Goal: Task Accomplishment & Management: Complete application form

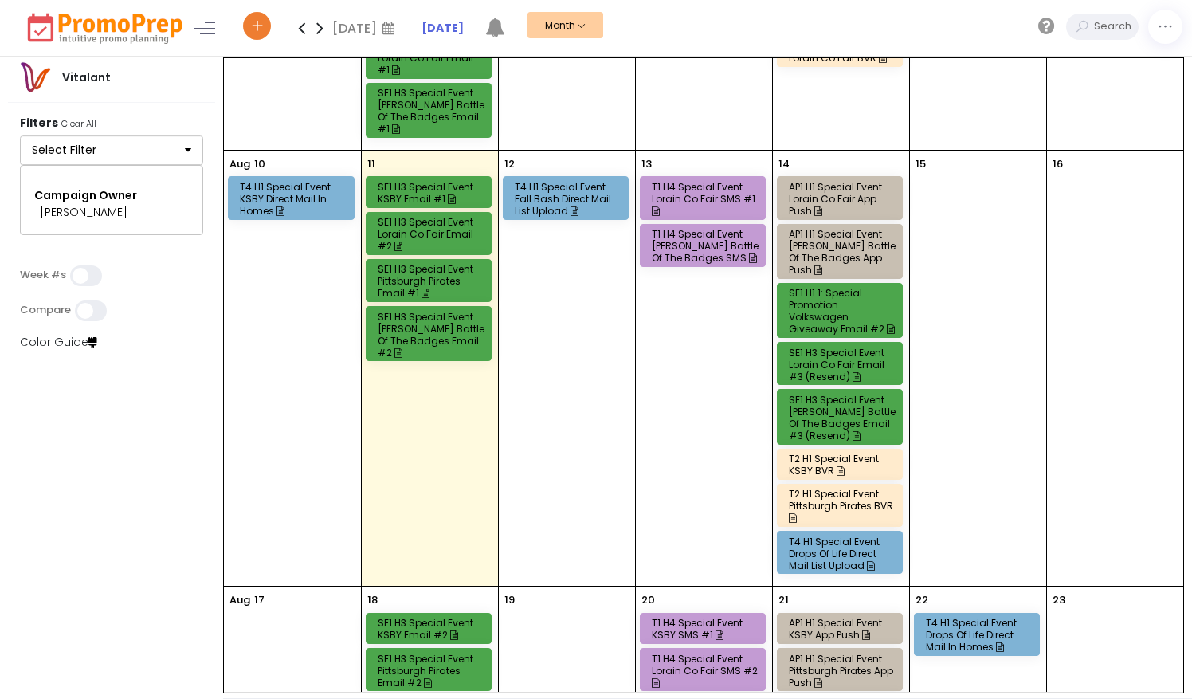
scroll to position [263, 0]
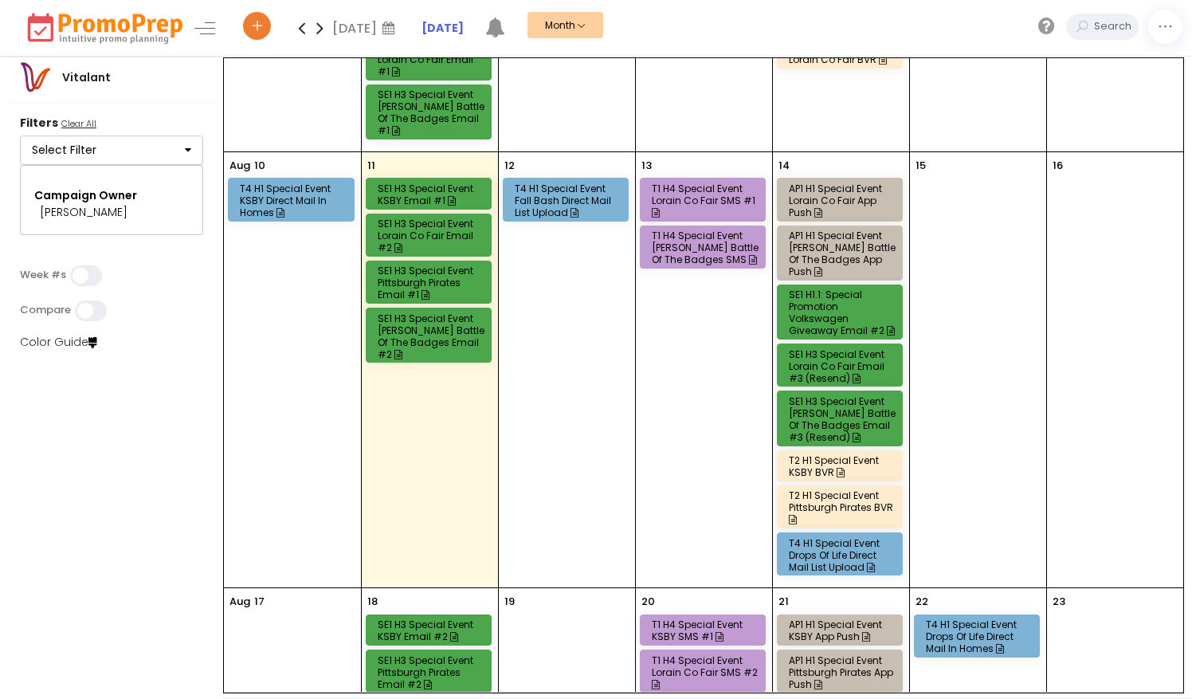
click at [257, 29] on icon at bounding box center [257, 28] width 14 height 6
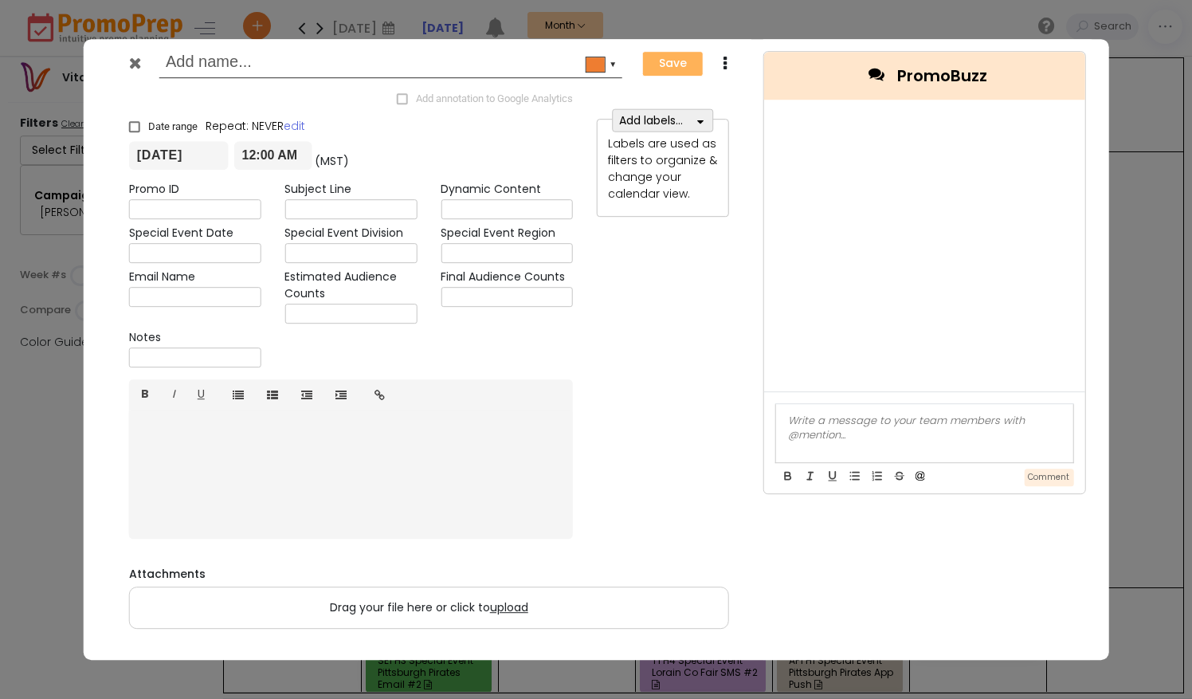
click at [211, 70] on input "text" at bounding box center [388, 63] width 444 height 29
click at [131, 65] on icon at bounding box center [135, 63] width 12 height 16
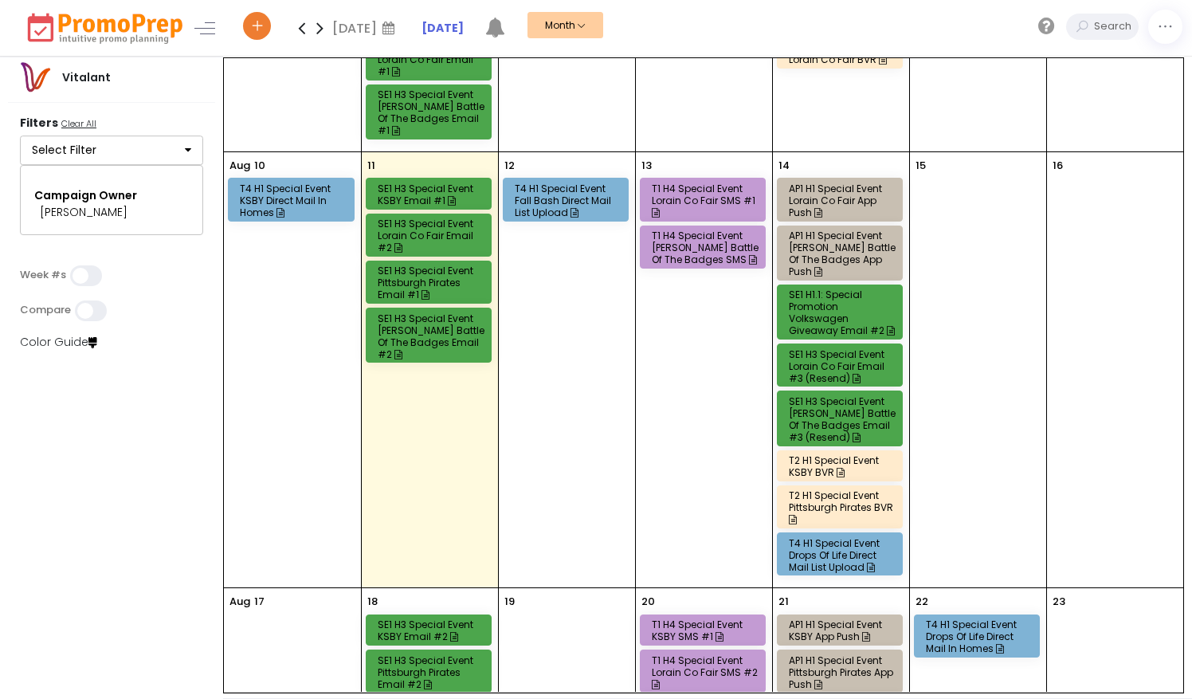
click at [259, 25] on icon at bounding box center [257, 28] width 14 height 6
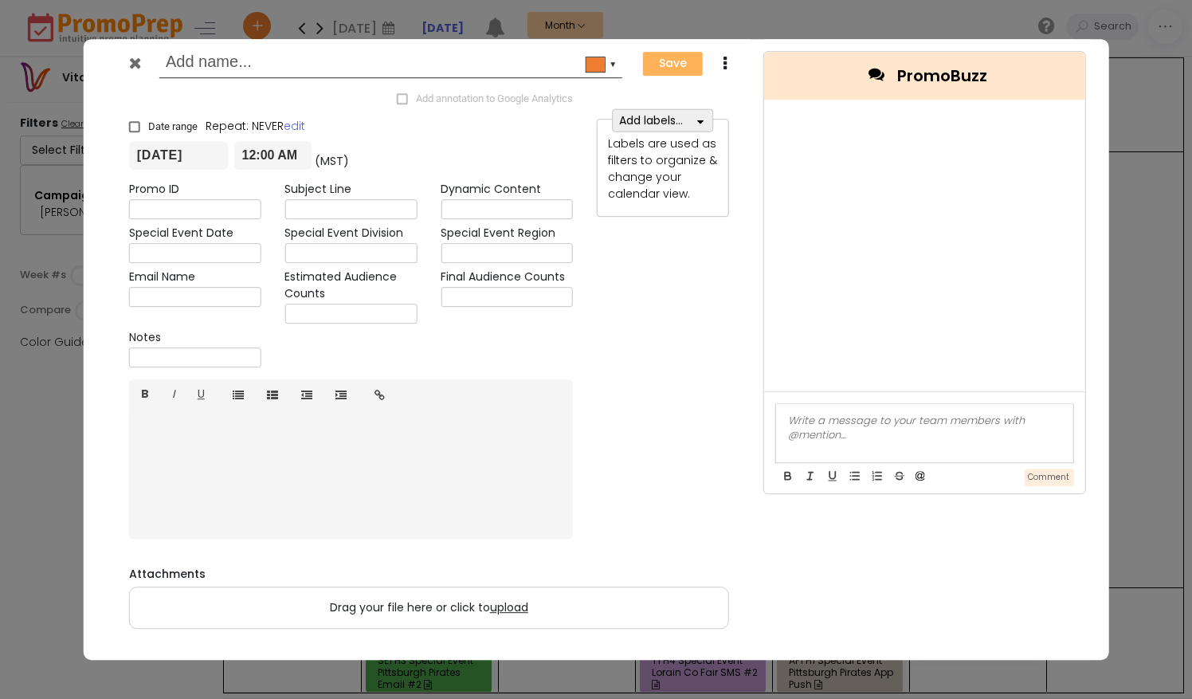
click at [233, 71] on input "text" at bounding box center [388, 63] width 444 height 29
type input "T4H1 S"
click at [139, 59] on icon at bounding box center [135, 63] width 12 height 16
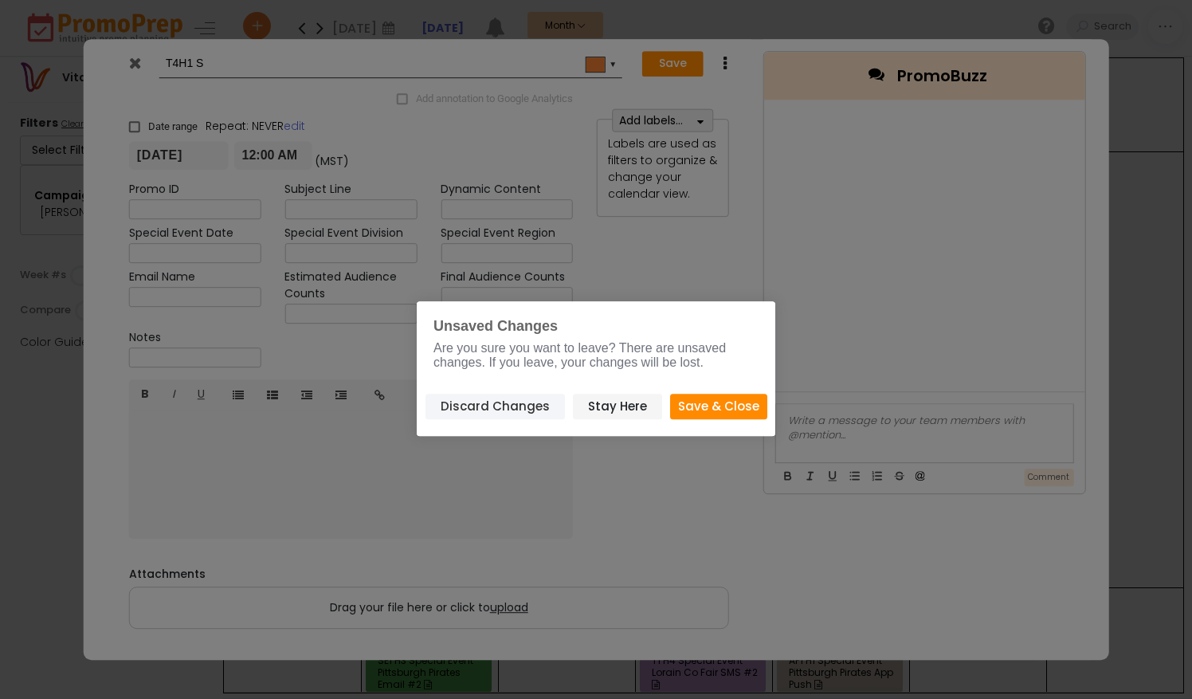
click at [504, 410] on button "Discard Changes" at bounding box center [495, 407] width 139 height 26
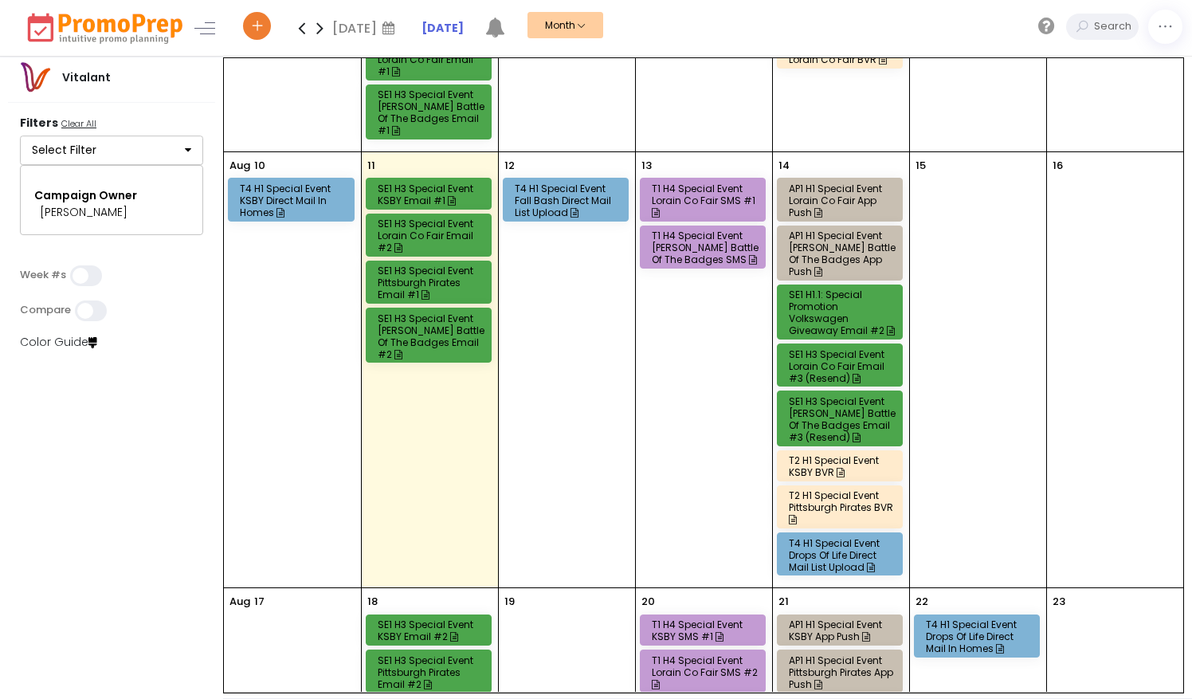
click at [252, 25] on icon at bounding box center [257, 28] width 14 height 6
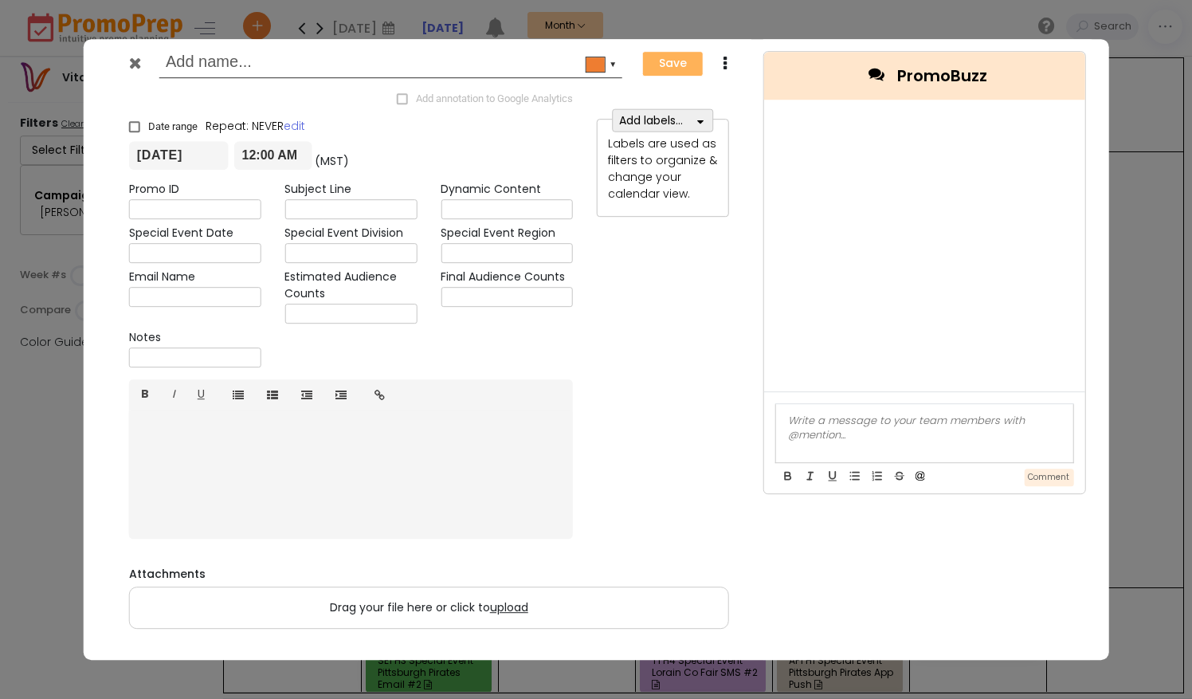
click at [198, 64] on input "text" at bounding box center [388, 63] width 444 height 29
type input "T4 H1 Special Event [DATE] Memorial Drive Direct Mail List Upload"
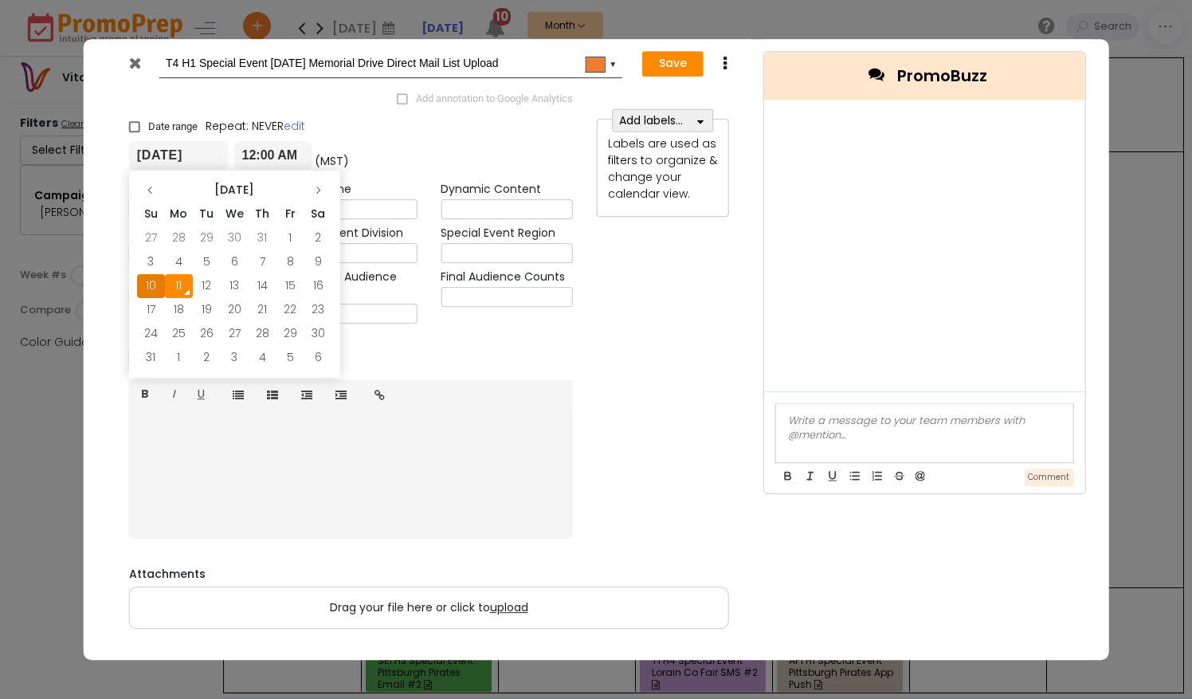
click at [209, 165] on input "[DATE]" at bounding box center [179, 156] width 100 height 29
click at [324, 197] on th at bounding box center [318, 190] width 28 height 24
click at [178, 259] on td "8" at bounding box center [179, 262] width 28 height 24
type input "[DATE]"
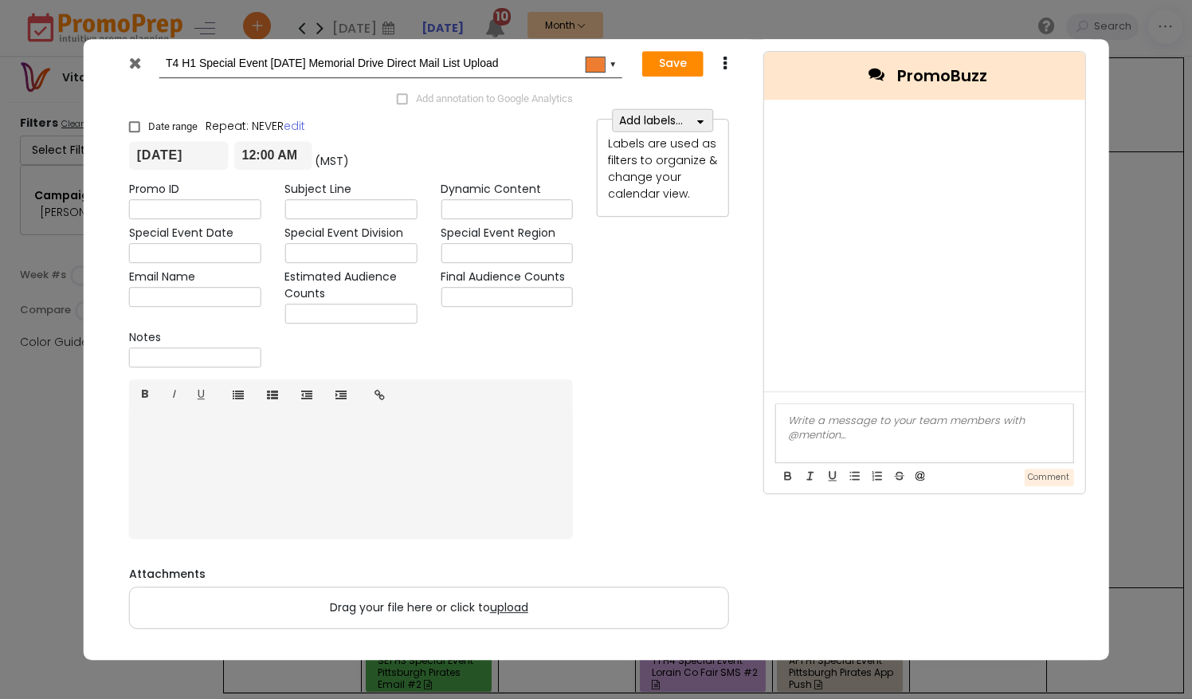
click at [180, 255] on input "text" at bounding box center [195, 254] width 132 height 20
type input "[DATE]"
click at [325, 251] on input "text" at bounding box center [350, 254] width 132 height 20
type input "SW"
click at [531, 246] on input "text" at bounding box center [507, 254] width 132 height 20
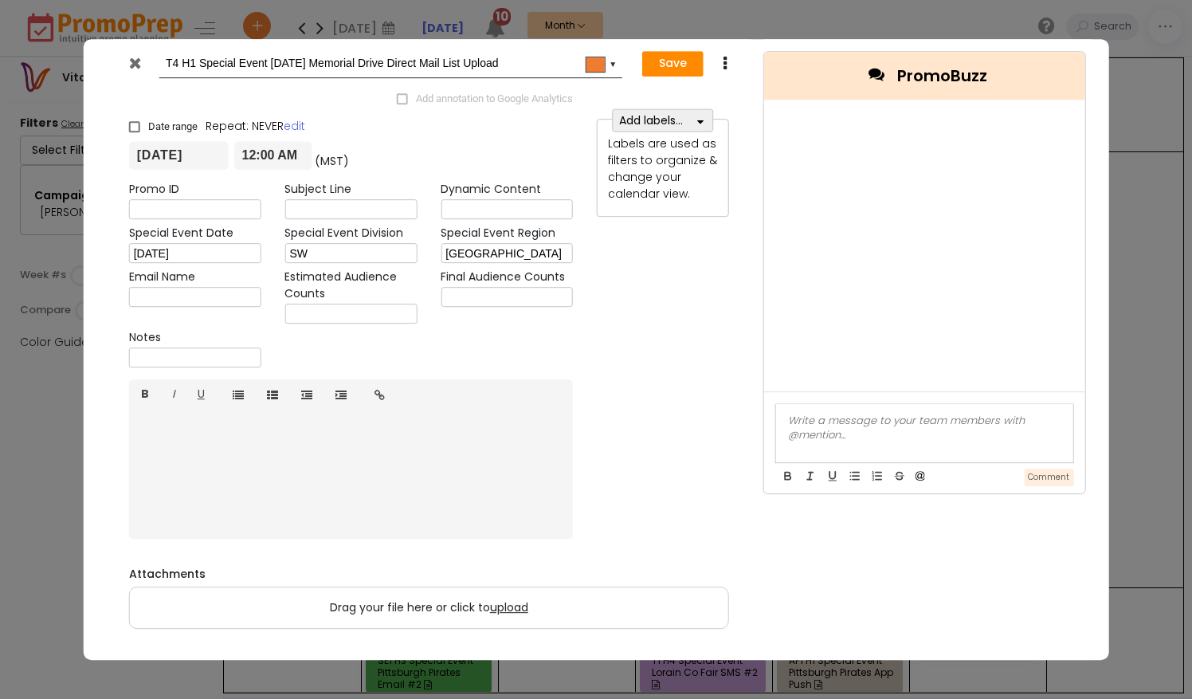
type input "[GEOGRAPHIC_DATA]"
click at [690, 121] on button "Add labels..." at bounding box center [662, 120] width 101 height 23
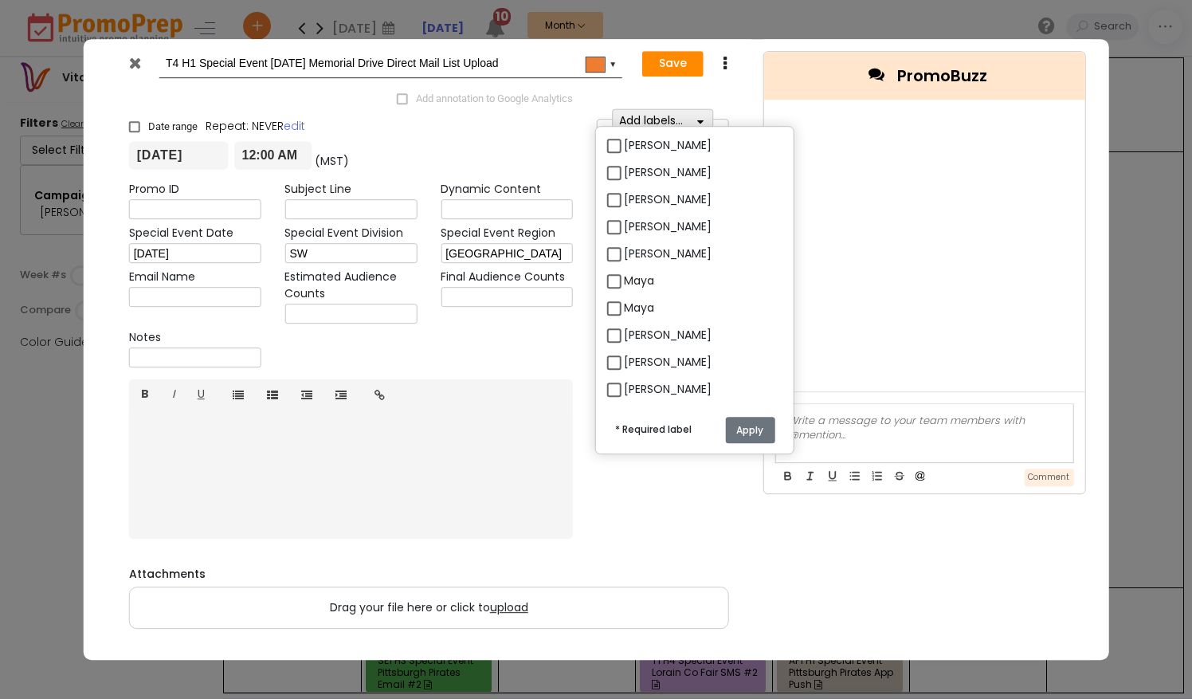
scroll to position [543, 0]
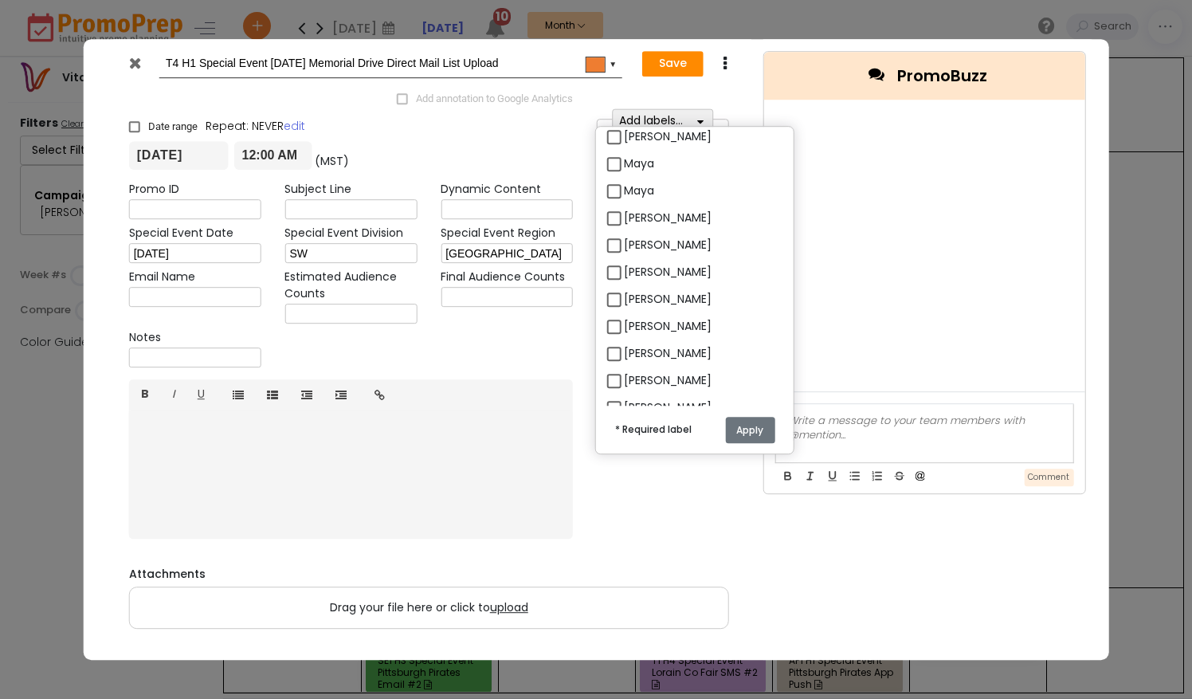
click at [624, 246] on label "[PERSON_NAME]" at bounding box center [668, 245] width 88 height 17
click at [624, 244] on input "[PERSON_NAME]" at bounding box center [629, 238] width 10 height 10
checkbox input "true"
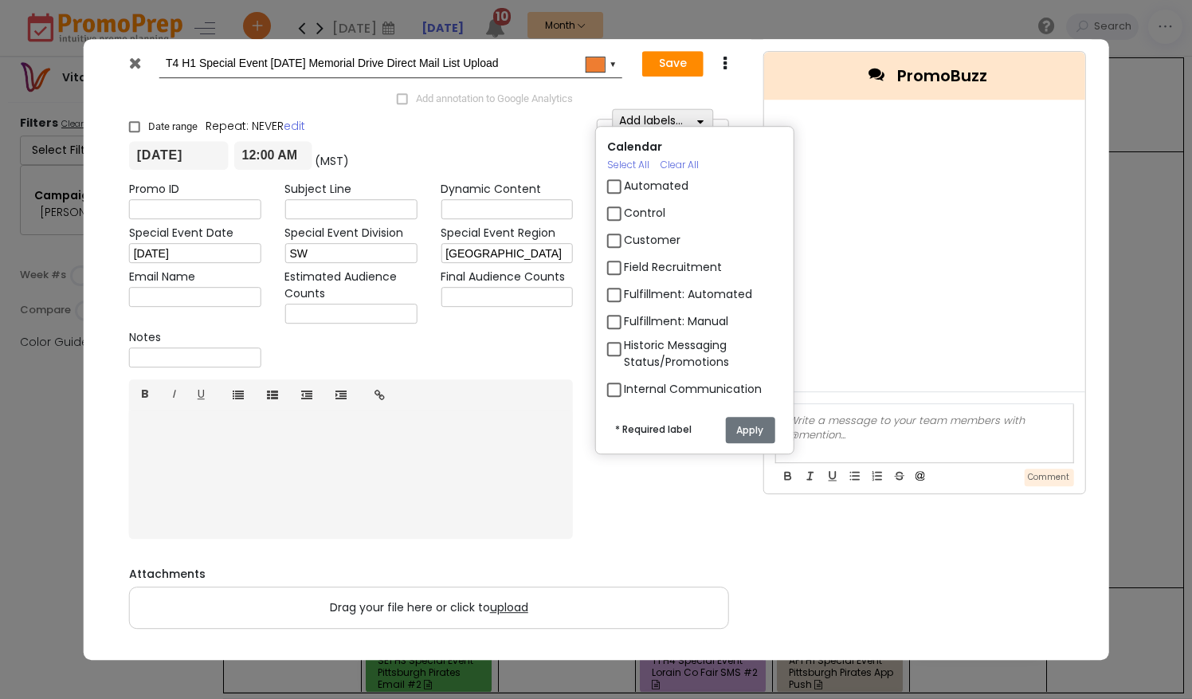
scroll to position [929, 0]
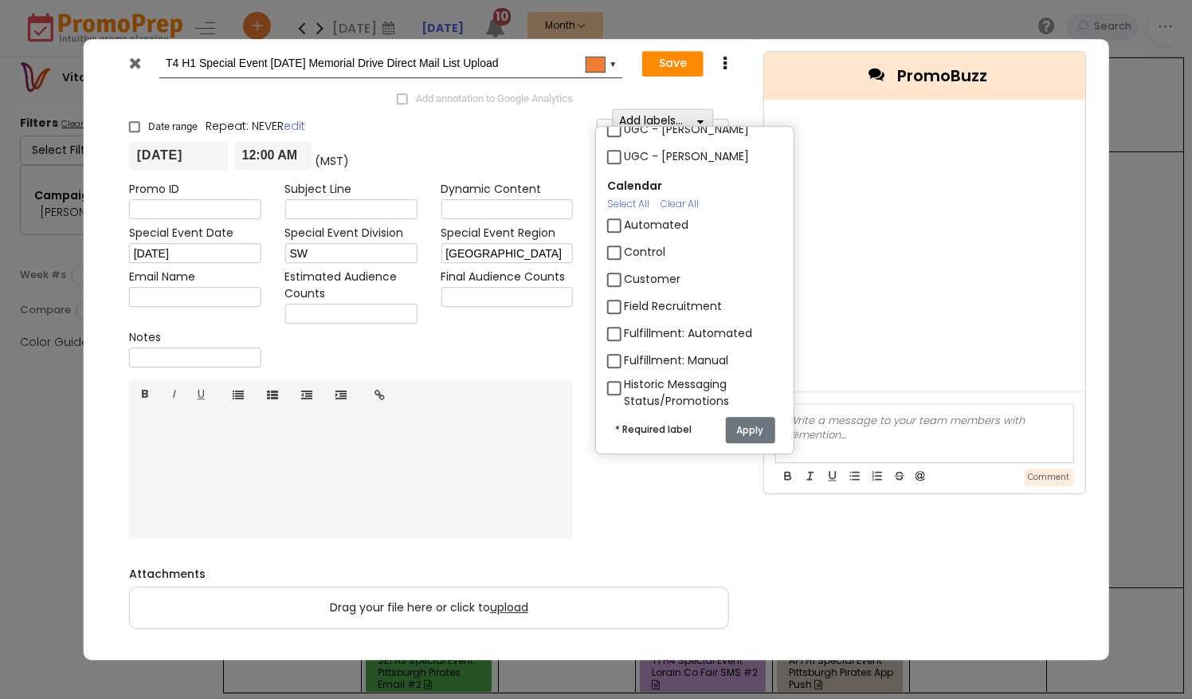
click at [624, 257] on label "Control" at bounding box center [644, 252] width 41 height 17
click at [624, 251] on input "Control" at bounding box center [629, 246] width 10 height 10
checkbox input "true"
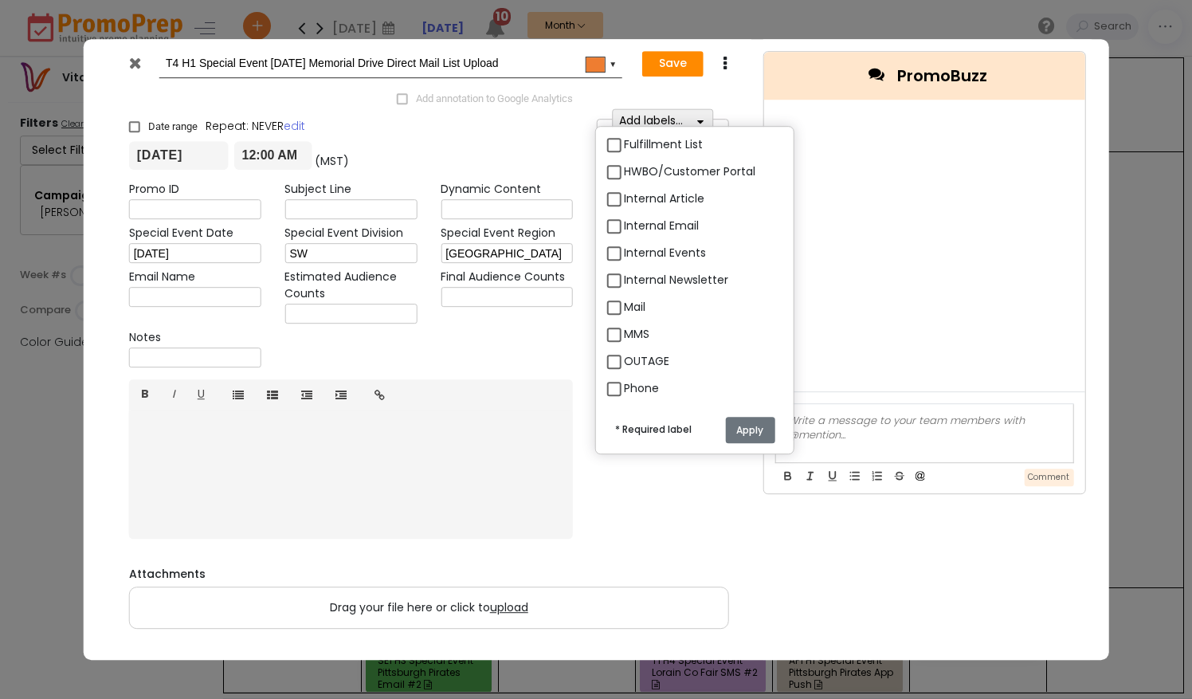
scroll to position [1669, 0]
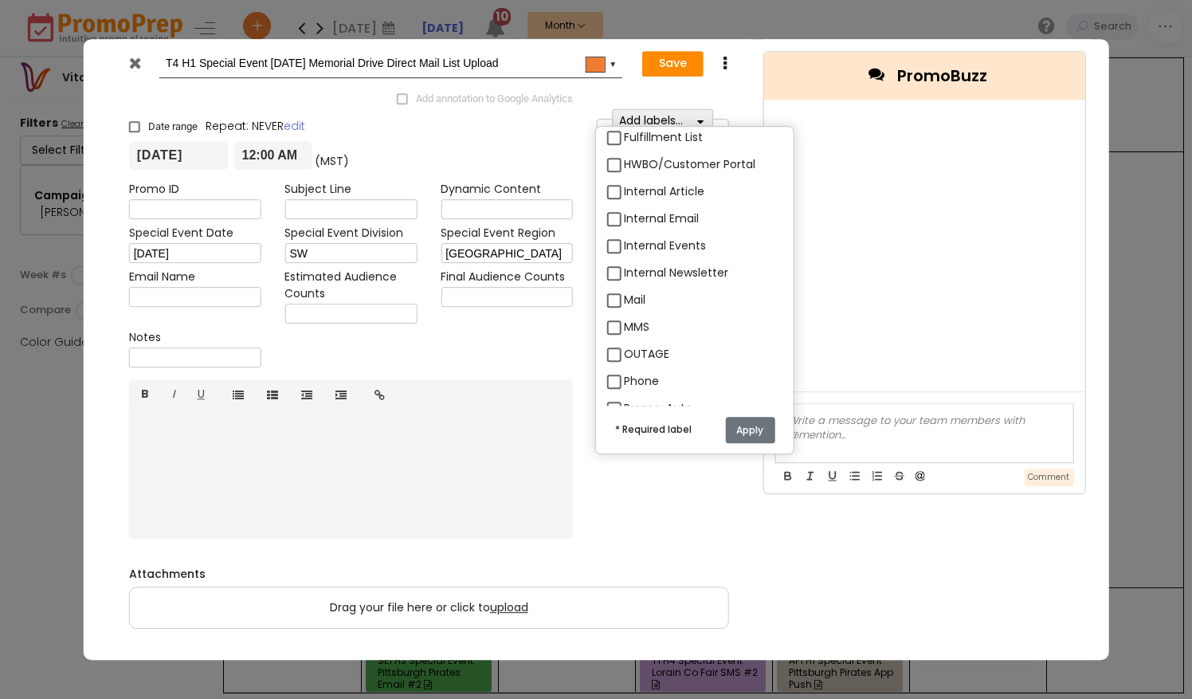
click at [624, 299] on label "Mail" at bounding box center [635, 300] width 22 height 17
click at [624, 299] on input "Mail" at bounding box center [629, 293] width 10 height 10
checkbox input "true"
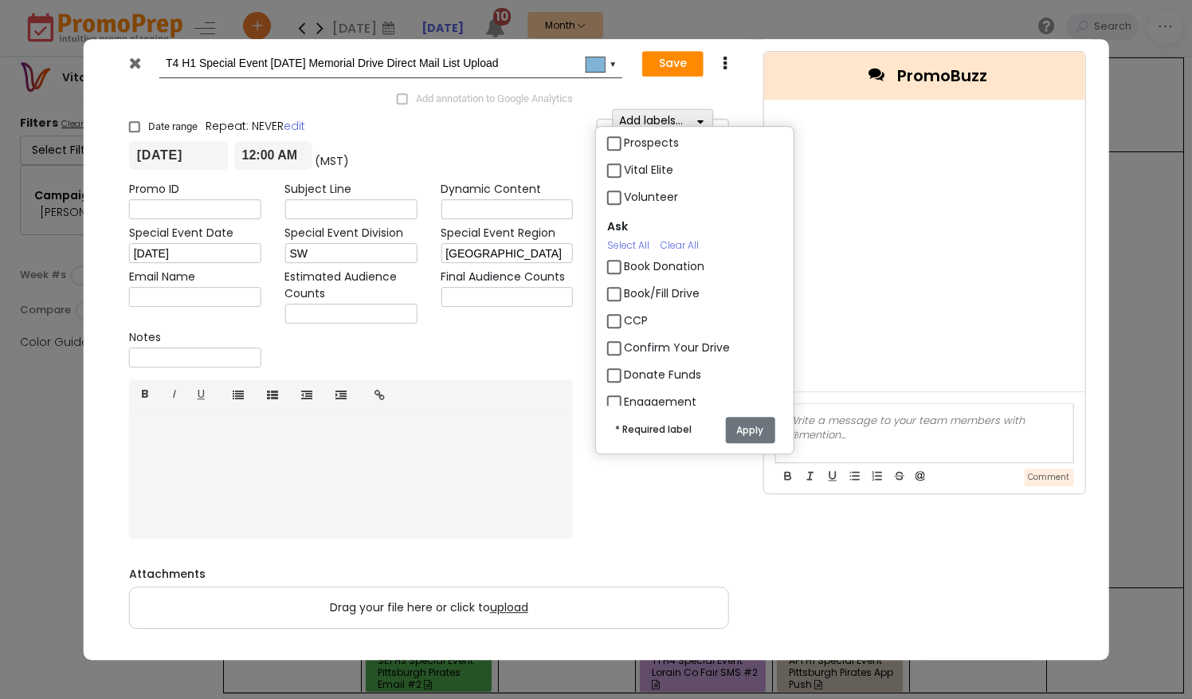
scroll to position [2432, 0]
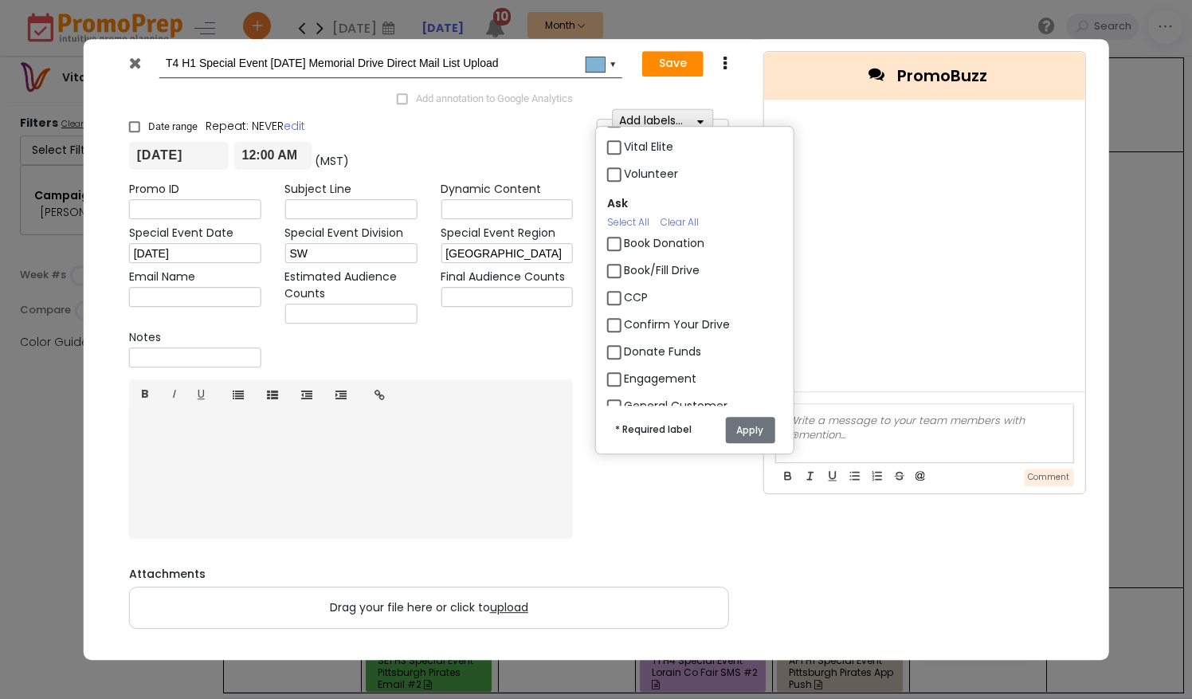
click at [624, 273] on label "Book/Fill Drive" at bounding box center [662, 270] width 76 height 17
click at [624, 269] on input "Book/Fill Drive" at bounding box center [629, 264] width 10 height 10
checkbox input "true"
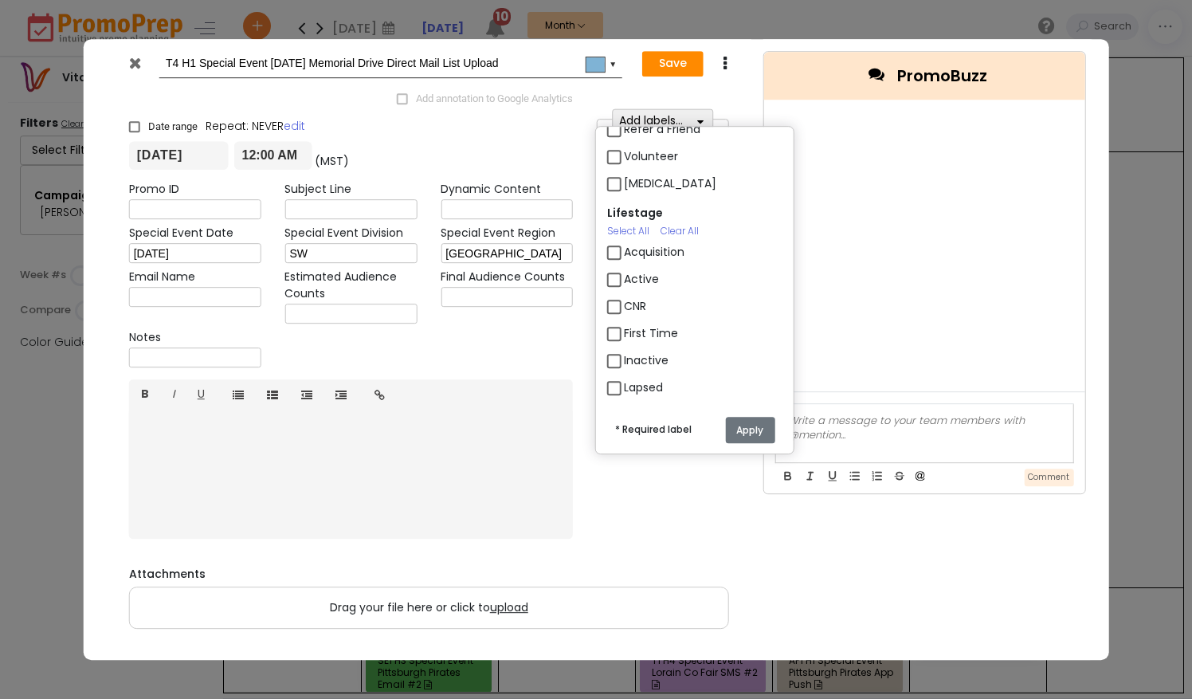
scroll to position [2991, 0]
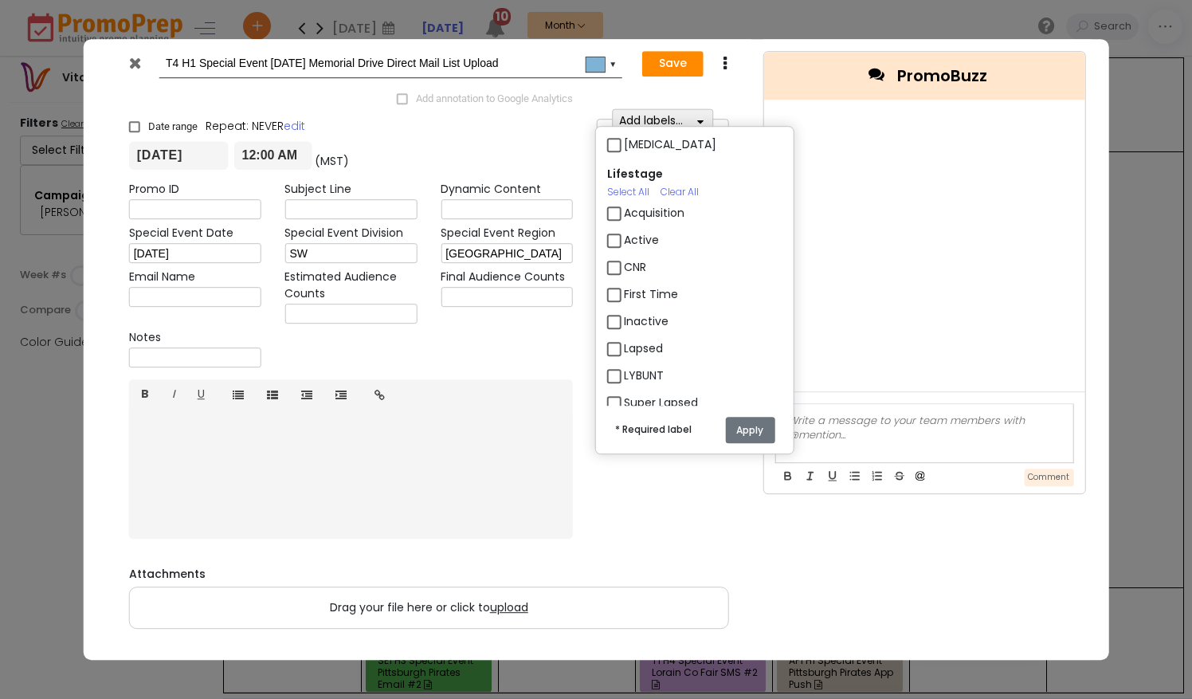
click at [624, 245] on label "Active" at bounding box center [641, 240] width 35 height 17
click at [624, 239] on input "Active" at bounding box center [629, 234] width 10 height 10
checkbox input "true"
click at [624, 320] on label "Inactive" at bounding box center [646, 321] width 45 height 17
click at [624, 320] on input "Inactive" at bounding box center [629, 315] width 10 height 10
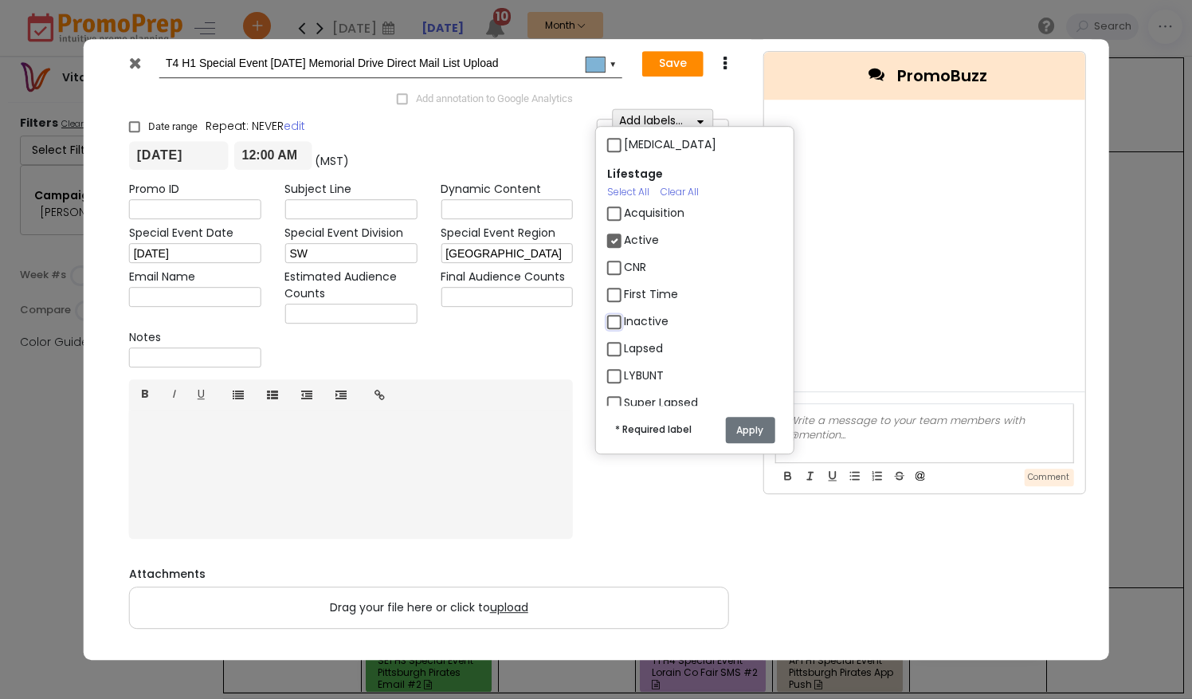
checkbox input "true"
click at [624, 348] on label "Lapsed" at bounding box center [643, 348] width 39 height 17
click at [624, 347] on input "Lapsed" at bounding box center [629, 342] width 10 height 10
checkbox input "true"
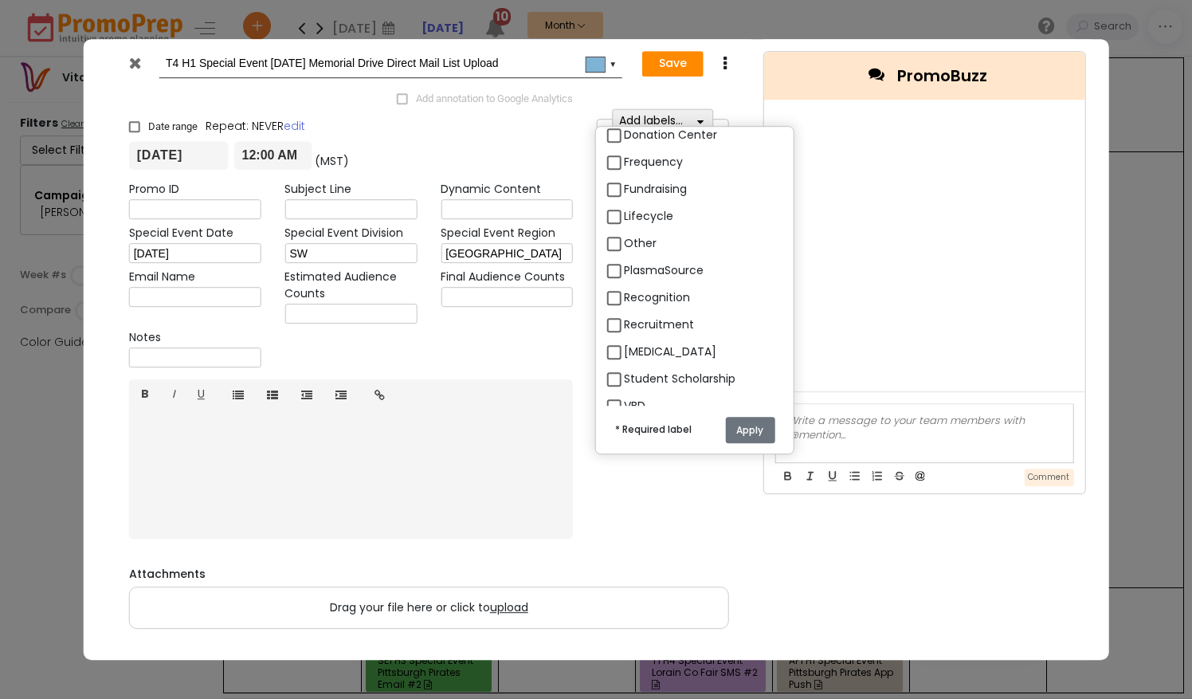
scroll to position [3472, 0]
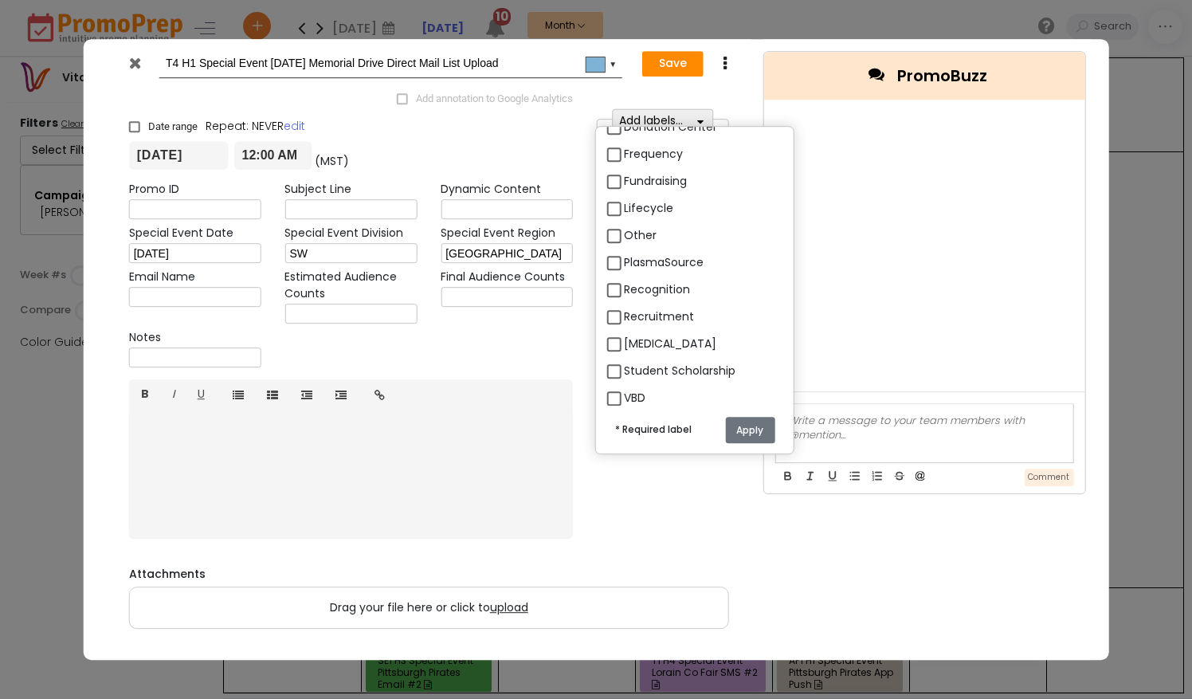
click at [624, 321] on label "Recruitment" at bounding box center [659, 316] width 70 height 17
click at [624, 316] on input "Recruitment" at bounding box center [629, 310] width 10 height 10
checkbox input "true"
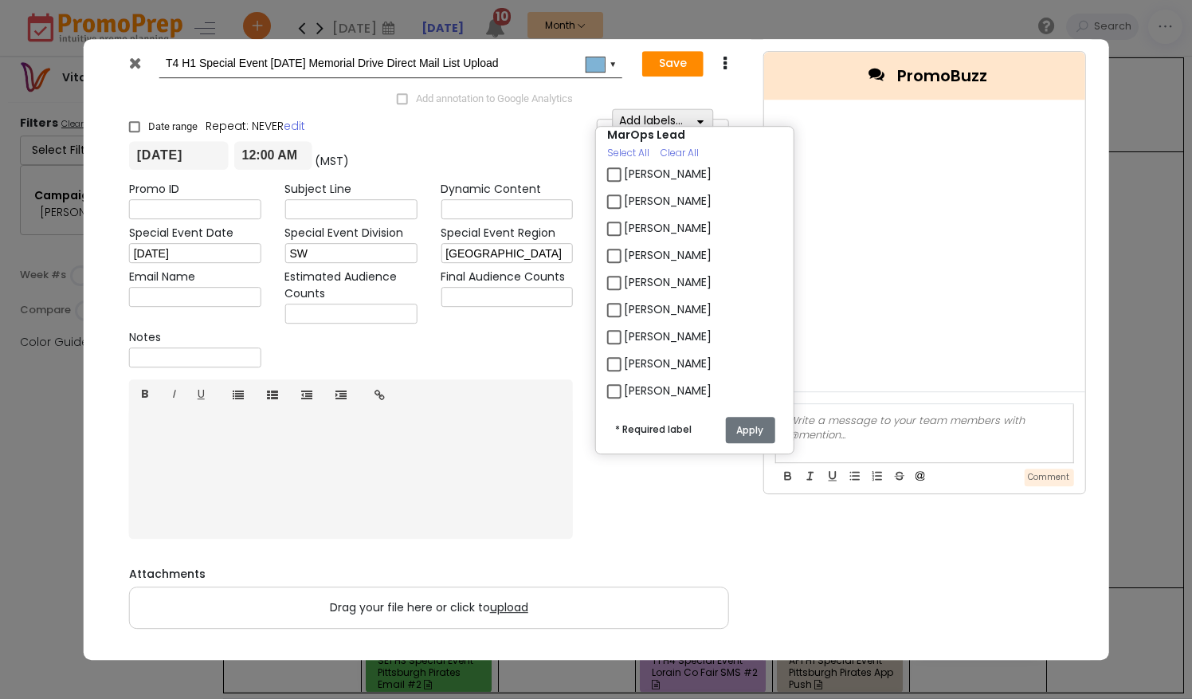
scroll to position [3857, 0]
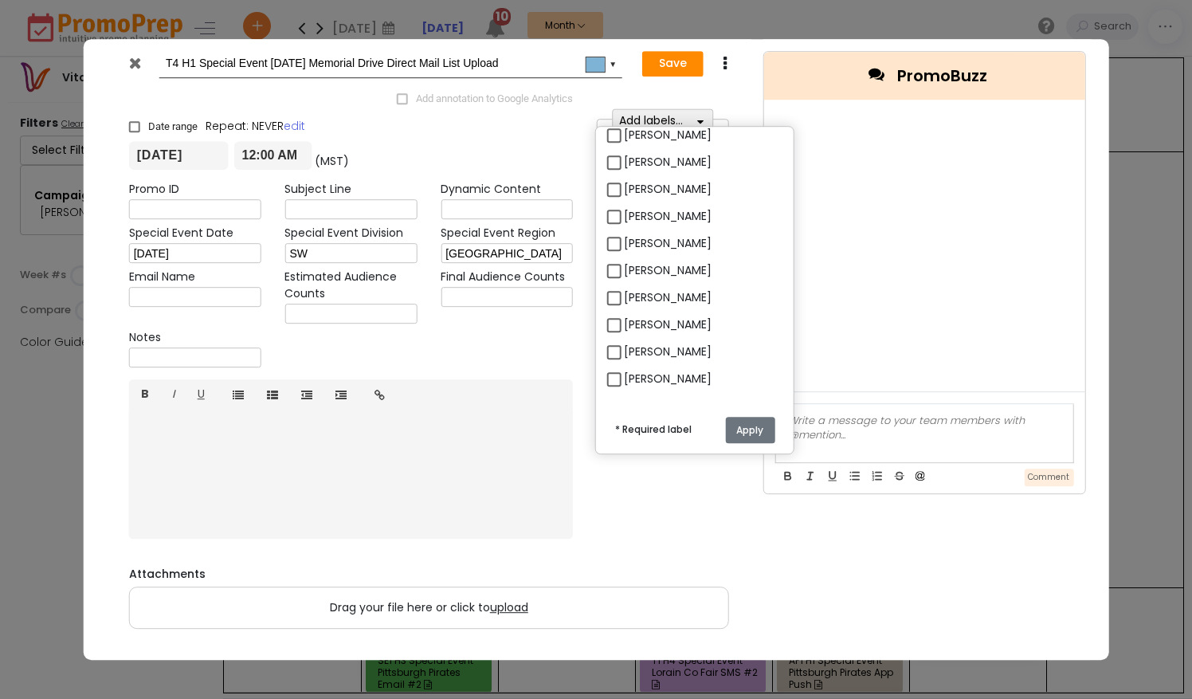
click at [624, 373] on label "[PERSON_NAME]" at bounding box center [668, 379] width 88 height 17
click at [624, 373] on input "[PERSON_NAME]" at bounding box center [629, 372] width 10 height 10
checkbox input "true"
click at [749, 424] on button "Apply" at bounding box center [749, 430] width 49 height 26
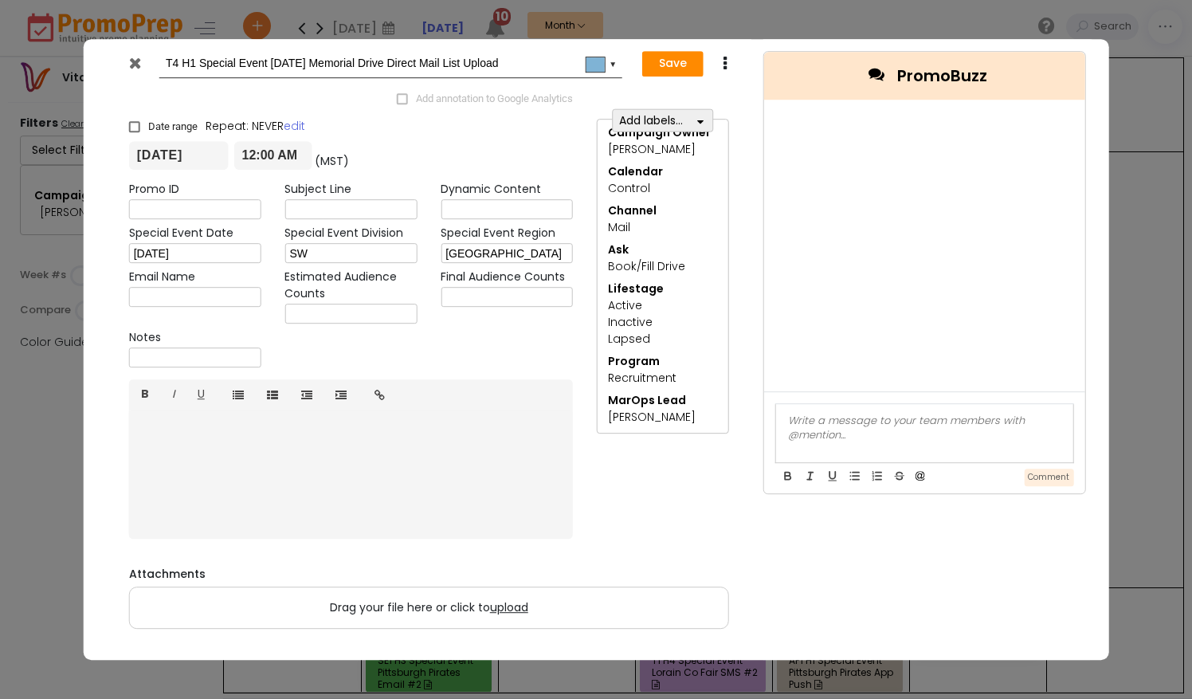
scroll to position [0, 0]
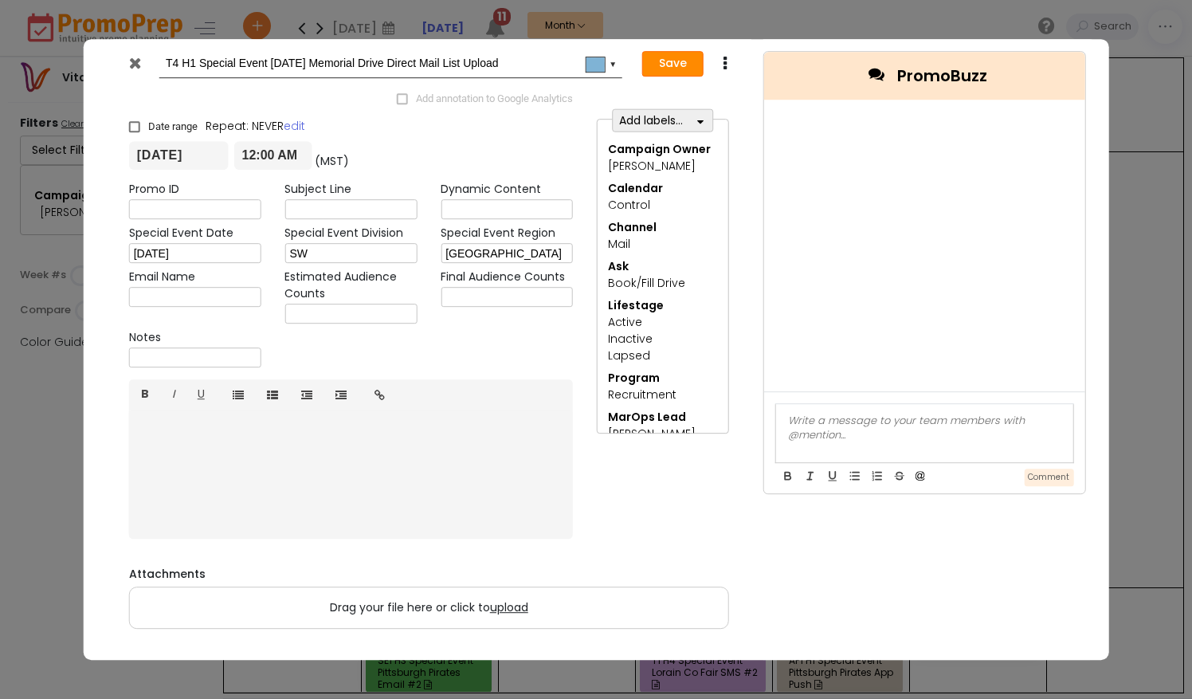
click at [680, 67] on button "Save" at bounding box center [672, 63] width 61 height 25
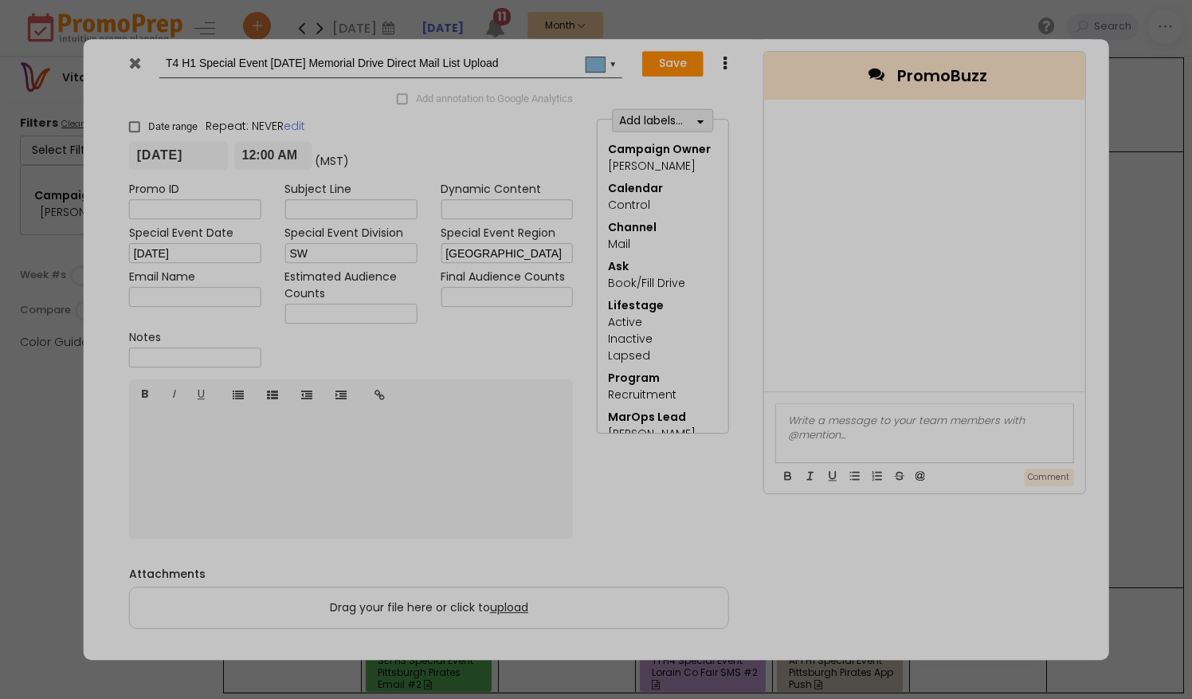
checkbox input "true"
type input "[DATE]"
type input "00:00"
type input "[DATE]"
type input "23:59"
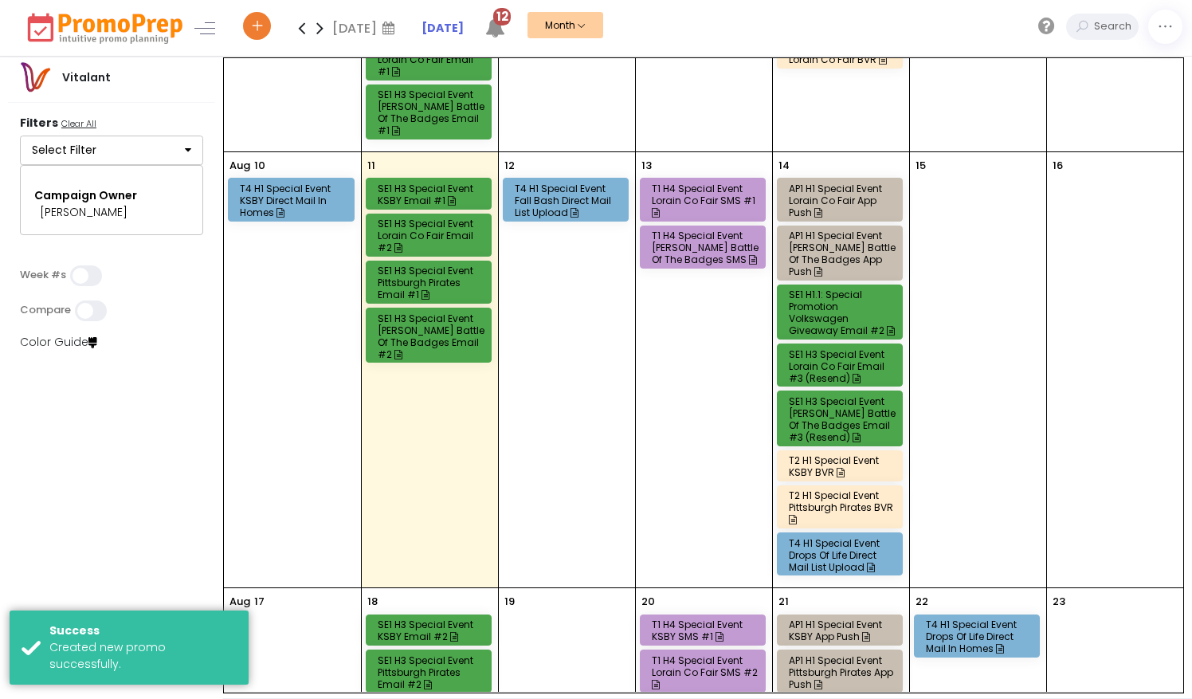
click at [509, 15] on span "12" at bounding box center [502, 17] width 18 height 18
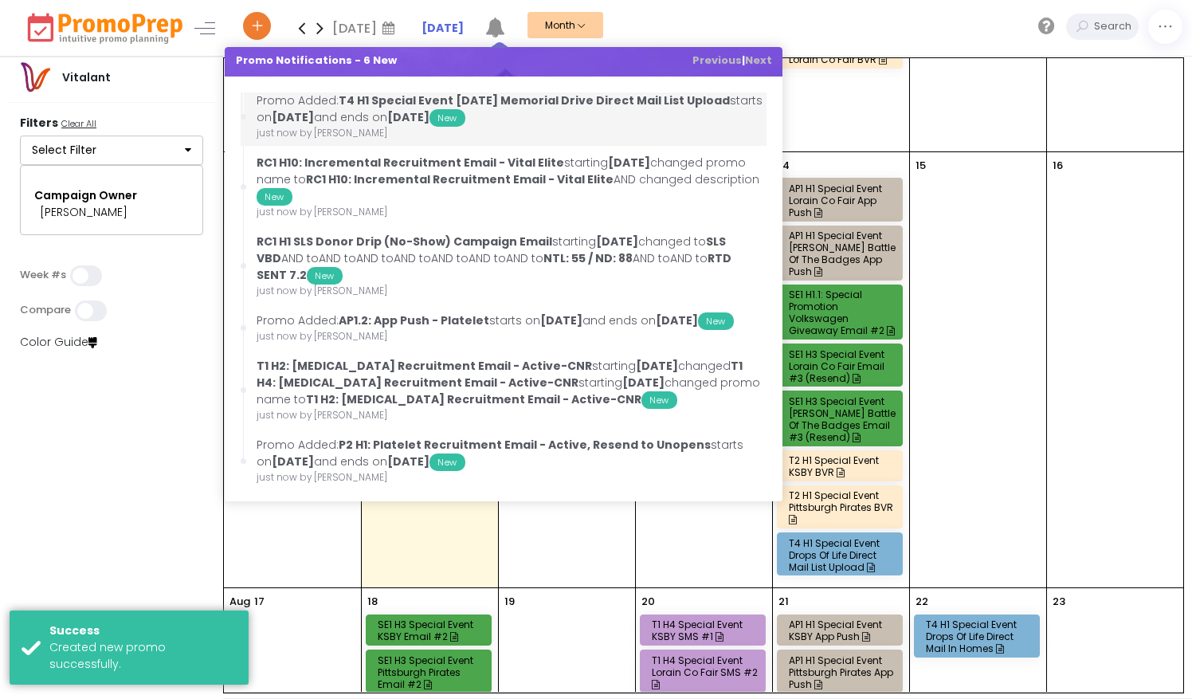
click at [551, 108] on b "T4 H1 Special Event [DATE] Memorial Drive Direct Mail List Upload" at bounding box center [534, 100] width 391 height 16
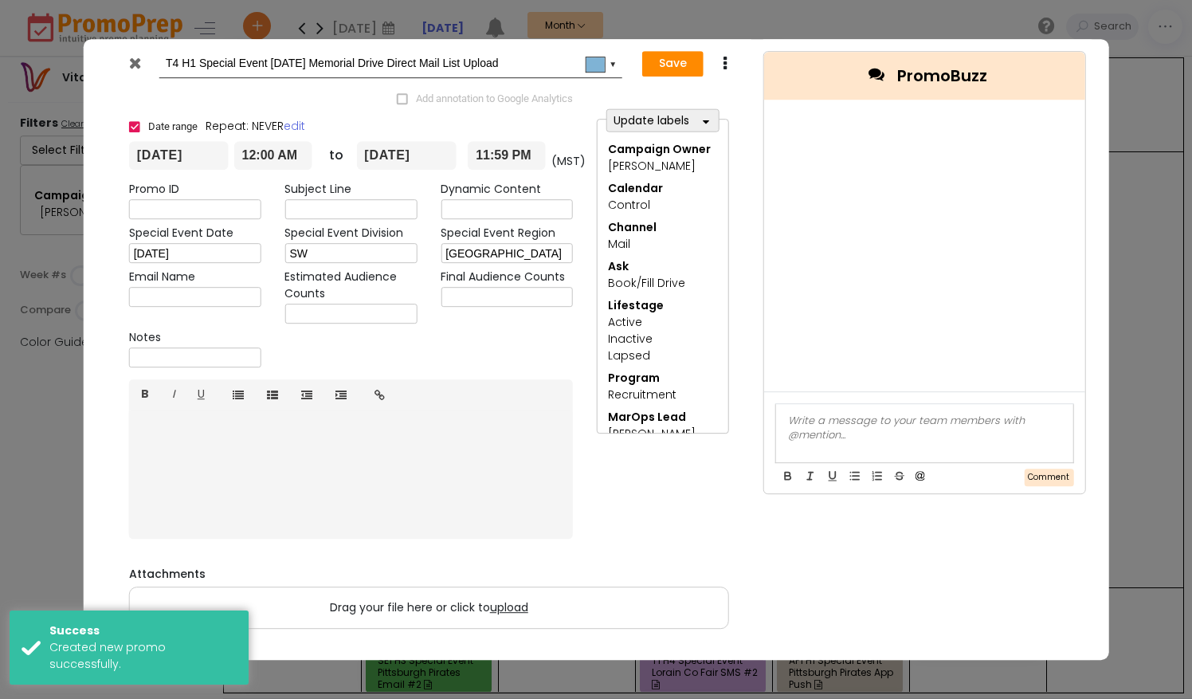
click at [133, 122] on span at bounding box center [134, 127] width 11 height 11
click at [130, 121] on input "Date range" at bounding box center [129, 120] width 1 height 1
checkbox input "false"
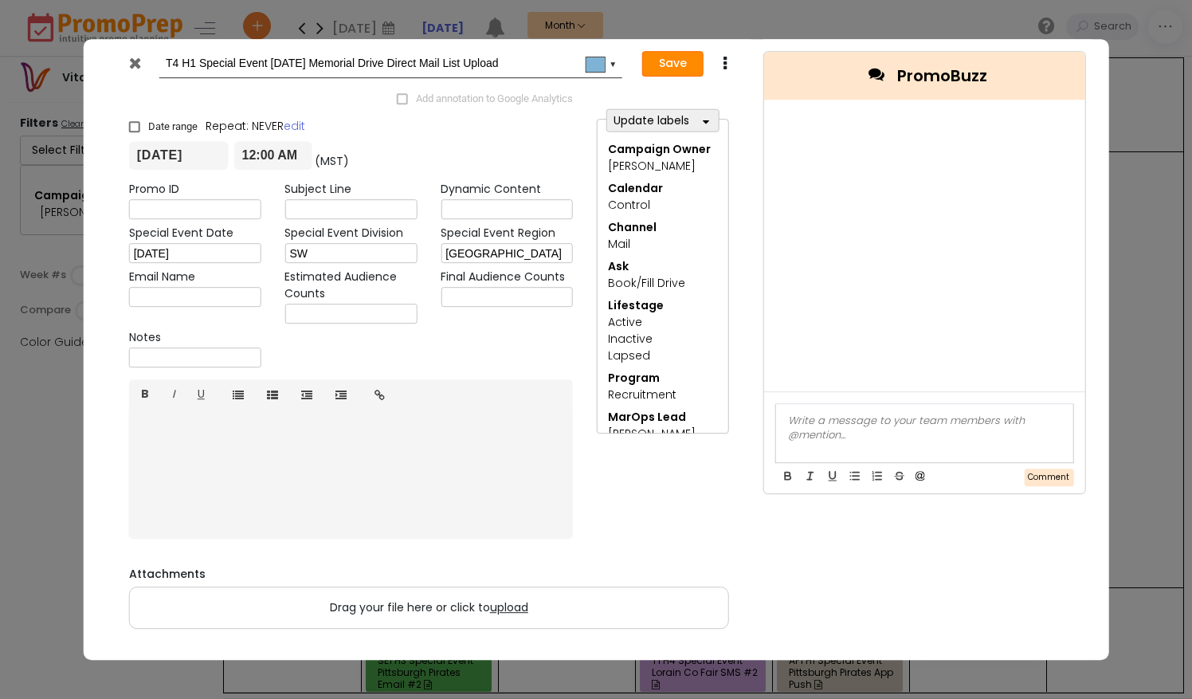
click at [660, 65] on button "Save" at bounding box center [672, 63] width 61 height 25
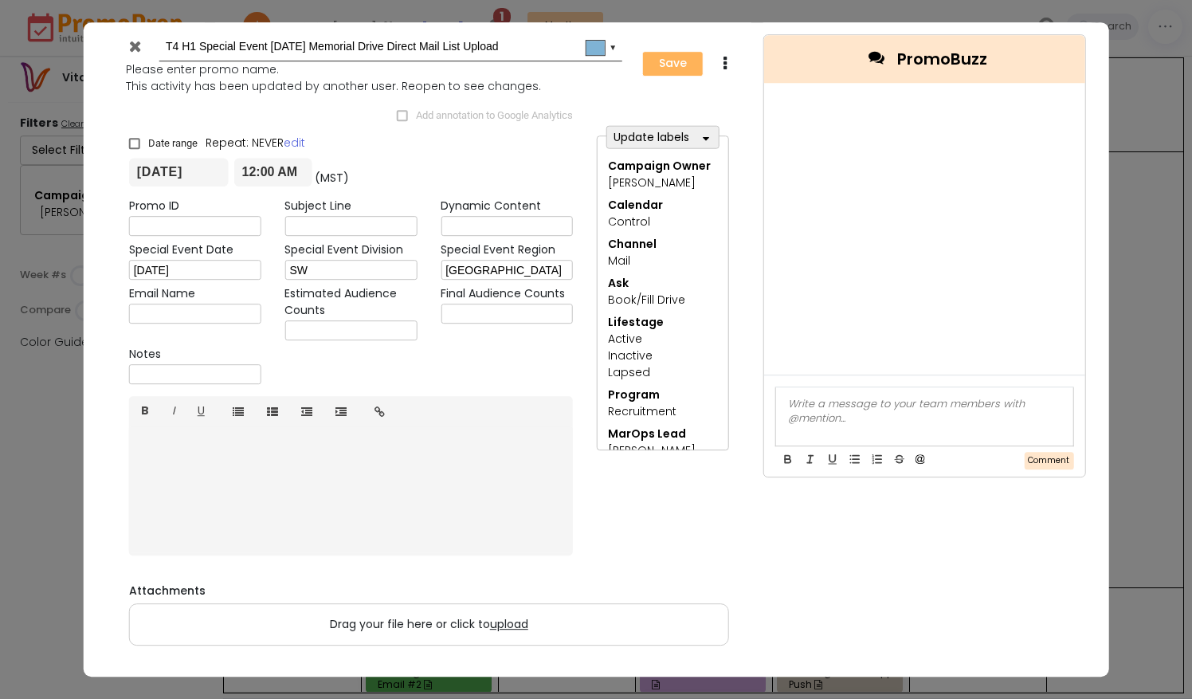
type input "[DATE]"
type input "00:00"
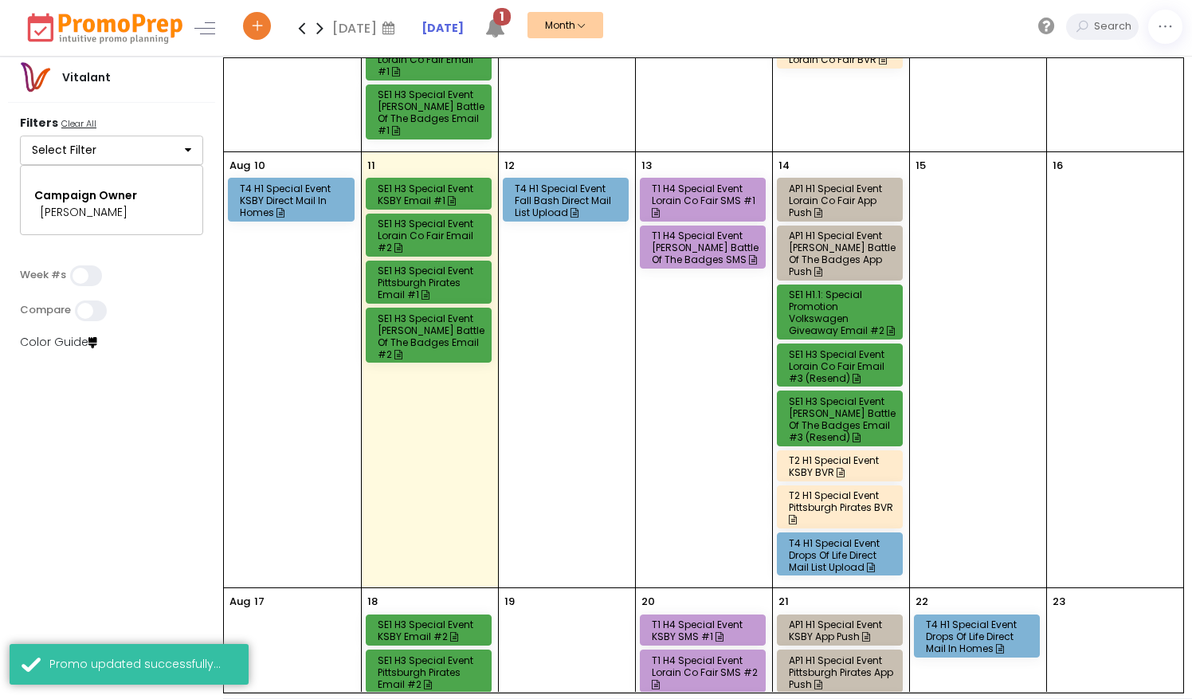
click at [506, 18] on span "1" at bounding box center [502, 17] width 18 height 18
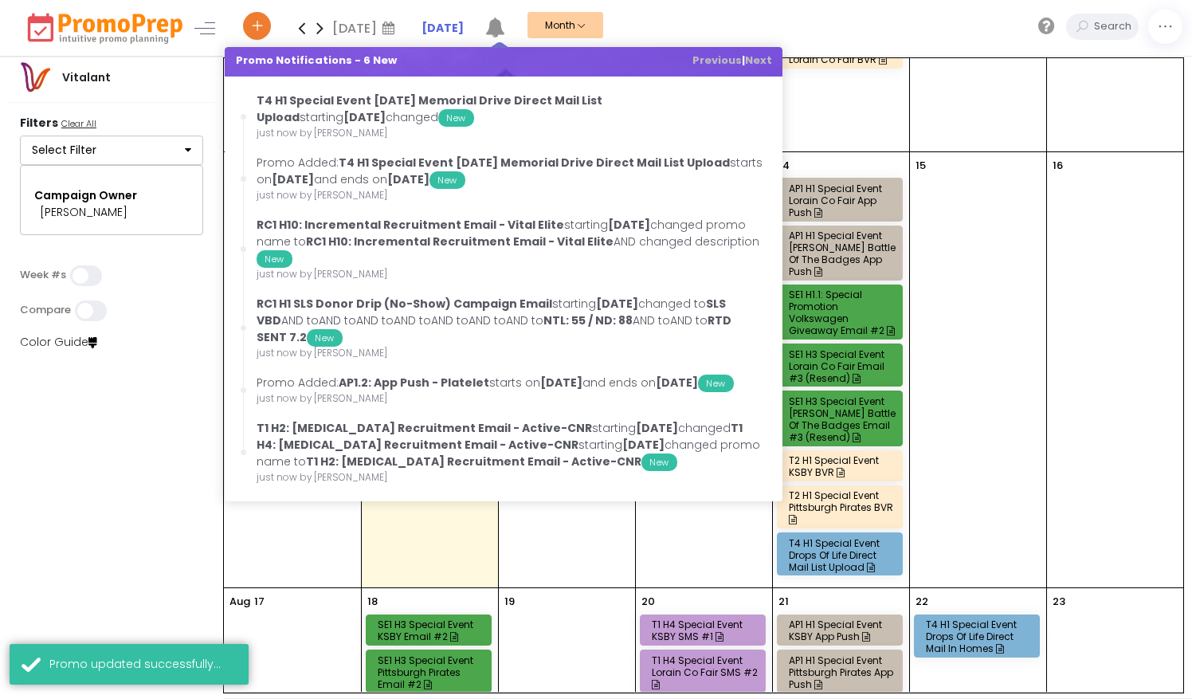
click at [704, 30] on div "[DATE] [DATE] Su Mo Tu We Th Fr Sa 27 28 29 30 31 1 2 3 4 5 6 7 8 9 10 11 12 13…" at bounding box center [715, 28] width 953 height 56
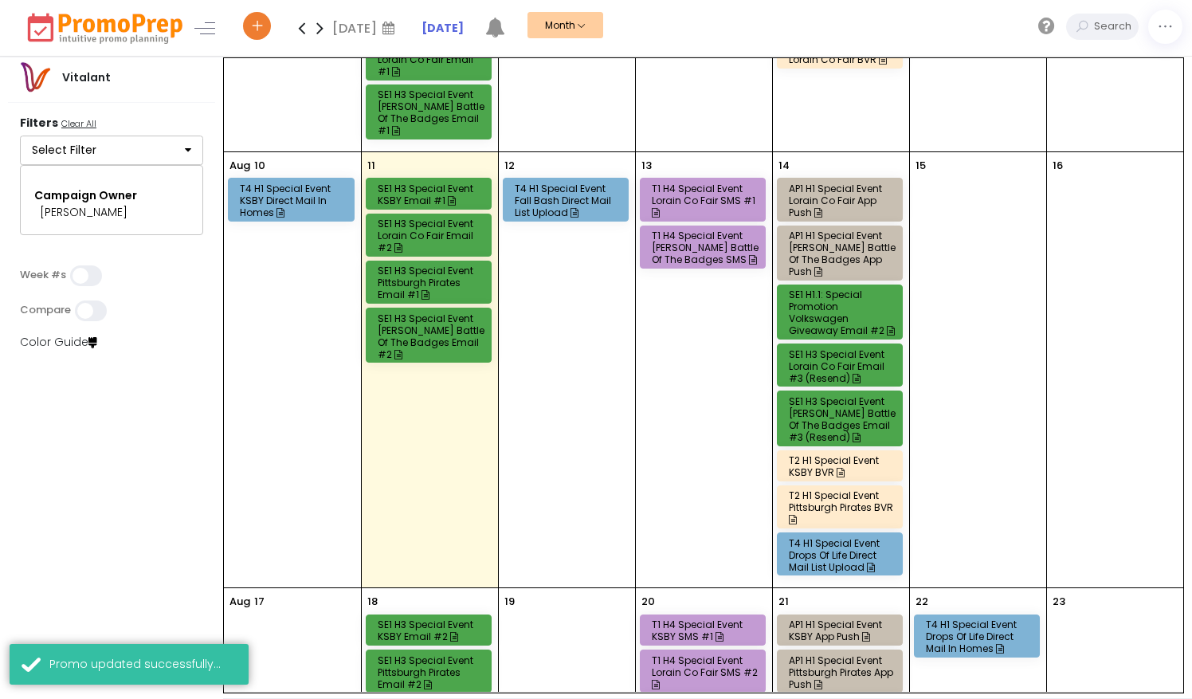
click at [325, 27] on icon at bounding box center [320, 28] width 18 height 32
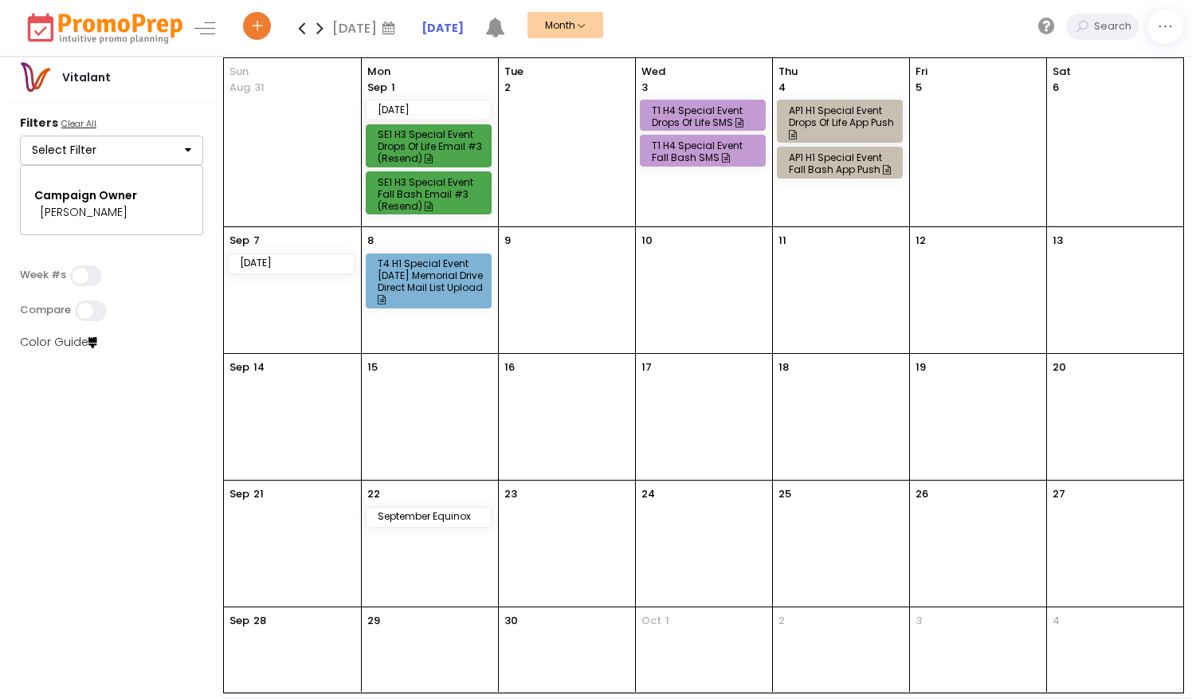
click at [441, 276] on div "T4 H1 Special Event [DATE] Memorial Drive Direct Mail List Upload" at bounding box center [431, 281] width 107 height 48
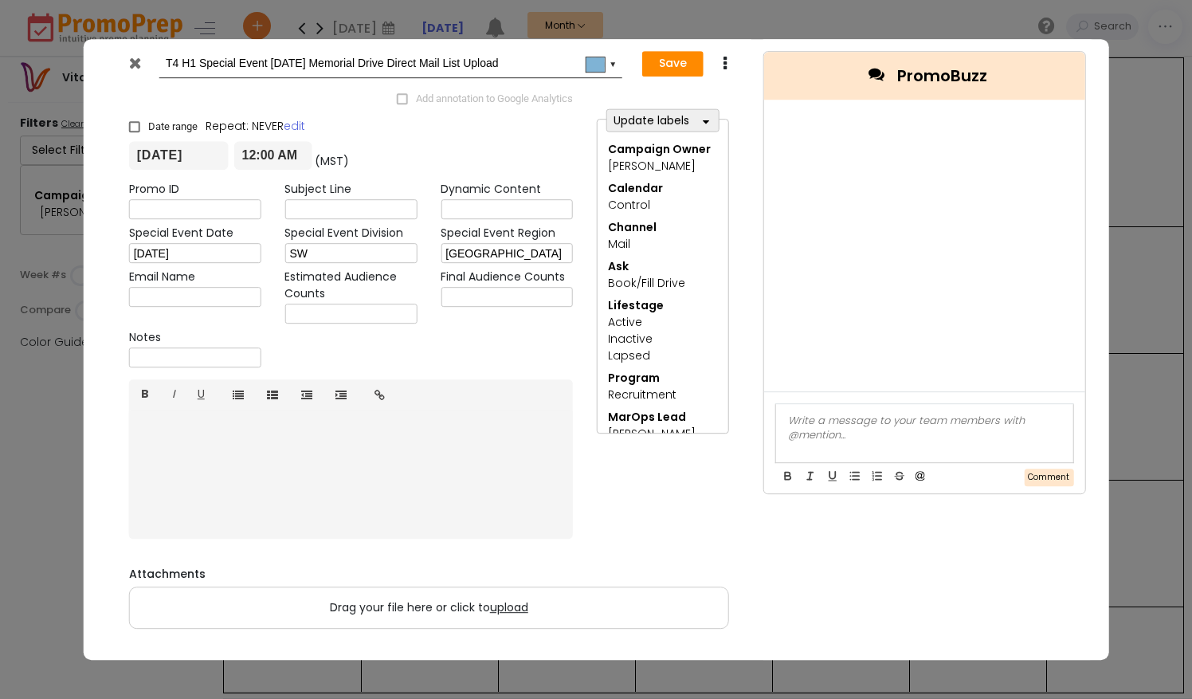
click at [730, 62] on icon at bounding box center [726, 64] width 12 height 16
click at [738, 92] on icon at bounding box center [740, 92] width 13 height 13
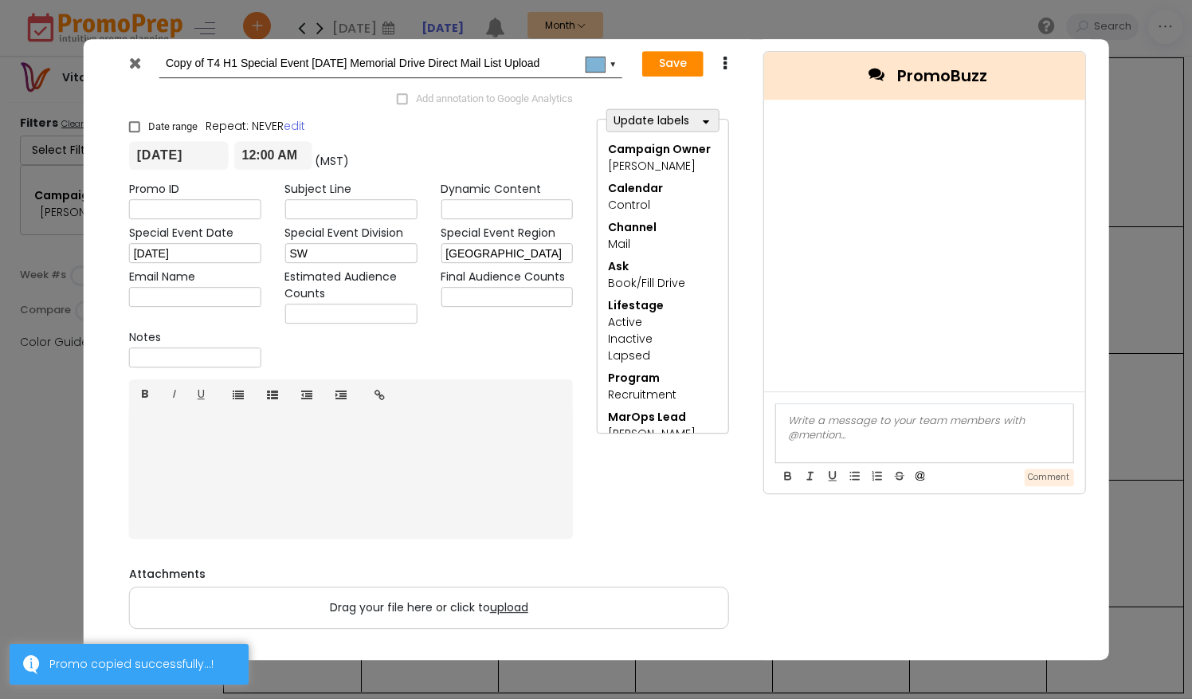
drag, startPoint x: 208, startPoint y: 63, endPoint x: 113, endPoint y: 57, distance: 95.0
click at [113, 57] on div "Copy of T4 H1 Special Event [DATE] Memorial Drive Direct Mail List Upload #7fb3…" at bounding box center [370, 63] width 534 height 29
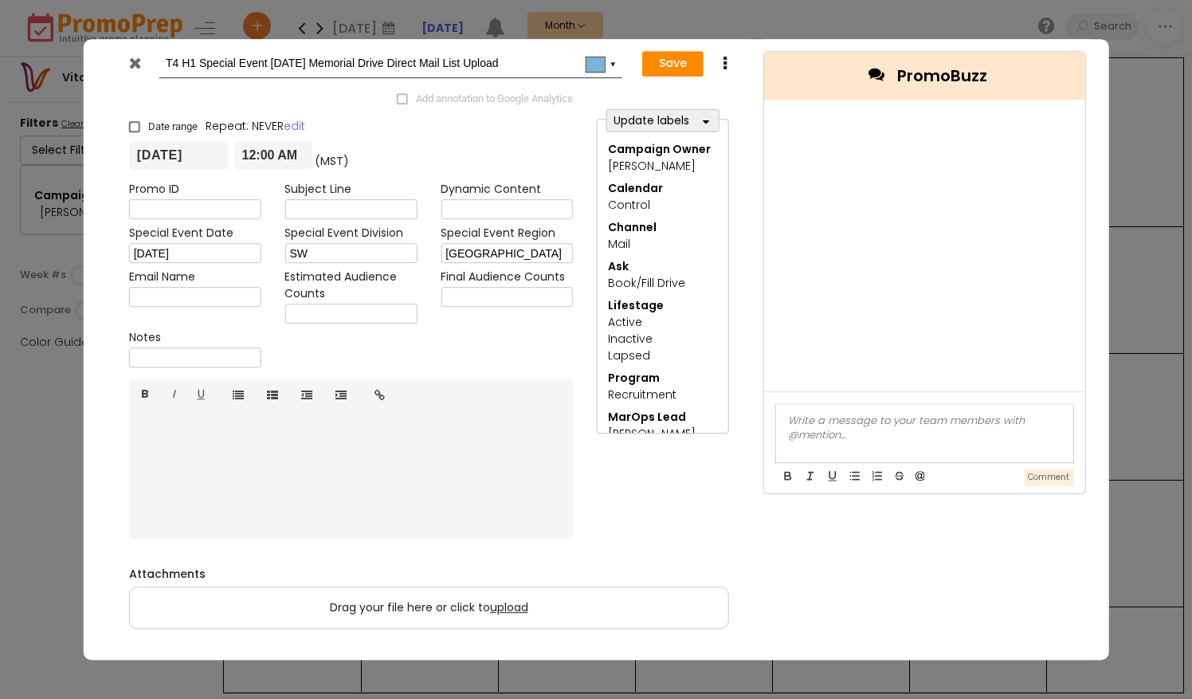
drag, startPoint x: 541, startPoint y: 62, endPoint x: 457, endPoint y: 63, distance: 83.7
click at [457, 63] on input "T4 H1 Special Event [DATE] Memorial Drive Direct Mail List Upload" at bounding box center [388, 63] width 444 height 29
type input "T4 H1 Special Event [DATE] Memorial Drive Direct Mail In Homes"
click at [202, 157] on input "[DATE]" at bounding box center [179, 156] width 100 height 29
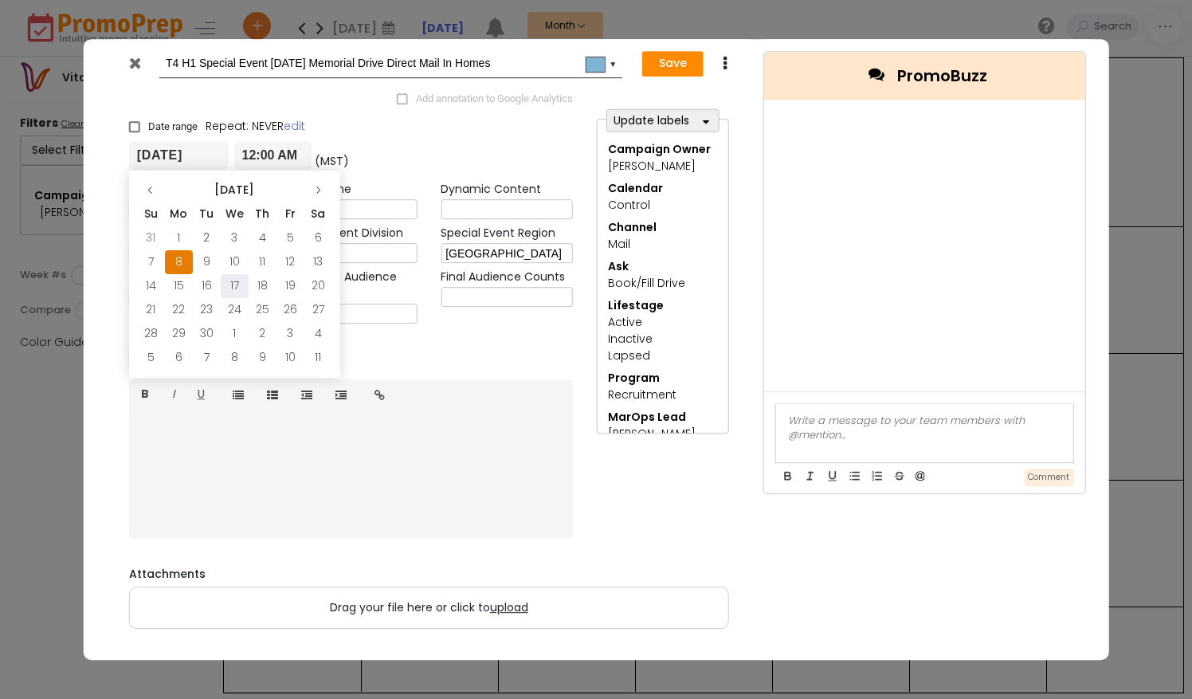
click at [241, 292] on td "17" at bounding box center [235, 286] width 28 height 24
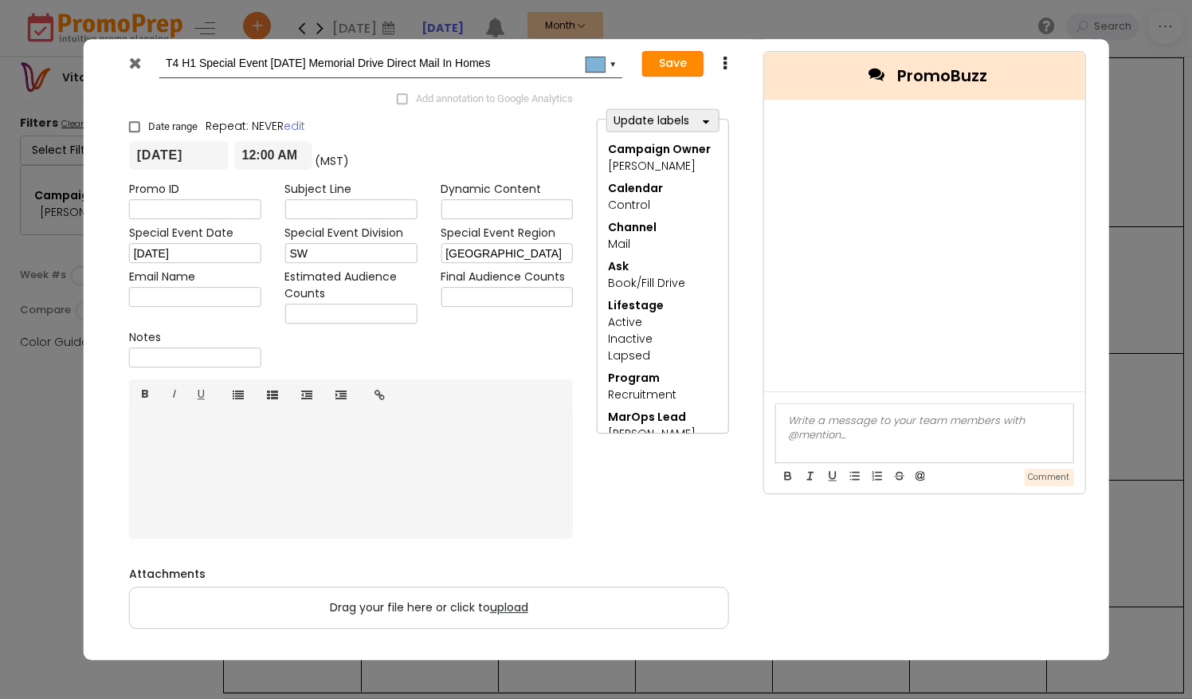
click at [680, 69] on button "Save" at bounding box center [672, 63] width 61 height 25
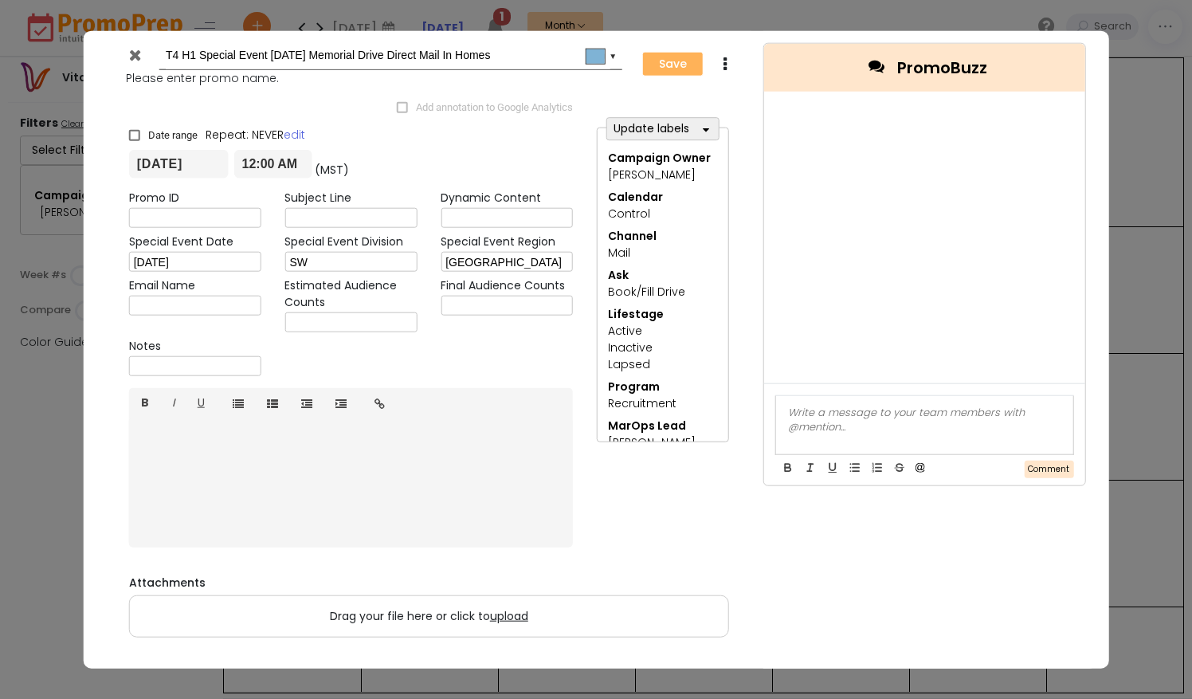
type input "[DATE]"
type input "00:00"
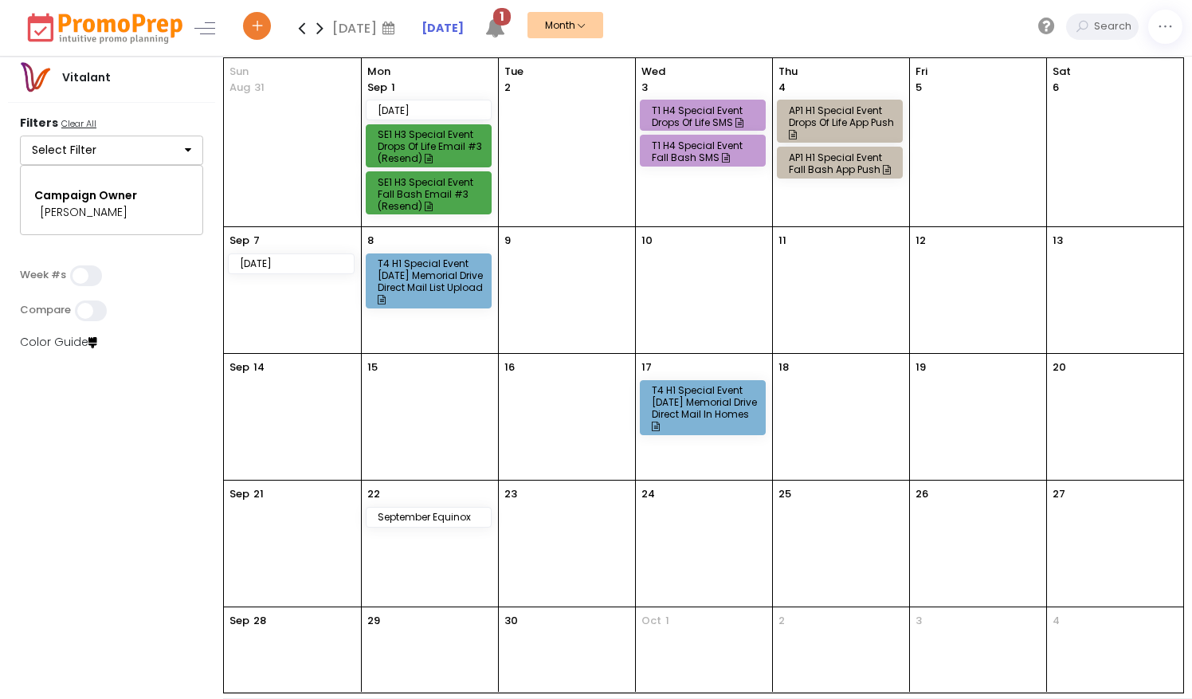
click at [506, 20] on span "1" at bounding box center [502, 17] width 18 height 18
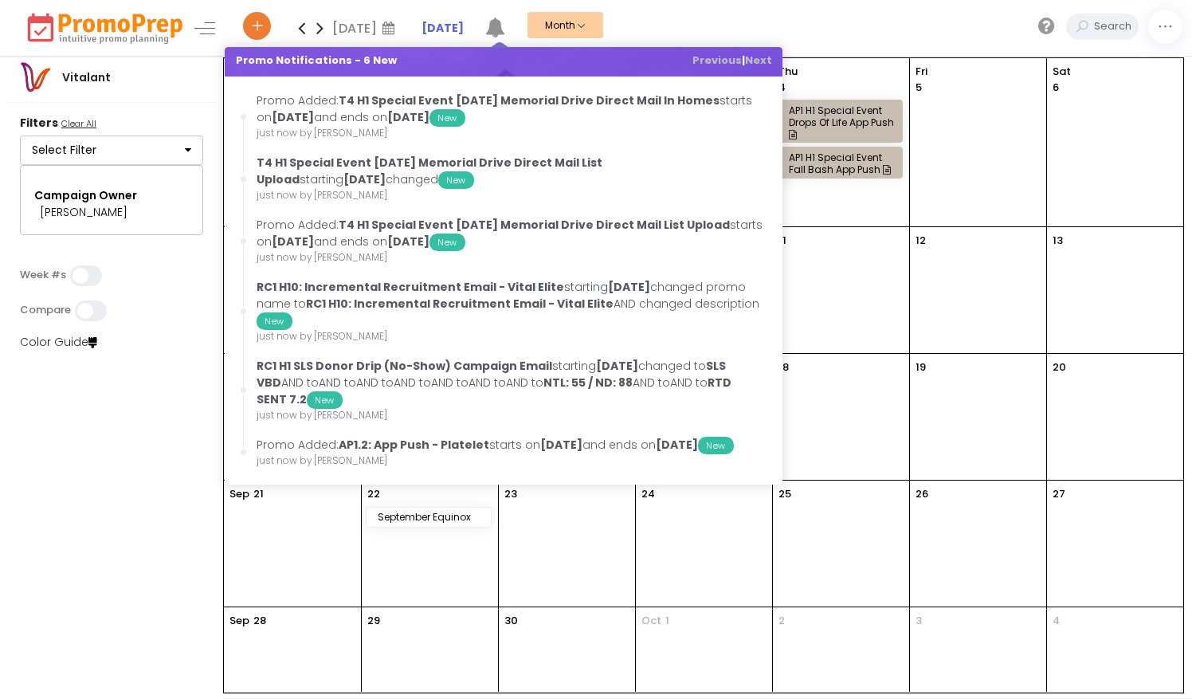
click at [700, 29] on div "[DATE] [DATE] Su Mo Tu We Th Fr Sa 31 1 2 3 4 5 6 7 8 9 10 11 12 13 14 15 16 17…" at bounding box center [715, 28] width 953 height 56
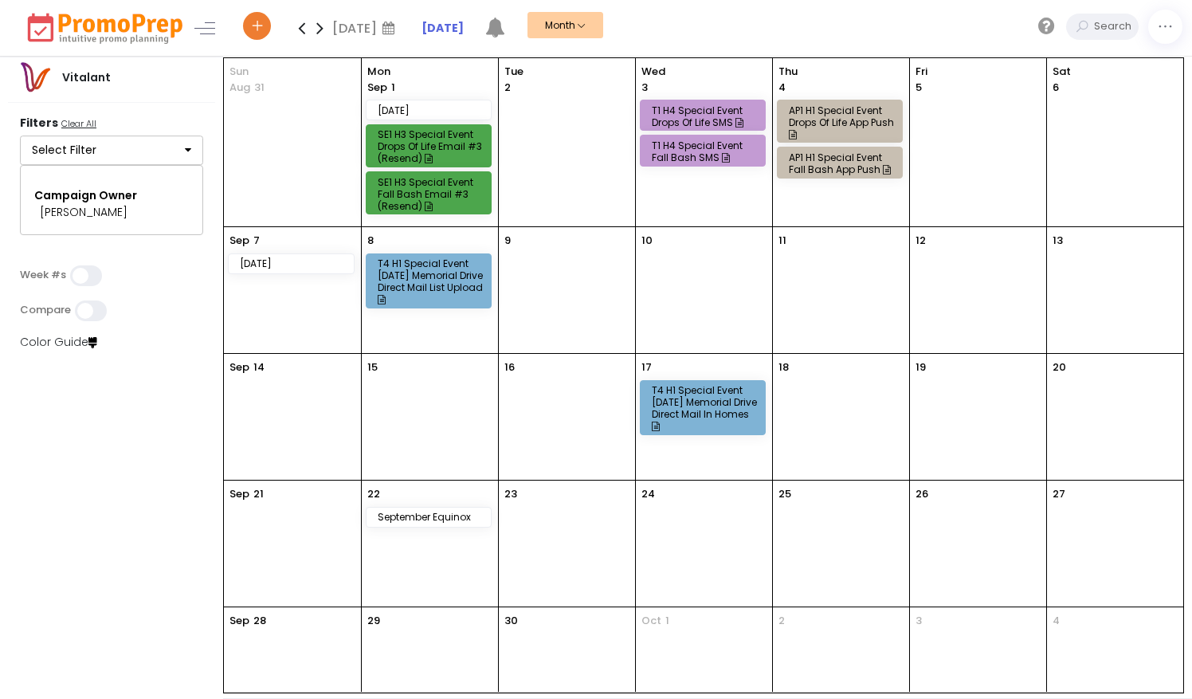
click at [463, 269] on div "T4 H1 Special Event [DATE] Memorial Drive Direct Mail List Upload" at bounding box center [431, 281] width 107 height 48
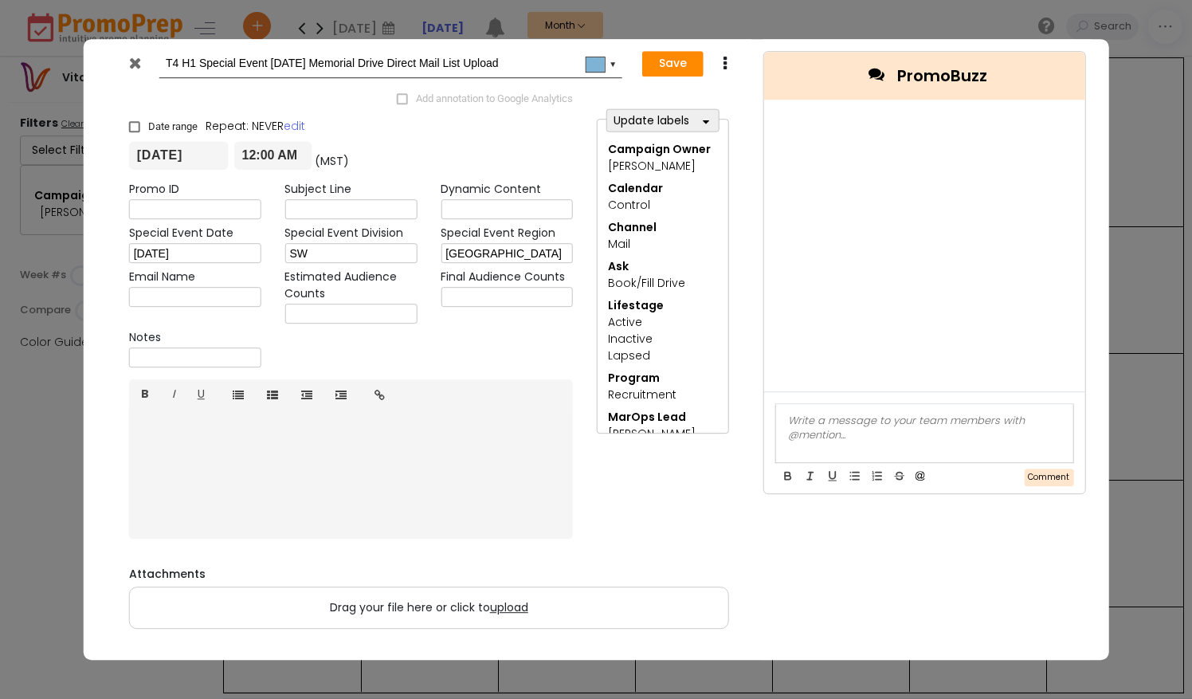
click at [138, 67] on icon at bounding box center [135, 63] width 12 height 16
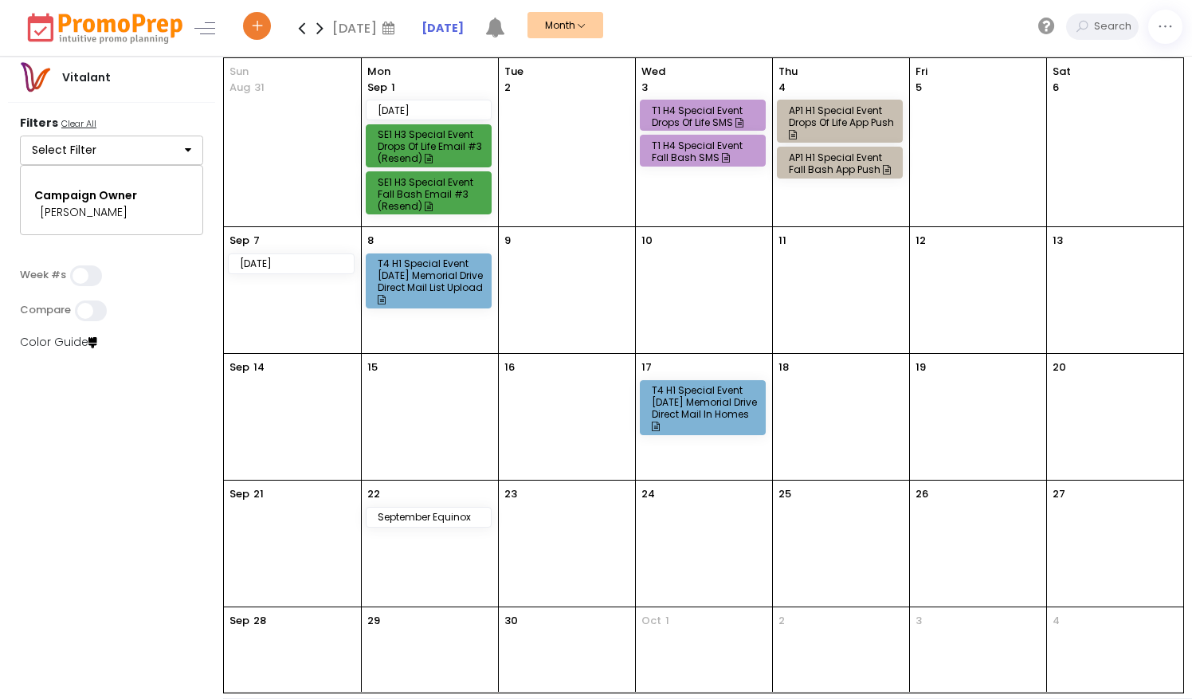
click at [453, 282] on div "T4 H1 Special Event [DATE] Memorial Drive Direct Mail List Upload" at bounding box center [431, 281] width 107 height 48
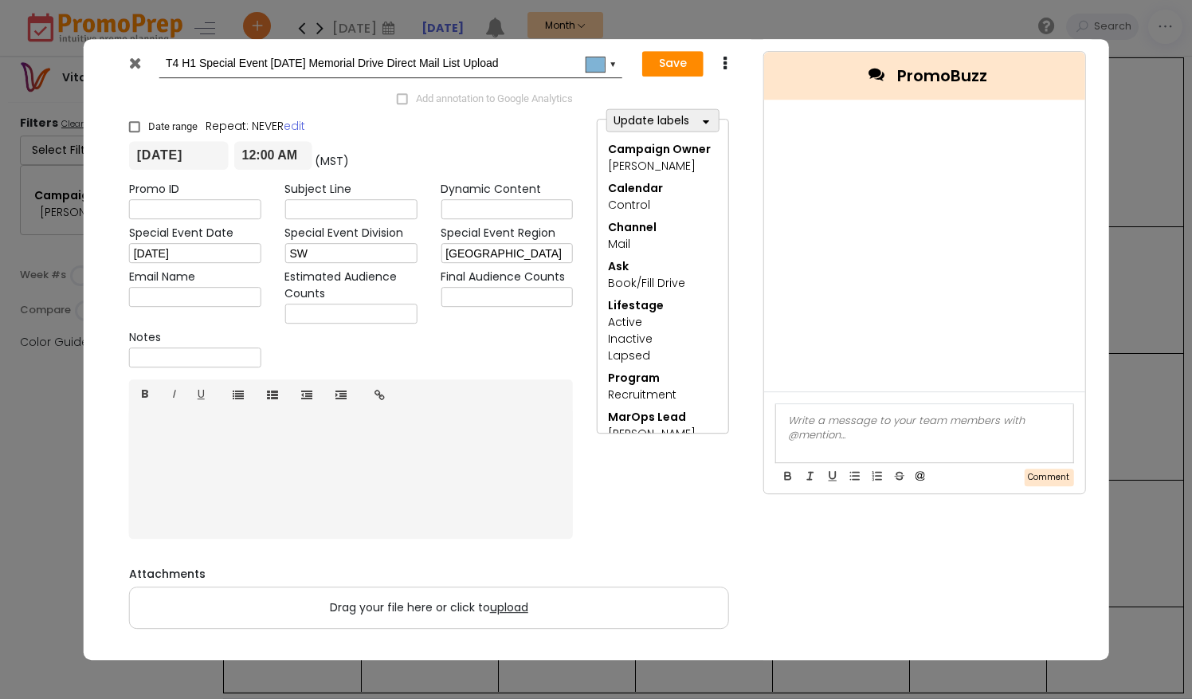
click at [722, 57] on icon at bounding box center [726, 64] width 12 height 16
click at [738, 91] on icon at bounding box center [740, 92] width 13 height 13
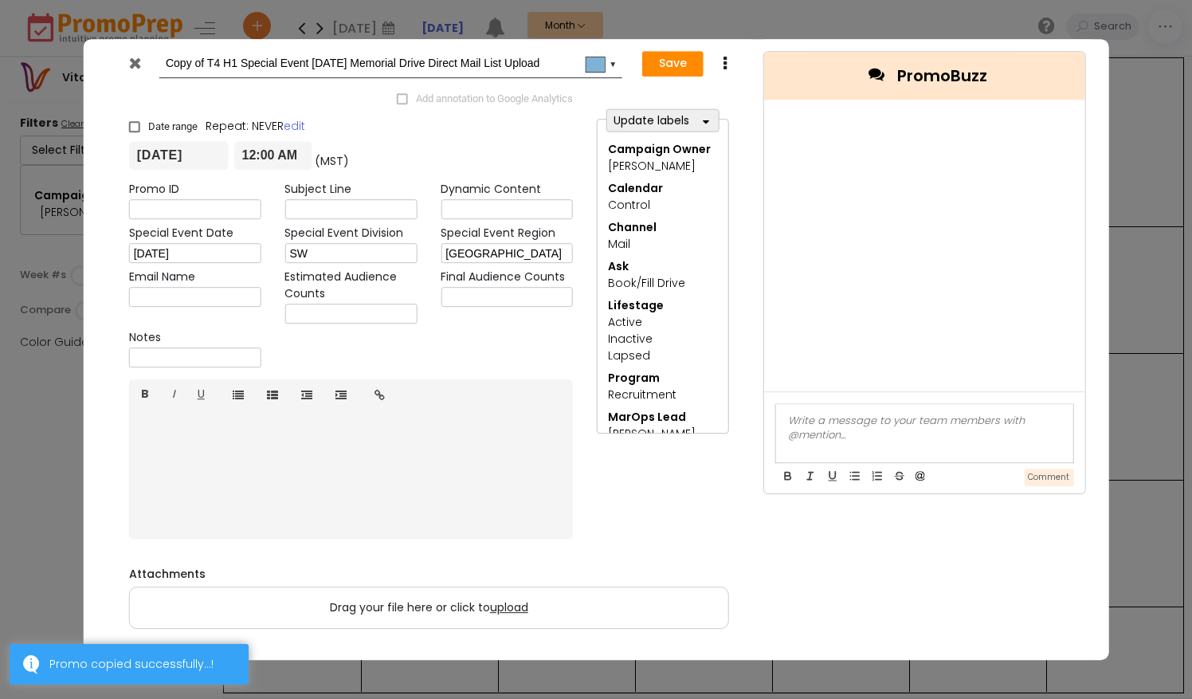
drag, startPoint x: 241, startPoint y: 65, endPoint x: 146, endPoint y: 64, distance: 94.8
click at [146, 64] on div "Copy of T4 H1 Special Event [DATE] Memorial Drive Direct Mail List Upload #7fb3…" at bounding box center [369, 63] width 504 height 29
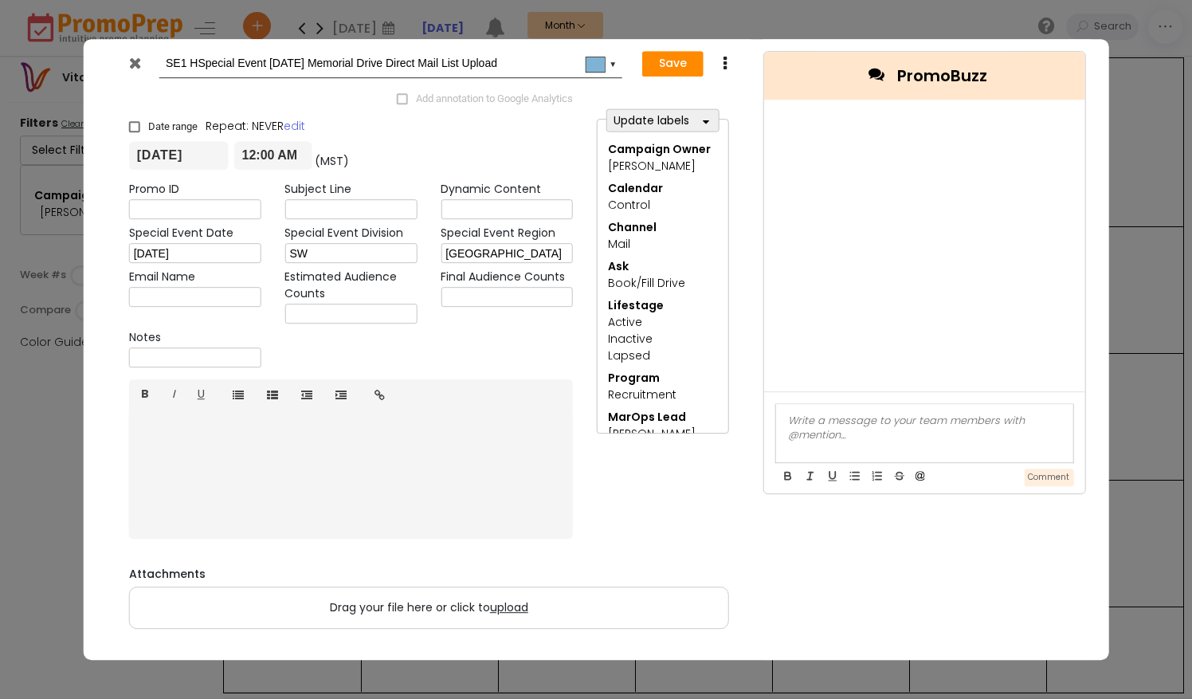
type input "SE1 HSpecial Event [DATE] Memorial Drive Direct Mail List Upload"
drag, startPoint x: 739, startPoint y: 88, endPoint x: 700, endPoint y: 344, distance: 259.7
click at [700, 344] on div "SE1 HSpecial Event [DATE] Memorial Drive Direct Mail List Upload #7fb3d5 ▼ Save…" at bounding box center [429, 350] width 645 height 622
click at [130, 58] on icon at bounding box center [135, 63] width 12 height 16
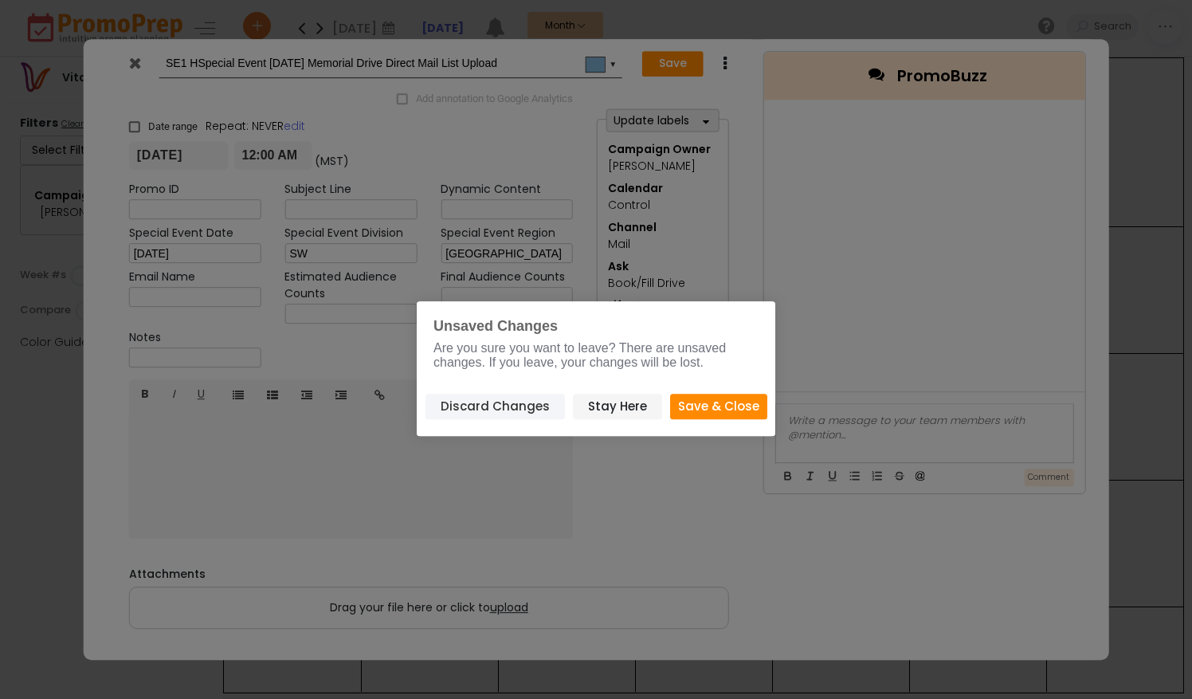
click at [518, 409] on button "Discard Changes" at bounding box center [495, 407] width 139 height 26
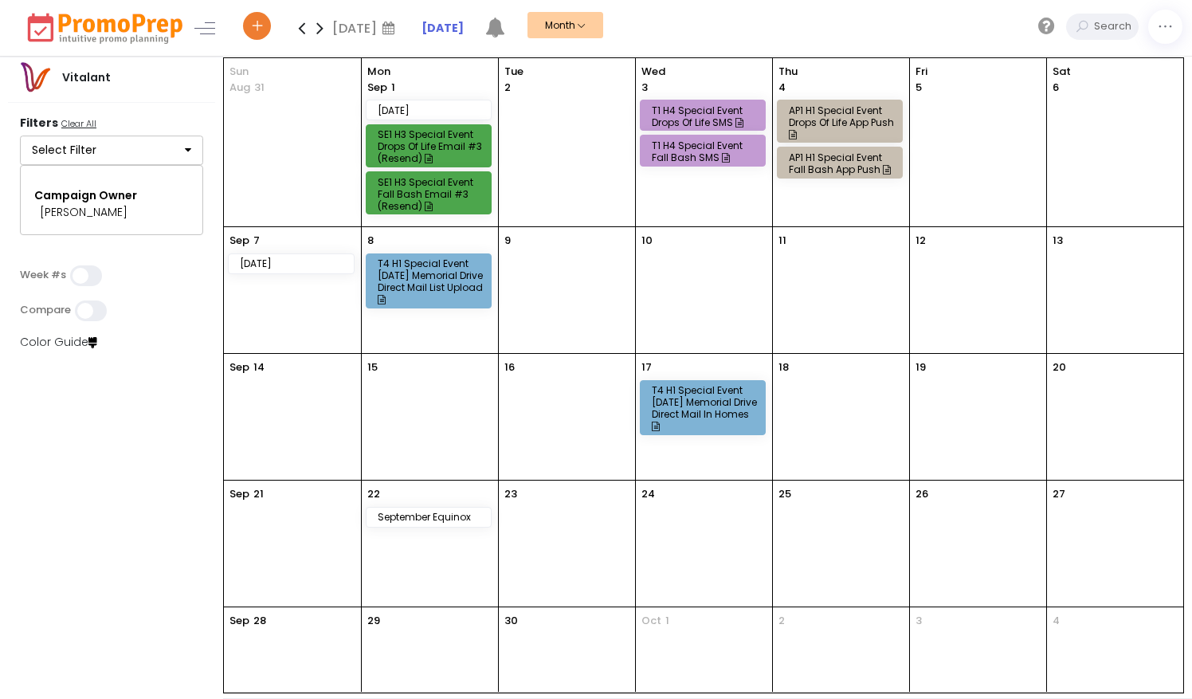
click at [448, 273] on div "T4 H1 Special Event [DATE] Memorial Drive Direct Mail List Upload" at bounding box center [431, 281] width 107 height 48
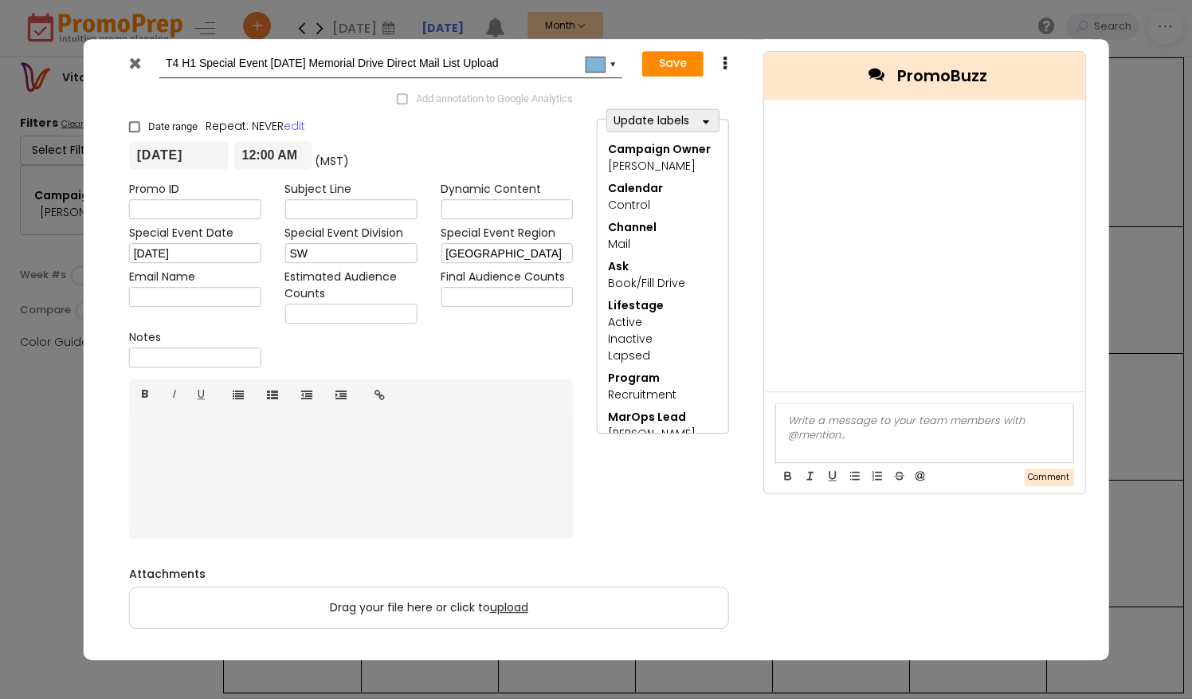
click at [728, 64] on icon at bounding box center [726, 64] width 12 height 16
click at [747, 91] on link "Duplicate" at bounding box center [775, 94] width 110 height 33
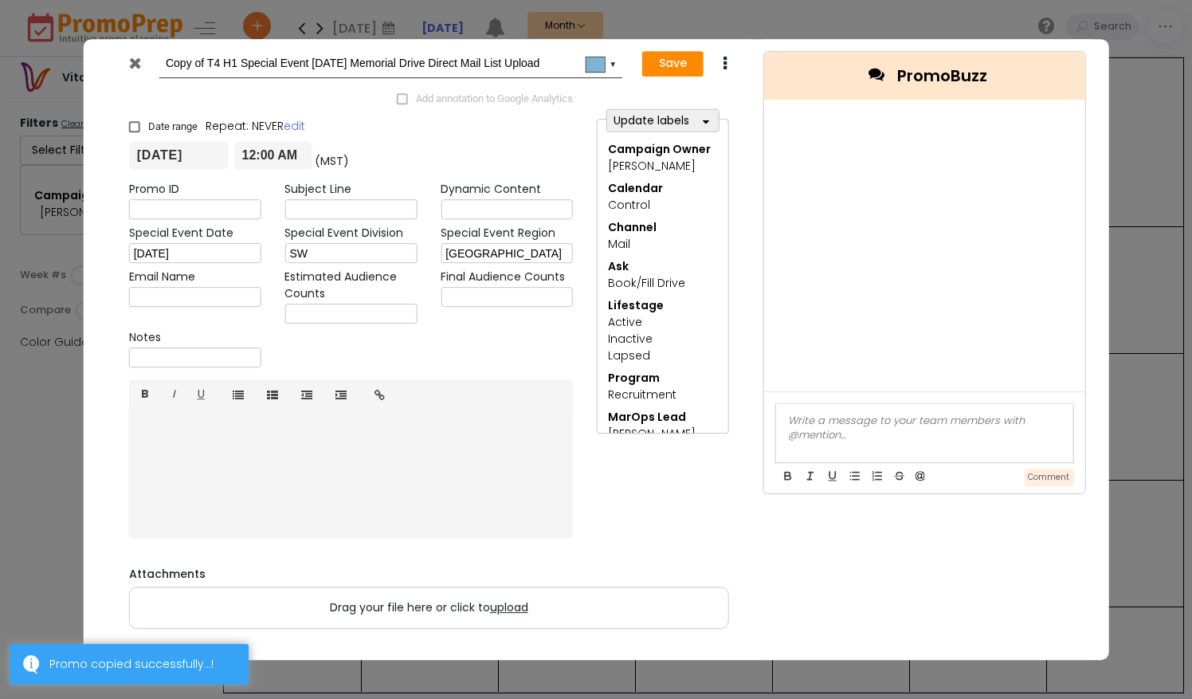
drag, startPoint x: 239, startPoint y: 62, endPoint x: 140, endPoint y: 57, distance: 98.9
click at [140, 57] on div "Copy of T4 H1 Special Event [DATE] Memorial Drive Direct Mail List Upload #7fb3…" at bounding box center [369, 63] width 504 height 29
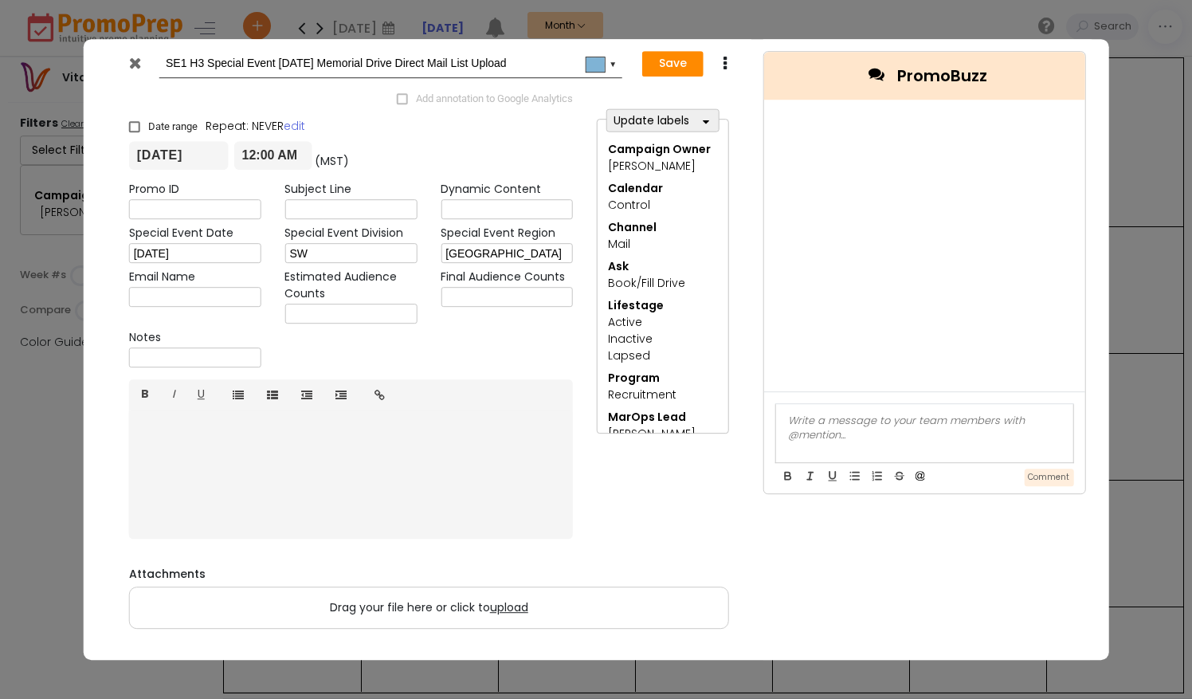
drag, startPoint x: 529, startPoint y: 68, endPoint x: 408, endPoint y: 69, distance: 121.1
click at [408, 69] on input "SE1 H3 Special Event [DATE] Memorial Drive Direct Mail List Upload" at bounding box center [388, 63] width 444 height 29
type input "SE1 H3 Special Event [DATE] [GEOGRAPHIC_DATA] Email #1"
click at [711, 121] on span "button" at bounding box center [706, 121] width 12 height 20
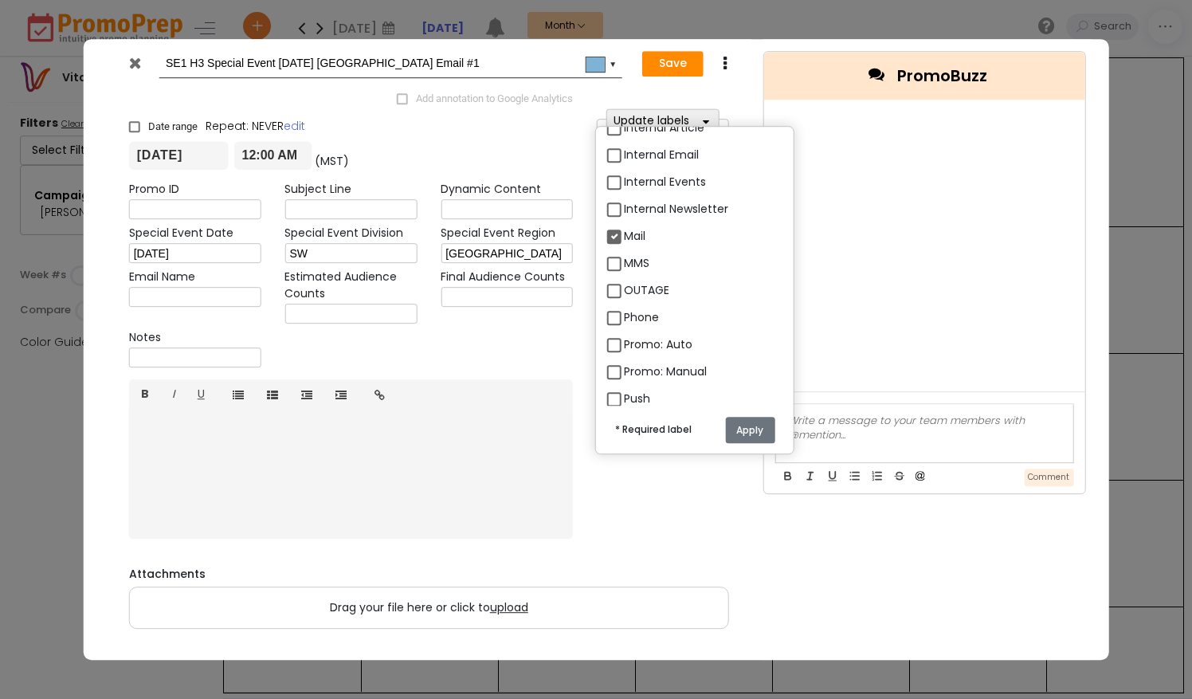
scroll to position [1716, 0]
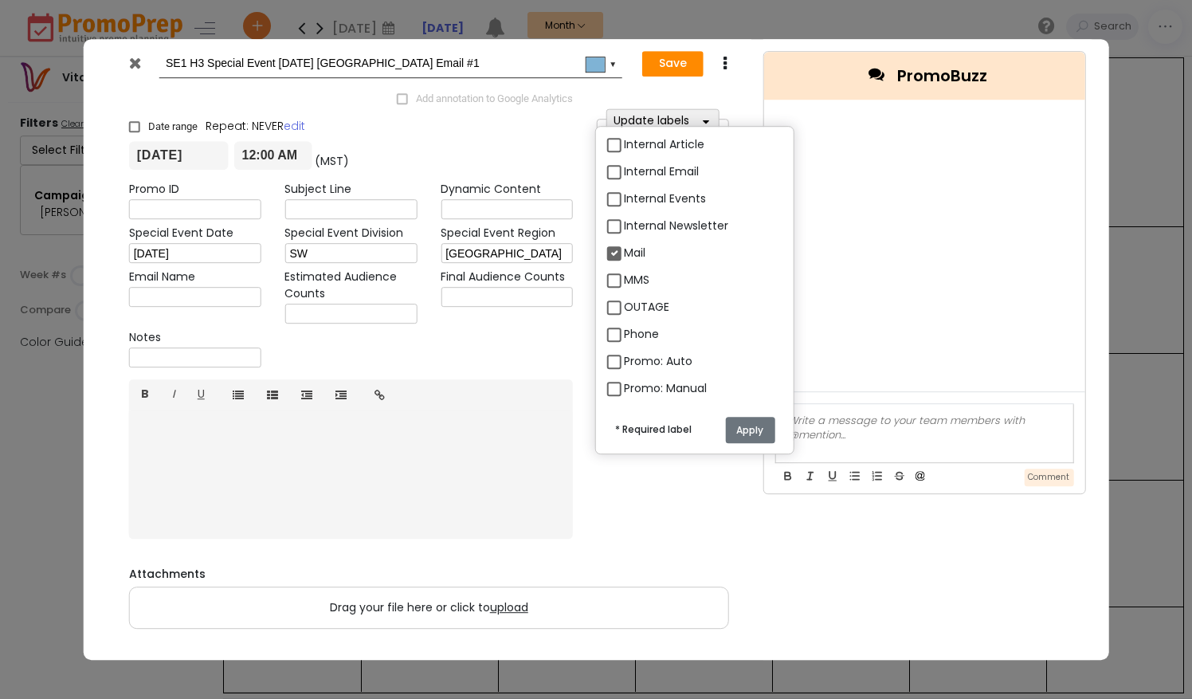
click at [624, 249] on label "Mail" at bounding box center [635, 253] width 22 height 17
click at [624, 249] on input "Mail" at bounding box center [629, 246] width 10 height 10
checkbox input "false"
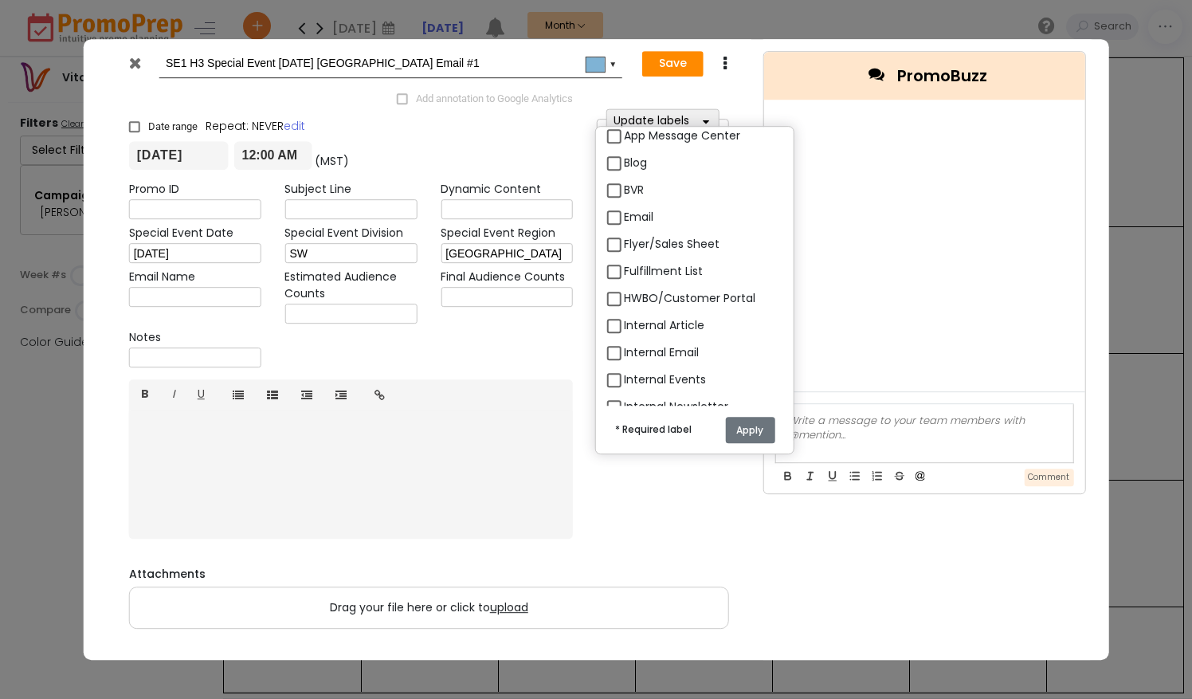
scroll to position [1511, 0]
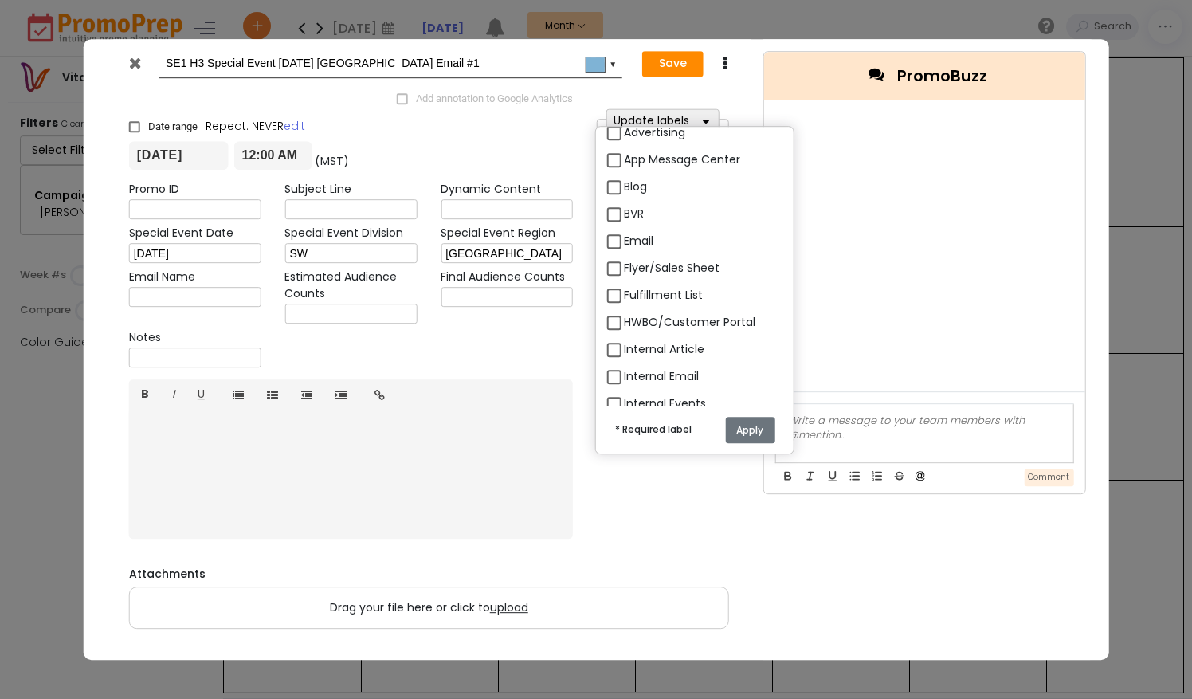
click at [624, 238] on label "Email" at bounding box center [638, 241] width 29 height 17
click at [624, 238] on input "Email" at bounding box center [629, 234] width 10 height 10
checkbox input "true"
click at [153, 159] on input "[DATE]" at bounding box center [179, 156] width 100 height 29
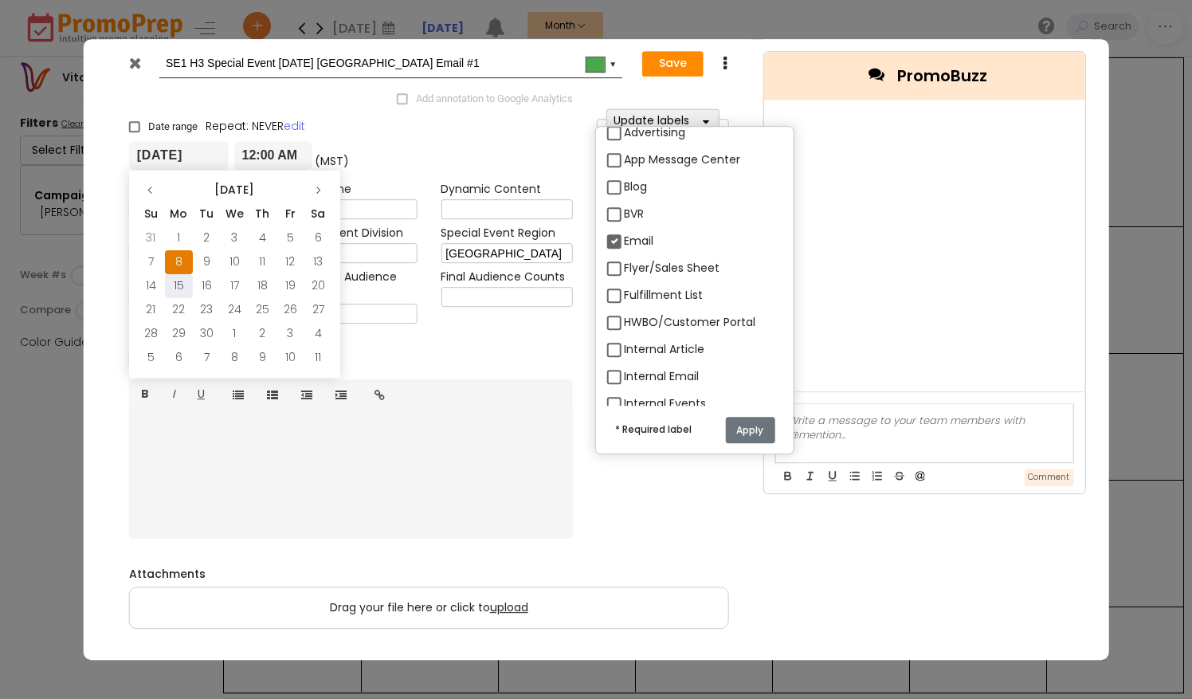
click at [180, 293] on td "15" at bounding box center [179, 286] width 28 height 24
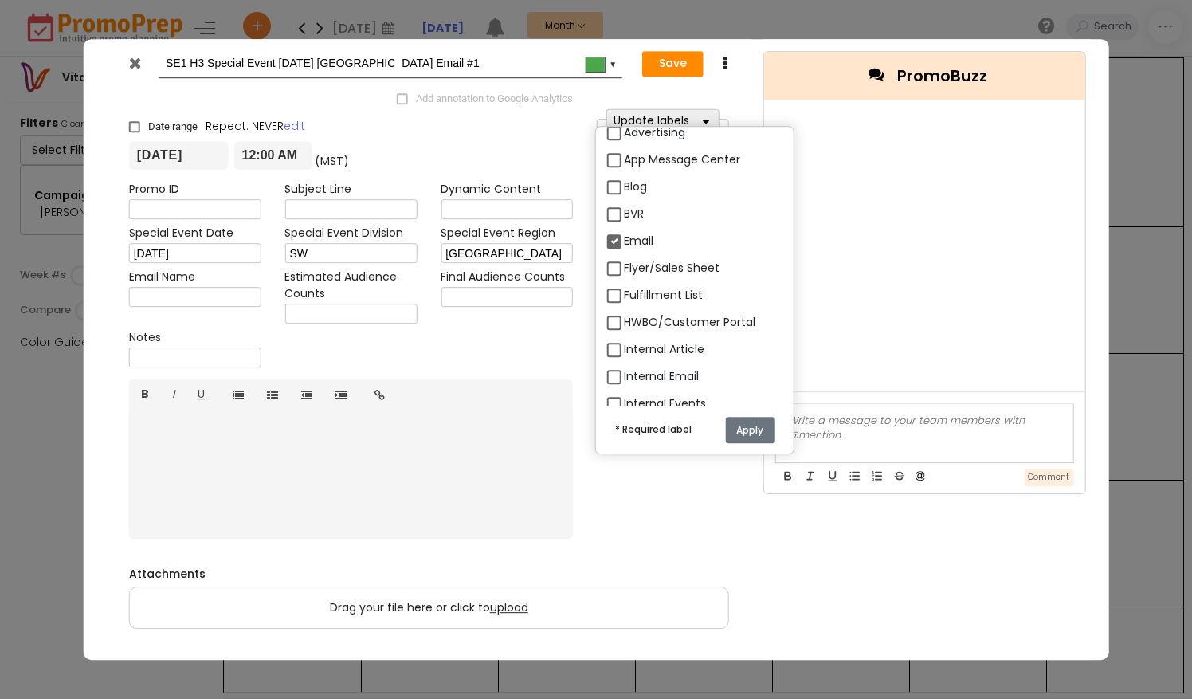
click at [756, 429] on button "Apply" at bounding box center [749, 430] width 49 height 26
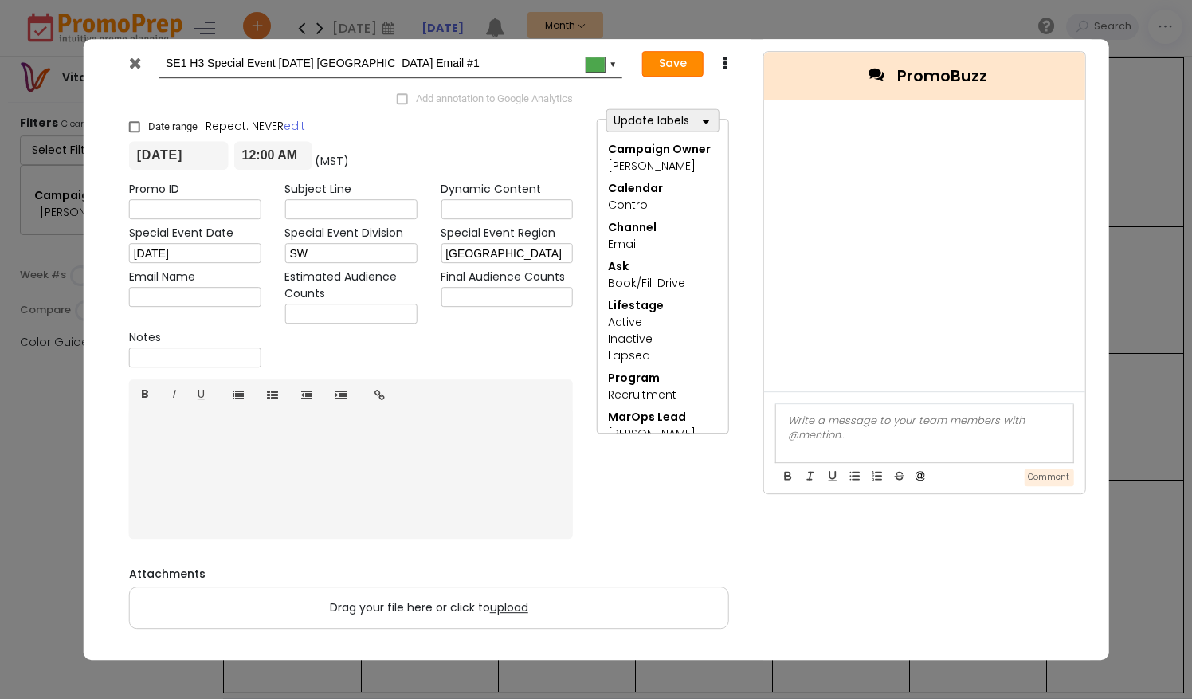
click at [684, 62] on button "Save" at bounding box center [672, 63] width 61 height 25
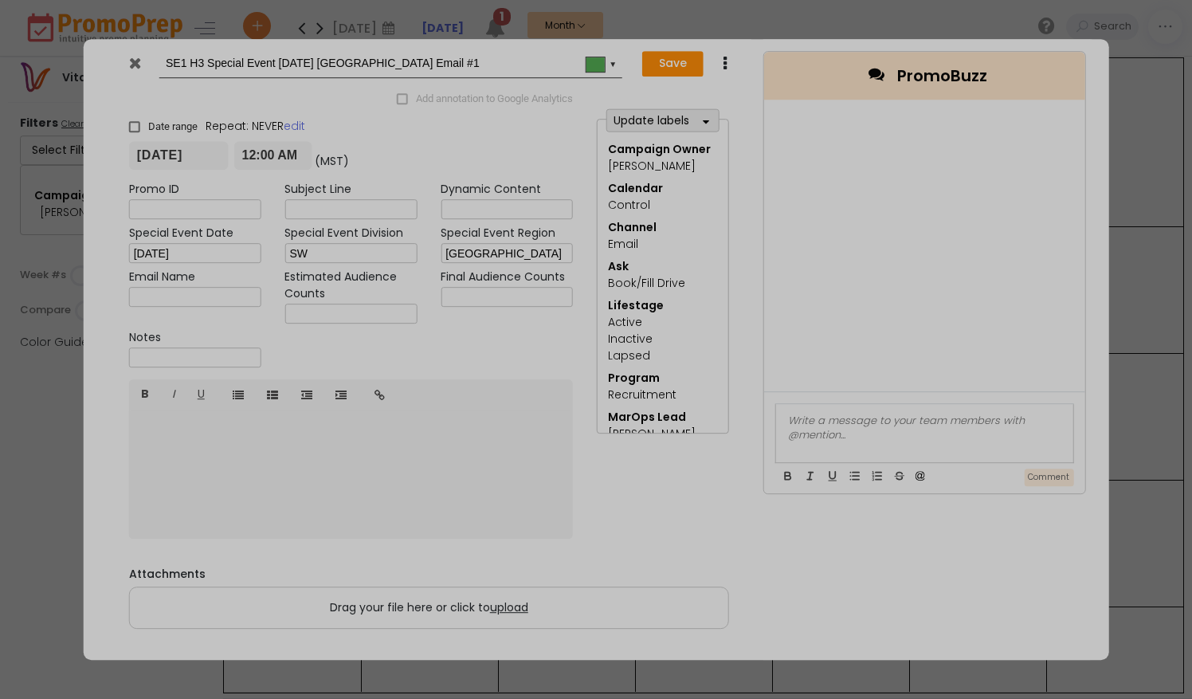
type input "[DATE]"
type input "00:00"
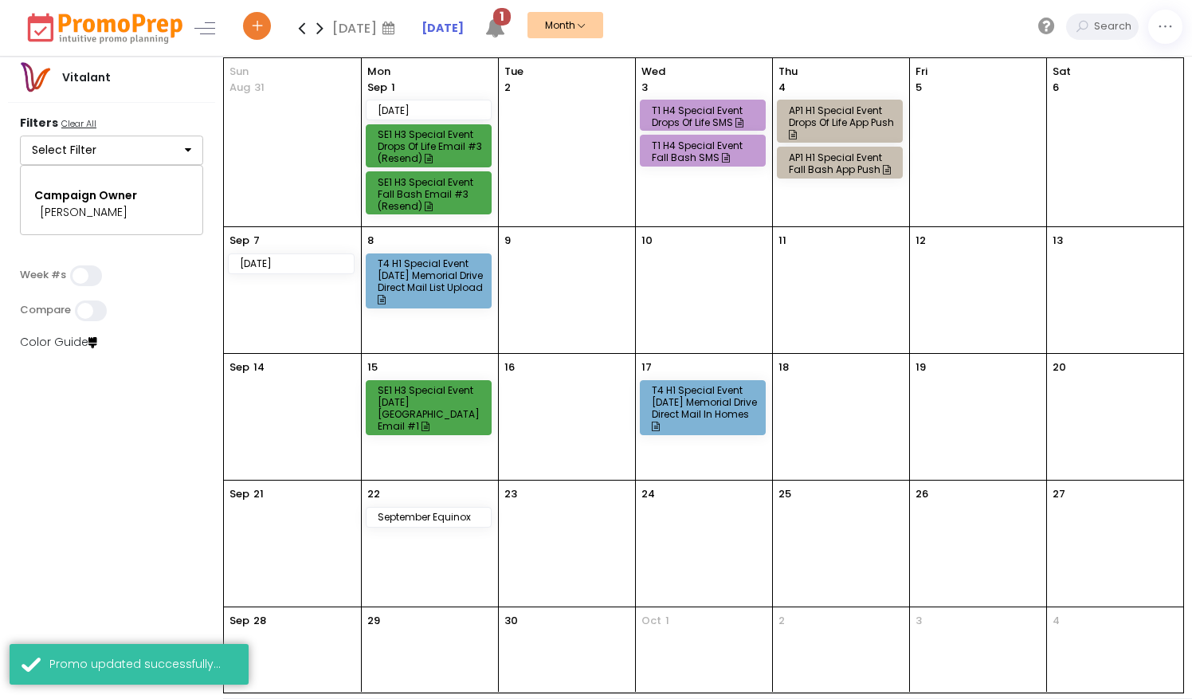
click at [505, 18] on span "1" at bounding box center [502, 17] width 18 height 18
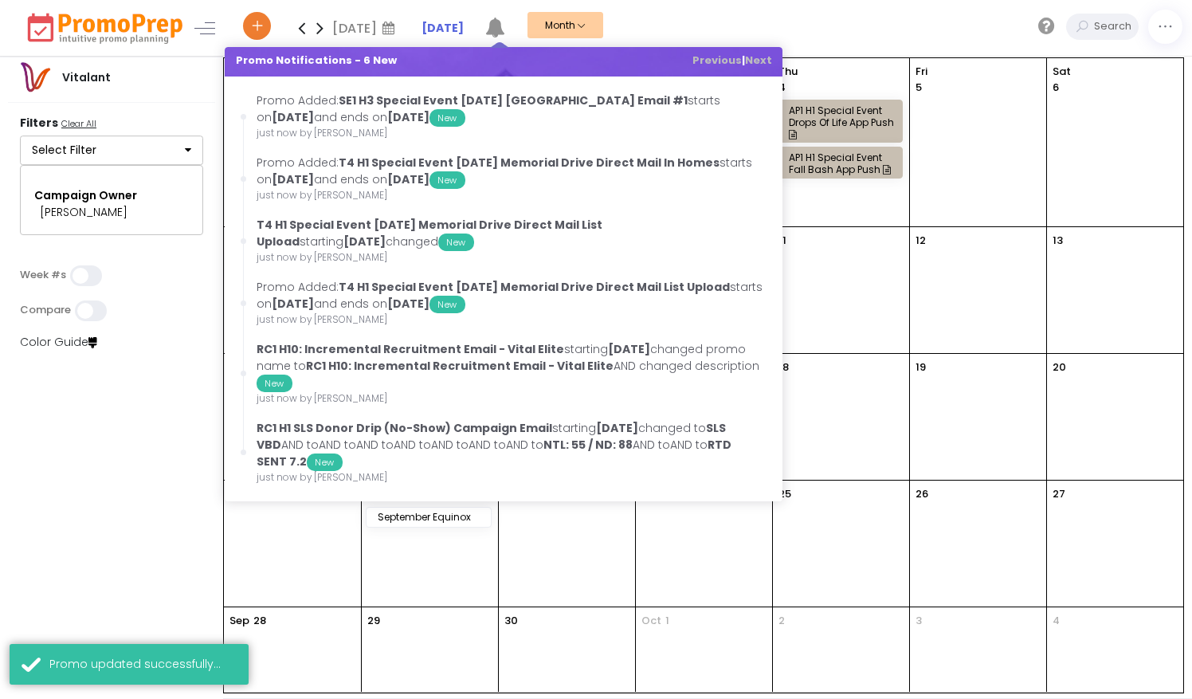
click at [720, 16] on div "[DATE] [DATE] Su Mo Tu We Th Fr Sa 31 1 2 3 4 5 6 7 8 9 10 11 12 13 14 15 16 17…" at bounding box center [715, 28] width 953 height 56
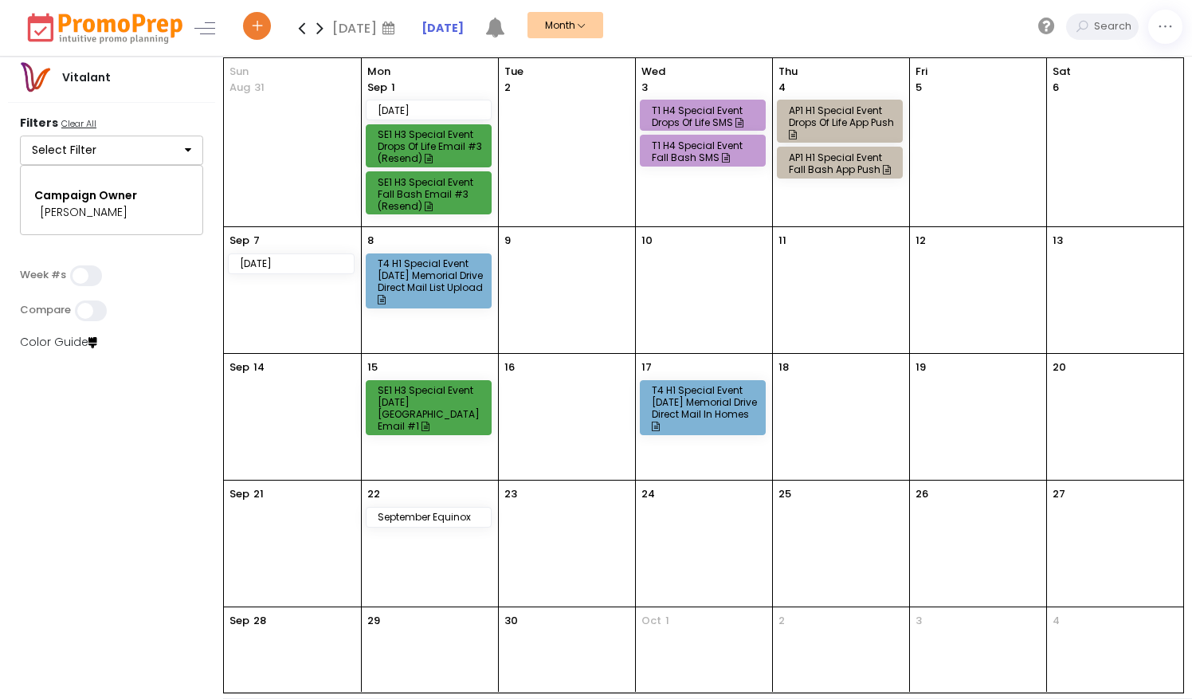
click at [411, 401] on div "SE1 H3 Special Event [DATE] [GEOGRAPHIC_DATA] Email #1" at bounding box center [431, 408] width 107 height 48
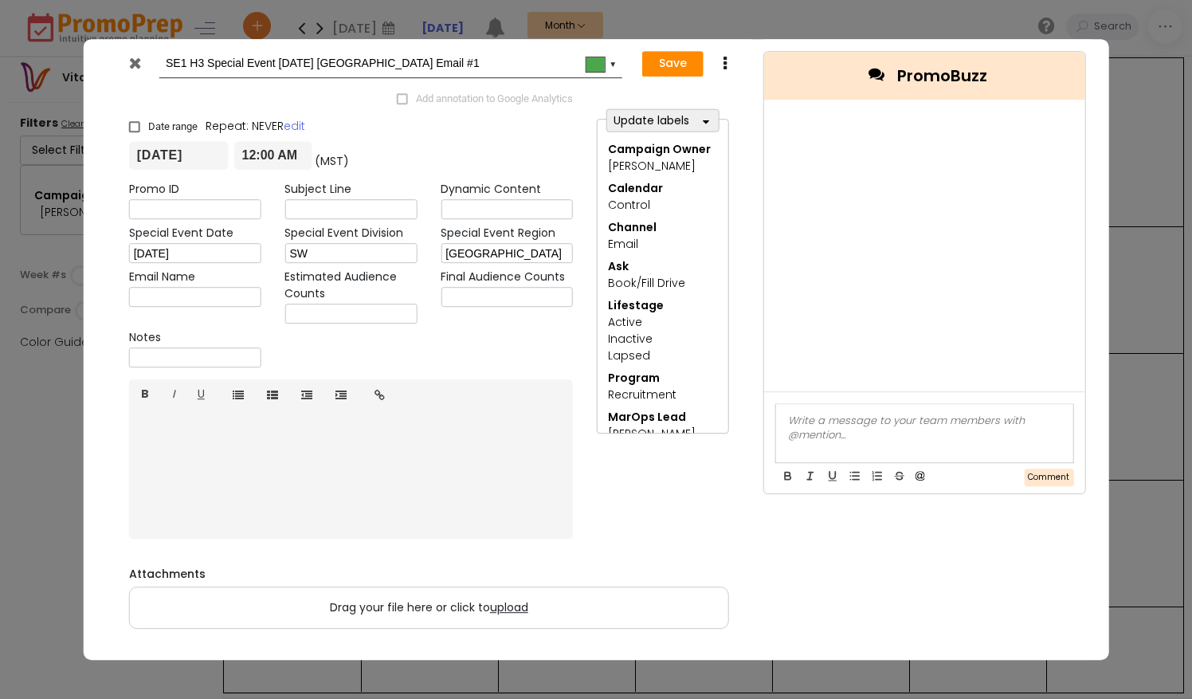
click at [724, 62] on icon at bounding box center [726, 64] width 12 height 16
click at [747, 90] on link "Duplicate" at bounding box center [775, 94] width 110 height 33
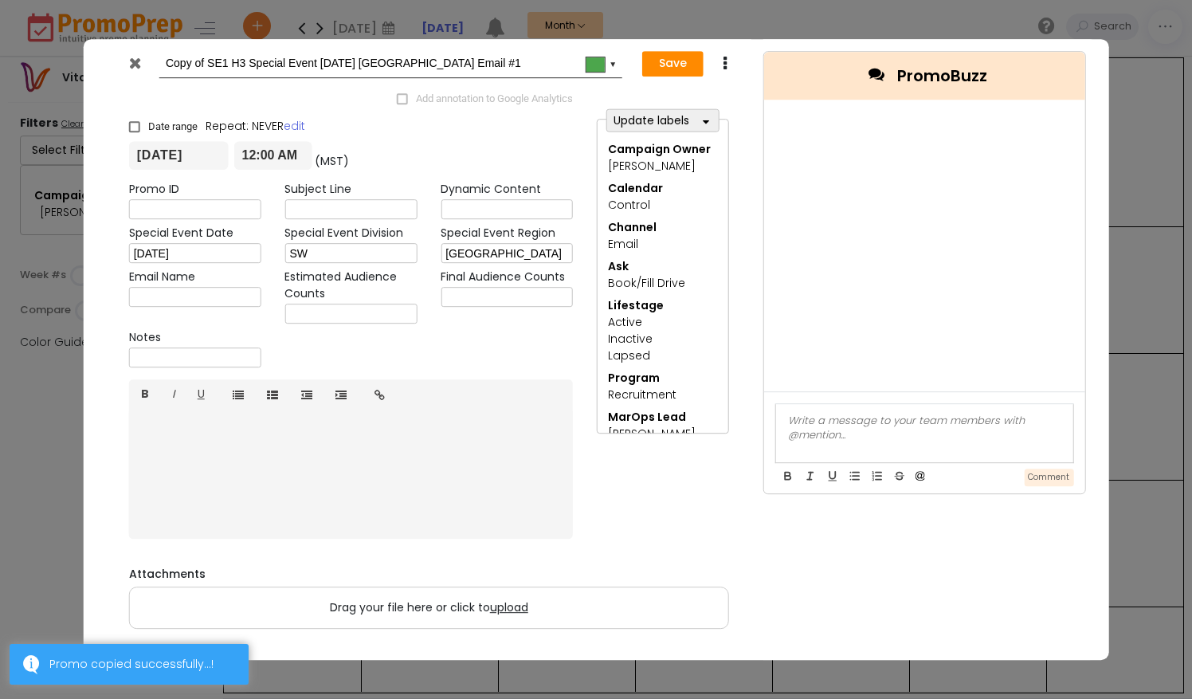
drag, startPoint x: 209, startPoint y: 65, endPoint x: 102, endPoint y: 64, distance: 106.8
click at [103, 64] on div "Copy of SE1 H3 Special Event [DATE] [GEOGRAPHIC_DATA] Email #1 #4ca64c ▼" at bounding box center [370, 63] width 534 height 29
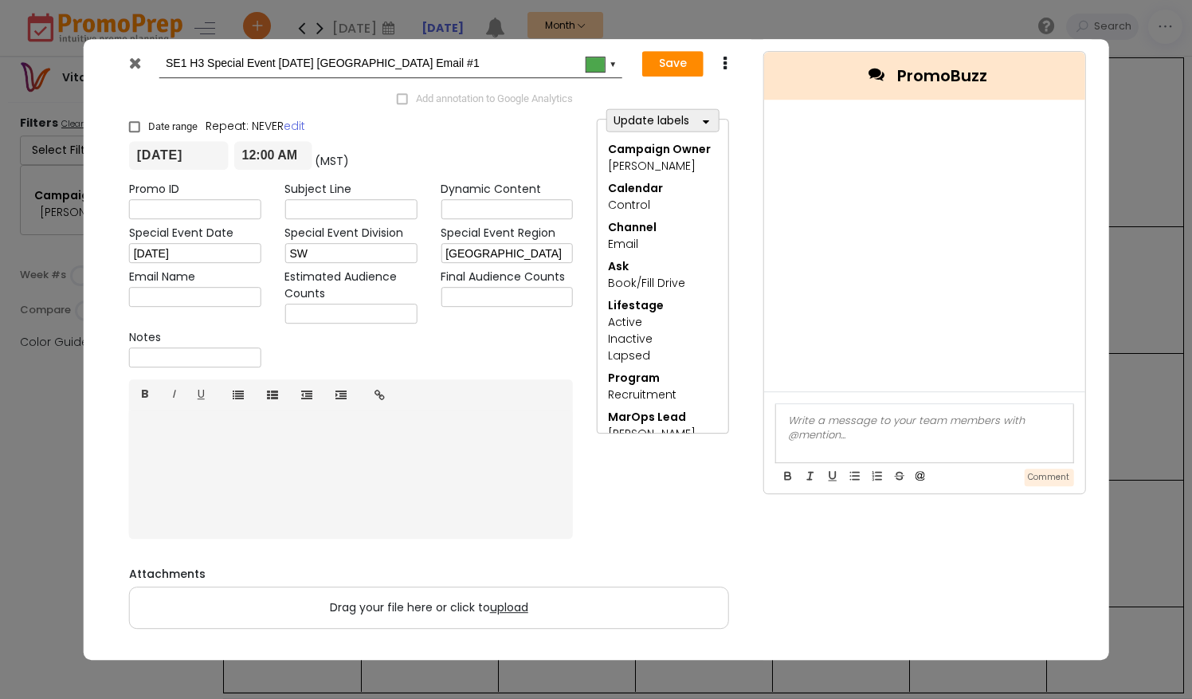
click at [454, 66] on input "SE1 H3 Special Event [DATE] [GEOGRAPHIC_DATA] Email #1" at bounding box center [388, 63] width 444 height 29
type input "SE1 H3 Special Event [DATE] [GEOGRAPHIC_DATA] Email #2"
click at [159, 159] on input "[DATE]" at bounding box center [179, 156] width 100 height 29
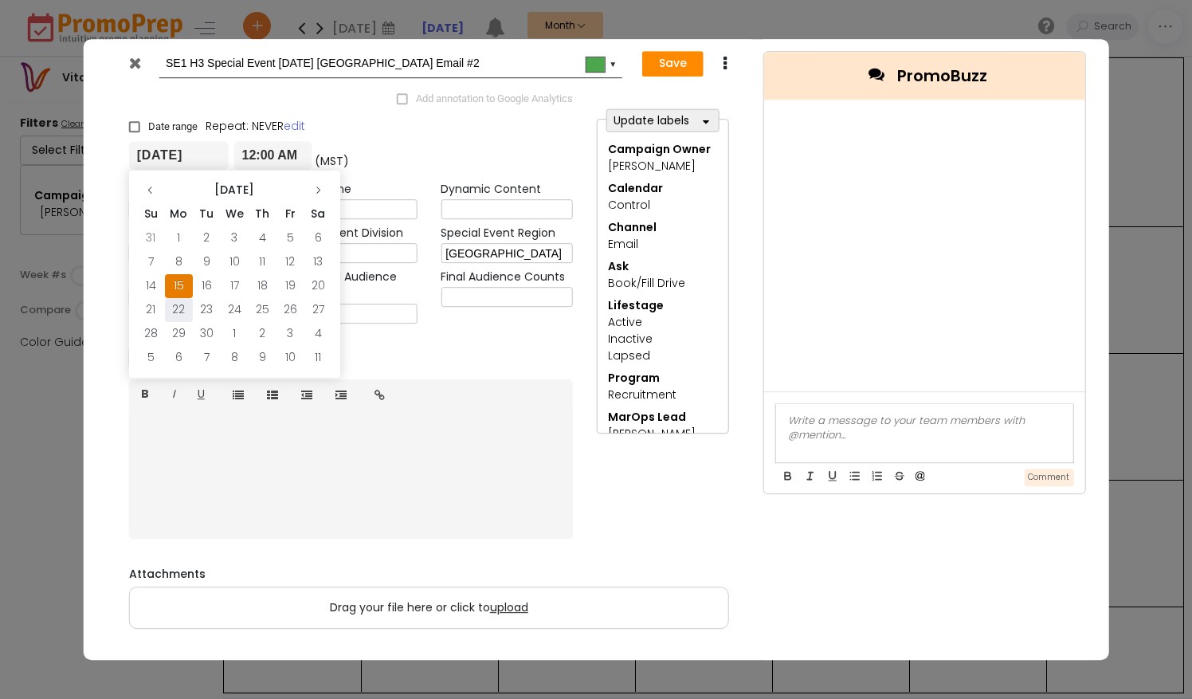
click at [177, 316] on td "22" at bounding box center [179, 310] width 28 height 24
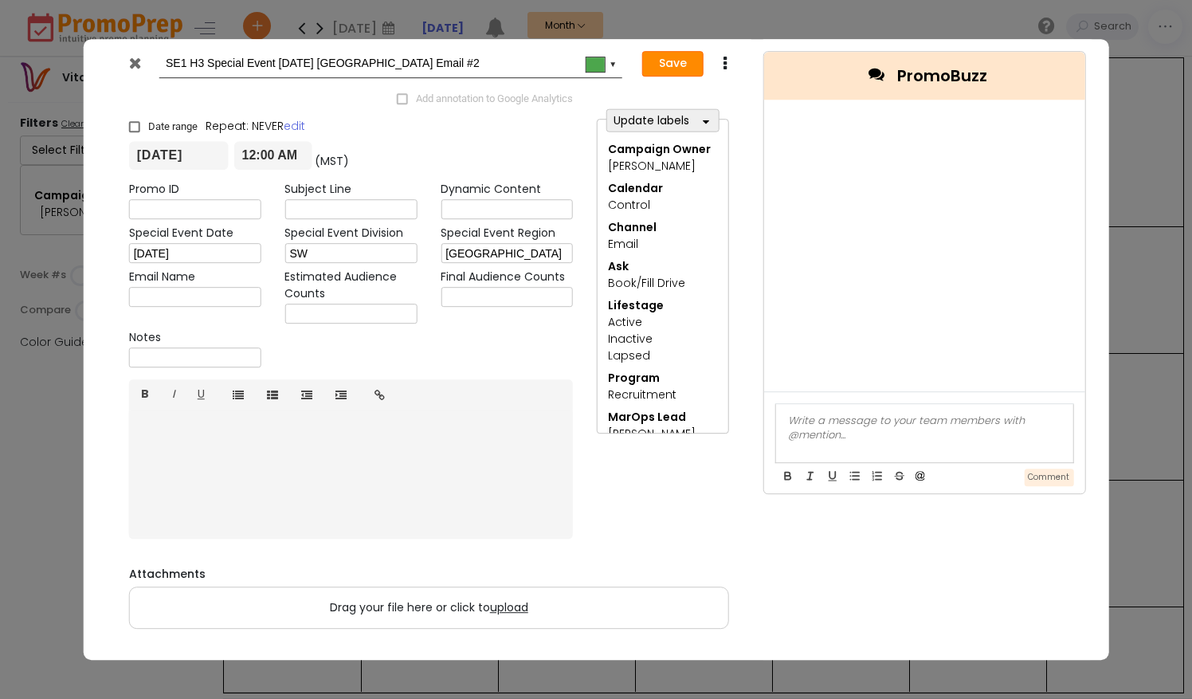
click at [669, 59] on button "Save" at bounding box center [672, 63] width 61 height 25
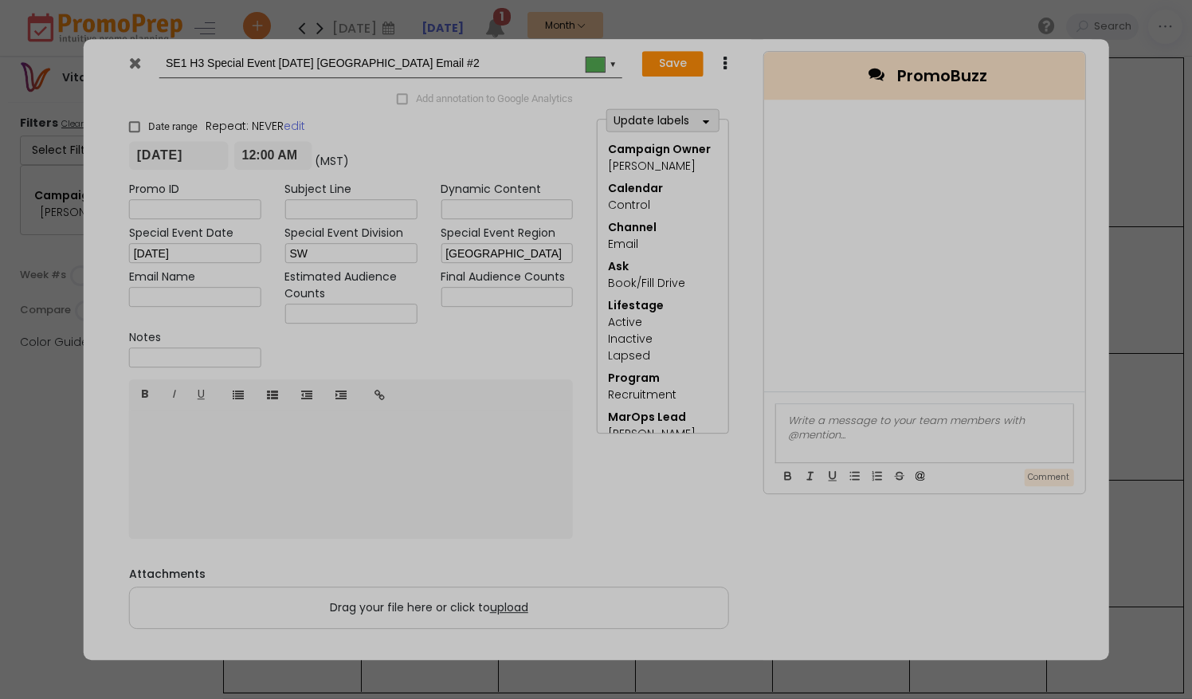
type input "[DATE]"
type input "00:00"
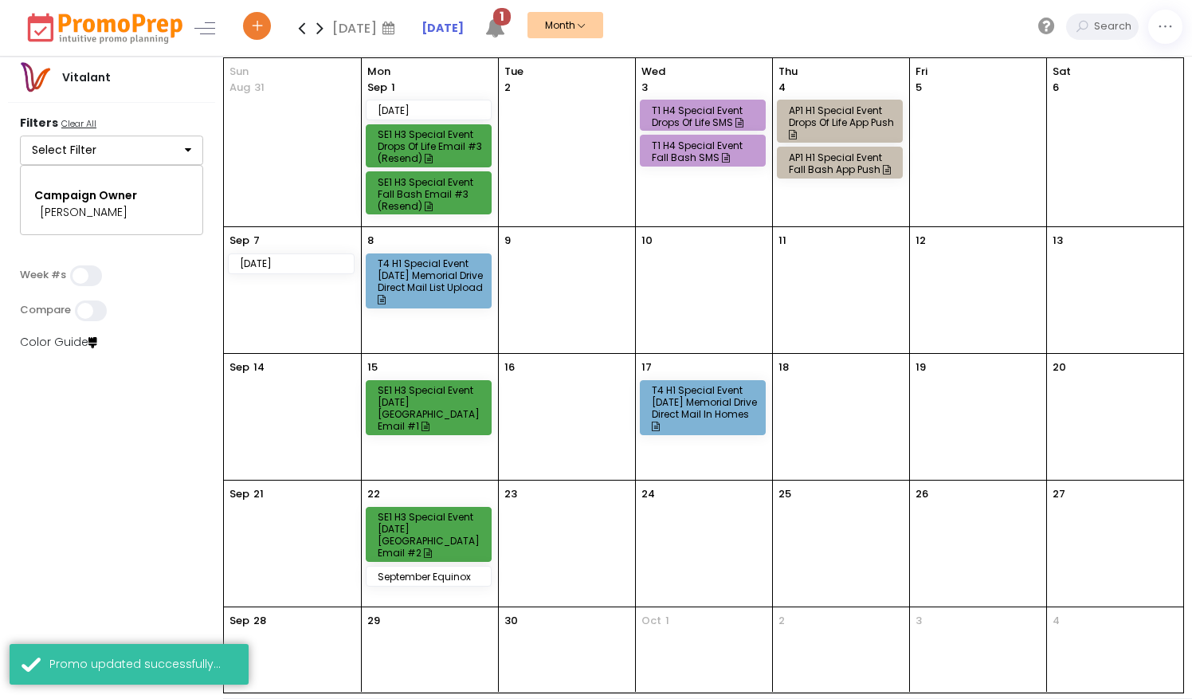
click at [500, 19] on icon at bounding box center [495, 28] width 20 height 20
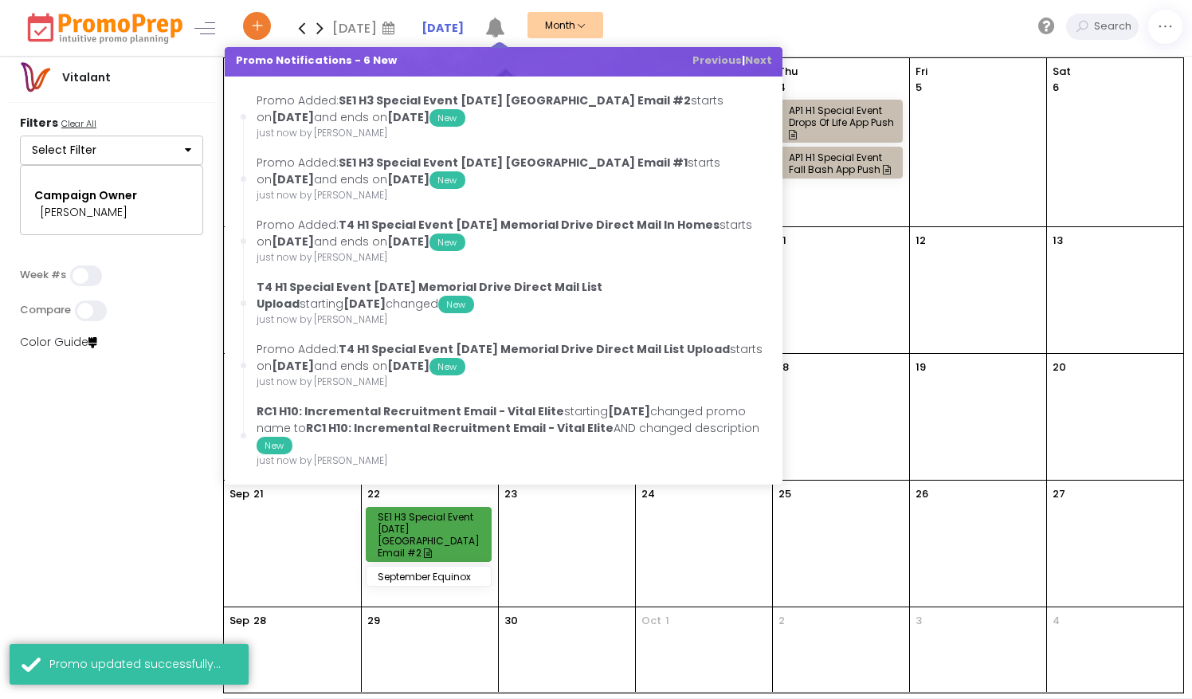
click at [727, 22] on div "[DATE] [DATE] Su Mo Tu We Th Fr Sa 31 1 2 3 4 5 6 7 8 9 10 11 12 13 14 15 16 17…" at bounding box center [715, 28] width 953 height 56
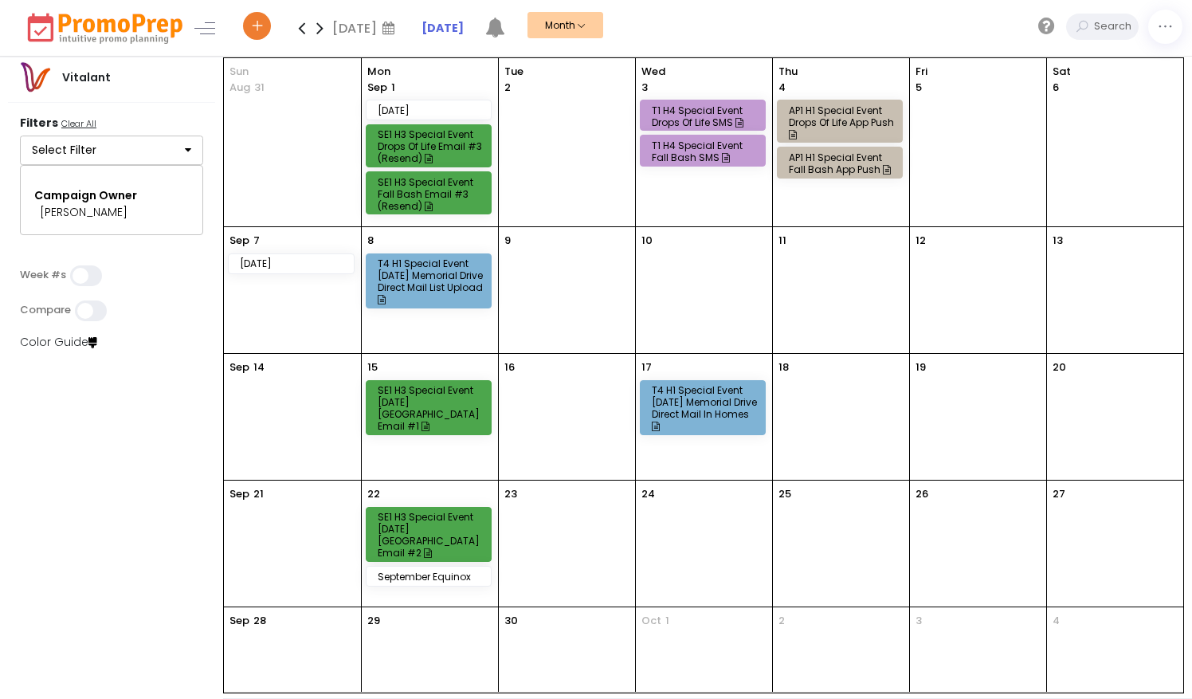
click at [440, 529] on div "SE1 H3 Special Event [DATE] [GEOGRAPHIC_DATA] Email #2" at bounding box center [431, 535] width 107 height 48
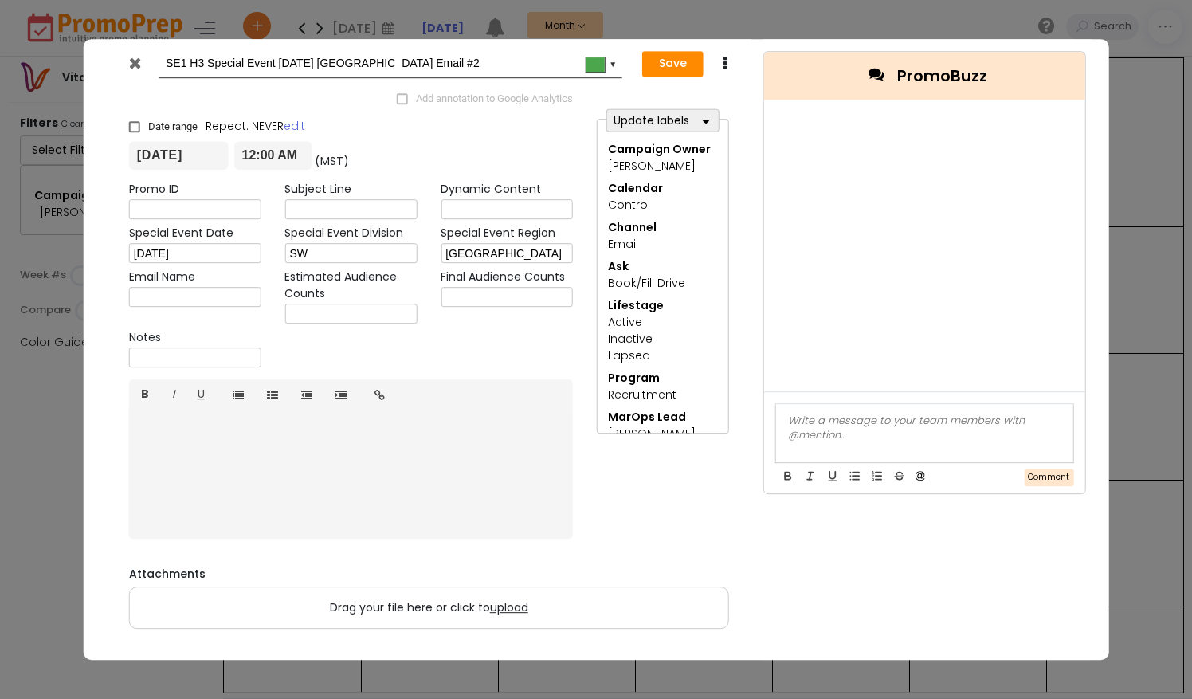
click at [730, 64] on icon at bounding box center [726, 64] width 12 height 16
click at [741, 89] on icon at bounding box center [740, 92] width 13 height 13
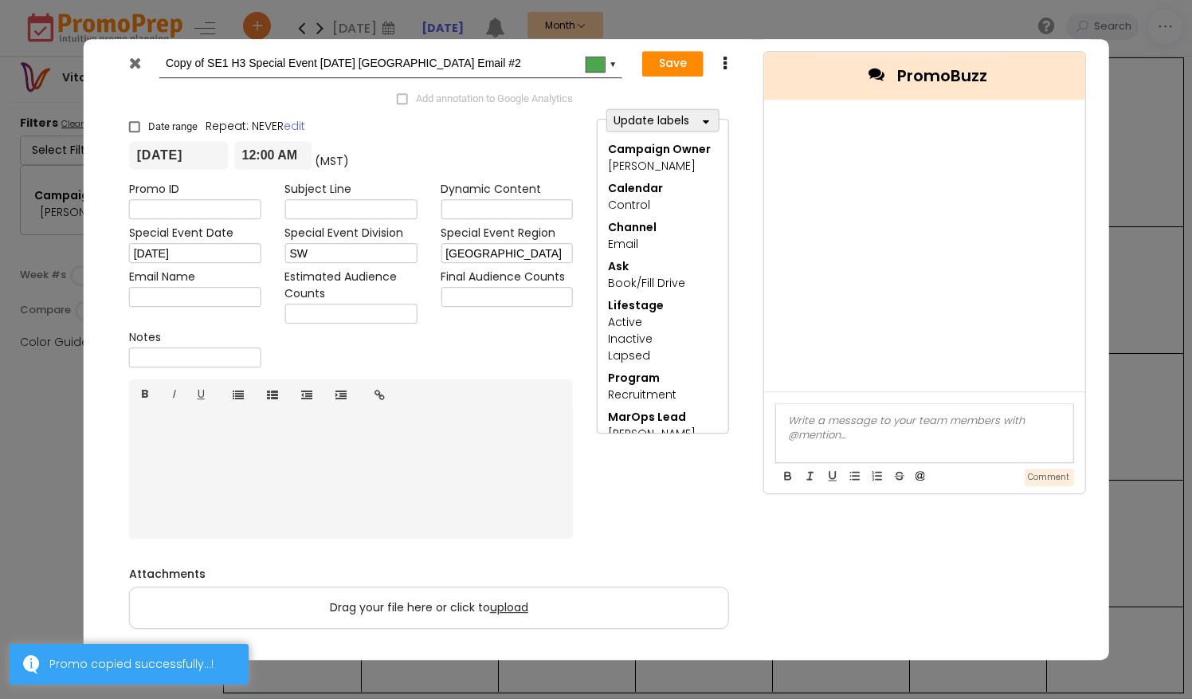
drag, startPoint x: 209, startPoint y: 64, endPoint x: 122, endPoint y: 66, distance: 86.9
click at [122, 66] on div "Copy of SE1 H3 Special Event [DATE] [GEOGRAPHIC_DATA] Email #2 #4ca64c ▼" at bounding box center [369, 63] width 504 height 29
click at [491, 60] on input "SE1 H3 Special Event [DATE] [GEOGRAPHIC_DATA] Email #2" at bounding box center [388, 63] width 444 height 29
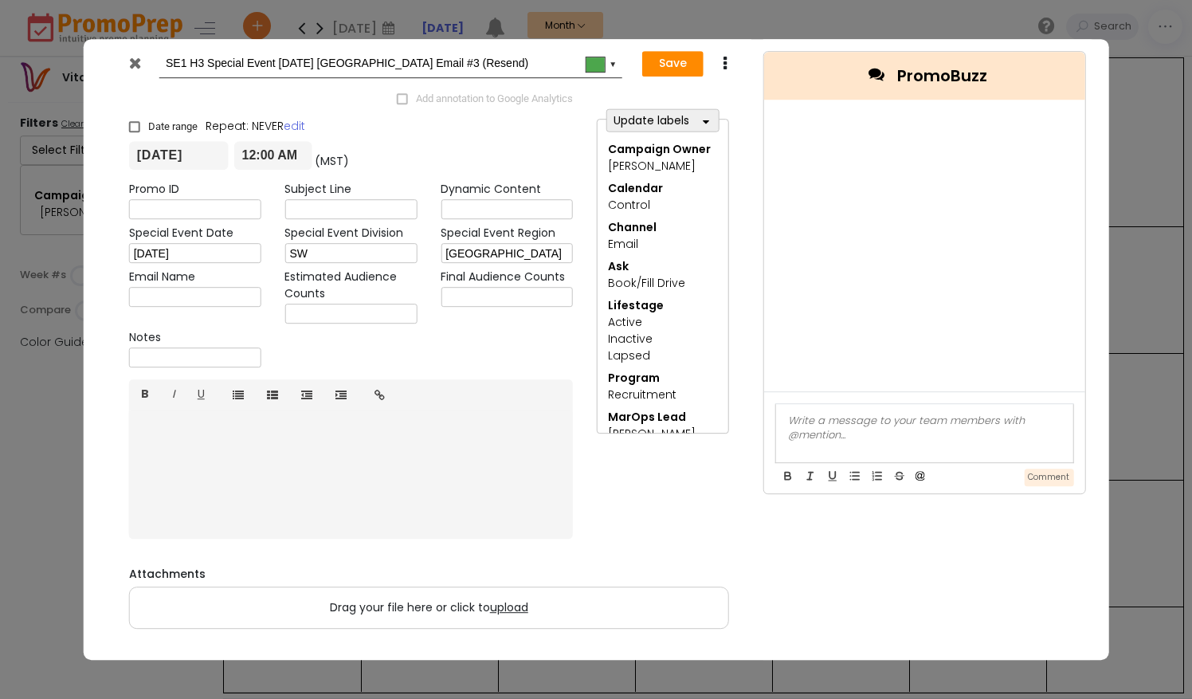
type input "SE1 H3 Special Event [DATE] [GEOGRAPHIC_DATA] Email #3 (Resend)"
click at [702, 38] on div "SE1 H3 Special Event [DATE] Memorial Drive Email #3 (Resend) #4ca64c ▼ Save Dup…" at bounding box center [596, 349] width 1192 height 699
click at [173, 163] on input "[DATE]" at bounding box center [179, 156] width 100 height 29
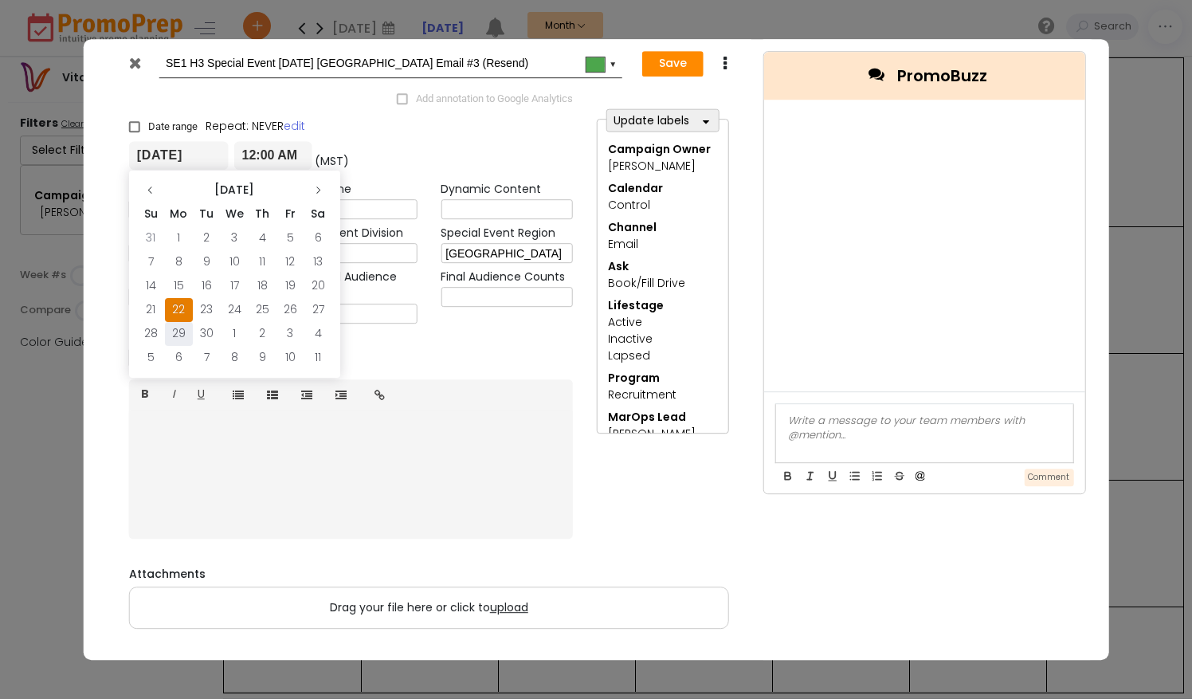
click at [180, 339] on td "29" at bounding box center [179, 334] width 28 height 24
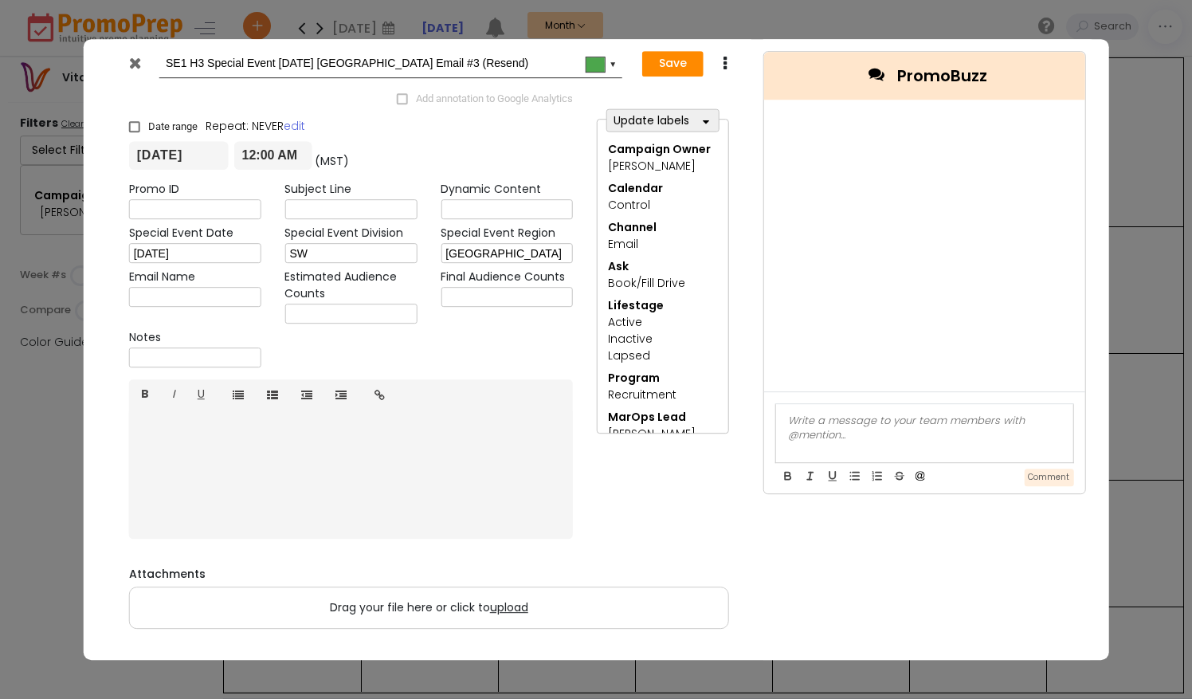
scroll to position [17, 0]
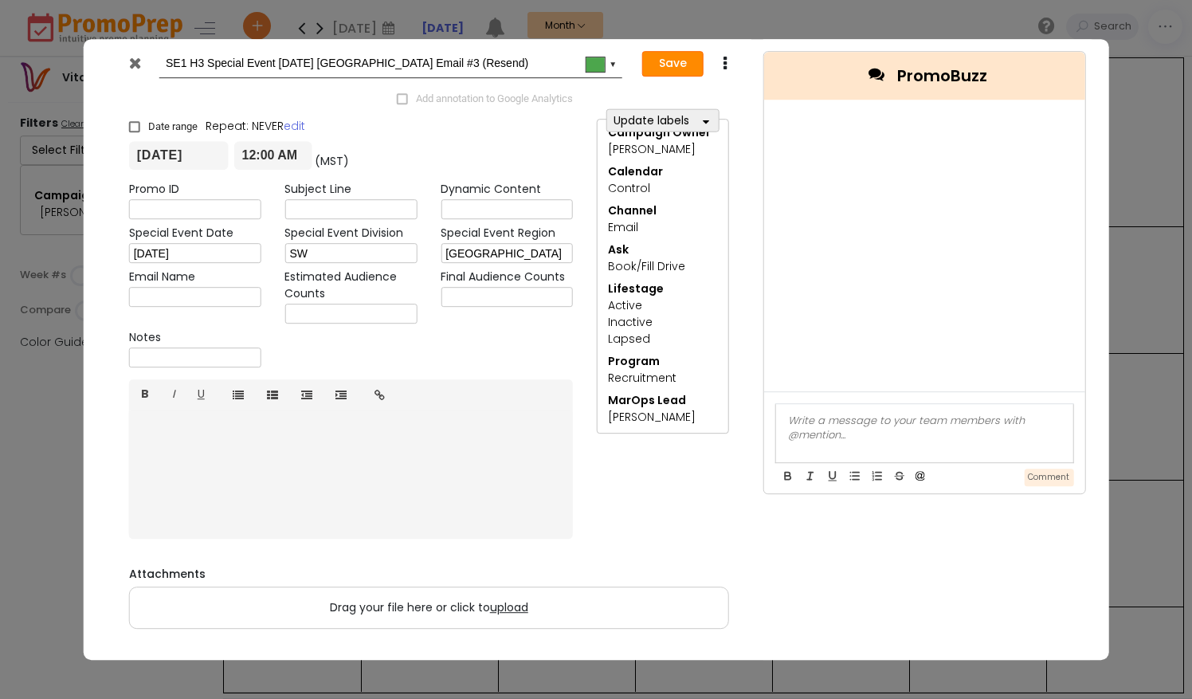
click at [680, 63] on button "Save" at bounding box center [672, 63] width 61 height 25
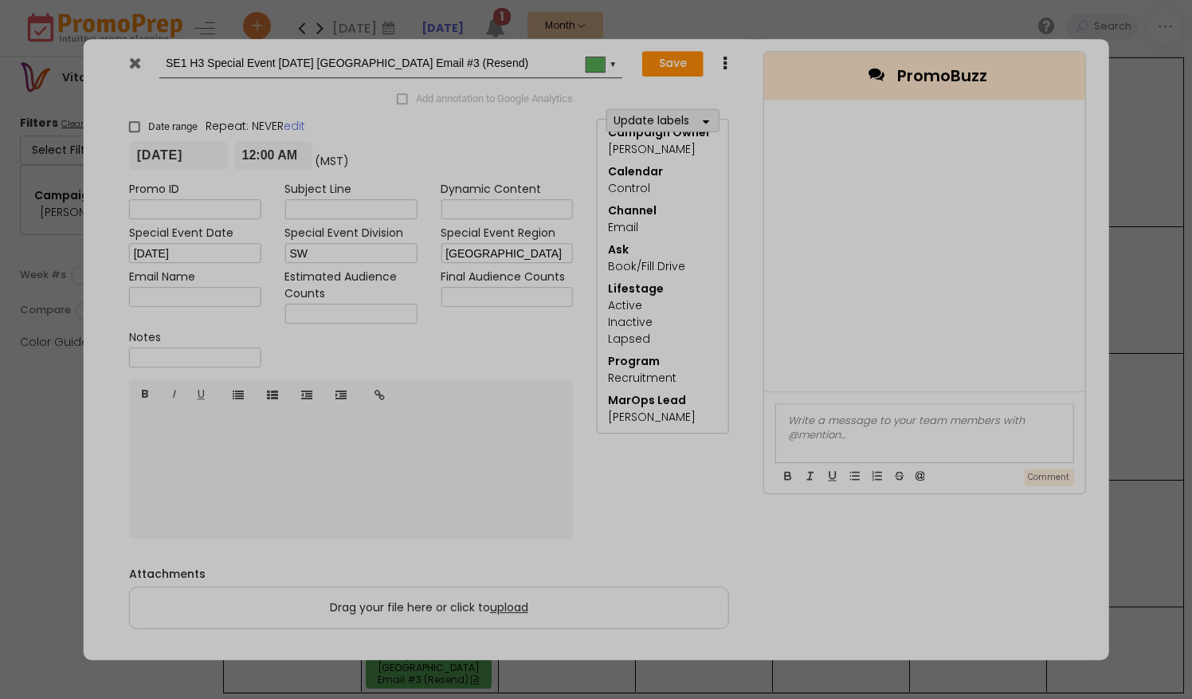
type input "[DATE]"
type input "00:00"
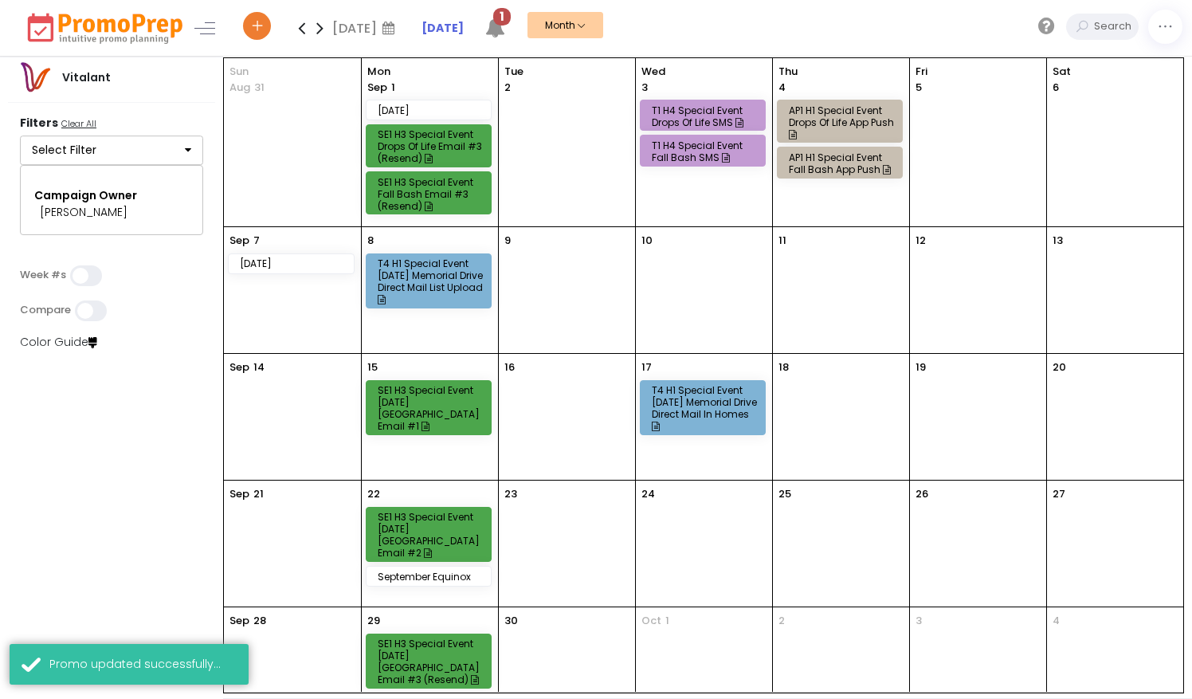
click at [508, 23] on span "1" at bounding box center [502, 17] width 18 height 18
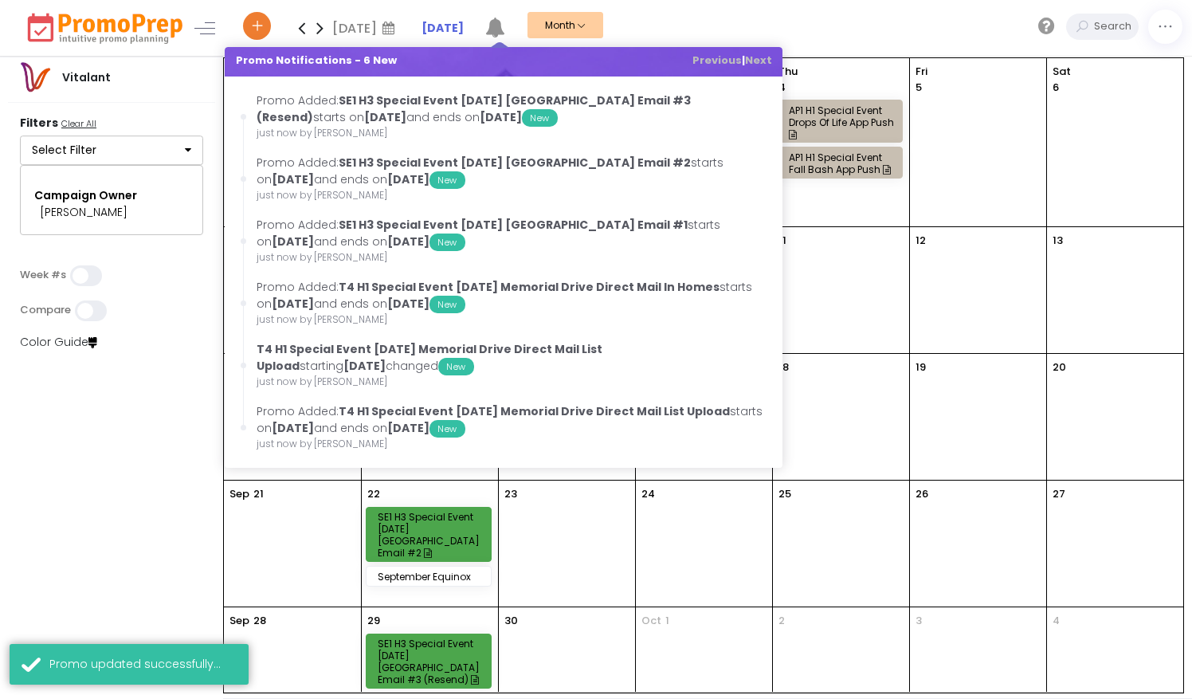
click at [865, 25] on div "[DATE] [DATE] Su Mo Tu We Th Fr Sa 31 1 2 3 4 5 6 7 8 9 10 11 12 13 14 15 16 17…" at bounding box center [715, 28] width 953 height 56
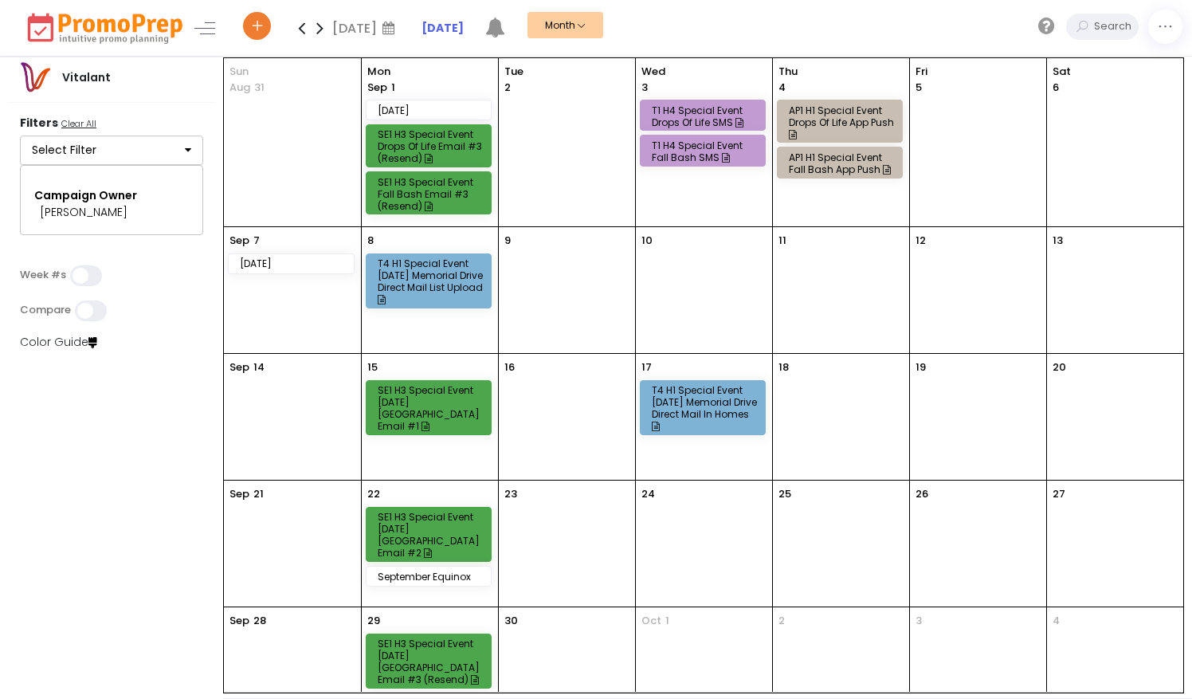
click at [433, 410] on div "SE1 H3 Special Event [DATE] [GEOGRAPHIC_DATA] Email #1" at bounding box center [431, 408] width 107 height 48
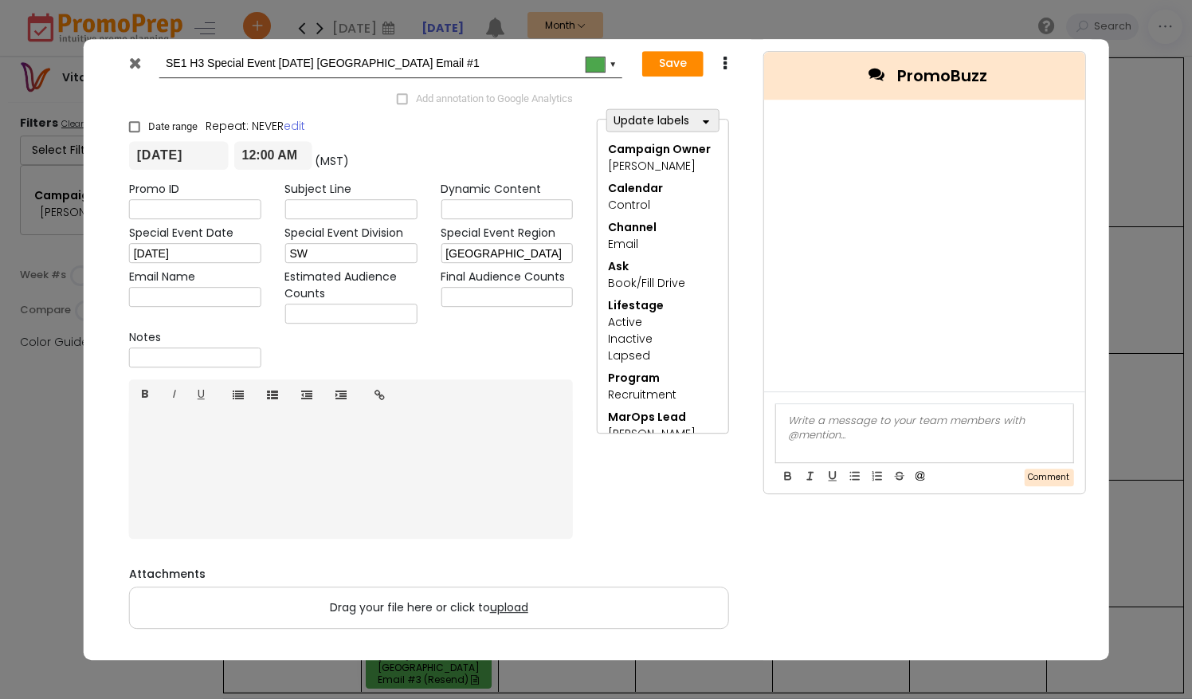
click at [139, 67] on icon at bounding box center [135, 63] width 12 height 16
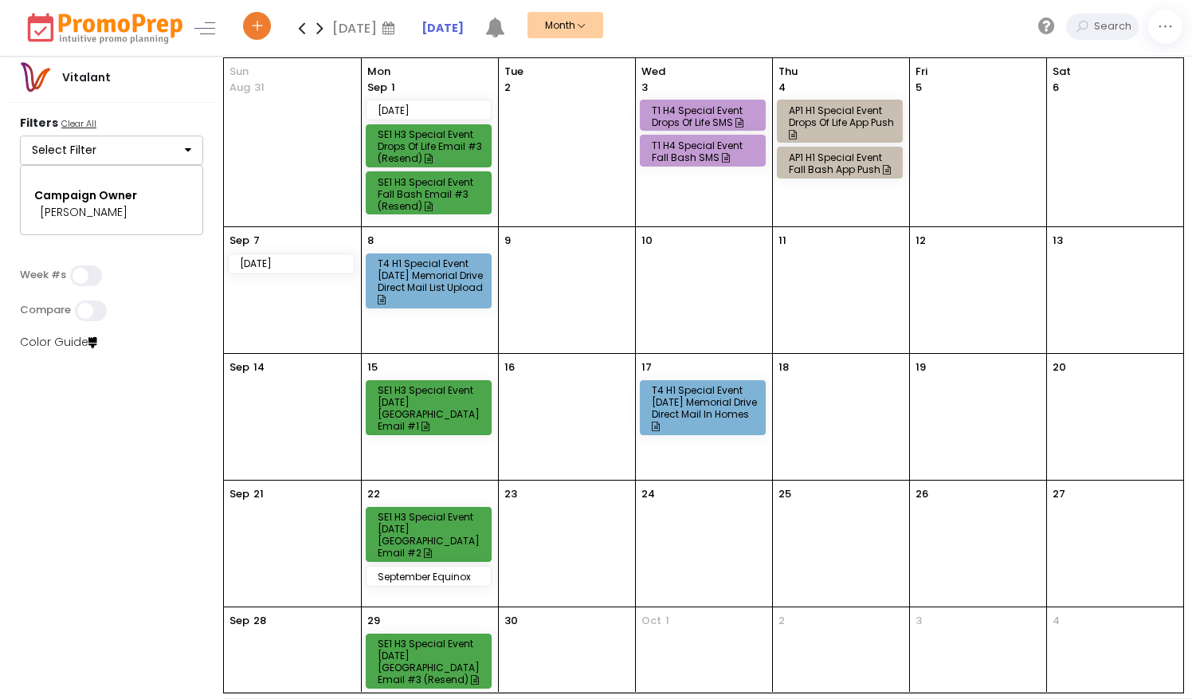
click at [464, 520] on div "SE1 H3 Special Event [DATE] [GEOGRAPHIC_DATA] Email #2" at bounding box center [431, 535] width 107 height 48
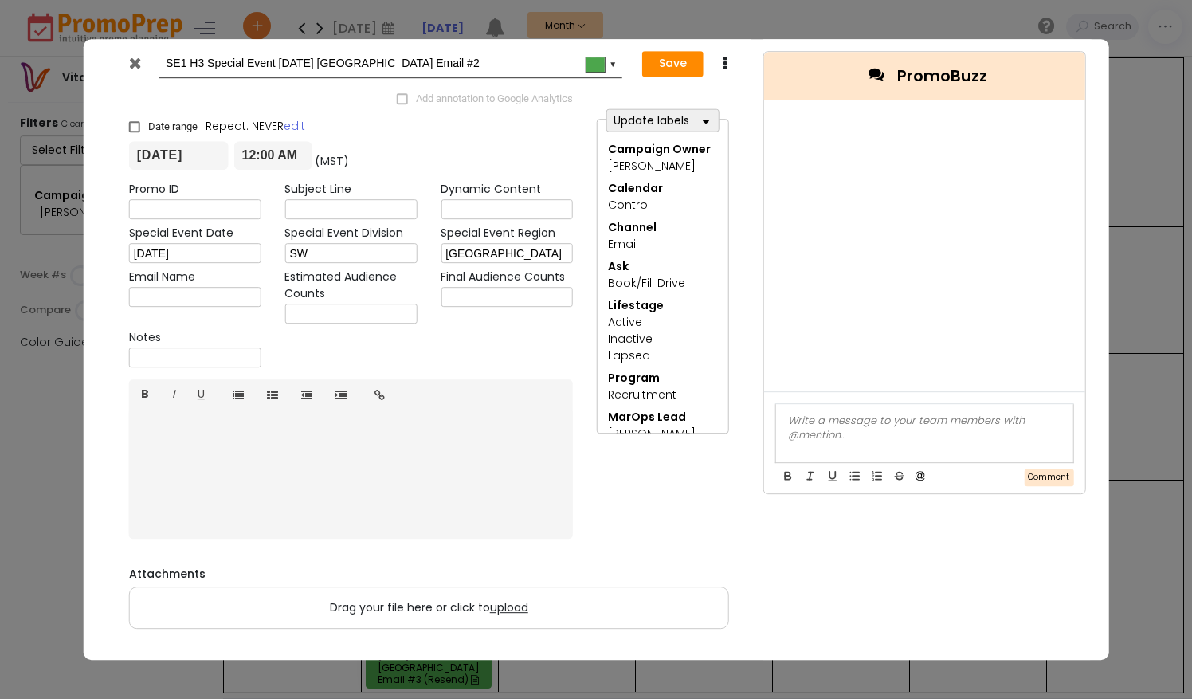
click at [722, 57] on icon at bounding box center [726, 64] width 12 height 16
click at [744, 91] on icon at bounding box center [740, 92] width 13 height 13
type input "Copy of SE1 H3 Special Event [DATE] [GEOGRAPHIC_DATA] Email #2"
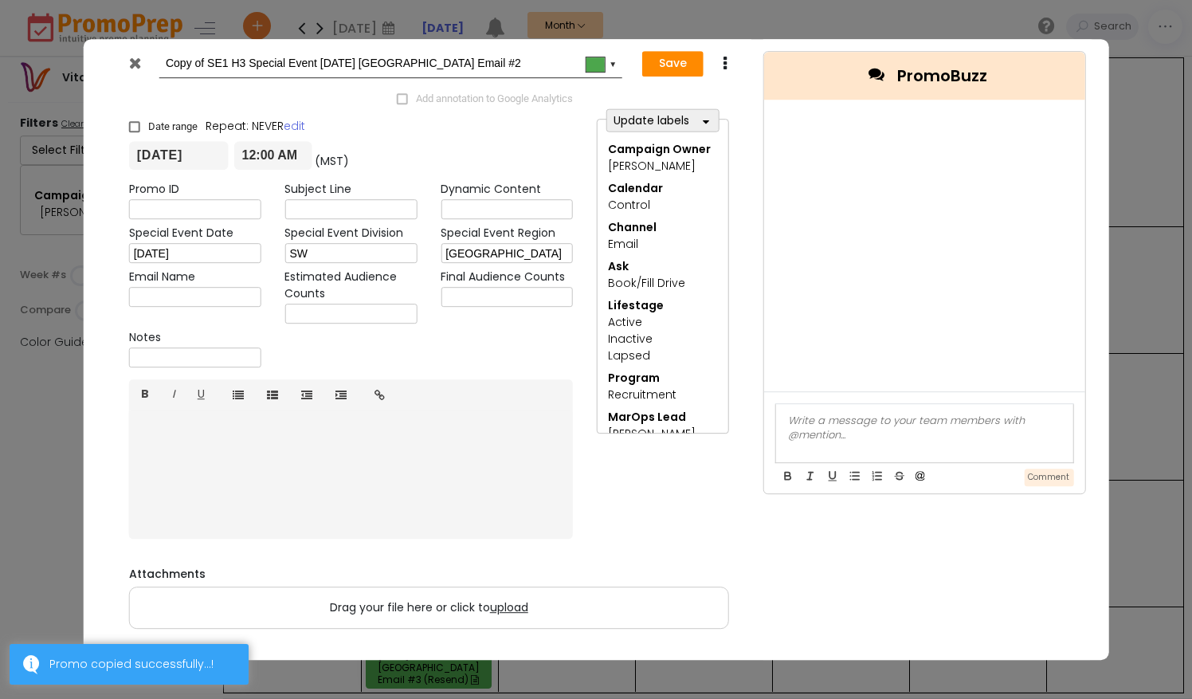
click at [132, 64] on icon at bounding box center [135, 63] width 12 height 16
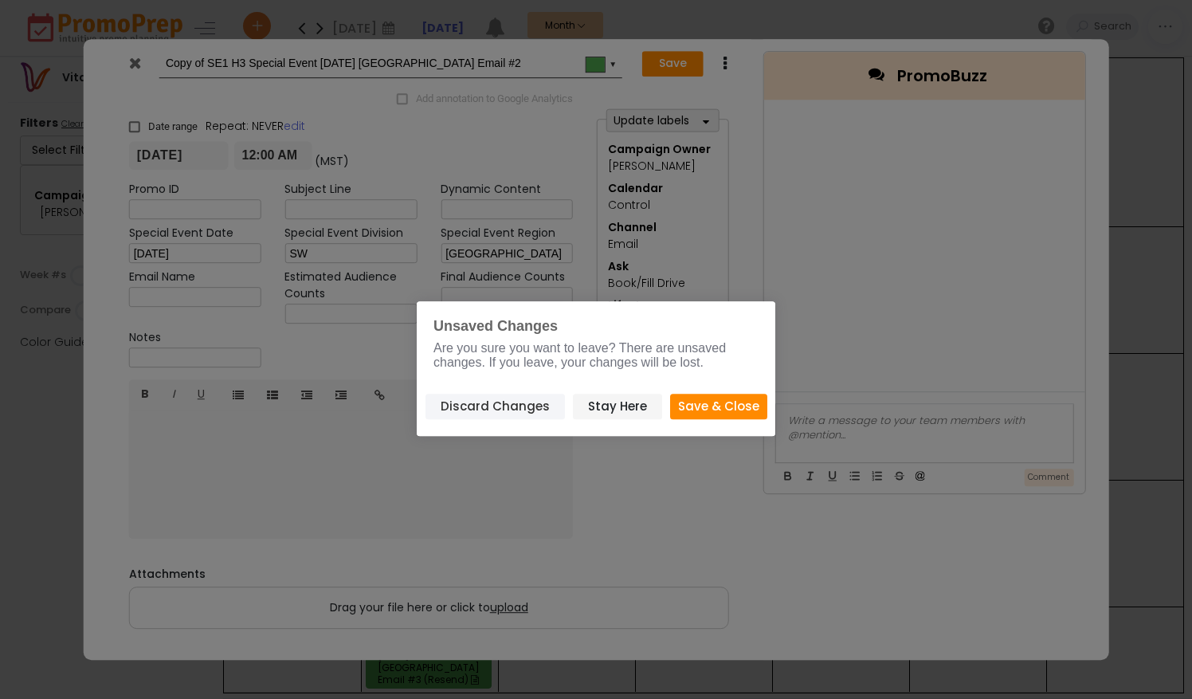
click at [516, 414] on button "Discard Changes" at bounding box center [495, 407] width 139 height 26
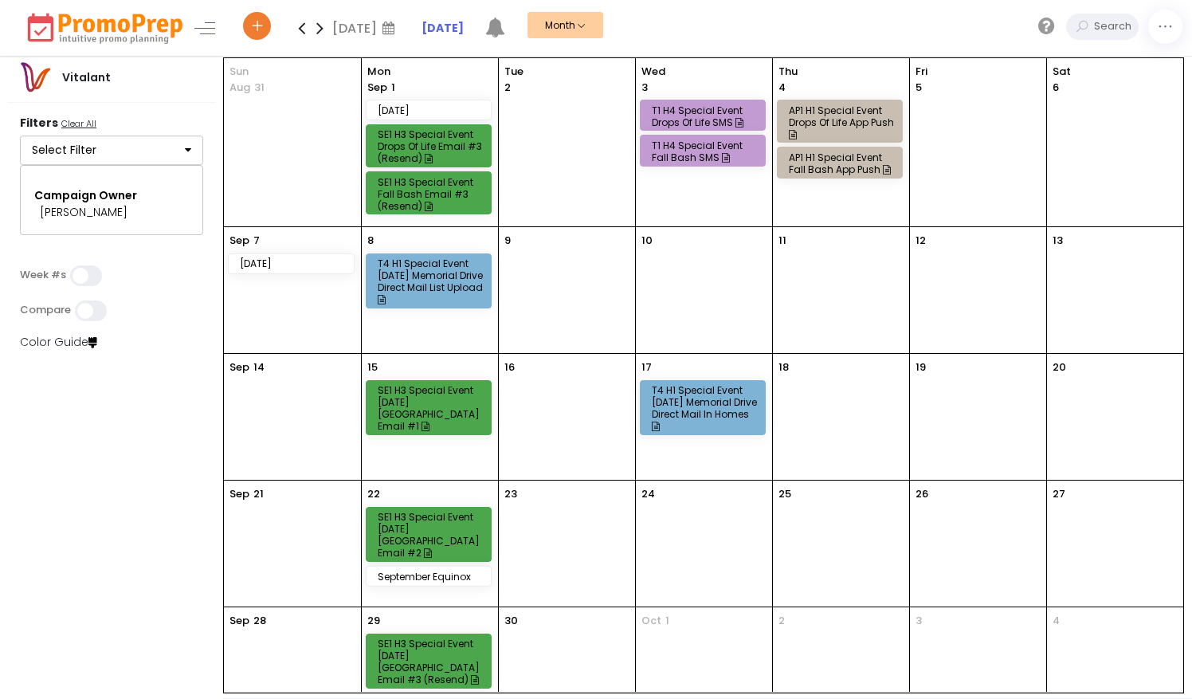
click at [470, 412] on div "SE1 H3 Special Event [DATE] [GEOGRAPHIC_DATA] Email #1" at bounding box center [431, 408] width 107 height 48
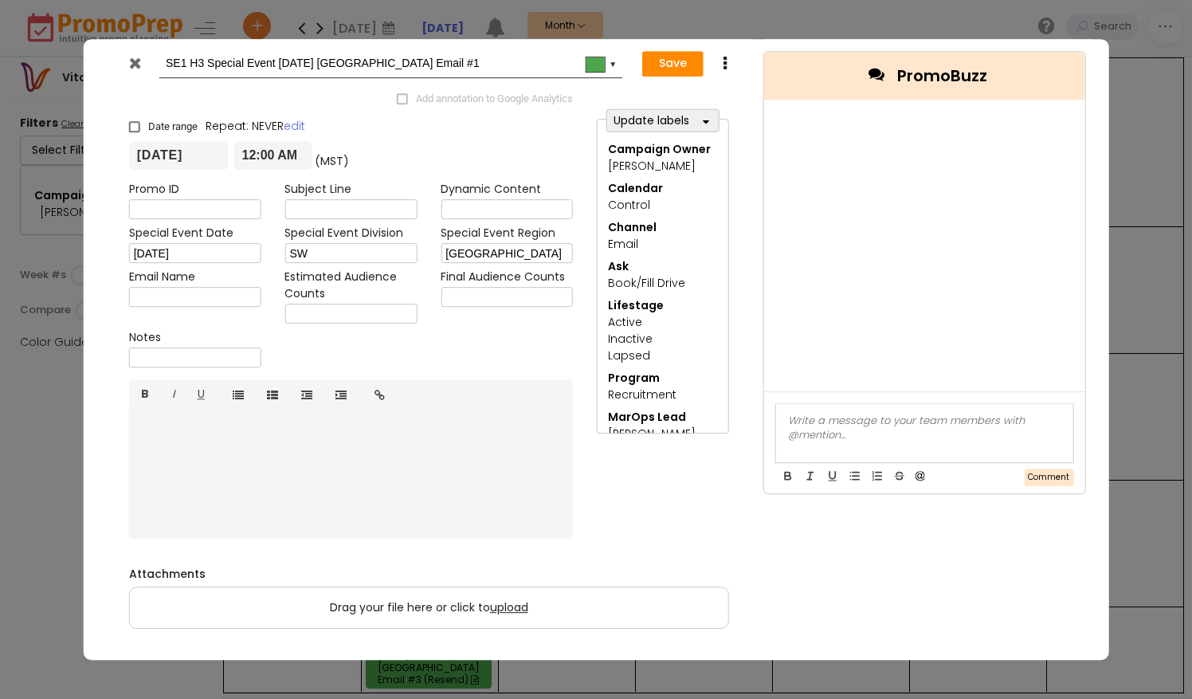
click at [726, 69] on icon at bounding box center [726, 64] width 12 height 16
click at [731, 88] on link "Duplicate" at bounding box center [775, 94] width 110 height 33
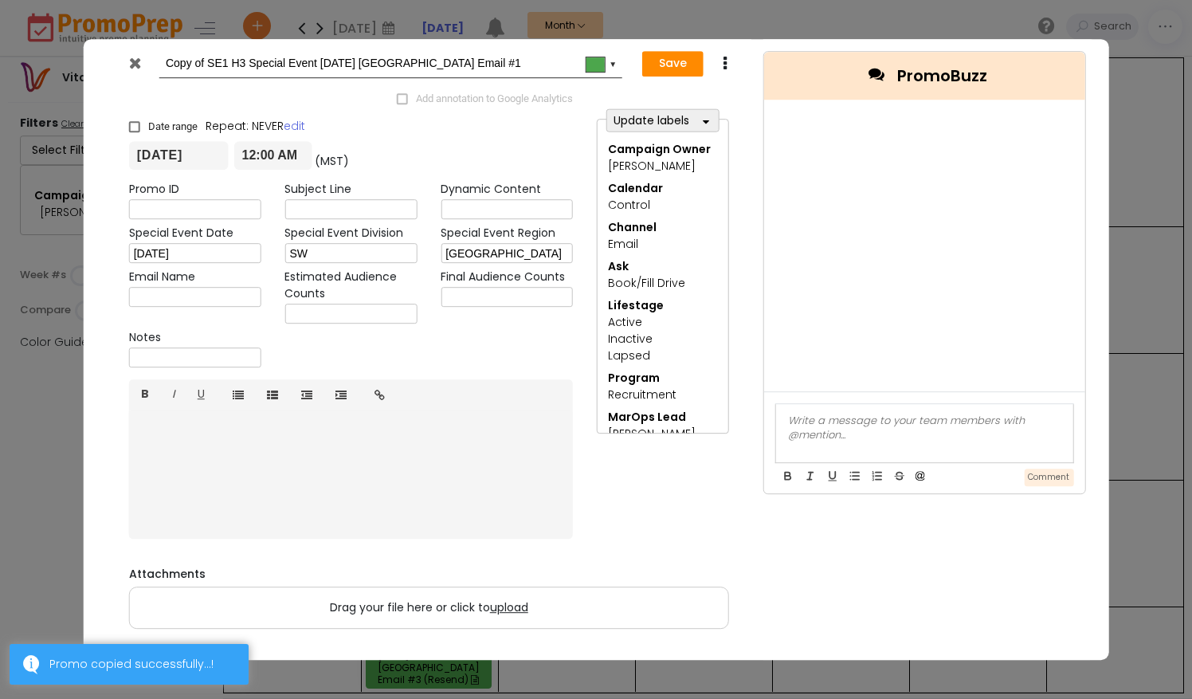
drag, startPoint x: 249, startPoint y: 60, endPoint x: 120, endPoint y: 70, distance: 130.3
click at [120, 70] on div "Copy of SE1 H3 Special Event [DATE] [GEOGRAPHIC_DATA] Email #1 #4ca64c ▼" at bounding box center [369, 63] width 504 height 29
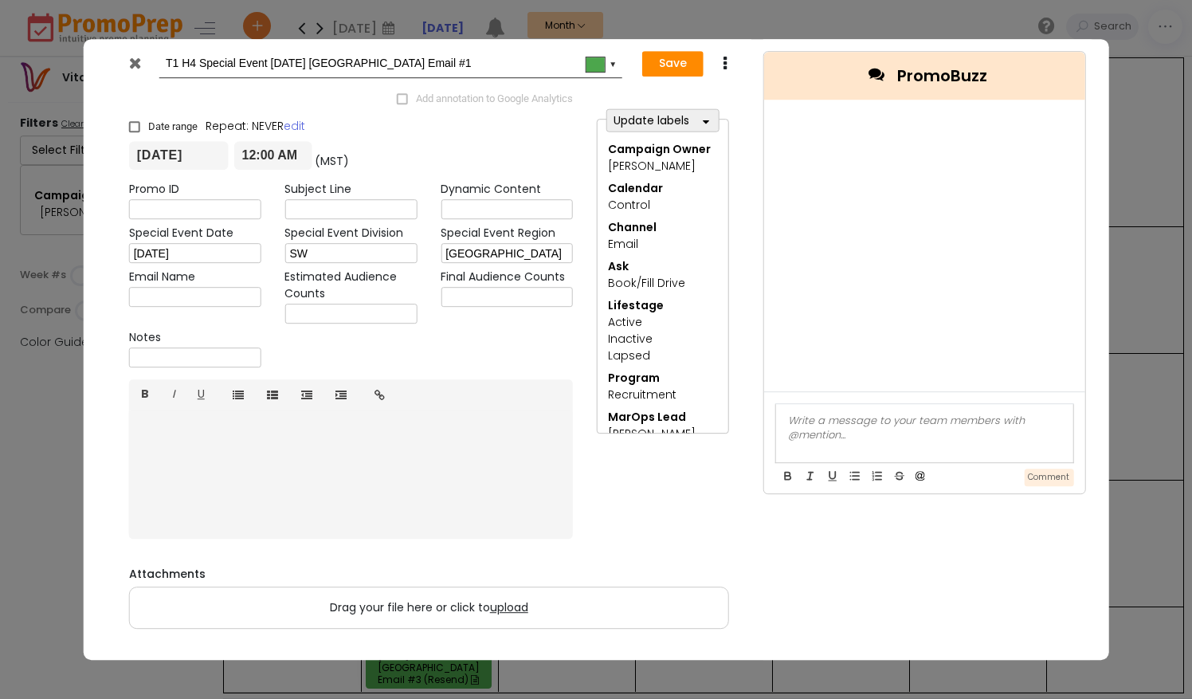
click at [472, 66] on input "T1 H4 Special Event [DATE] [GEOGRAPHIC_DATA] Email #1" at bounding box center [388, 63] width 444 height 29
type input "T1 H4 Special Event [DATE] Memorial Drive SMS"
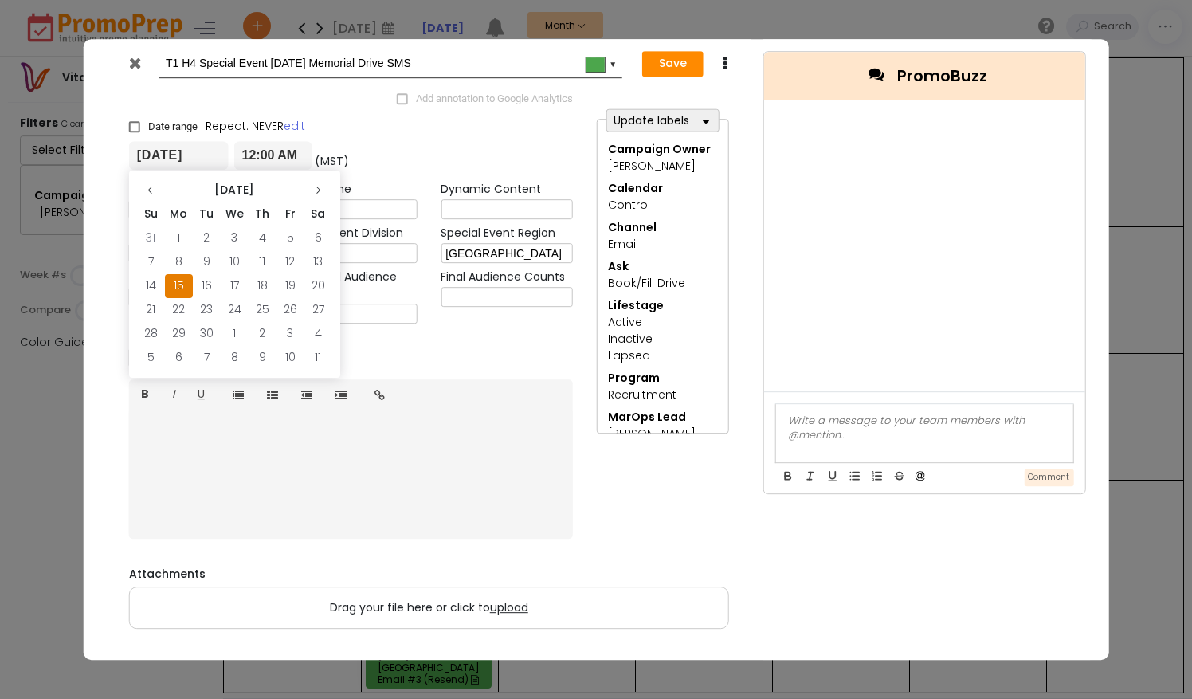
click at [174, 155] on input "[DATE]" at bounding box center [179, 156] width 100 height 29
click at [228, 306] on td "24" at bounding box center [235, 310] width 28 height 24
type input "[DATE]"
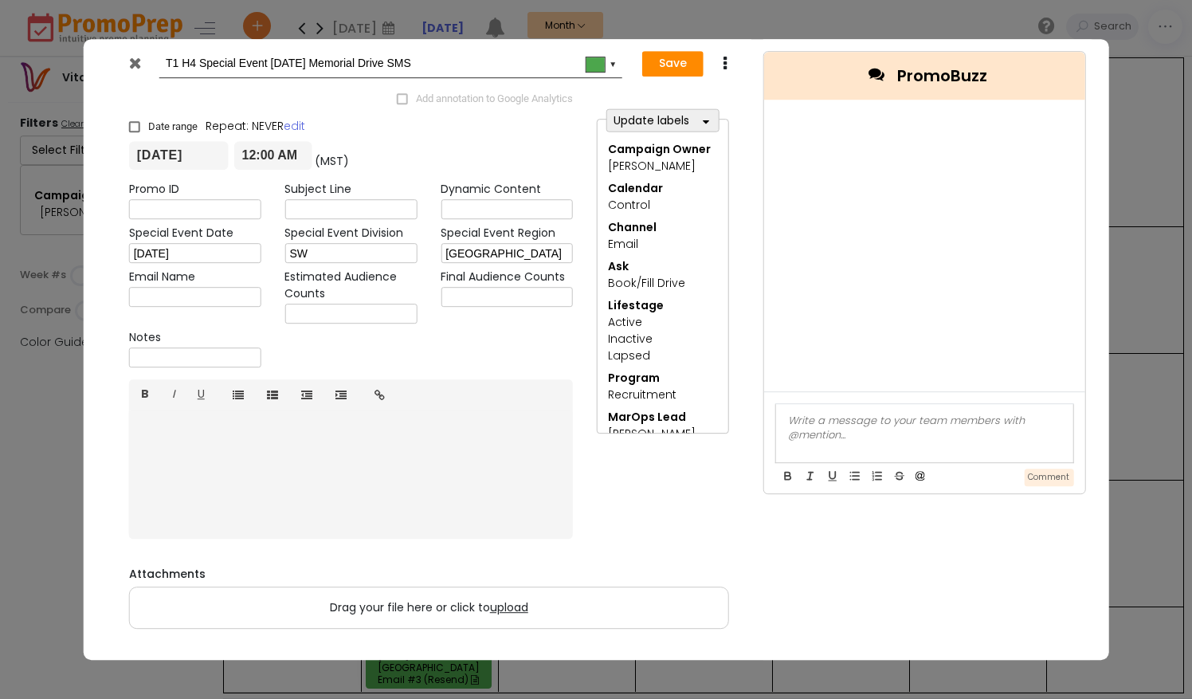
click at [705, 124] on icon "button" at bounding box center [706, 121] width 6 height 11
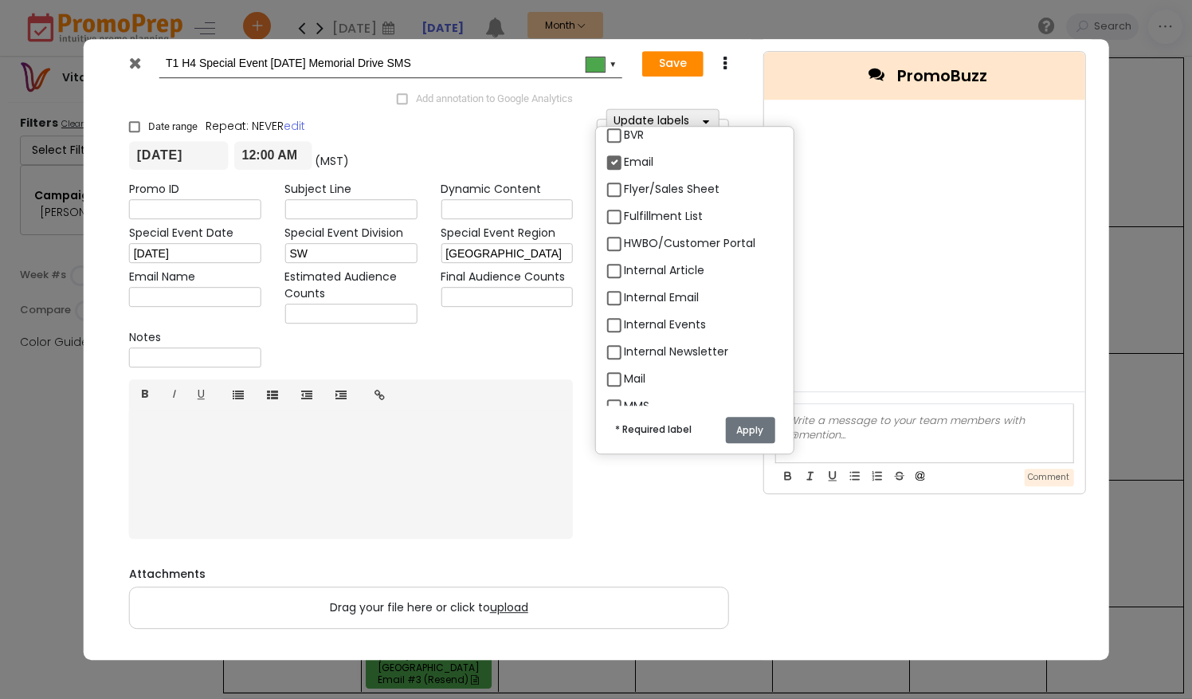
scroll to position [1496, 0]
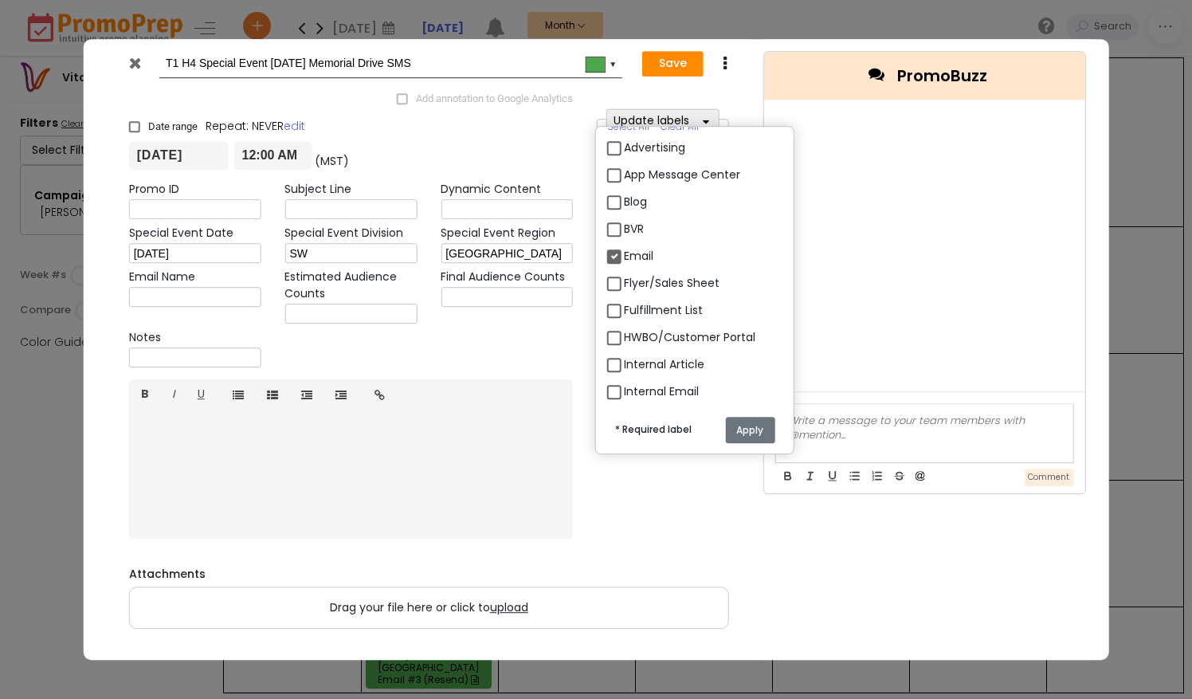
click at [624, 249] on label "Email" at bounding box center [638, 256] width 29 height 17
click at [624, 249] on input "Email" at bounding box center [629, 250] width 10 height 10
checkbox input "false"
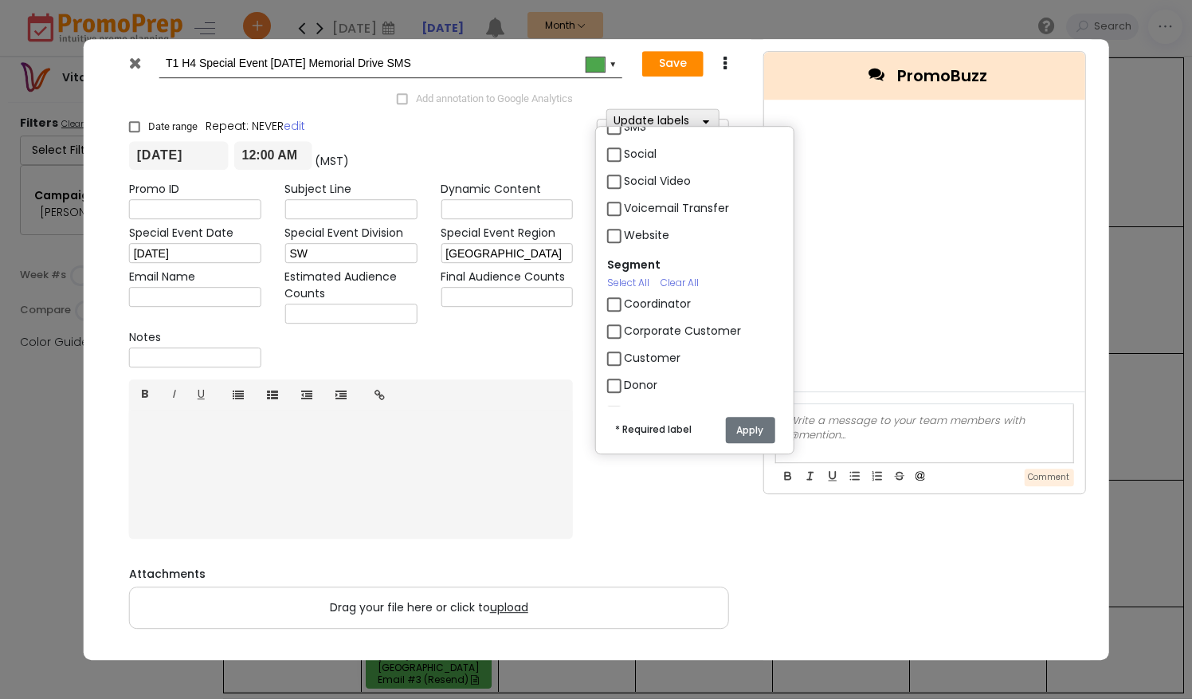
scroll to position [2039, 0]
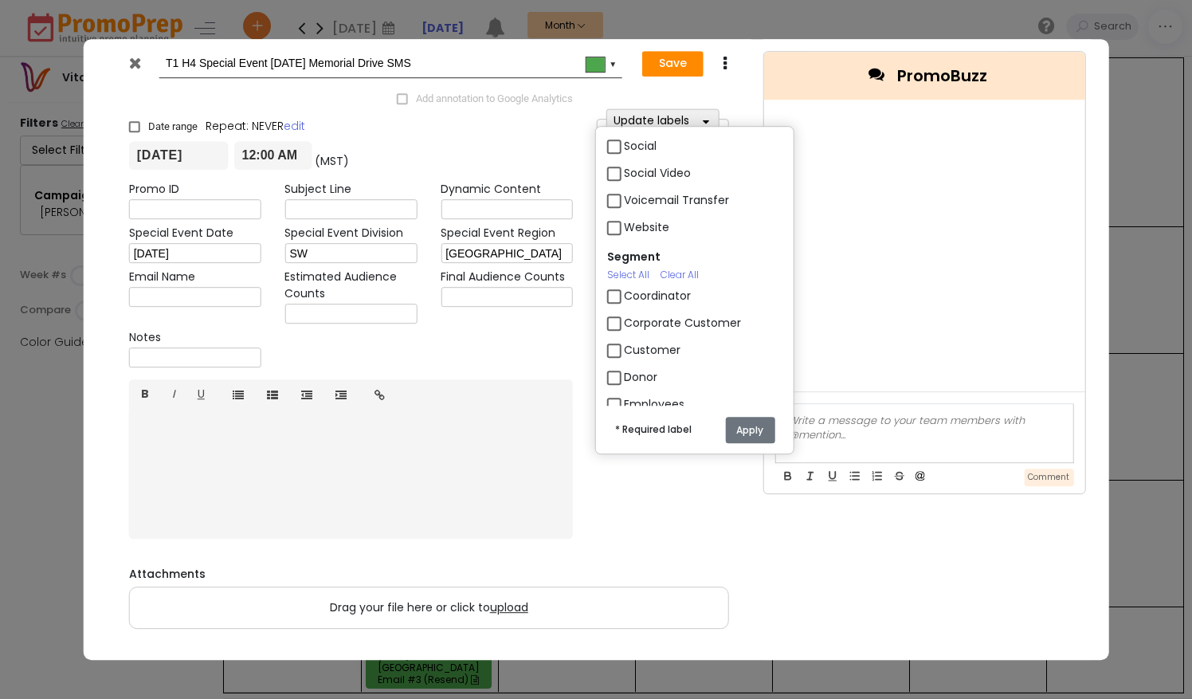
click at [798, 268] on div "Campaign Owner Select All Clear All 3 [PERSON_NAME] [PERSON_NAME] [PERSON_NAME]…" at bounding box center [695, 266] width 222 height 279
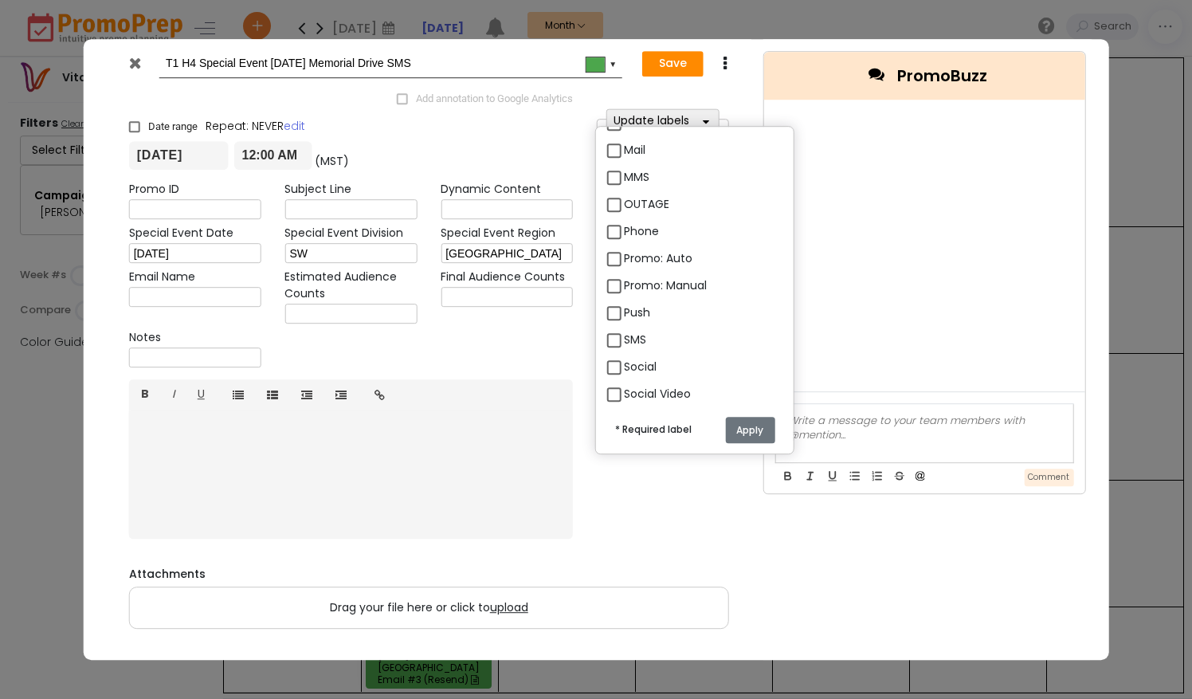
click at [622, 341] on div "SMS" at bounding box center [694, 341] width 175 height 27
click at [624, 340] on label "SMS" at bounding box center [635, 339] width 22 height 17
click at [624, 339] on input "SMS" at bounding box center [629, 333] width 10 height 10
checkbox input "true"
click at [750, 426] on button "Apply" at bounding box center [749, 430] width 49 height 26
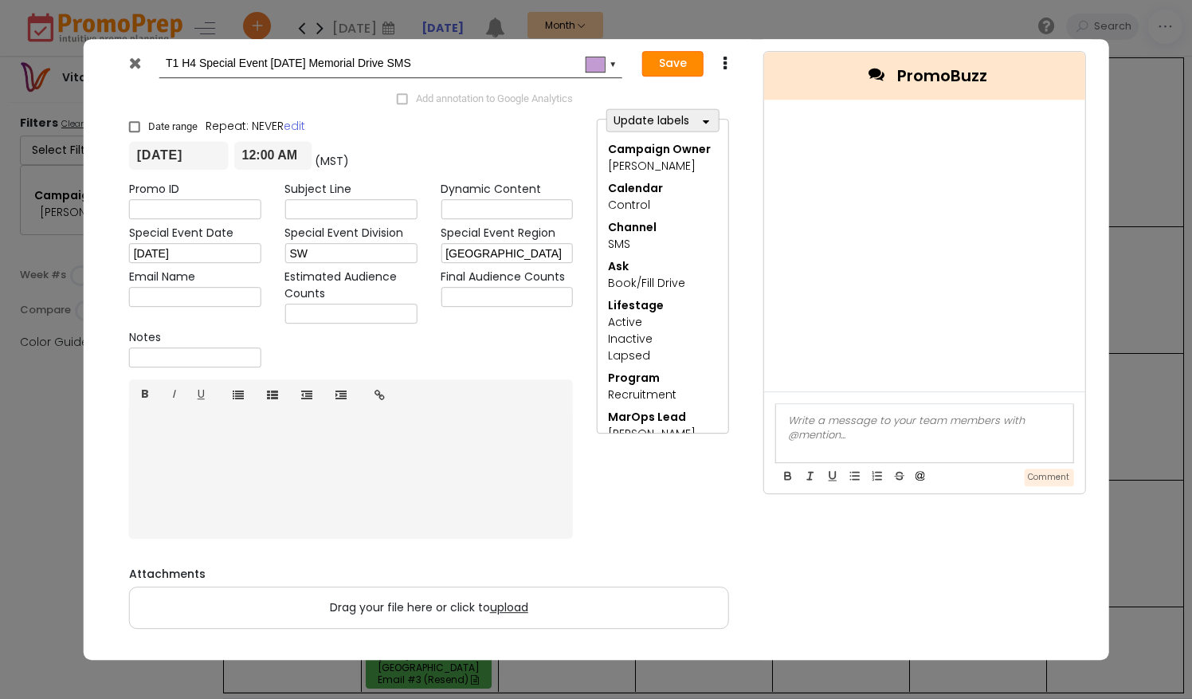
click at [665, 60] on button "Save" at bounding box center [672, 63] width 61 height 25
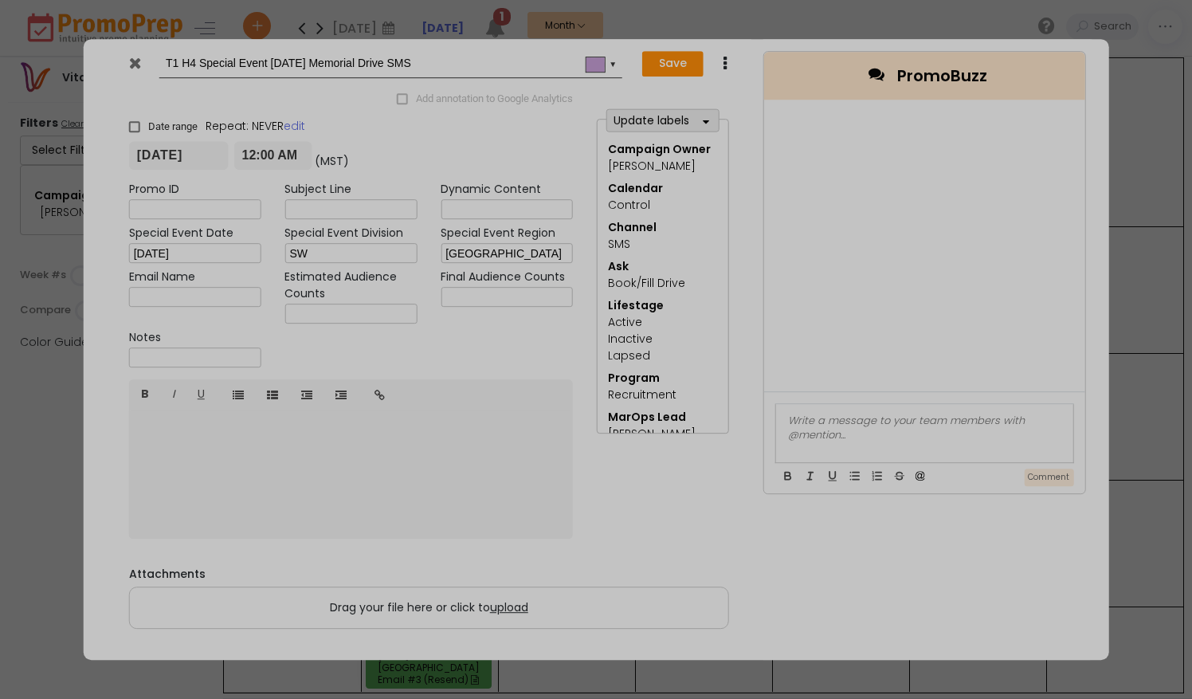
type input "[DATE]"
type input "00:00"
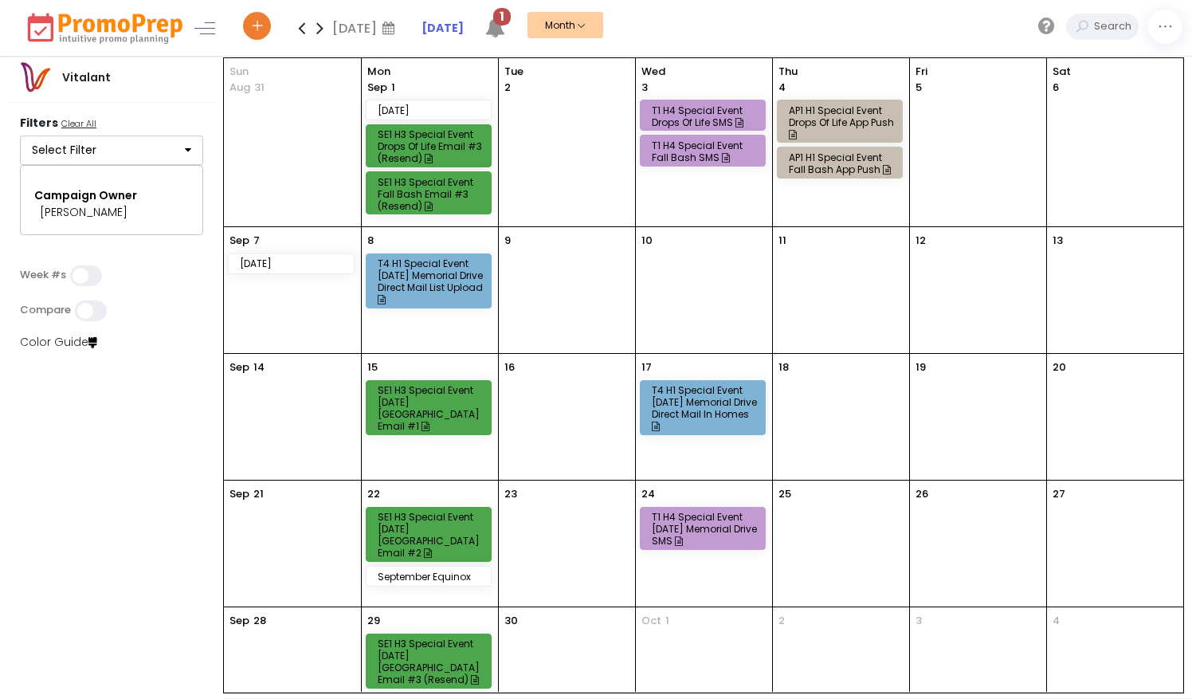
click at [511, 23] on span "1" at bounding box center [502, 17] width 18 height 18
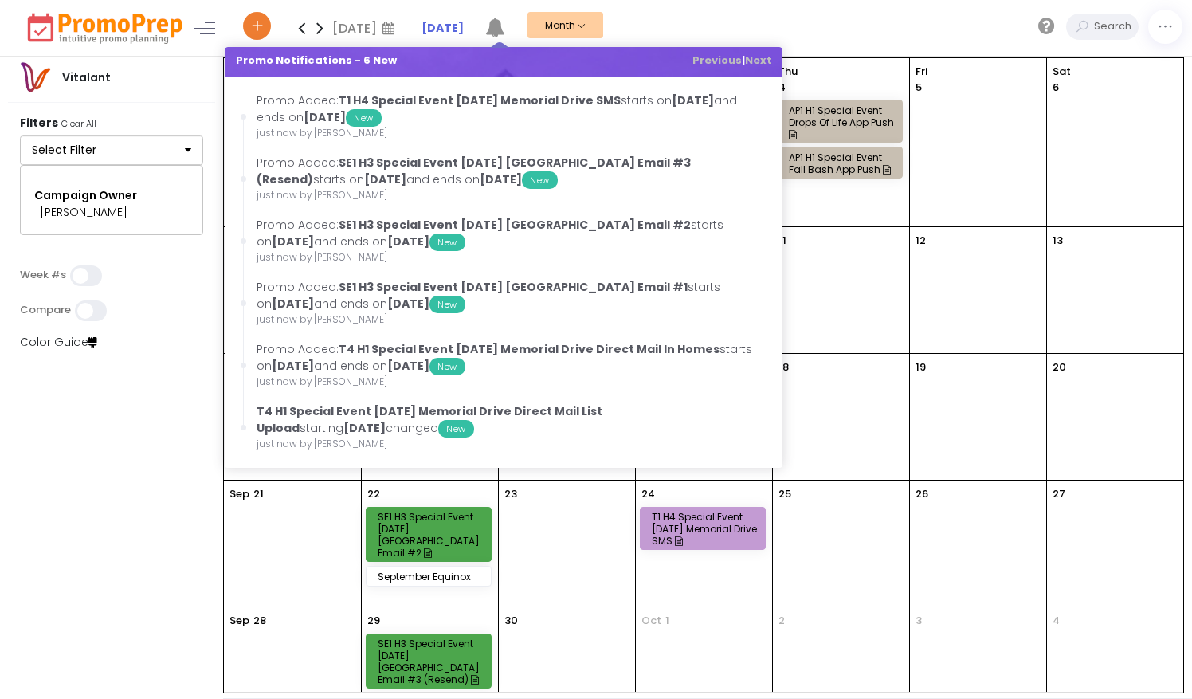
click at [677, 28] on div "[DATE] [DATE] Su Mo Tu We Th Fr Sa 31 1 2 3 4 5 6 7 8 9 10 11 12 13 14 15 16 17…" at bounding box center [715, 28] width 953 height 56
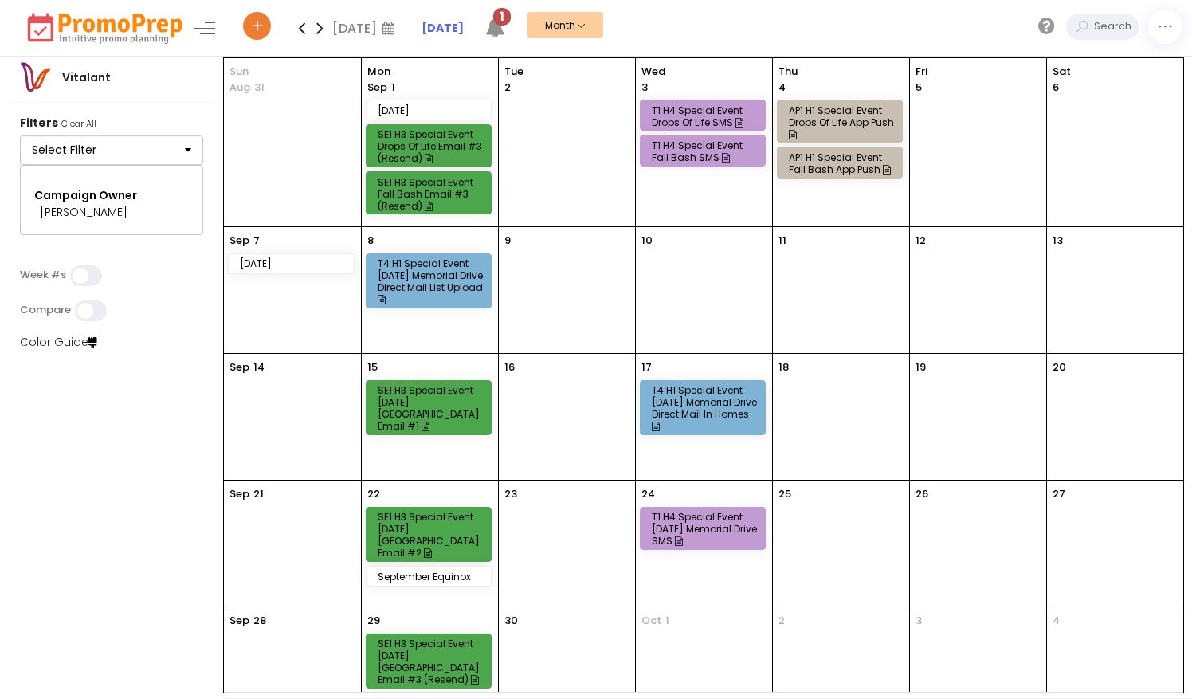
click at [722, 534] on div "T1 H4 Special Event [DATE] Memorial Drive SMS" at bounding box center [705, 529] width 107 height 36
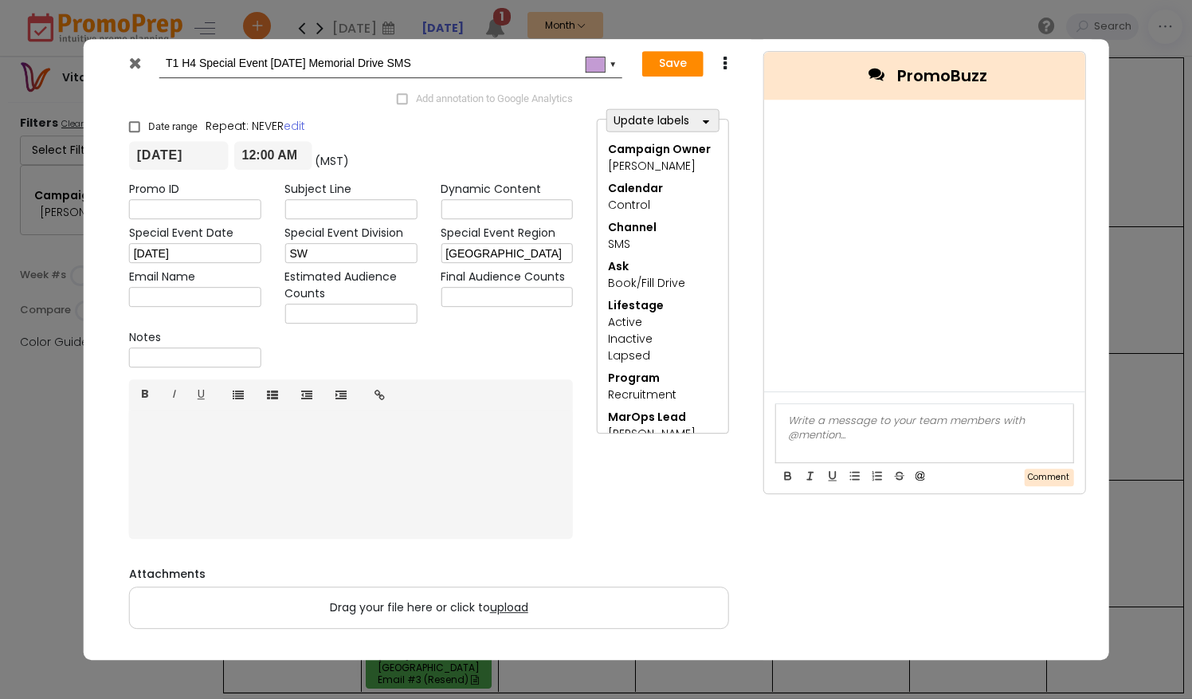
click at [724, 71] on icon at bounding box center [726, 64] width 12 height 16
click at [728, 91] on link "Duplicate" at bounding box center [775, 94] width 110 height 33
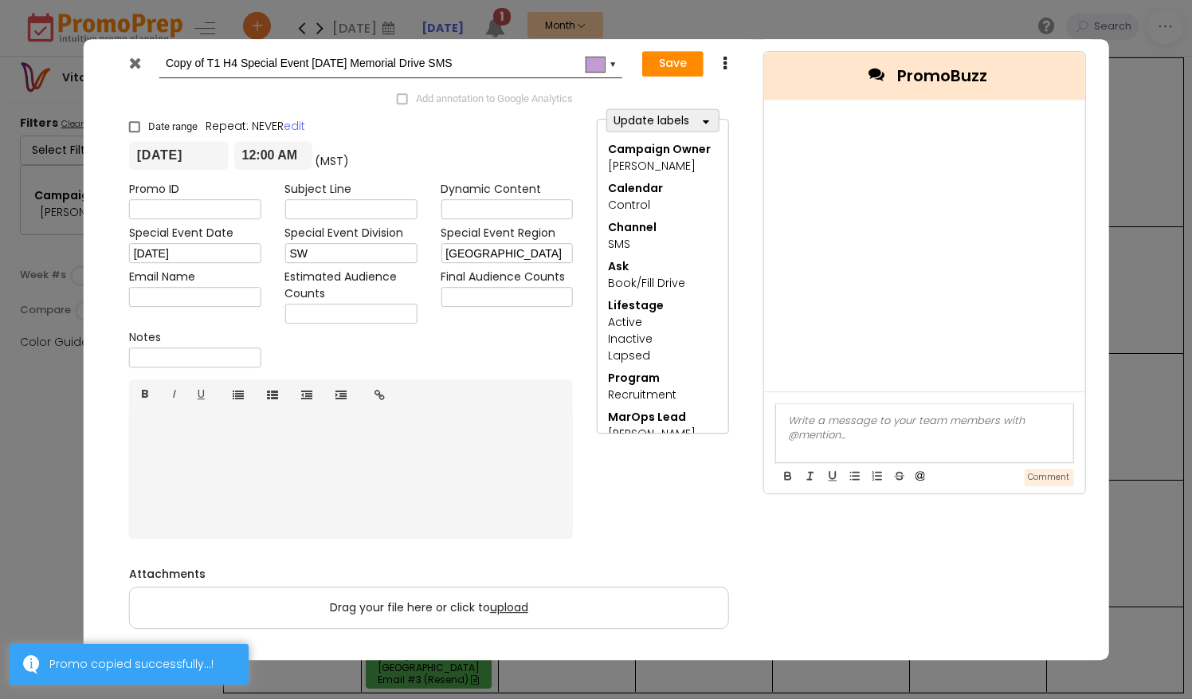
drag, startPoint x: 210, startPoint y: 59, endPoint x: 140, endPoint y: 64, distance: 69.5
click at [140, 64] on div "Copy of T1 H4 Special Event [DATE] Memorial Drive SMS #c39bd3 ▼" at bounding box center [369, 63] width 504 height 29
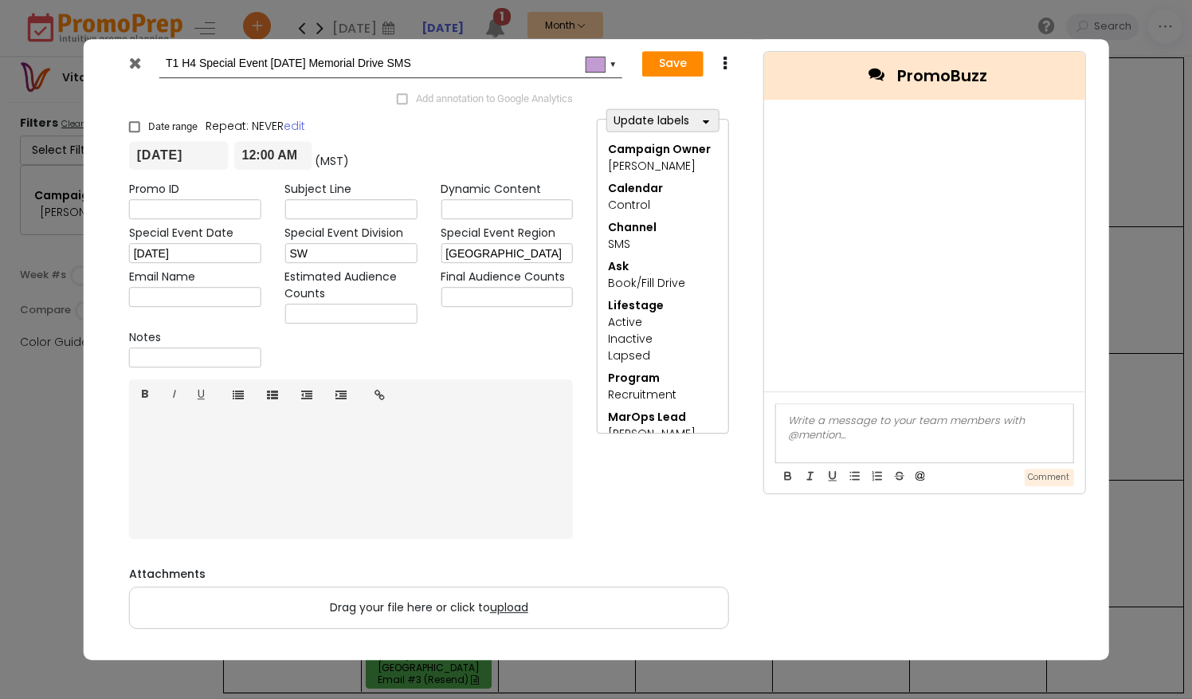
click at [178, 62] on input "T1 H4 Special Event [DATE] Memorial Drive SMS" at bounding box center [388, 63] width 444 height 29
click at [194, 69] on input "T2 H4 Special Event [DATE] Memorial Drive SMS" at bounding box center [388, 63] width 444 height 29
drag, startPoint x: 446, startPoint y: 69, endPoint x: 403, endPoint y: 67, distance: 43.1
click at [403, 67] on input "T2 H1 Special Event [DATE] Memorial Drive SMS" at bounding box center [388, 63] width 444 height 29
type input "T2 H1 Special Event [DATE] Memorial Drive BVR"
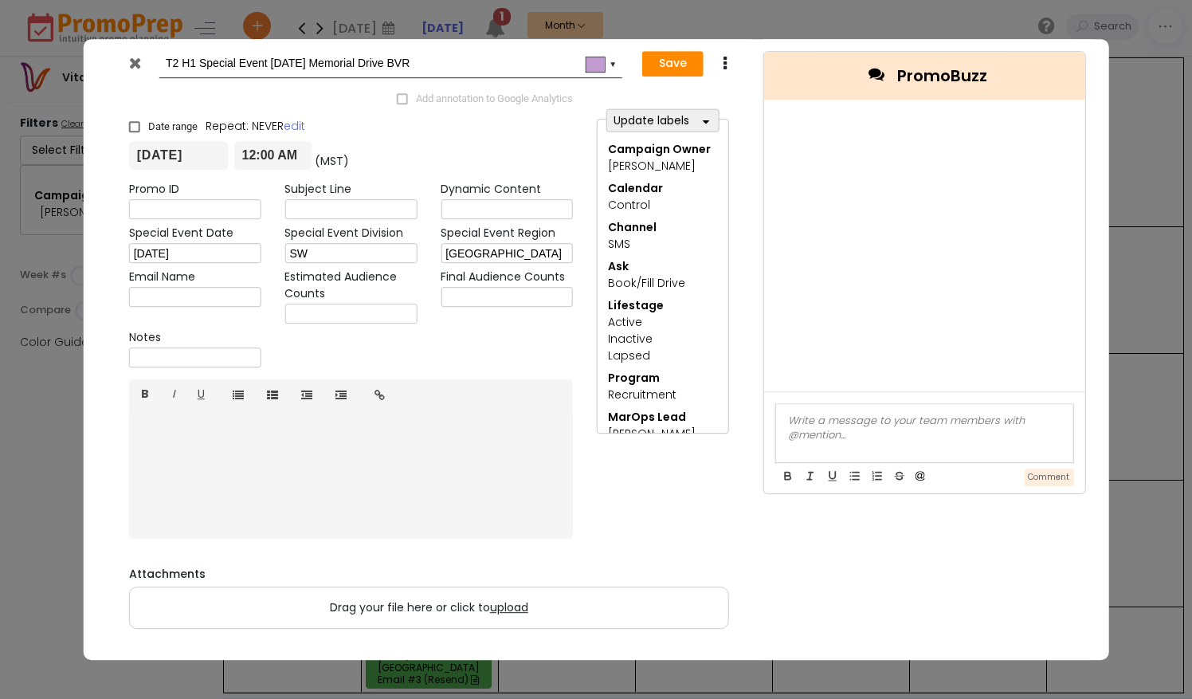
click at [171, 159] on input "[DATE]" at bounding box center [179, 156] width 100 height 29
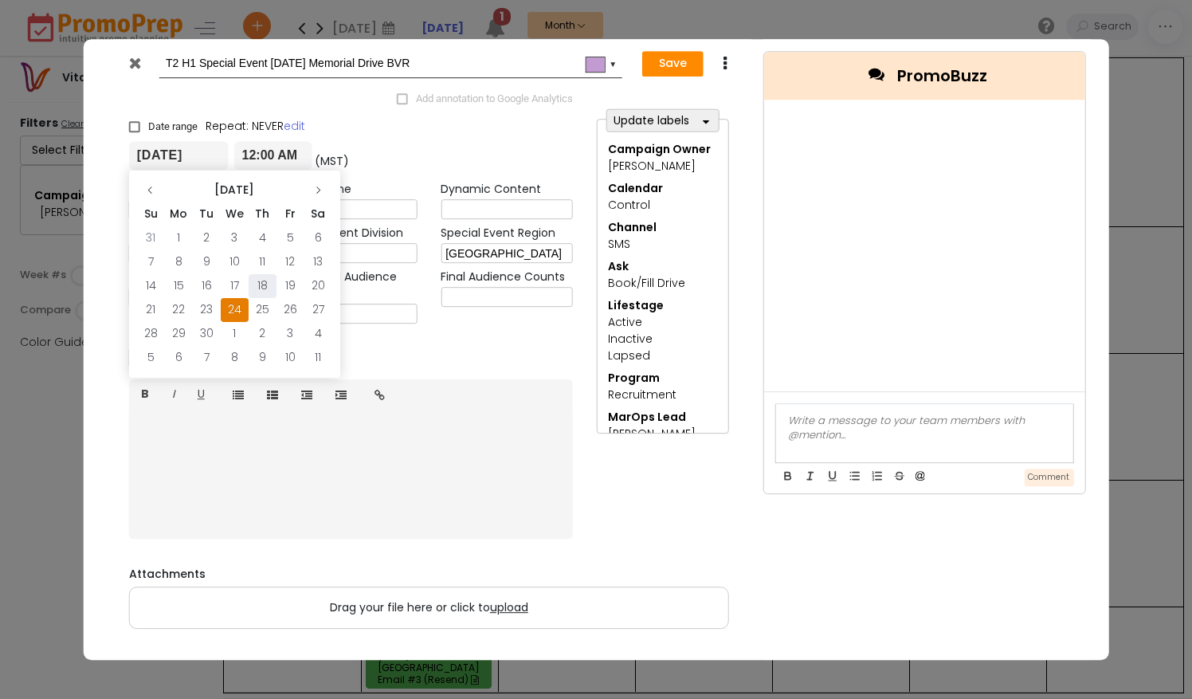
click at [267, 280] on td "18" at bounding box center [263, 286] width 28 height 24
type input "[DATE]"
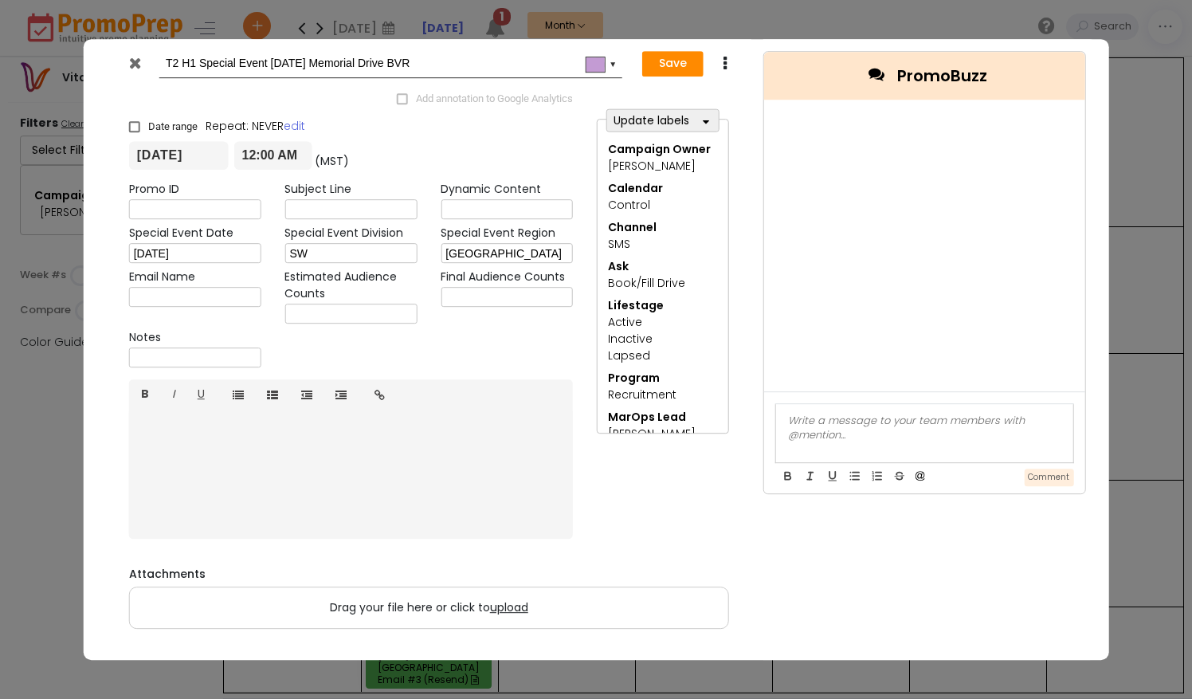
click at [709, 120] on icon "button" at bounding box center [706, 121] width 6 height 11
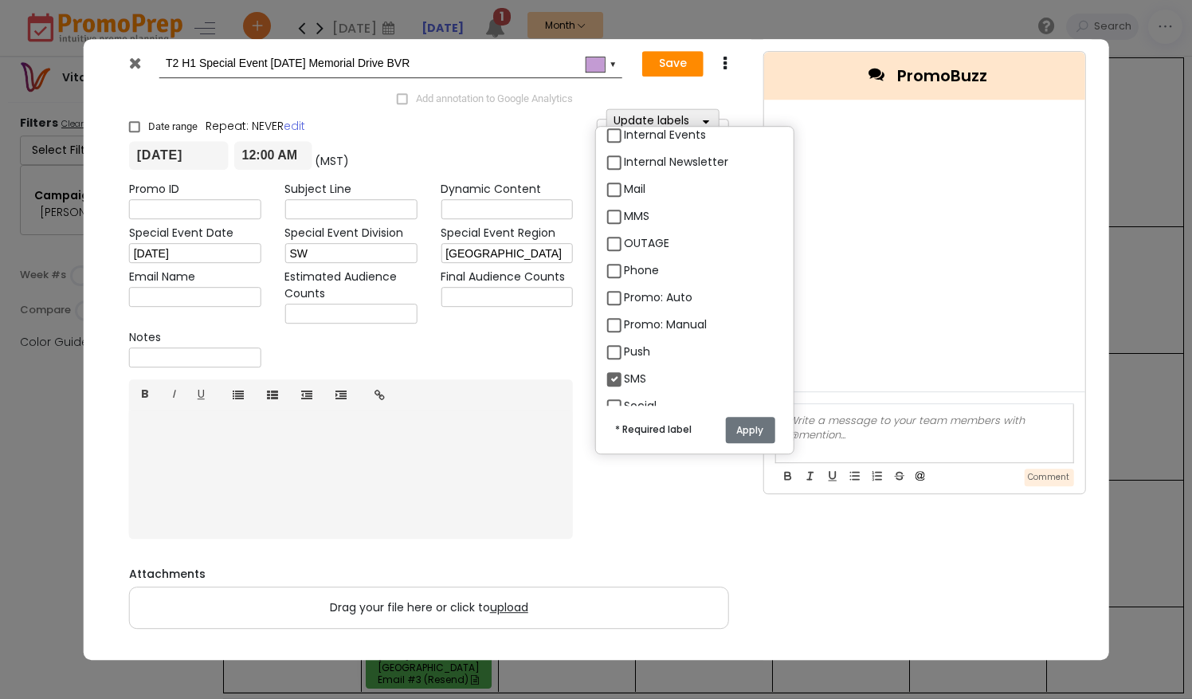
scroll to position [1755, 0]
click at [624, 398] on label "SMS" at bounding box center [635, 402] width 22 height 17
click at [624, 398] on input "SMS" at bounding box center [629, 396] width 10 height 10
checkbox input "false"
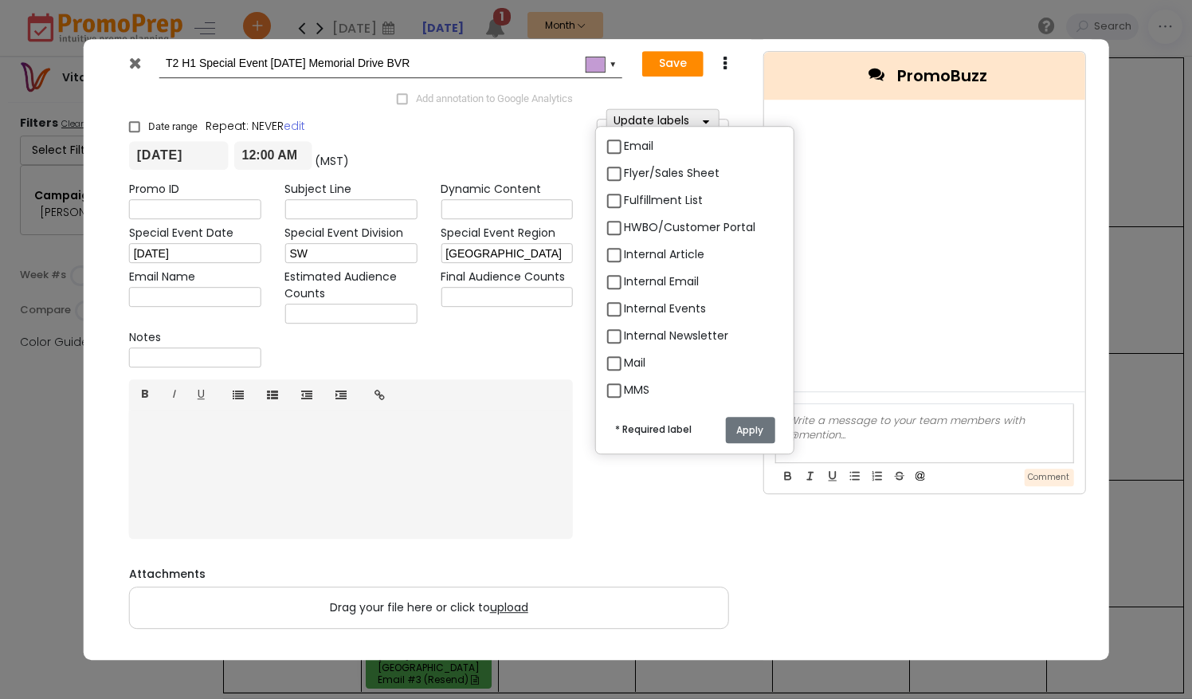
scroll to position [1590, 0]
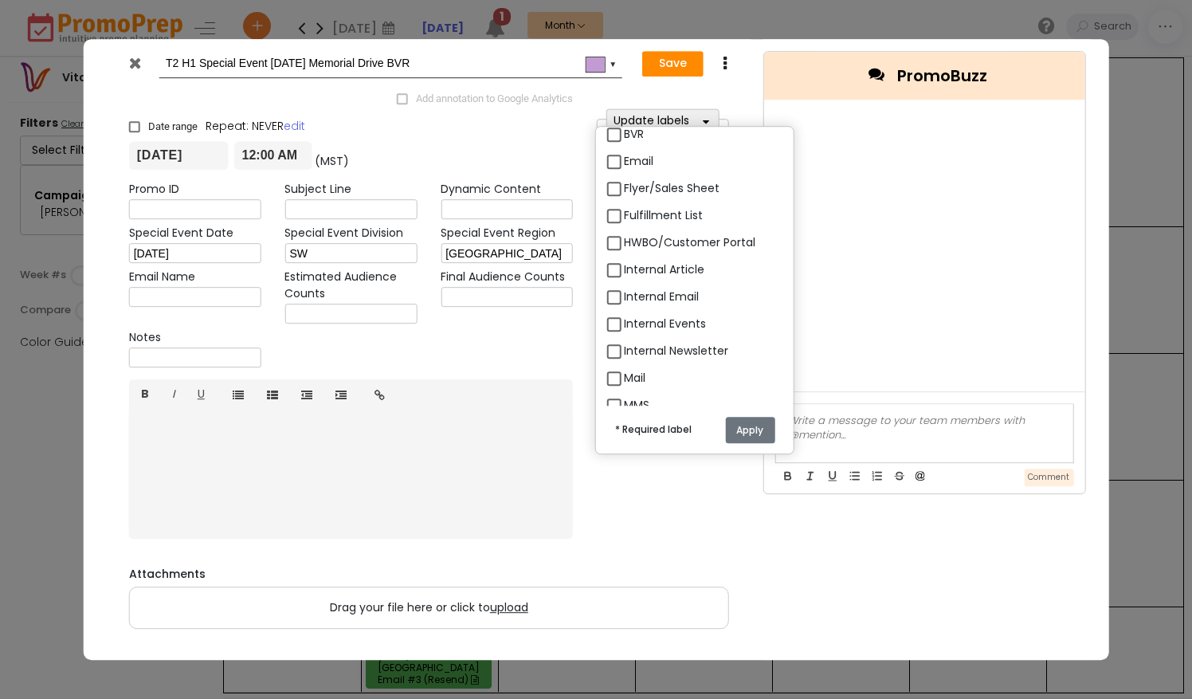
click at [624, 133] on label "BVR" at bounding box center [634, 134] width 20 height 17
click at [624, 133] on input "BVR" at bounding box center [629, 128] width 10 height 10
checkbox input "true"
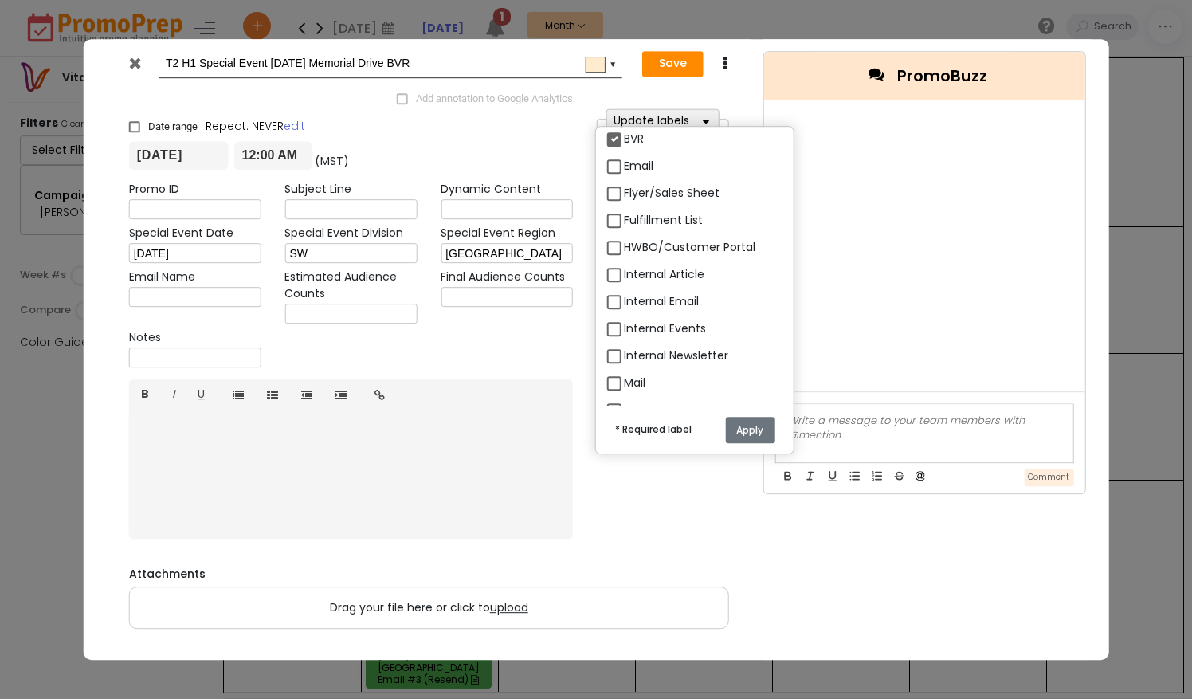
click at [767, 434] on button "Apply" at bounding box center [749, 430] width 49 height 26
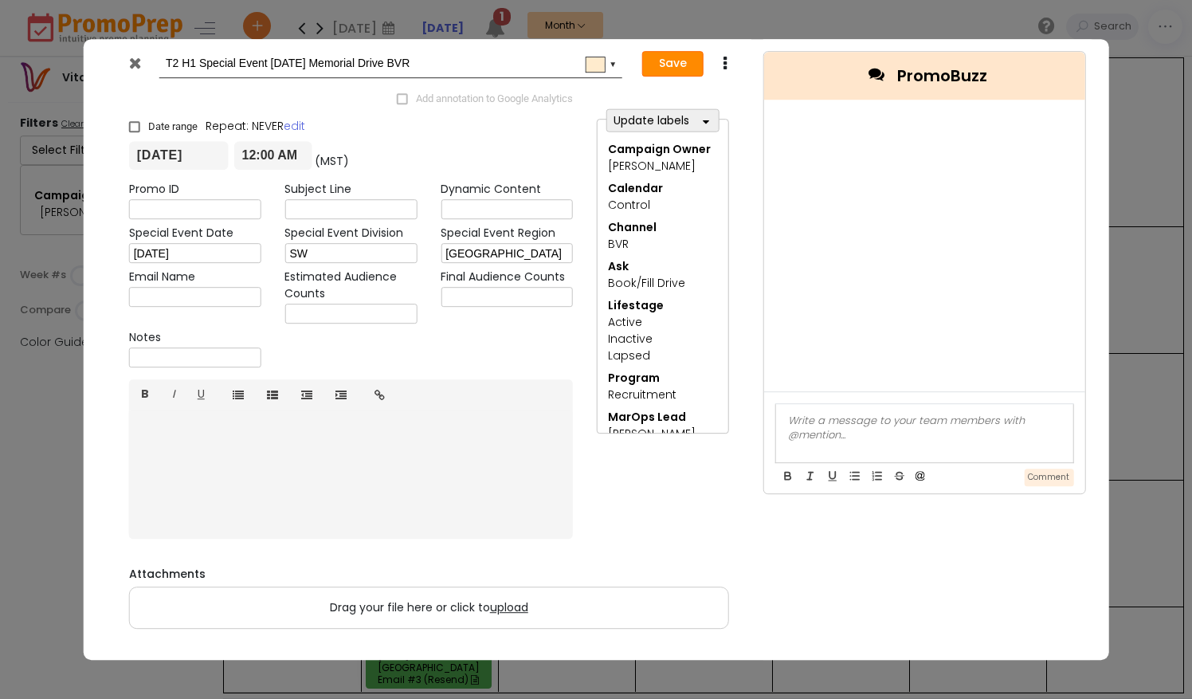
click at [674, 64] on button "Save" at bounding box center [672, 63] width 61 height 25
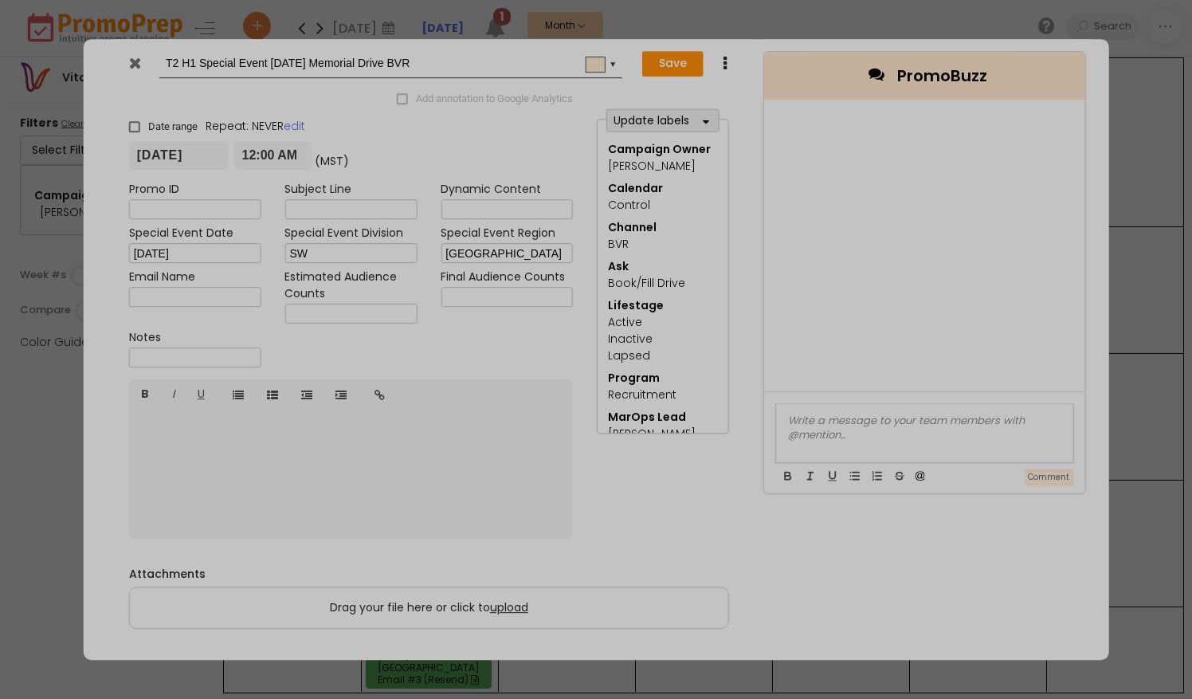
type input "[DATE]"
type input "00:00"
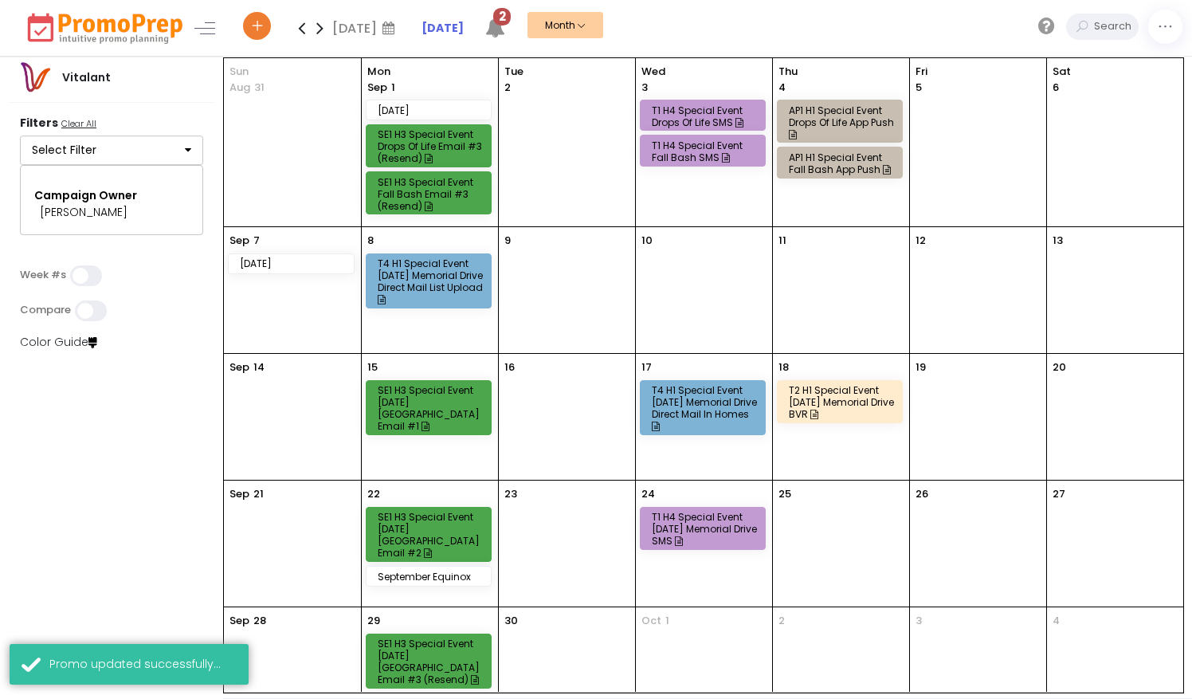
click at [500, 25] on icon at bounding box center [495, 28] width 20 height 20
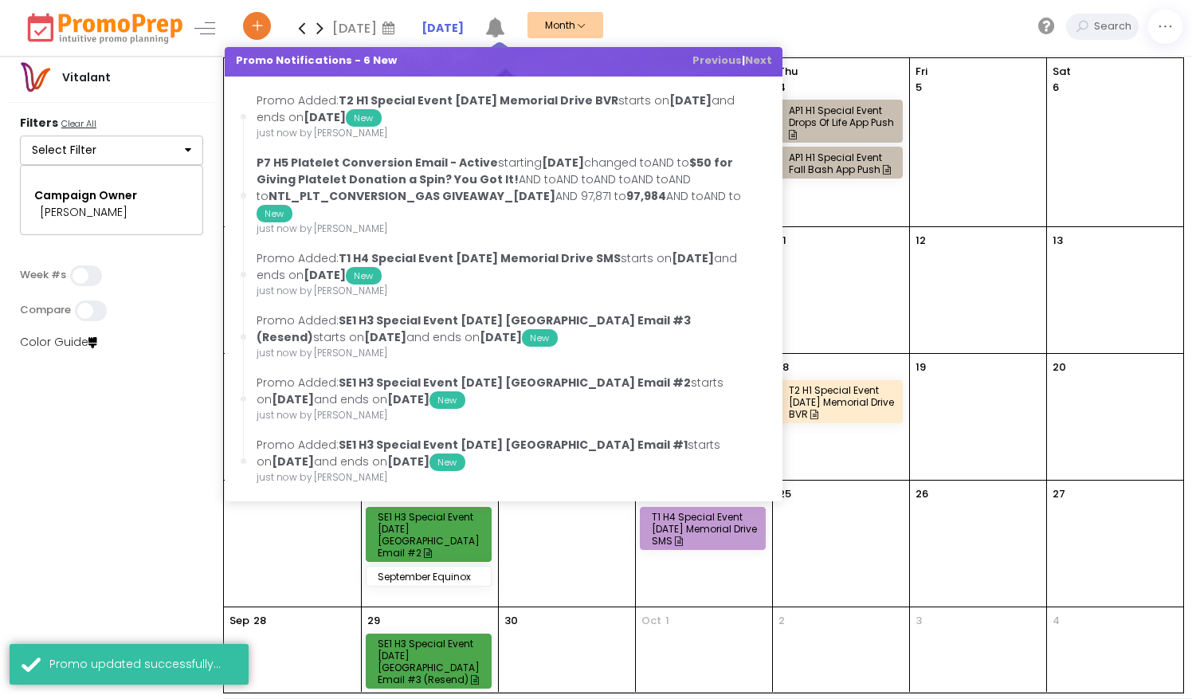
click at [736, 14] on div "[DATE] [DATE] Su Mo Tu We Th Fr Sa 31 1 2 3 4 5 6 7 8 9 10 11 12 13 14 15 16 17…" at bounding box center [715, 28] width 953 height 56
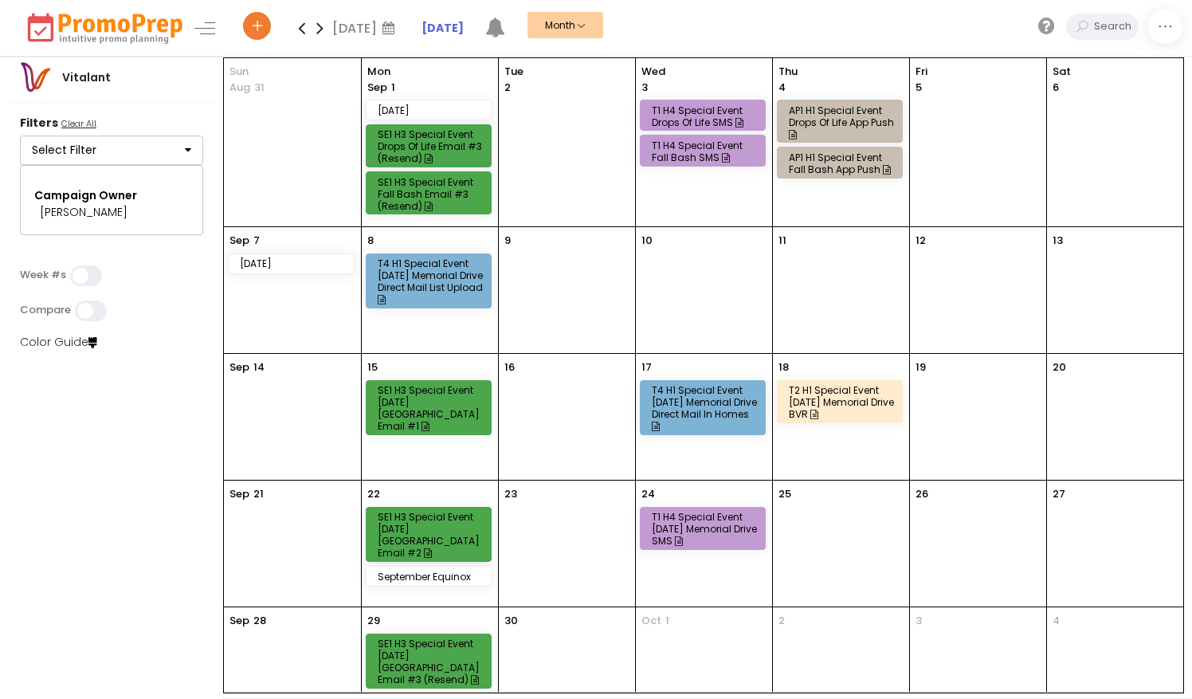
click at [304, 29] on icon at bounding box center [301, 28] width 18 height 32
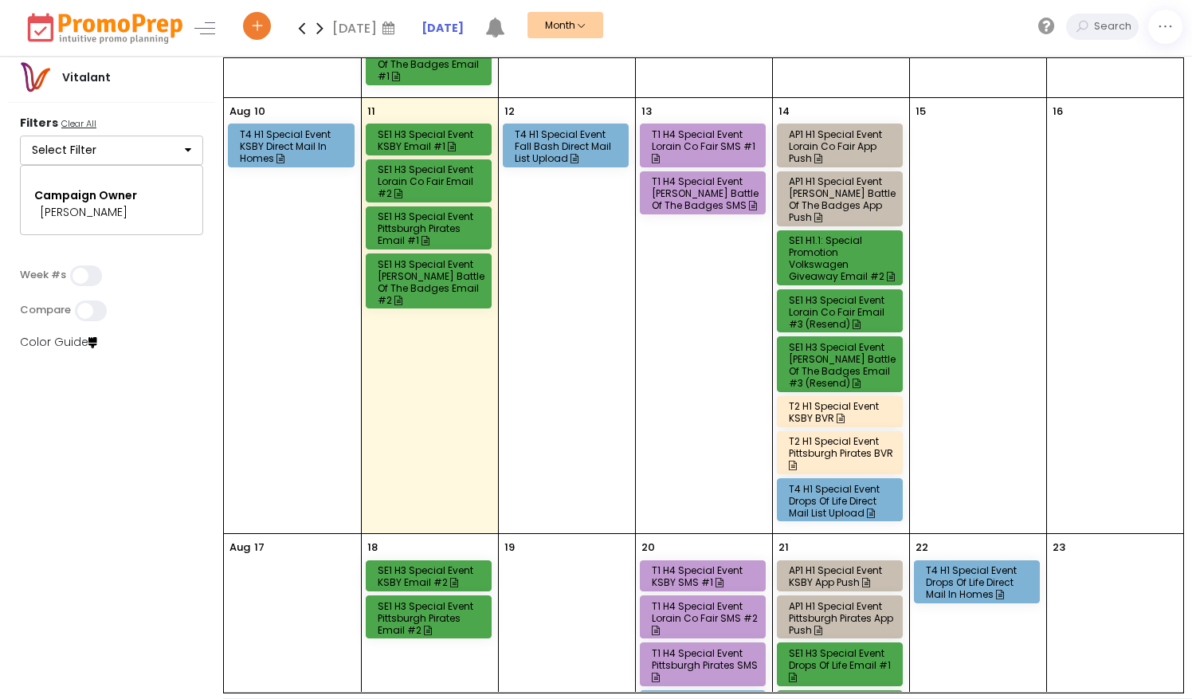
scroll to position [319, 0]
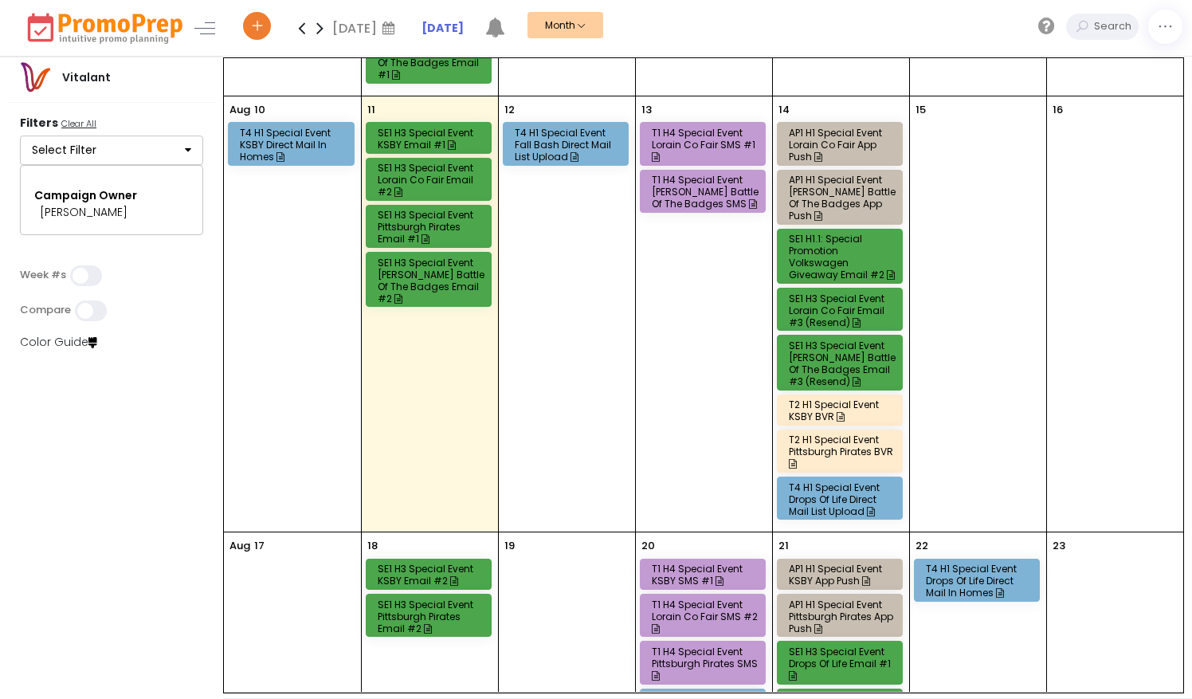
click at [322, 26] on icon at bounding box center [320, 28] width 18 height 32
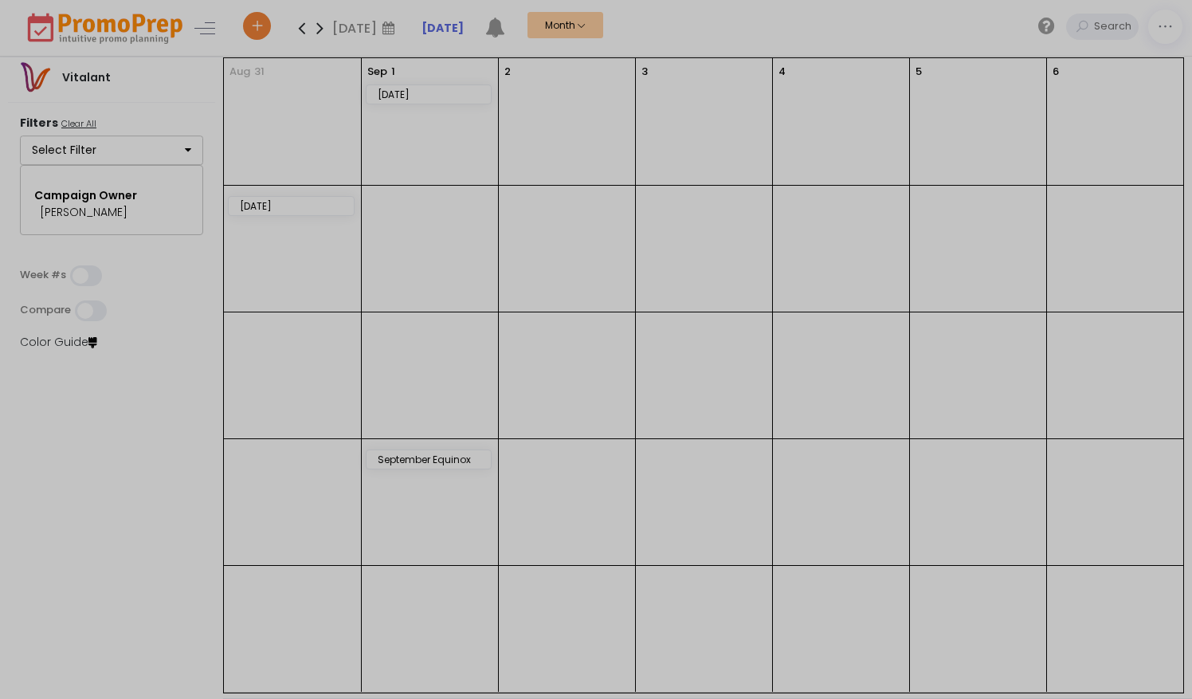
scroll to position [0, 0]
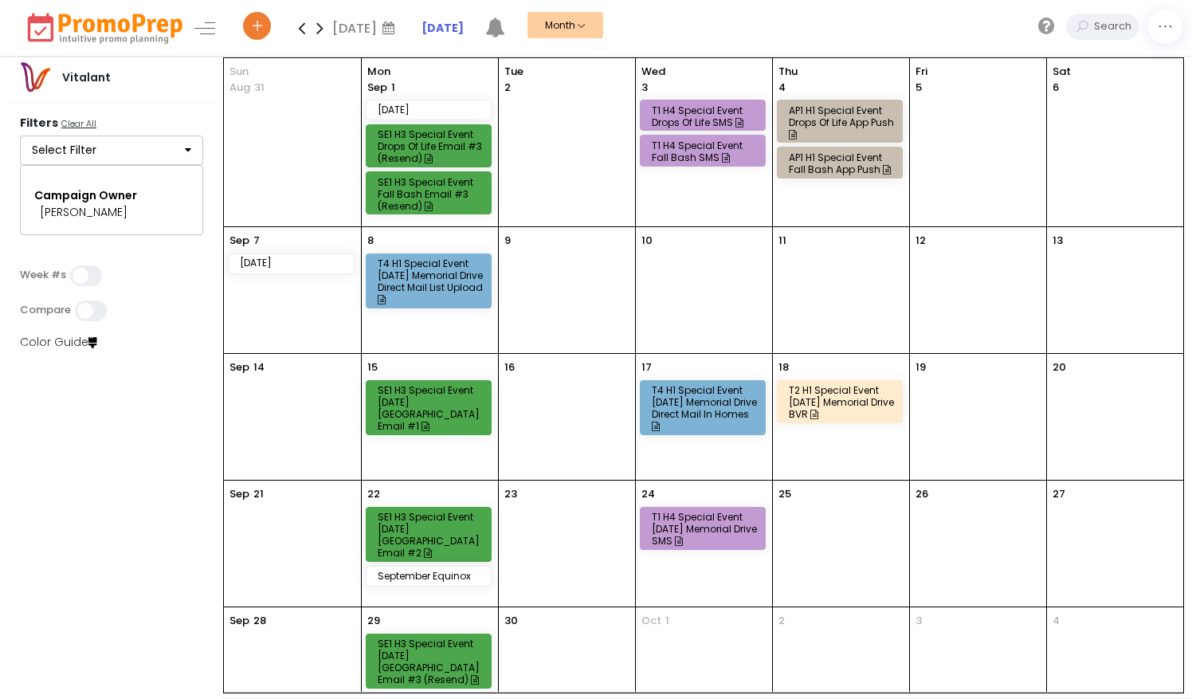
click at [734, 520] on div "T1 H4 Special Event [DATE] Memorial Drive SMS" at bounding box center [705, 529] width 107 height 36
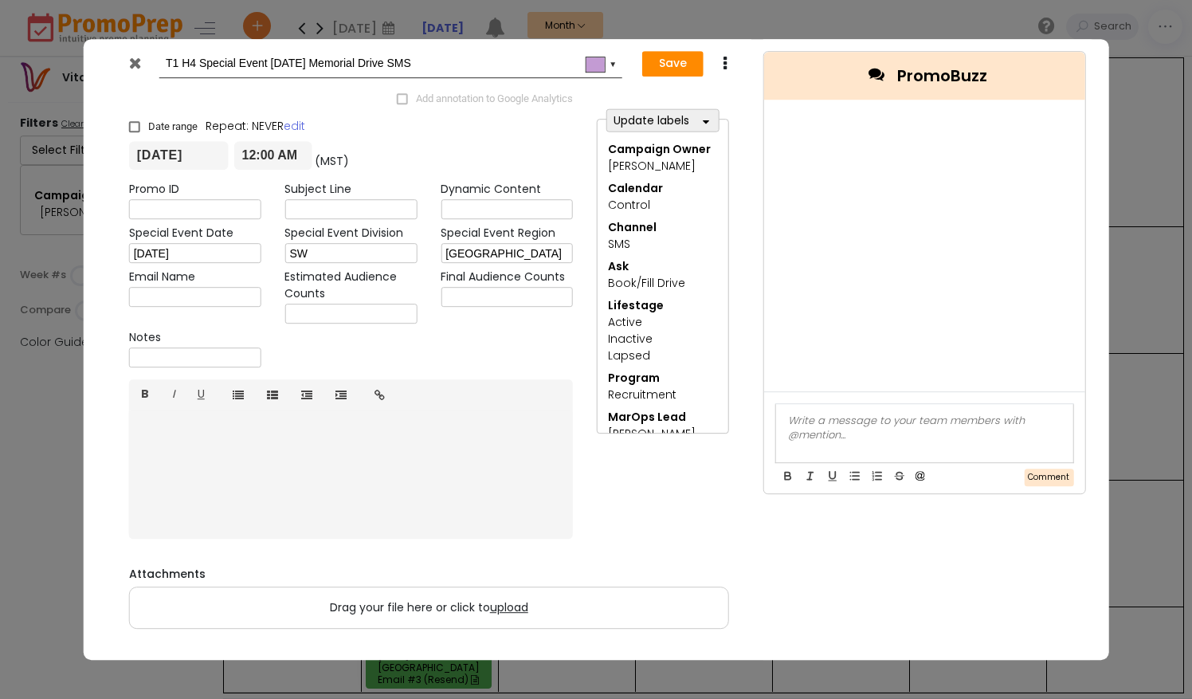
click at [731, 66] on div "Save Duplicate Delete" at bounding box center [690, 63] width 107 height 29
click at [726, 64] on icon at bounding box center [726, 64] width 12 height 16
click at [747, 100] on link "Duplicate" at bounding box center [775, 94] width 110 height 33
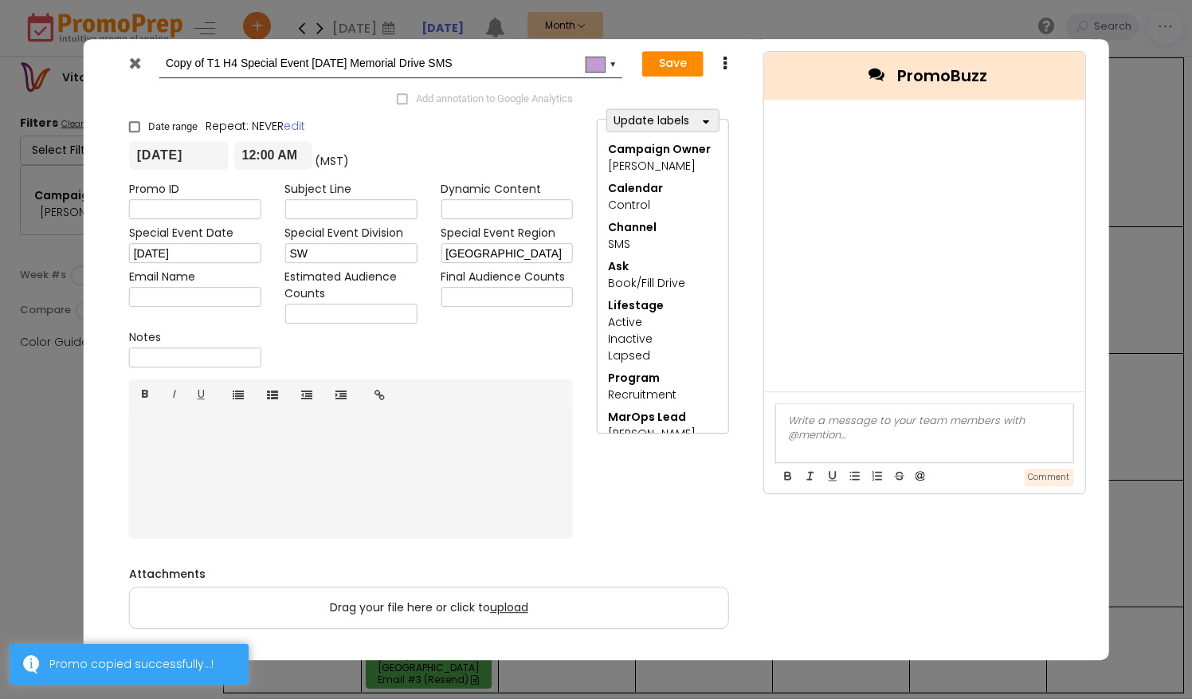
drag, startPoint x: 241, startPoint y: 61, endPoint x: 137, endPoint y: 61, distance: 104.4
click at [137, 61] on div "Copy of T1 H4 Special Event [DATE] Memorial Drive SMS #c39bd3 ▼" at bounding box center [369, 63] width 504 height 29
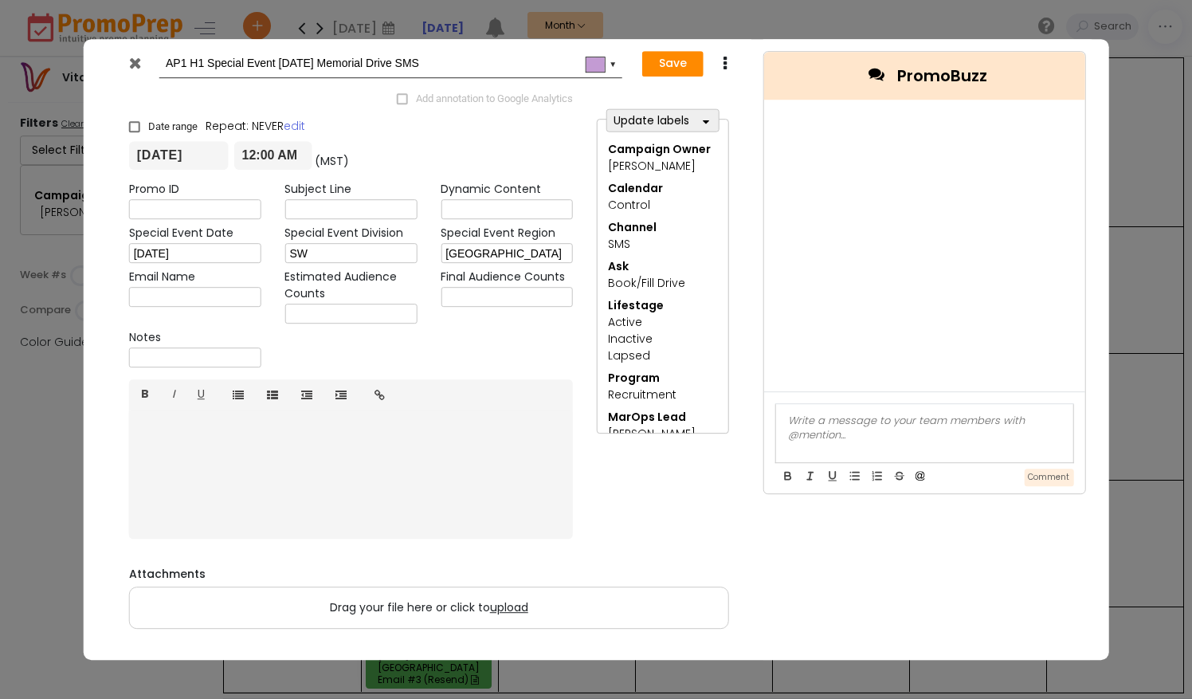
click at [432, 72] on input "AP1 H1 Special Event [DATE] Memorial Drive SMS" at bounding box center [388, 63] width 444 height 29
drag, startPoint x: 440, startPoint y: 65, endPoint x: 411, endPoint y: 63, distance: 28.8
click at [411, 63] on input "AP1 H1 Special Event [DATE] Memorial Drive SMS" at bounding box center [388, 63] width 444 height 29
type input "AP1 H1 Special Event [DATE] [GEOGRAPHIC_DATA] App Push"
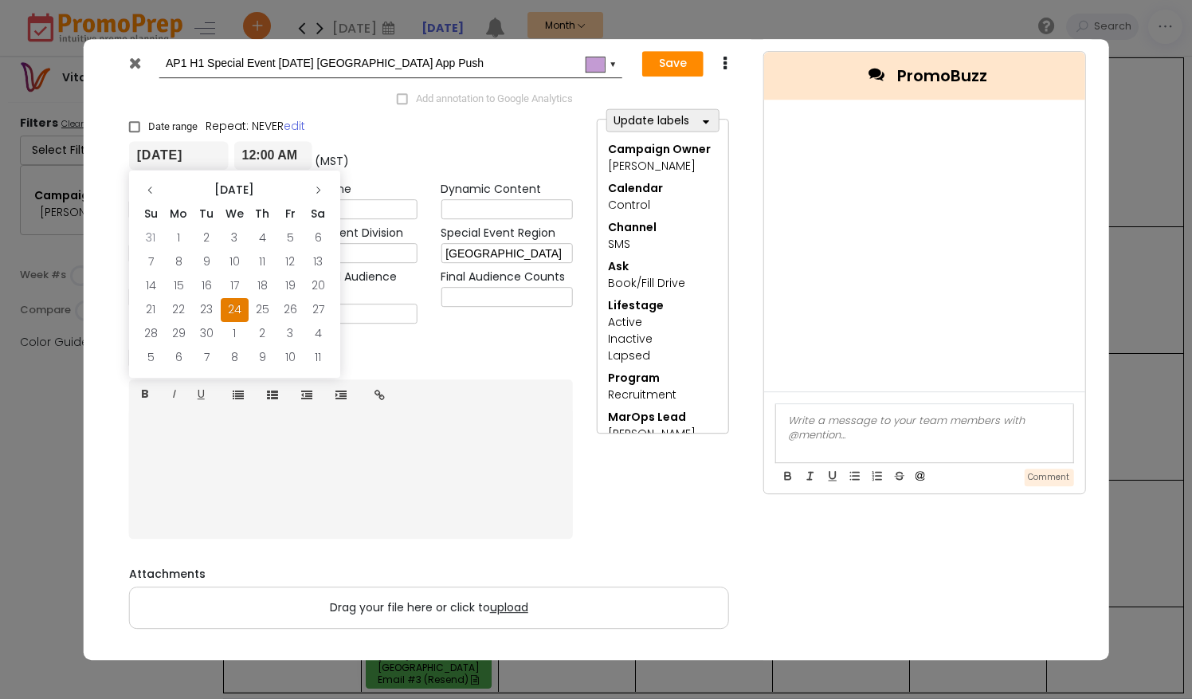
click at [163, 154] on input "[DATE]" at bounding box center [179, 156] width 100 height 29
click at [265, 312] on td "25" at bounding box center [263, 310] width 28 height 24
type input "[DATE]"
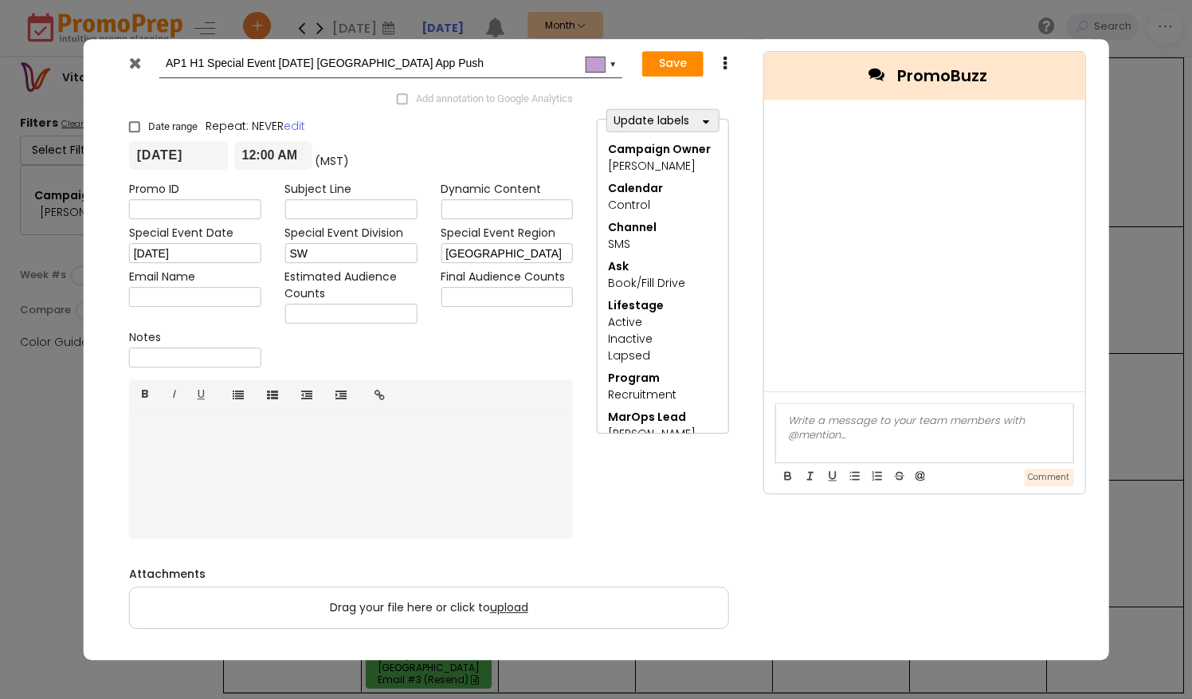
click at [709, 120] on icon "button" at bounding box center [706, 121] width 6 height 11
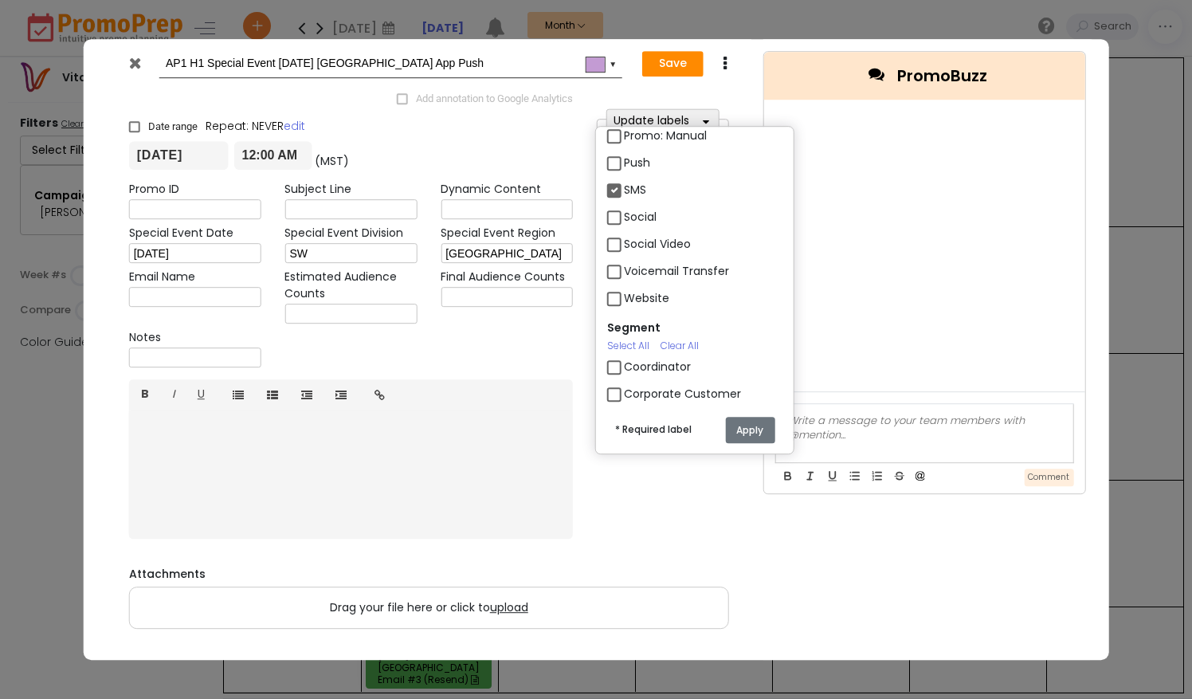
scroll to position [1936, 0]
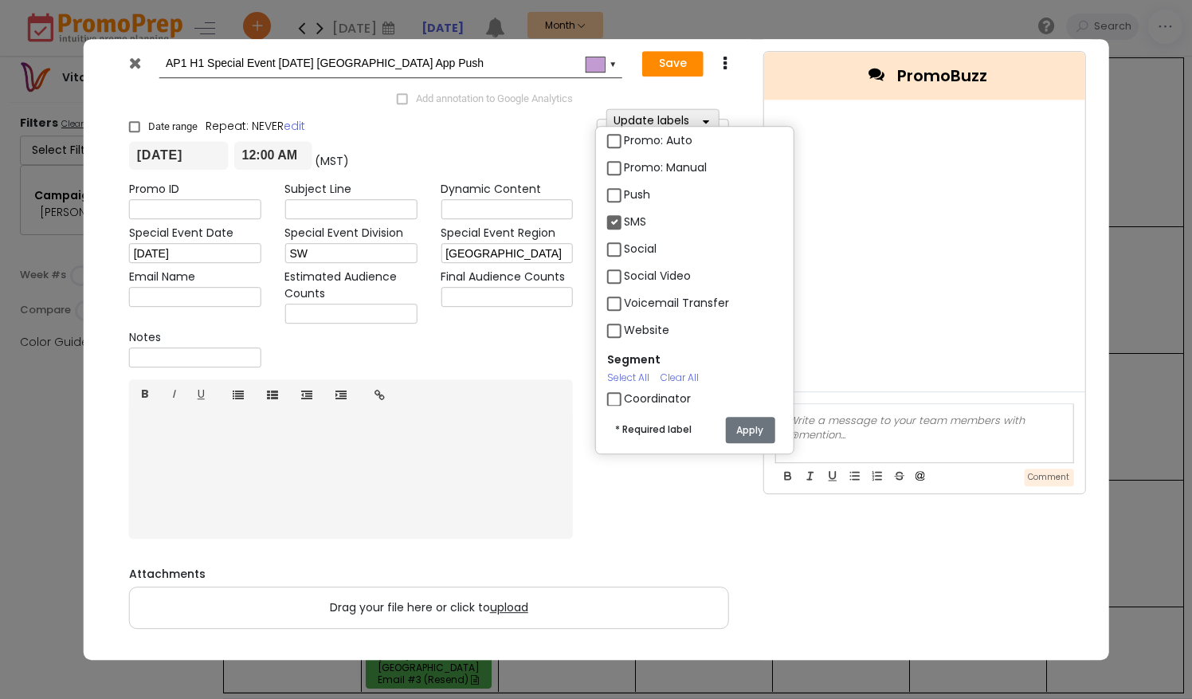
click at [624, 218] on label "SMS" at bounding box center [635, 222] width 22 height 17
click at [624, 218] on input "SMS" at bounding box center [629, 215] width 10 height 10
checkbox input "false"
click at [624, 193] on label "Push" at bounding box center [637, 194] width 26 height 17
click at [624, 193] on input "Push" at bounding box center [629, 188] width 10 height 10
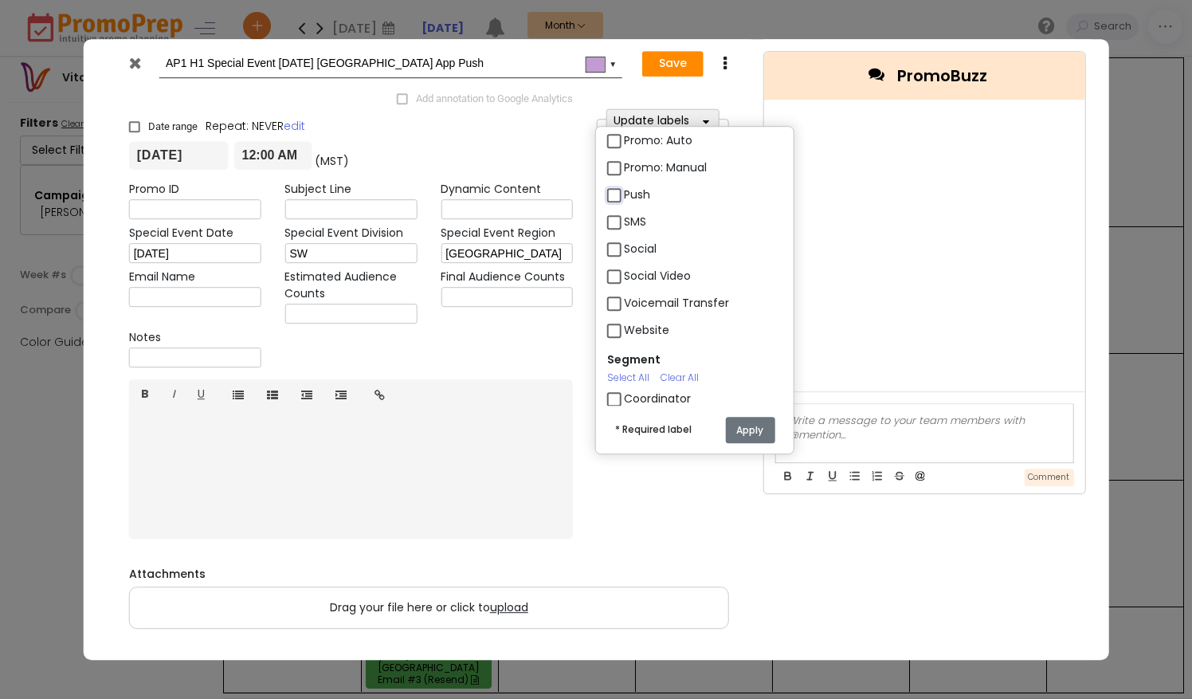
checkbox input "true"
click at [747, 432] on button "Apply" at bounding box center [749, 430] width 49 height 26
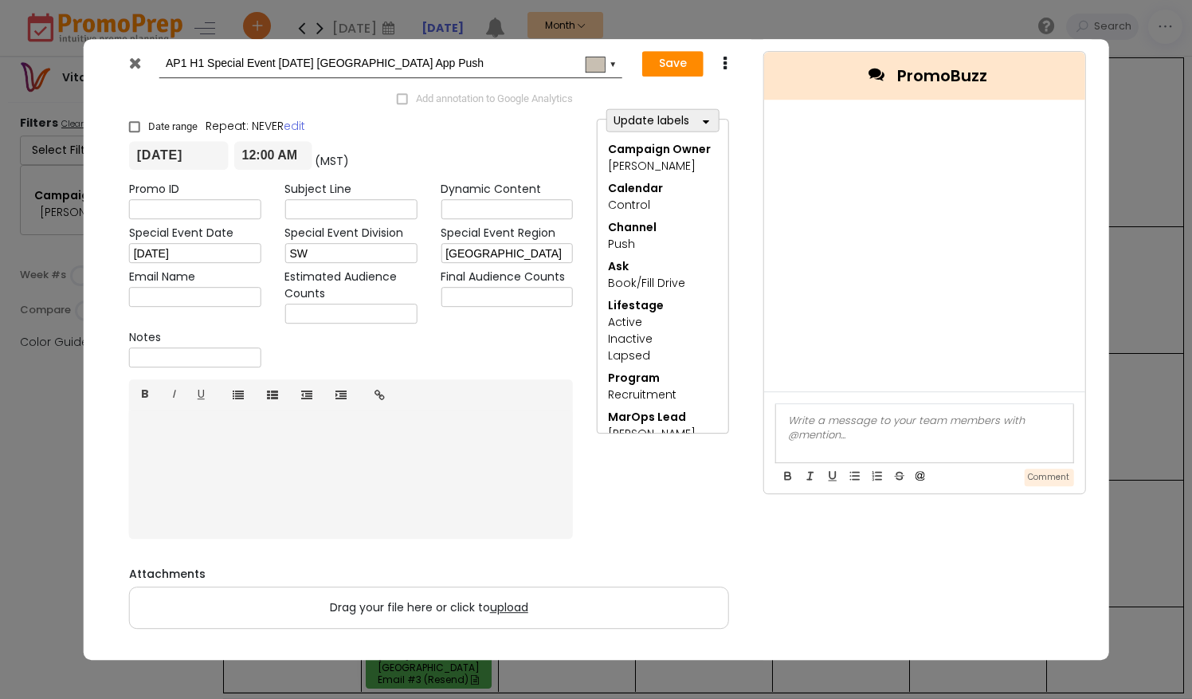
scroll to position [17, 0]
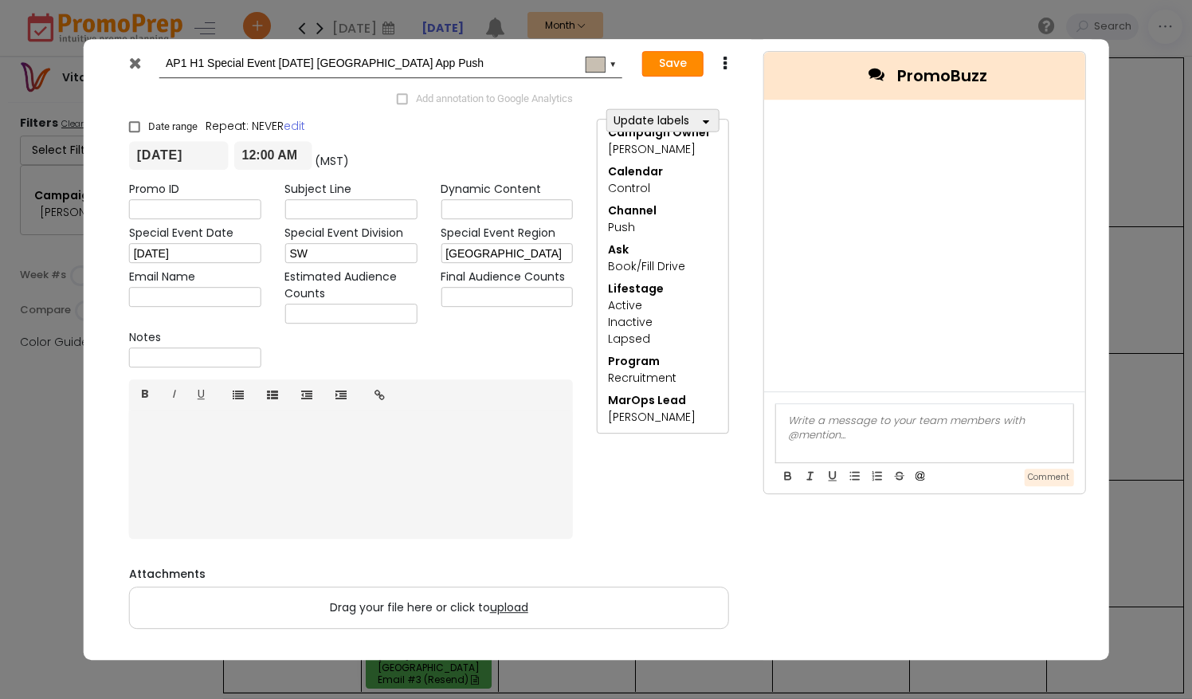
click at [672, 68] on button "Save" at bounding box center [672, 63] width 61 height 25
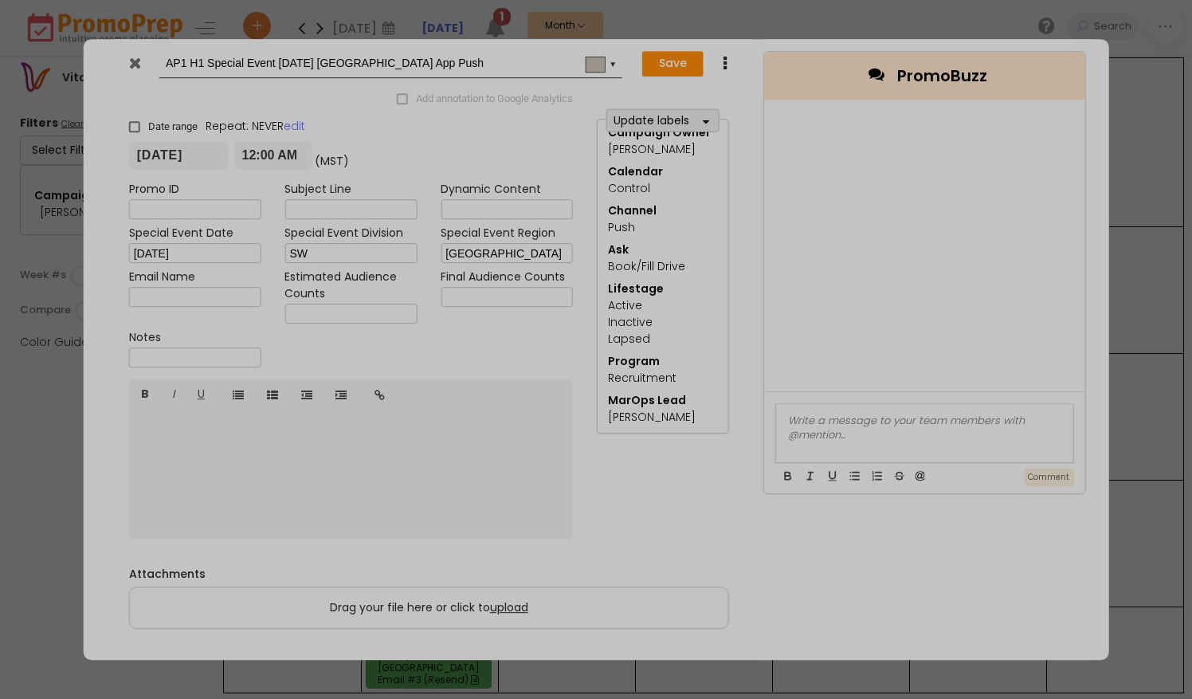
type input "[DATE]"
type input "00:00"
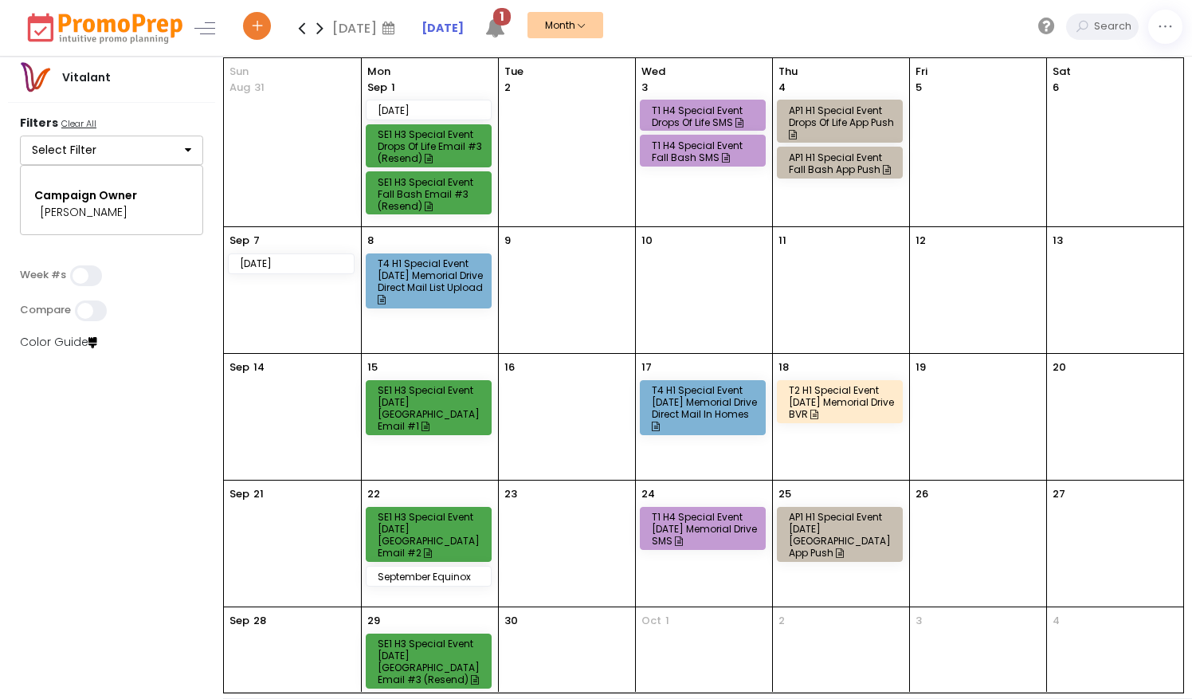
click at [735, 529] on div "T1 H4 Special Event [DATE] Memorial Drive SMS" at bounding box center [705, 529] width 107 height 36
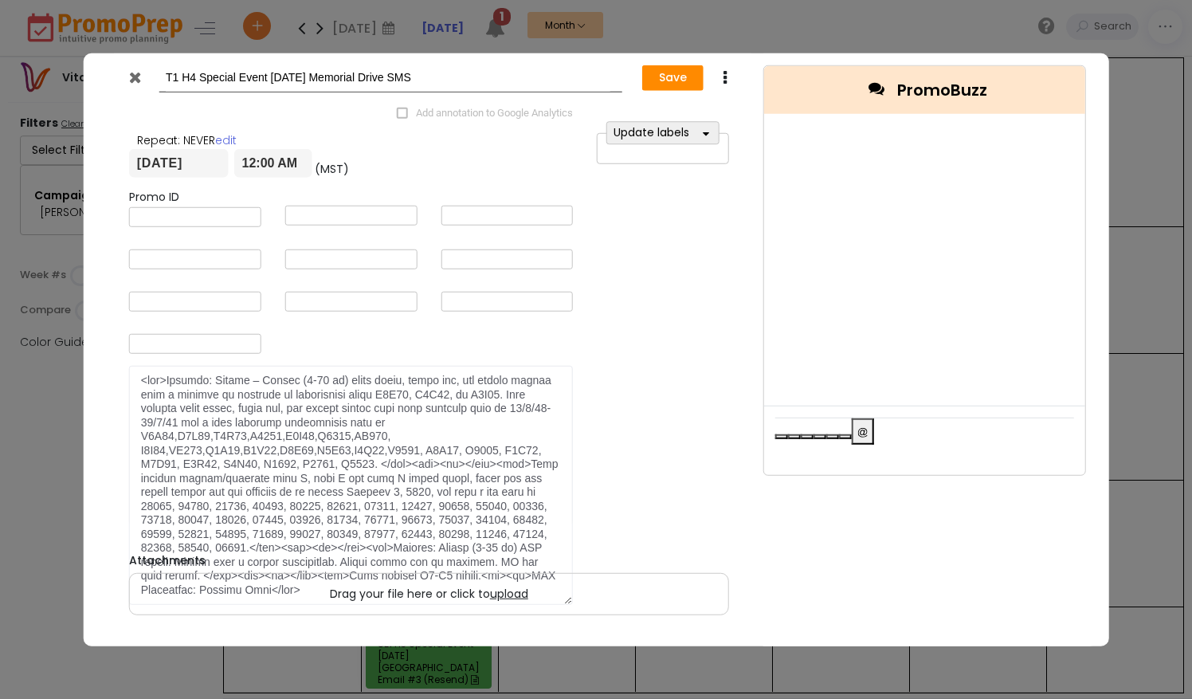
click at [135, 82] on icon at bounding box center [135, 77] width 12 height 16
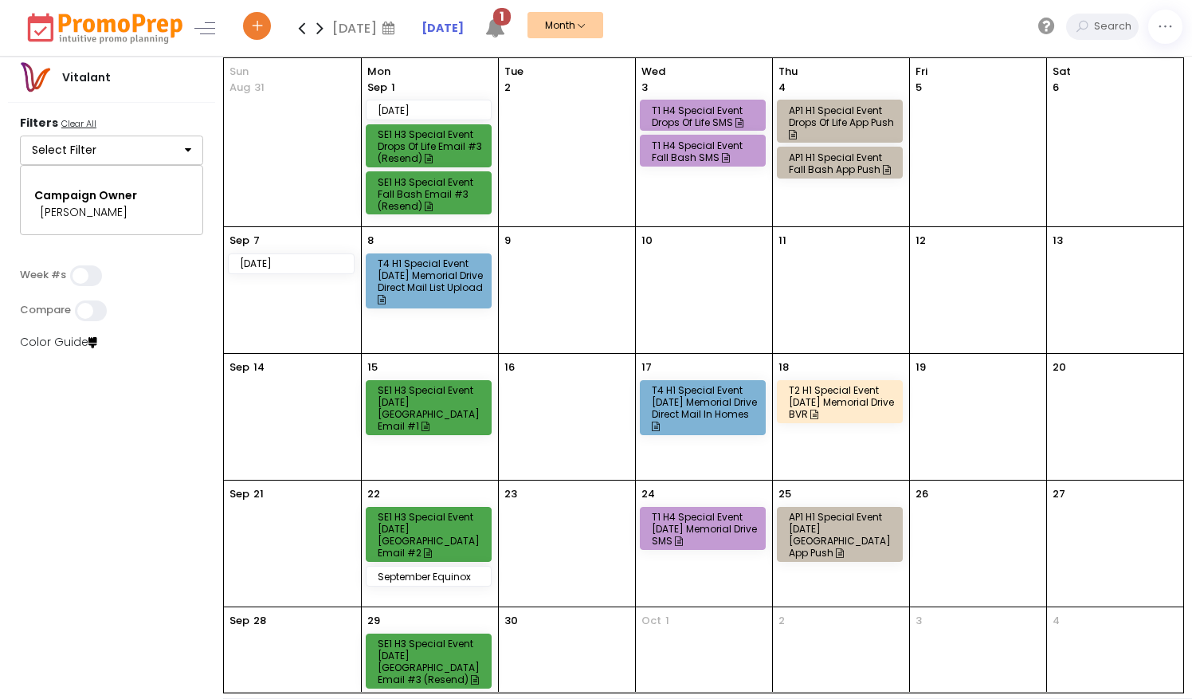
click at [822, 398] on div "T2 H1 Special Event [DATE] Memorial Drive BVR" at bounding box center [842, 402] width 107 height 36
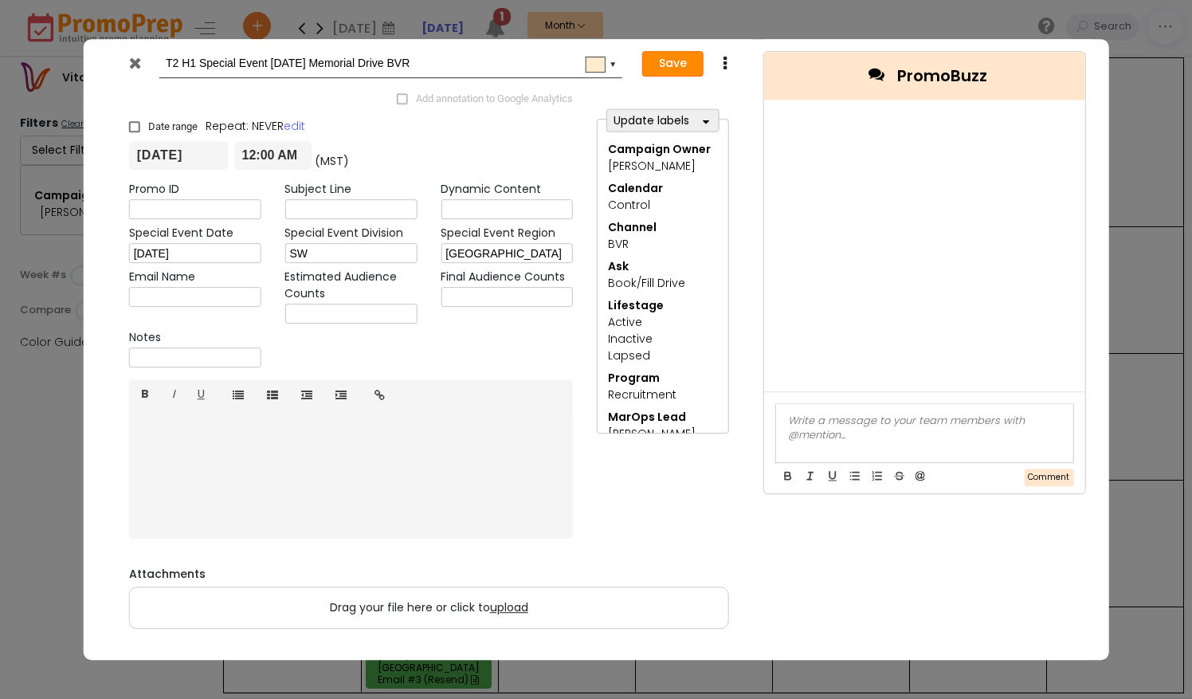
click at [678, 61] on button "Save" at bounding box center [672, 63] width 61 height 25
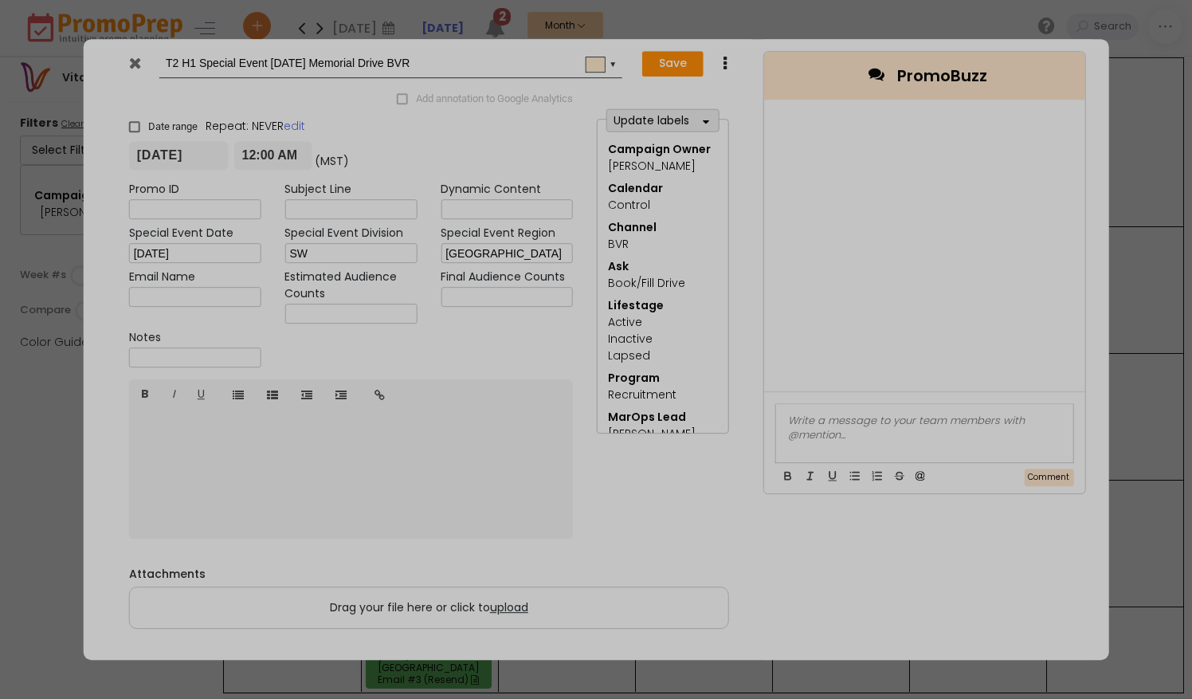
type input "[DATE]"
type input "00:00"
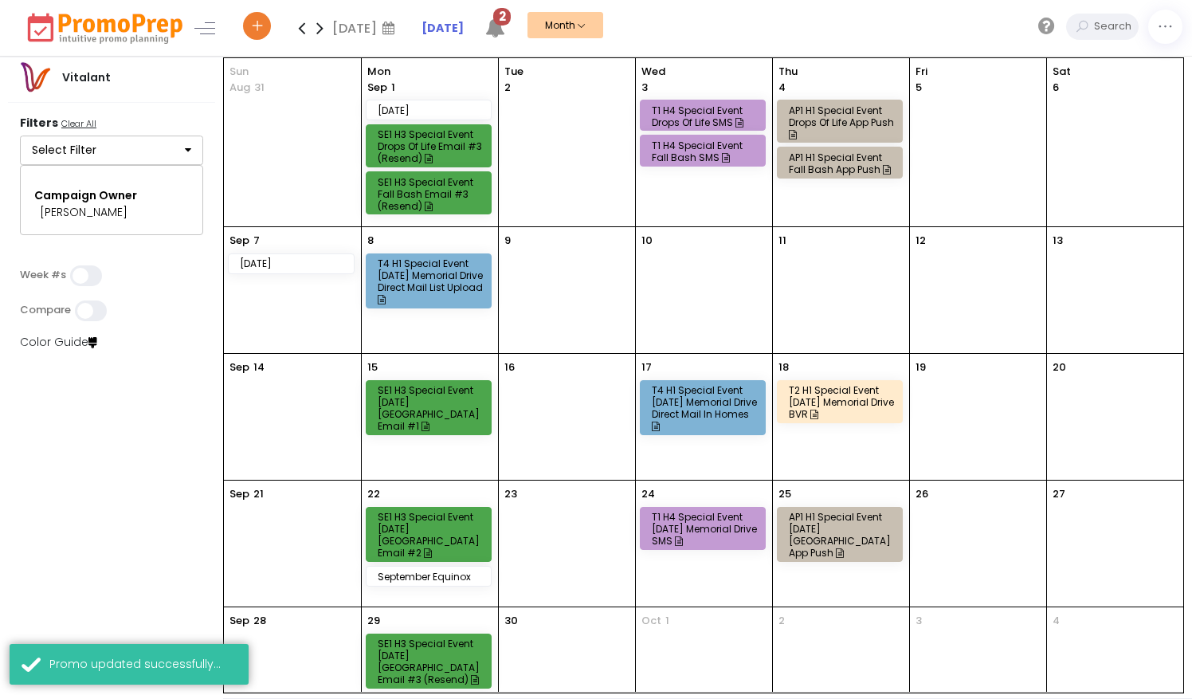
click at [874, 402] on div "T2 H1 Special Event [DATE] Memorial Drive BVR" at bounding box center [842, 402] width 107 height 36
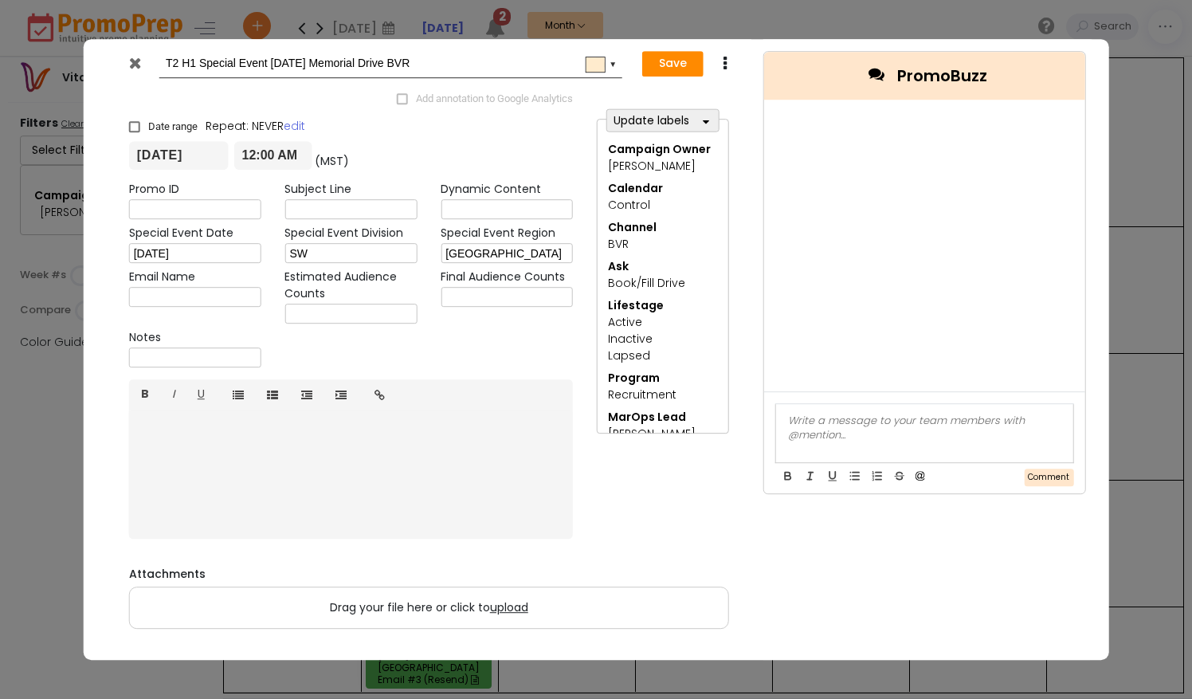
click at [128, 65] on div at bounding box center [138, 67] width 42 height 24
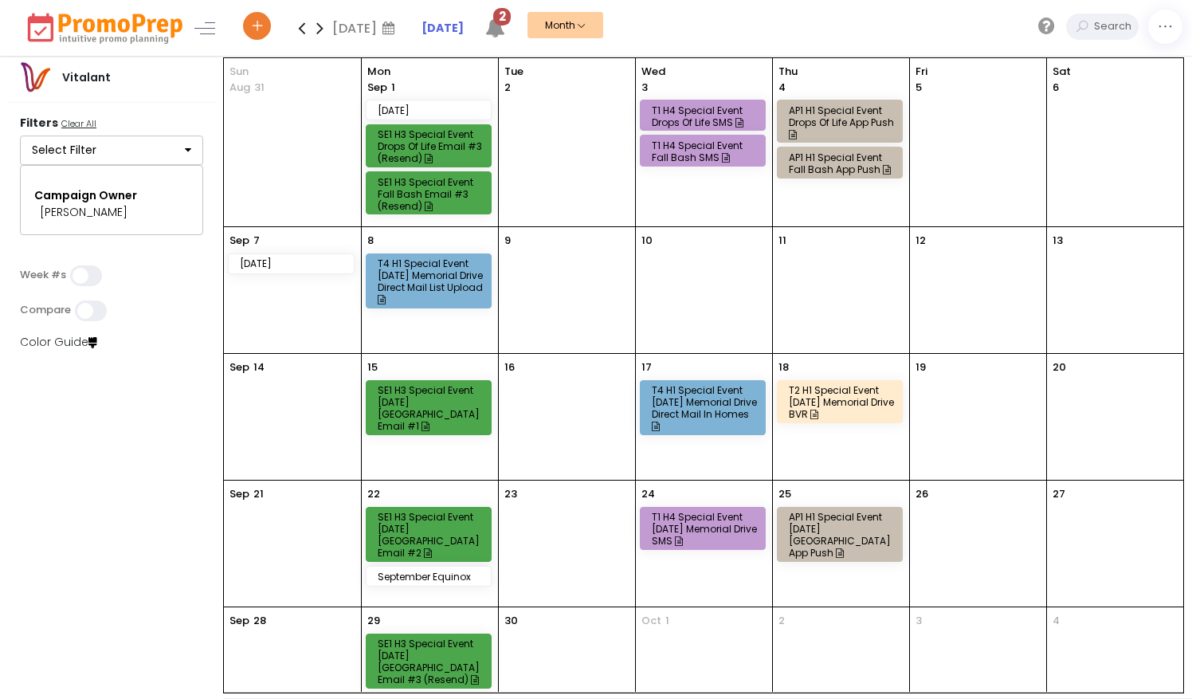
click at [731, 528] on div "T1 H4 Special Event [DATE] Memorial Drive SMS" at bounding box center [705, 529] width 107 height 36
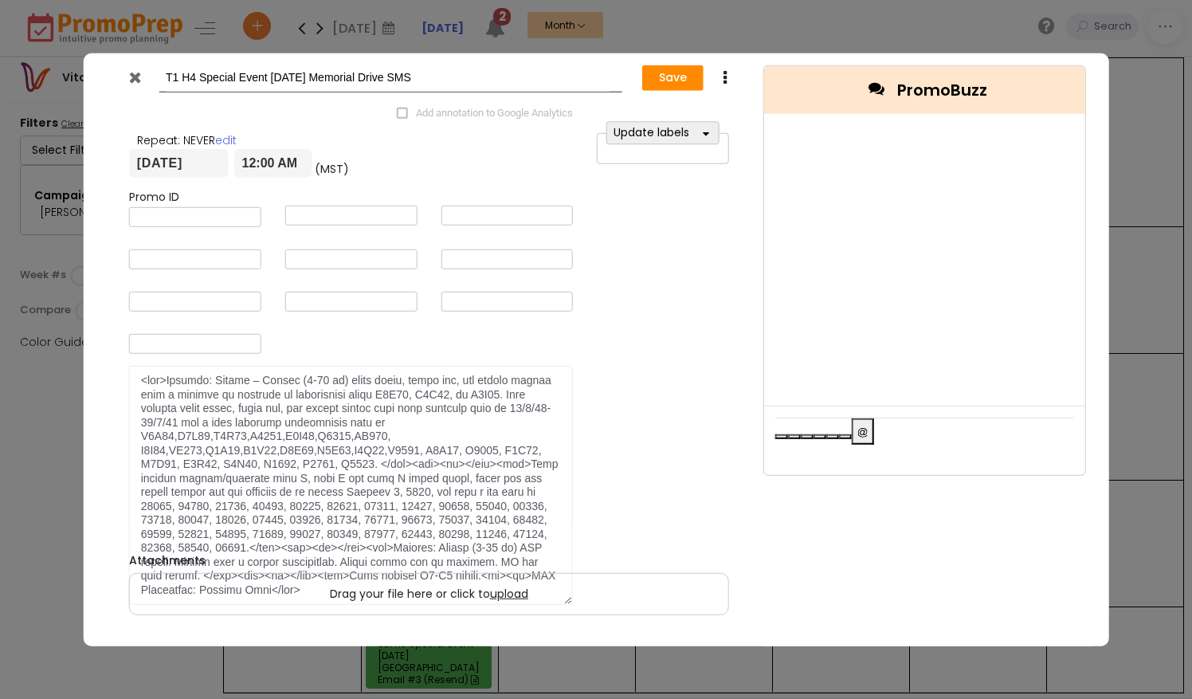
click at [137, 80] on icon at bounding box center [135, 77] width 12 height 16
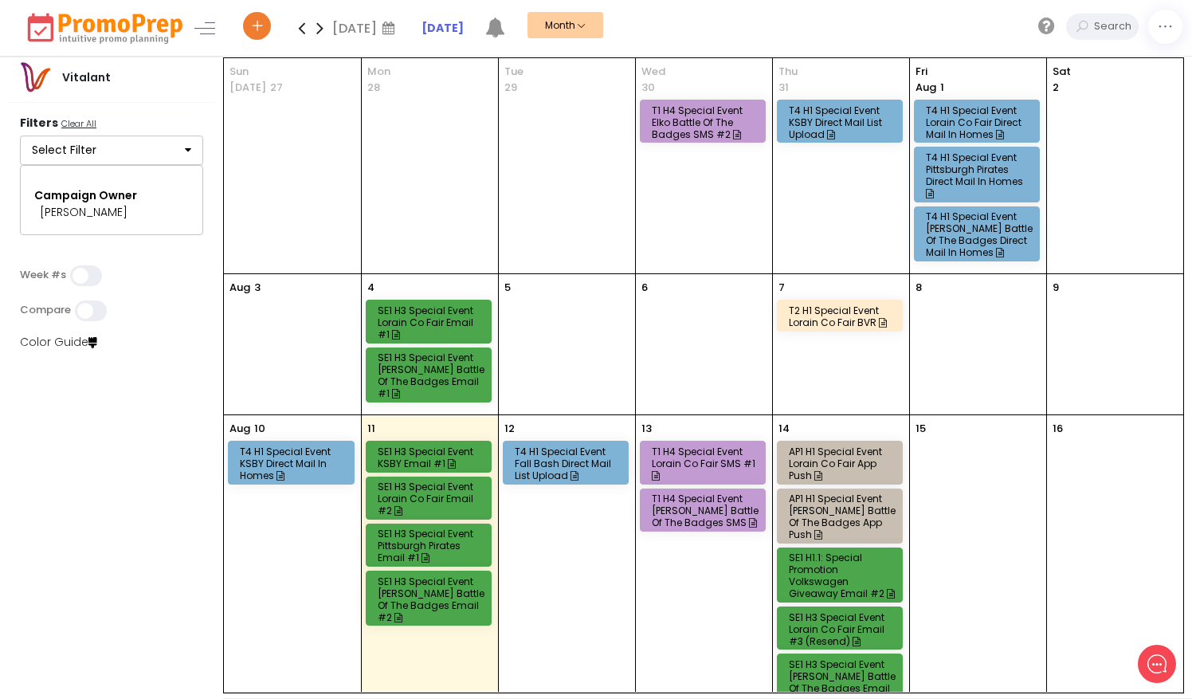
click at [320, 27] on icon at bounding box center [320, 28] width 18 height 32
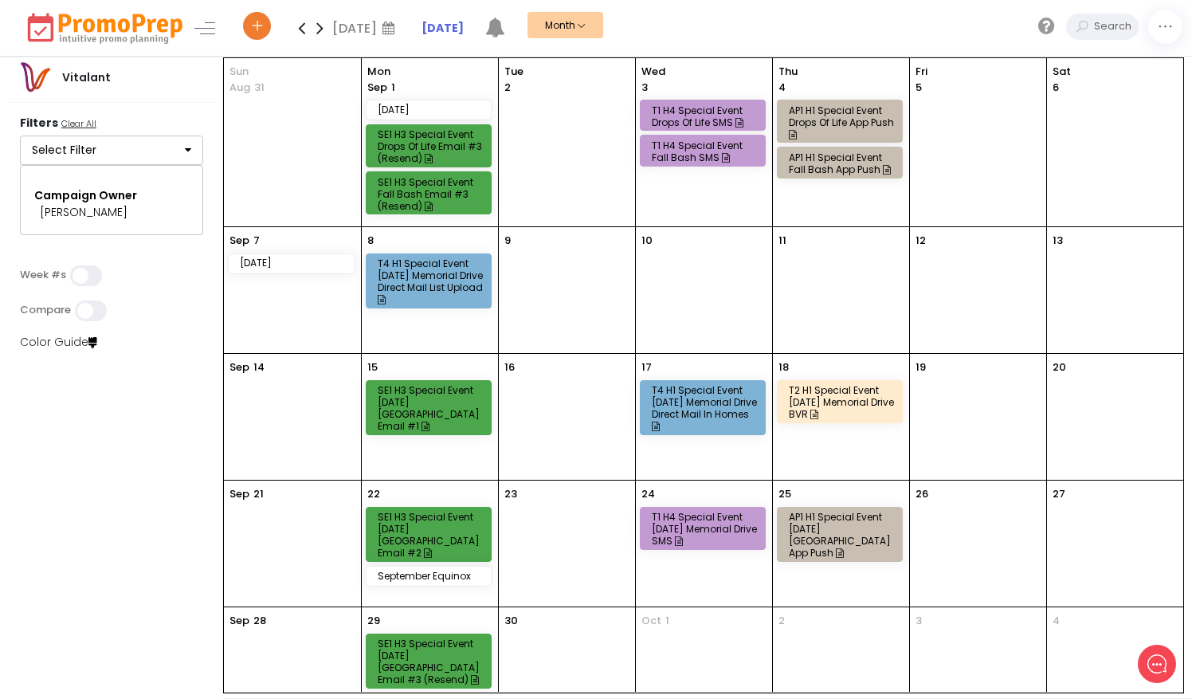
click at [736, 523] on div "T1 H4 Special Event [DATE] Memorial Drive SMS" at bounding box center [705, 529] width 107 height 36
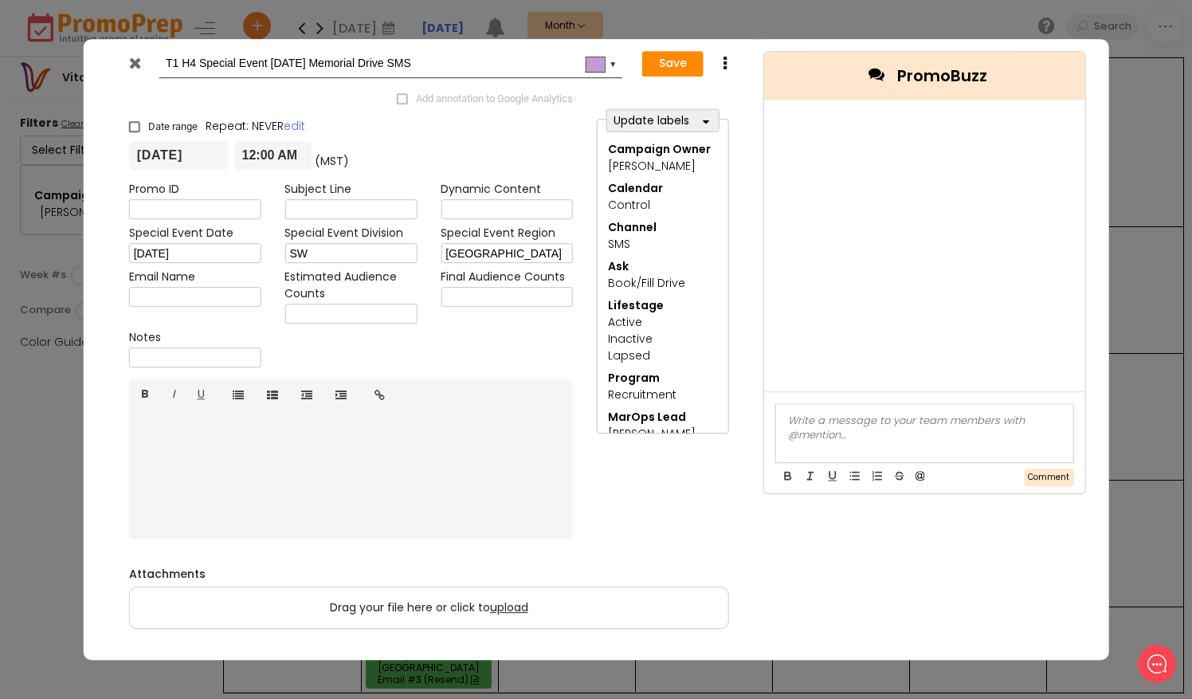
click at [137, 61] on icon at bounding box center [135, 63] width 12 height 16
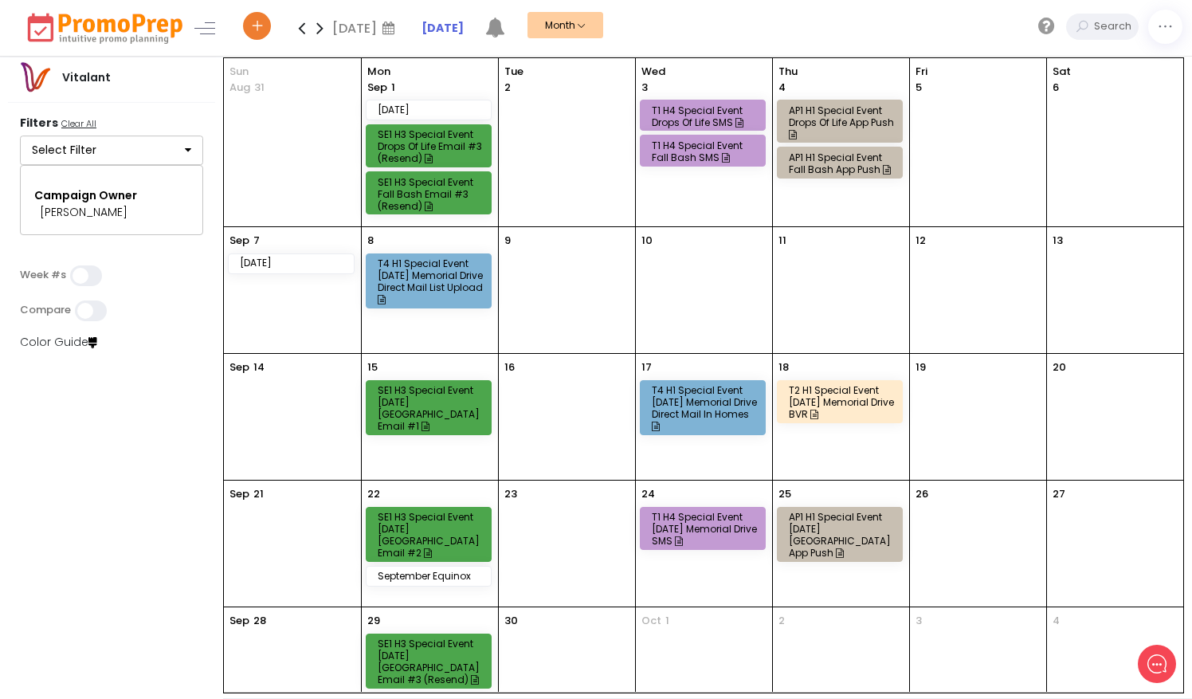
click at [465, 659] on div "SE1 H3 Special Event [DATE] [GEOGRAPHIC_DATA] Email #3 (Resend)" at bounding box center [431, 661] width 107 height 48
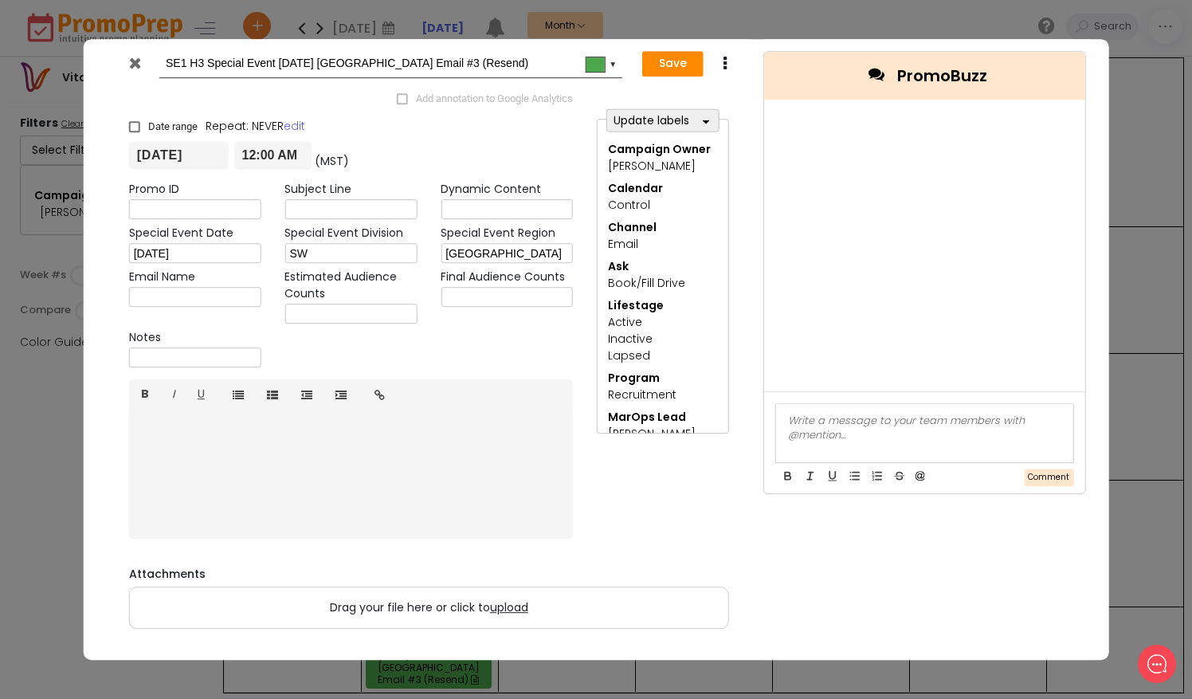
click at [135, 66] on icon at bounding box center [135, 63] width 12 height 16
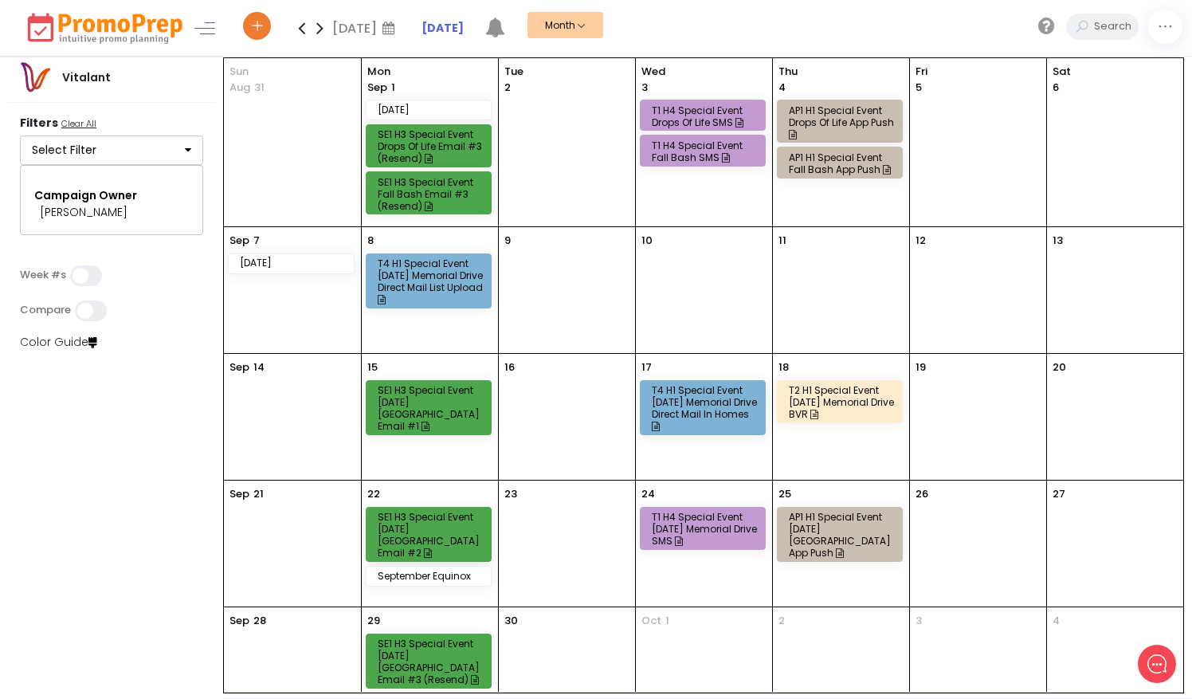
click at [407, 524] on div "SE1 H3 Special Event [DATE] [GEOGRAPHIC_DATA] Email #2" at bounding box center [431, 535] width 107 height 48
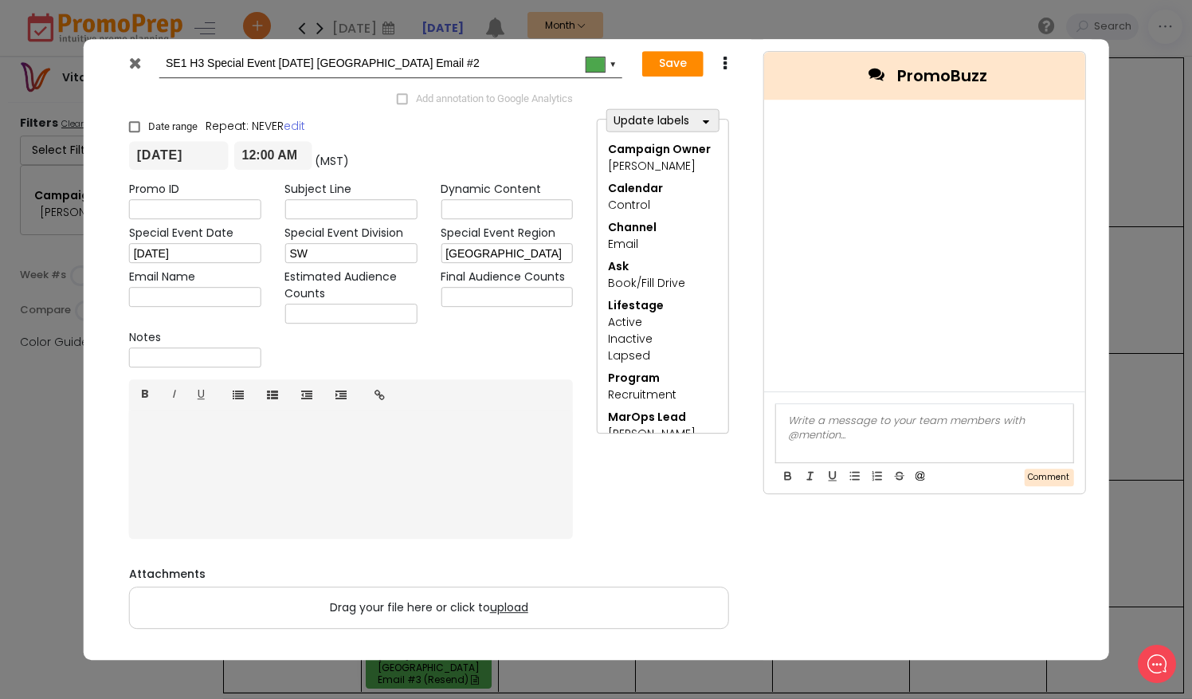
click at [135, 60] on icon at bounding box center [135, 63] width 12 height 16
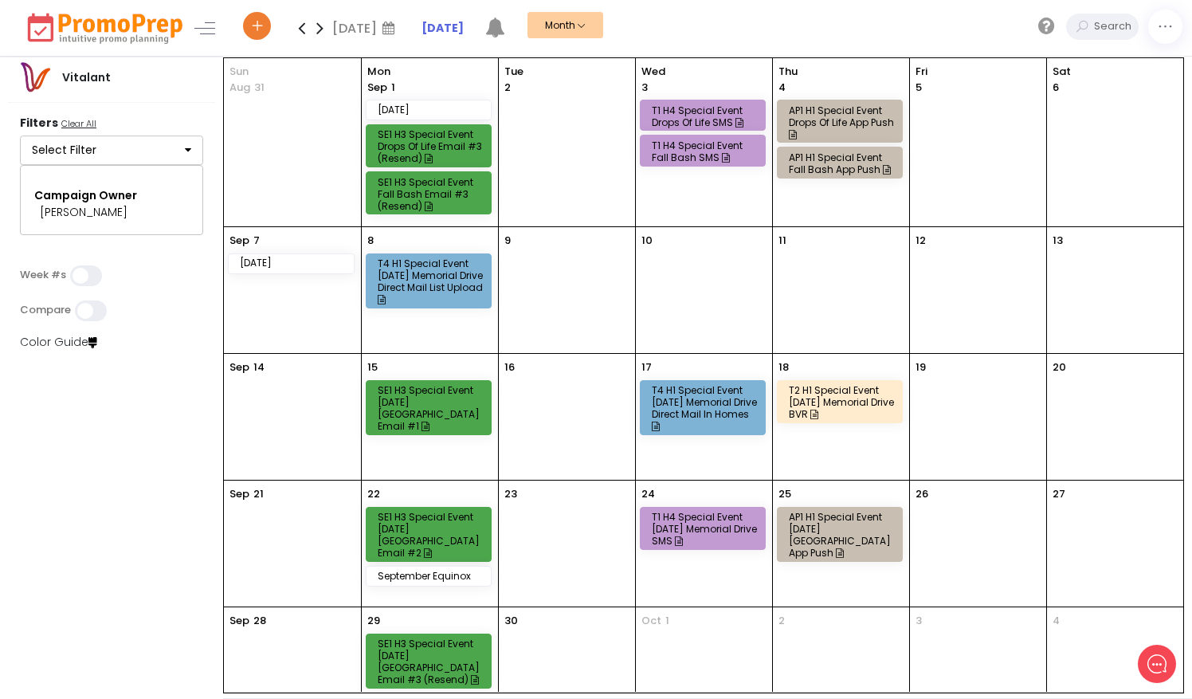
click at [455, 390] on div "SE1 H3 Special Event [DATE] [GEOGRAPHIC_DATA] Email #1" at bounding box center [431, 408] width 107 height 48
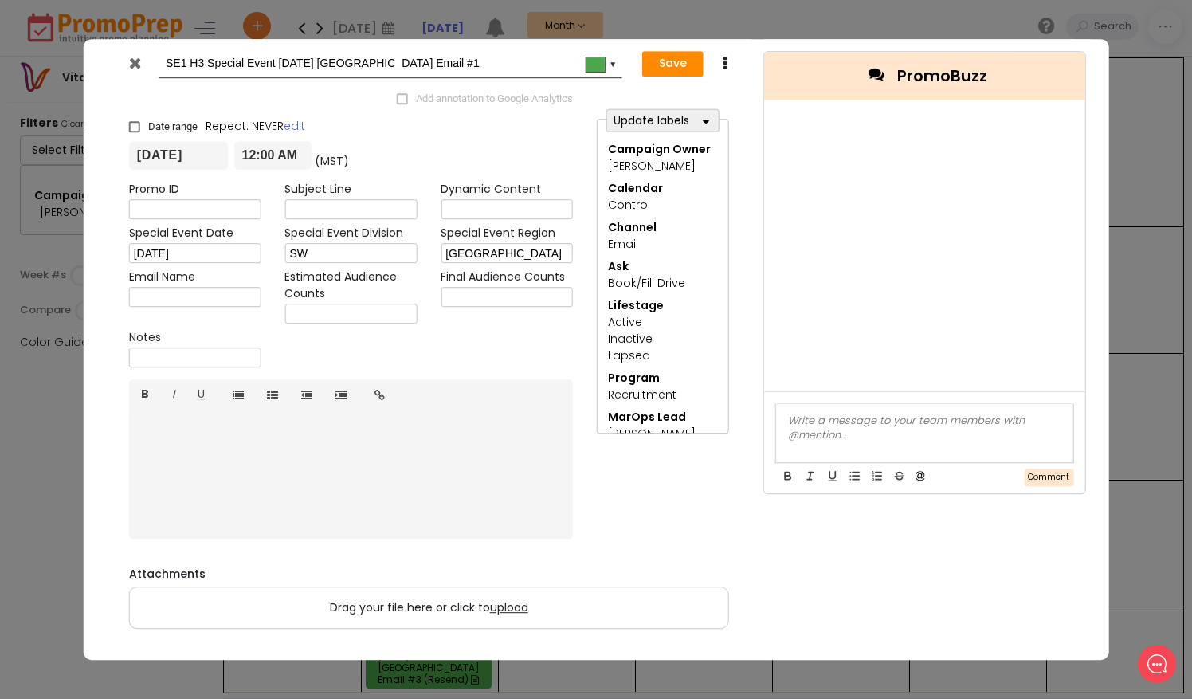
click at [137, 60] on icon at bounding box center [135, 63] width 12 height 16
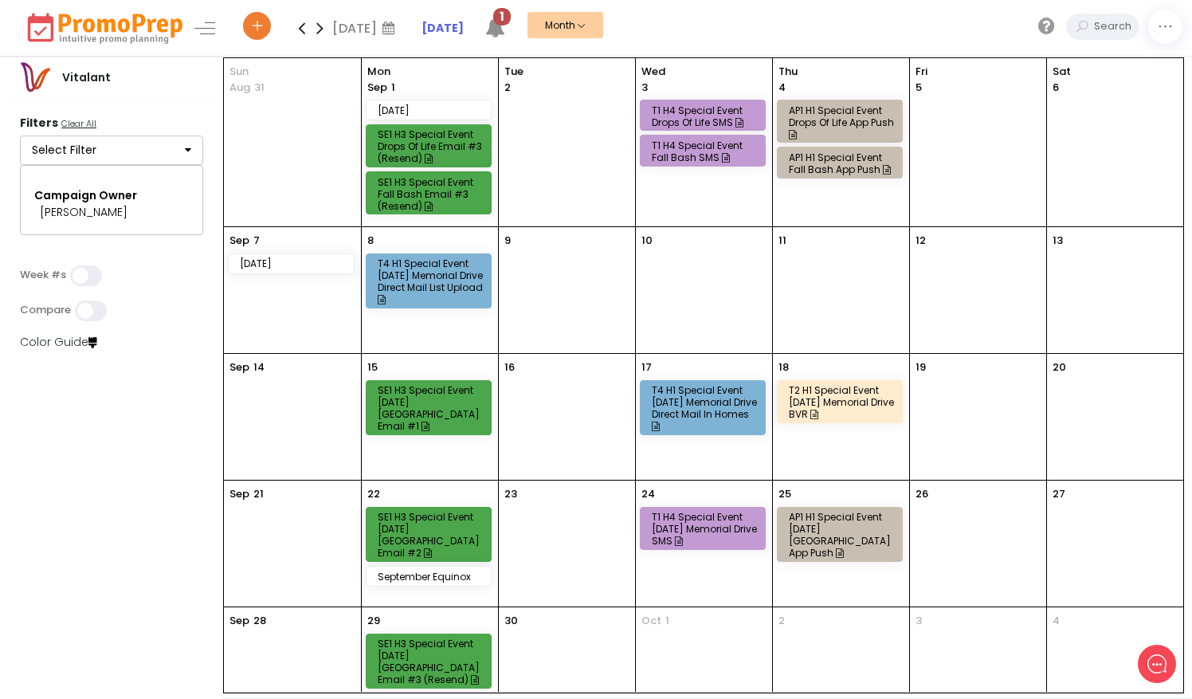
click at [499, 28] on icon at bounding box center [495, 28] width 20 height 20
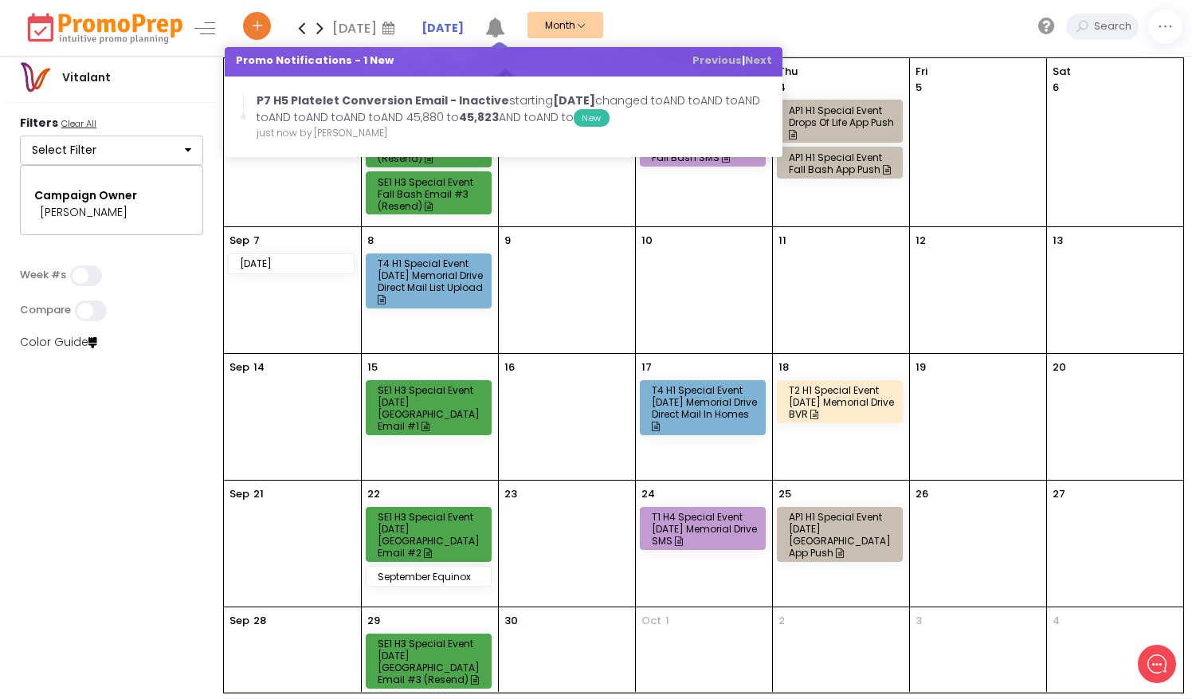
click at [709, 21] on div "Sep 2025 September 2025 Su Mo Tu We Th Fr Sa 31 1 2 3 4 5 6 7 8 9 10 11 12 13 1…" at bounding box center [715, 28] width 953 height 56
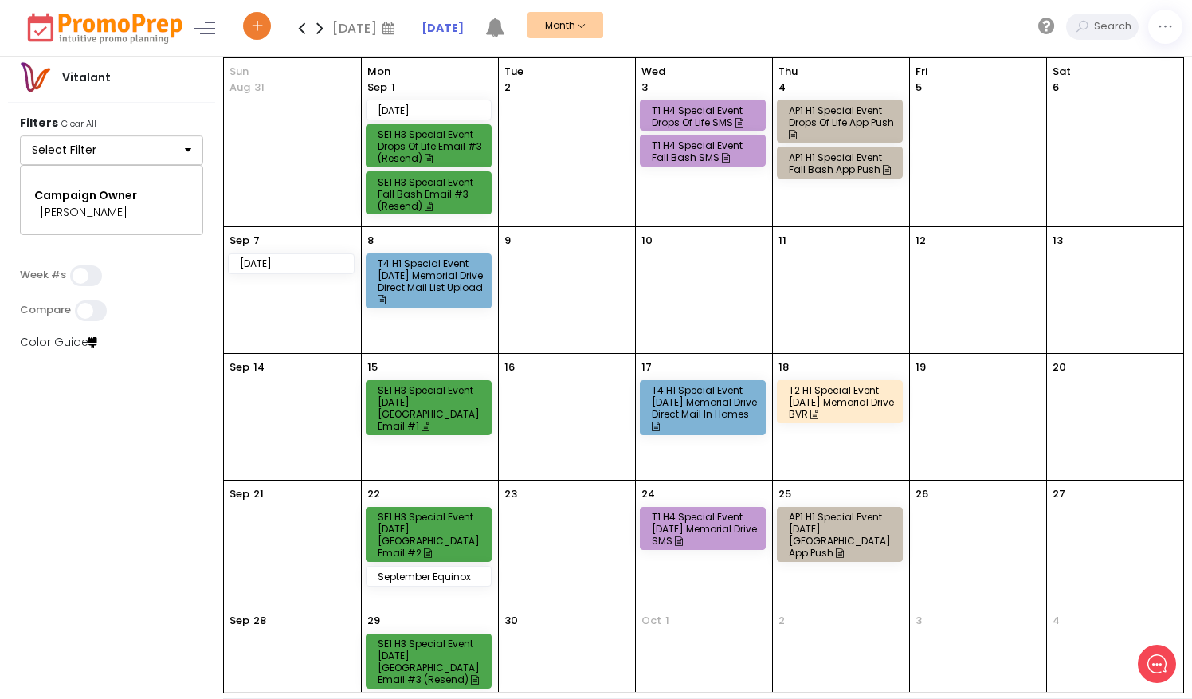
click at [304, 25] on icon at bounding box center [301, 28] width 18 height 32
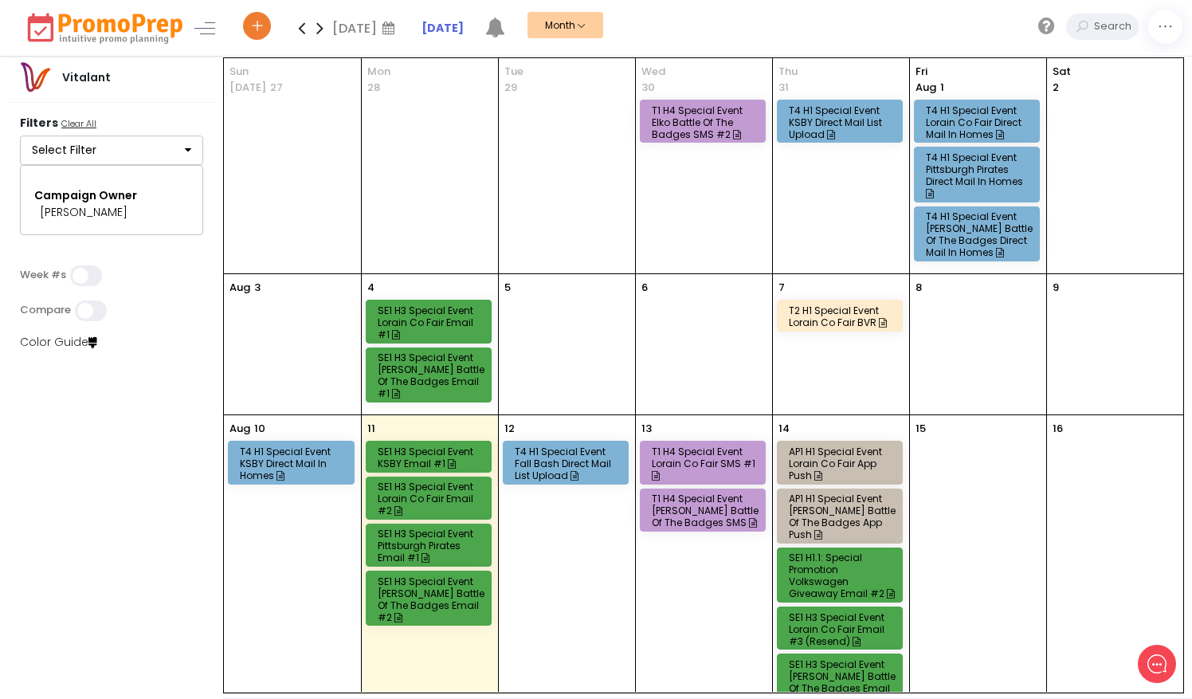
click at [604, 445] on div "T4 H1 Special Event Fall Bash Direct Mail List Upload" at bounding box center [568, 463] width 107 height 36
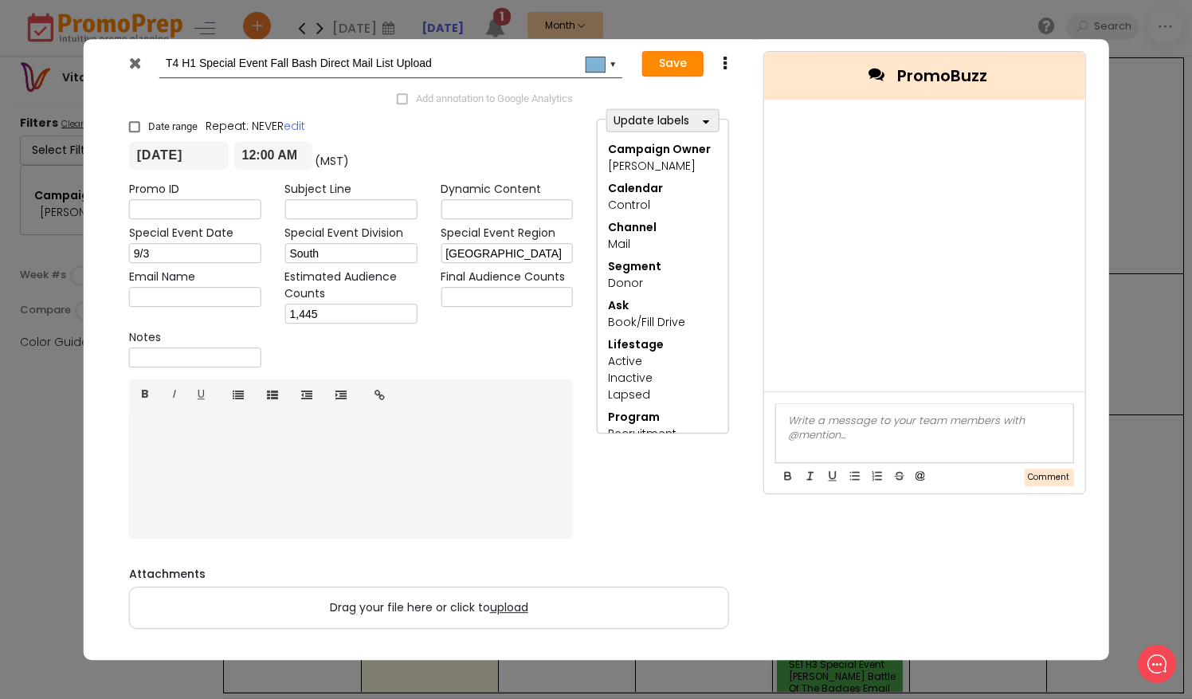
click at [689, 65] on button "Save" at bounding box center [672, 63] width 61 height 25
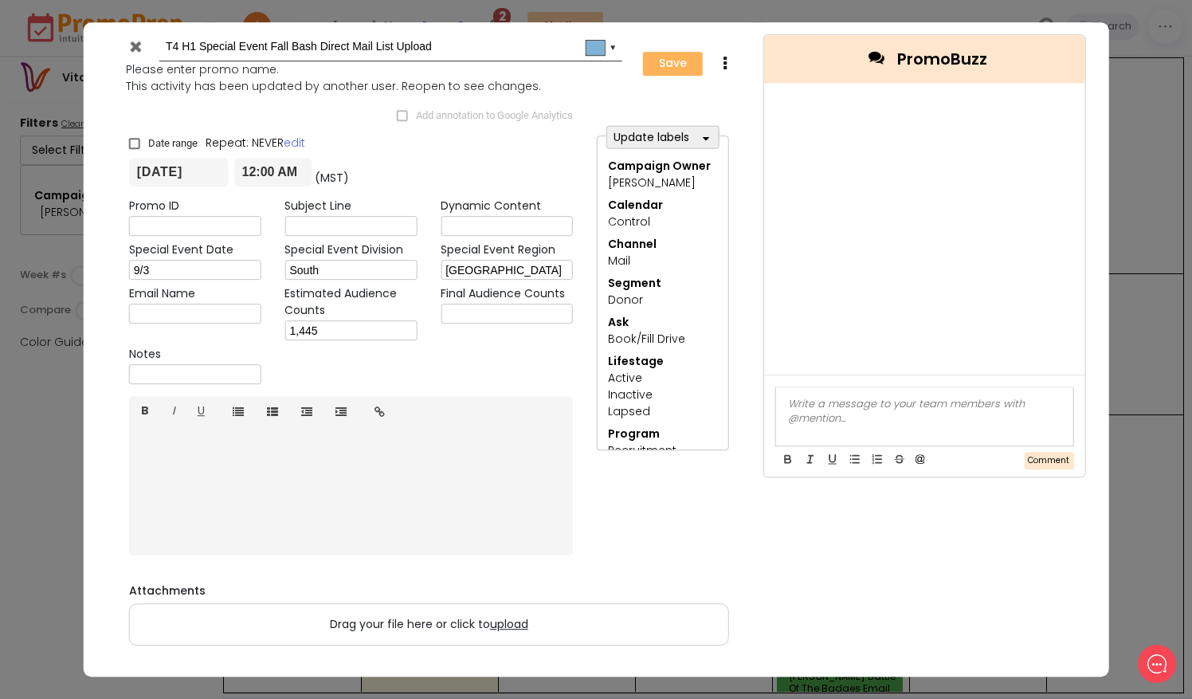
type input "2025-08-12"
type input "00:00"
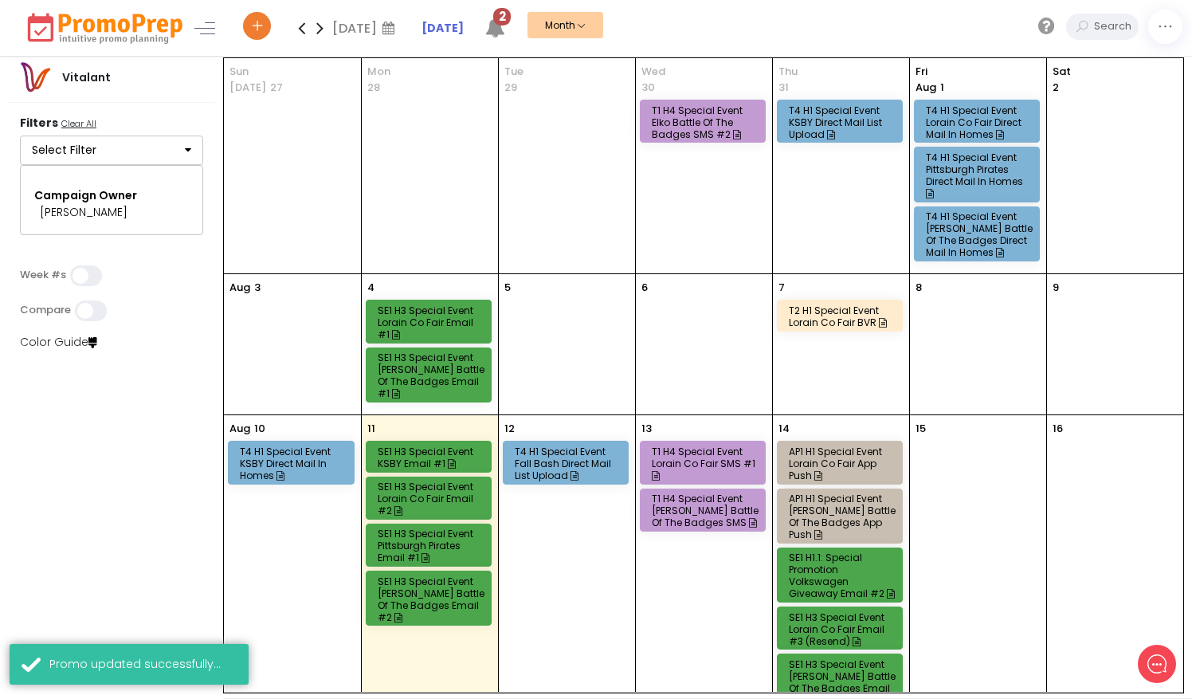
click at [511, 17] on span "2" at bounding box center [502, 17] width 18 height 18
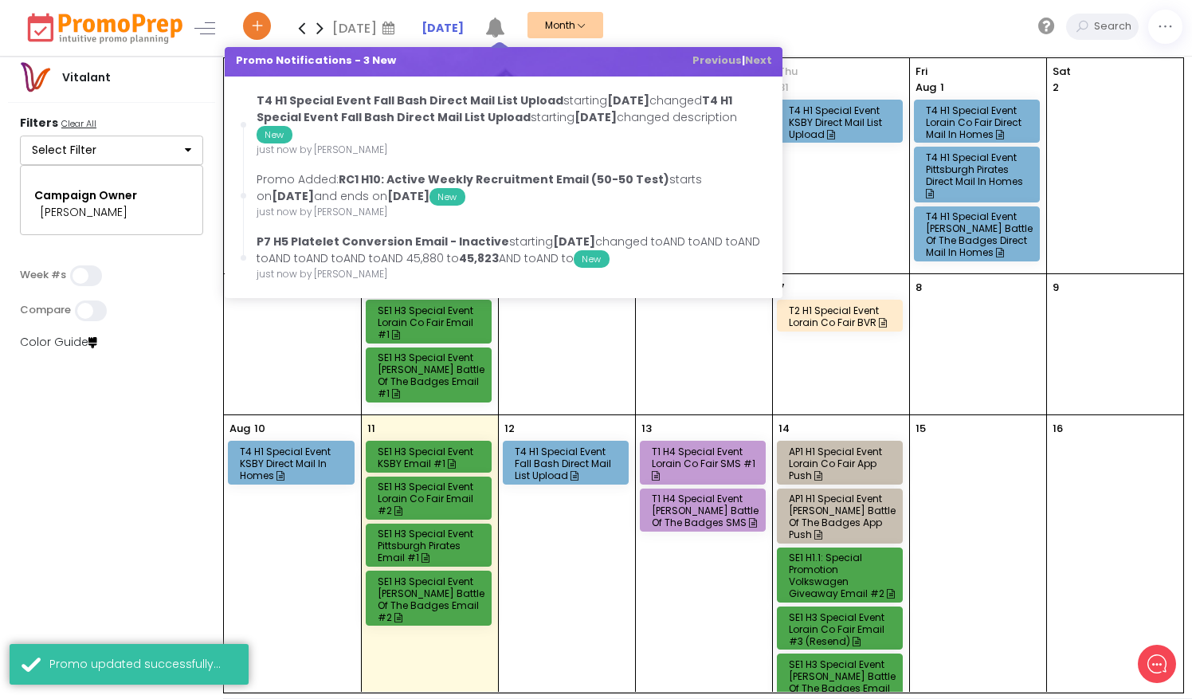
click at [712, 25] on div "Aug 2025 August 2025 Su Mo Tu We Th Fr Sa 27 28 29 30 31 1 2 3 4 5 6 7 8 9 10 1…" at bounding box center [715, 28] width 953 height 56
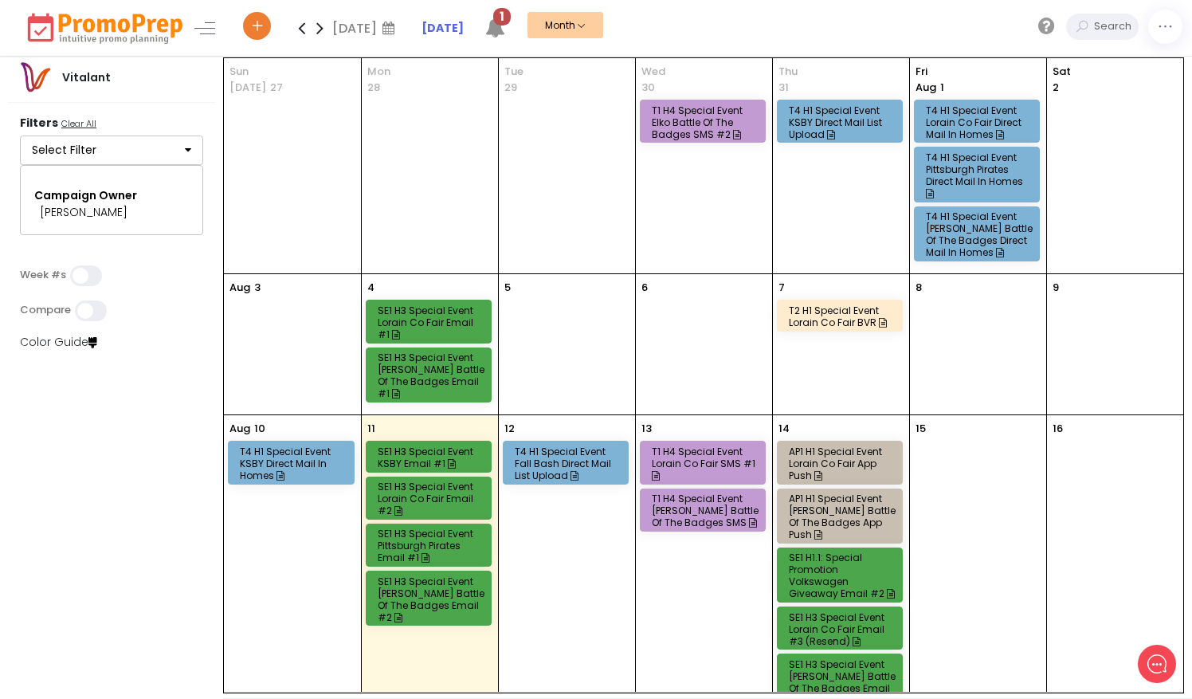
click at [505, 30] on icon at bounding box center [495, 28] width 20 height 20
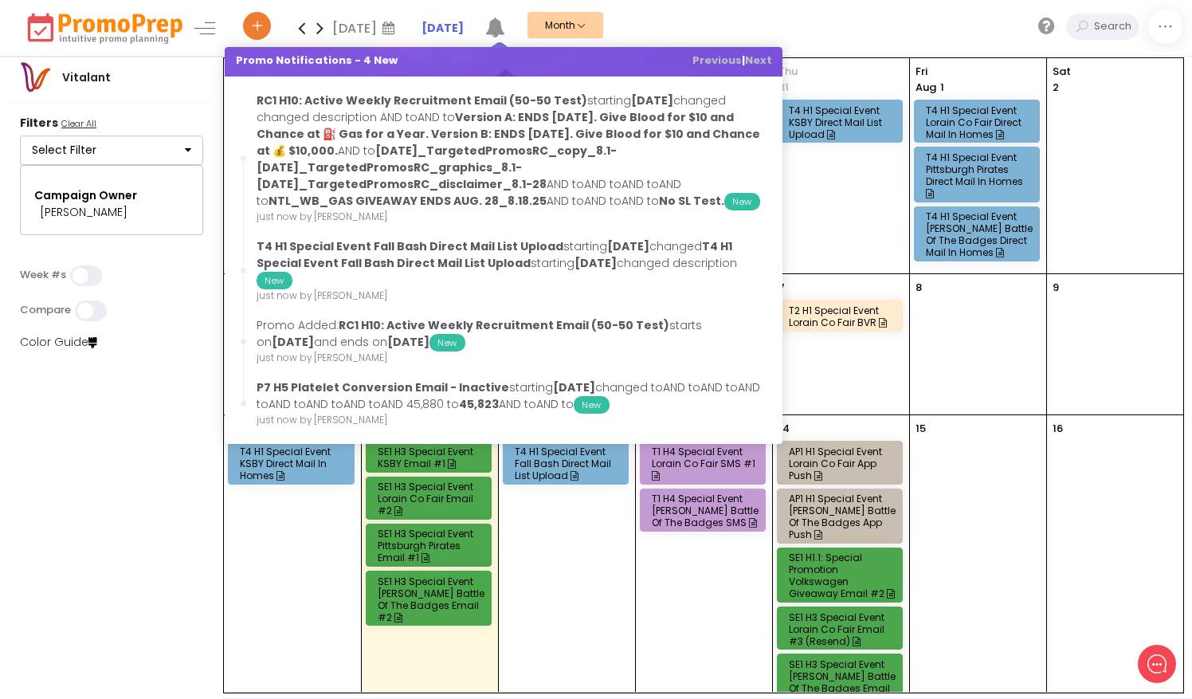
click at [778, 17] on div "Aug 2025 August 2025 Su Mo Tu We Th Fr Sa 27 28 29 30 31 1 2 3 4 5 6 7 8 9 10 1…" at bounding box center [715, 28] width 953 height 56
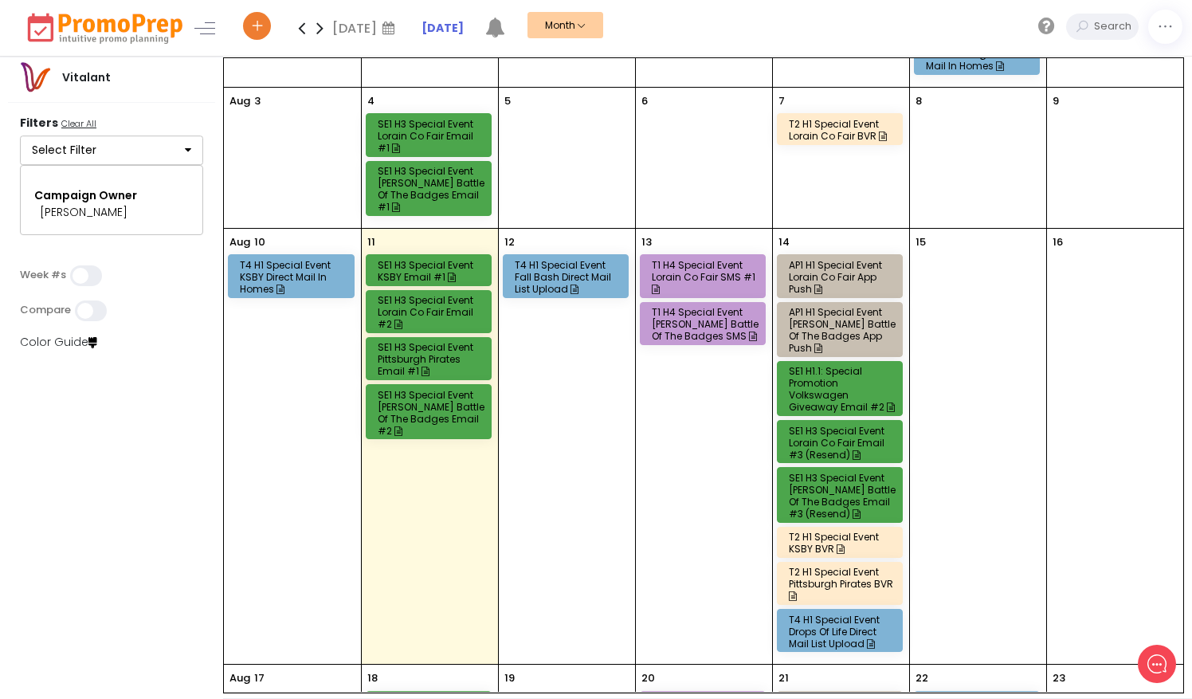
scroll to position [182, 0]
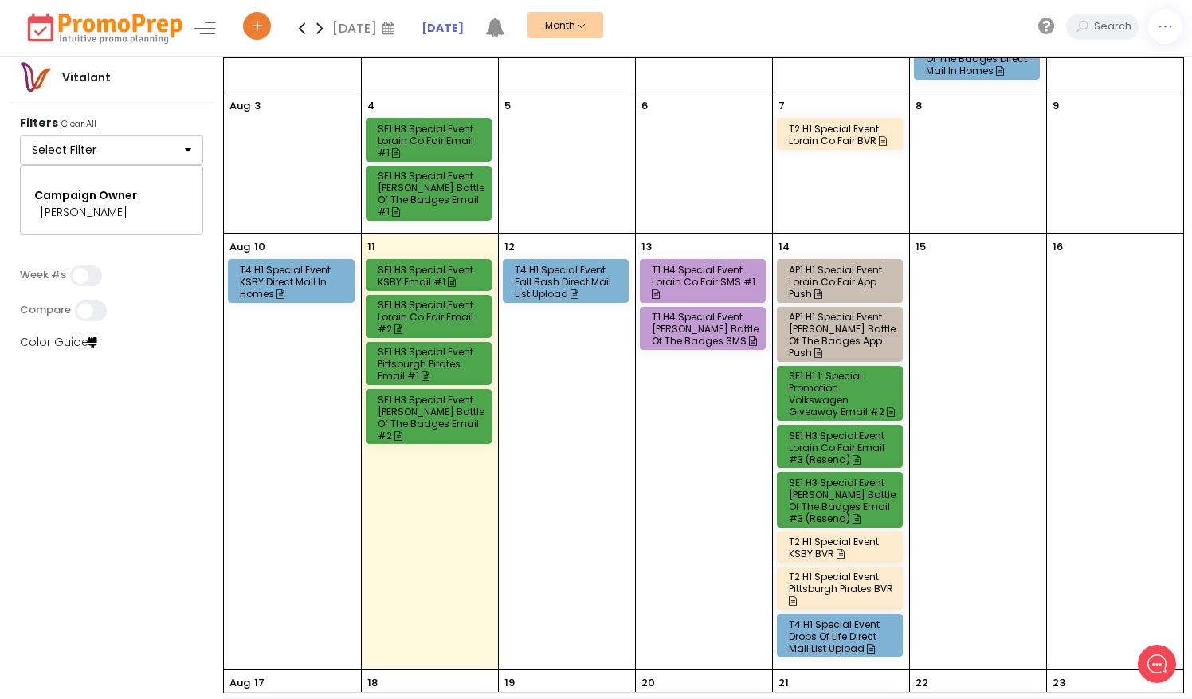
click at [848, 618] on div "T4 H1 Special Event Drops of Life Direct Mail List Upload" at bounding box center [842, 636] width 107 height 36
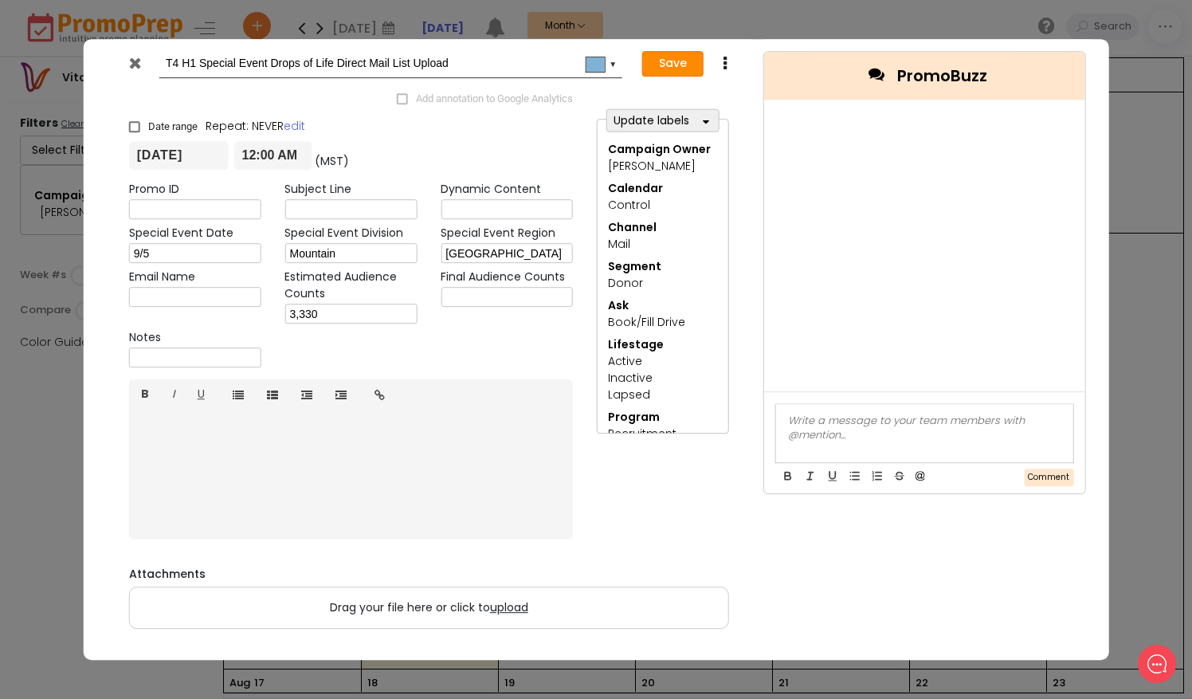
click at [666, 61] on button "Save" at bounding box center [672, 63] width 61 height 25
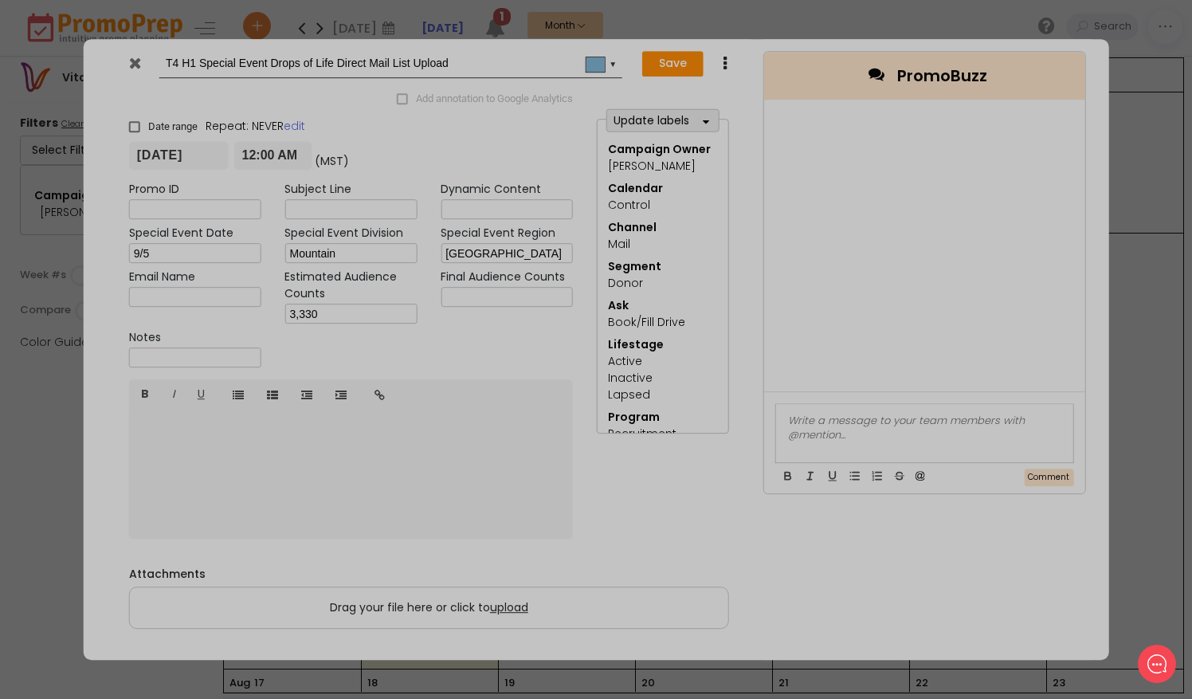
type input "2025-08-14"
type input "00:00"
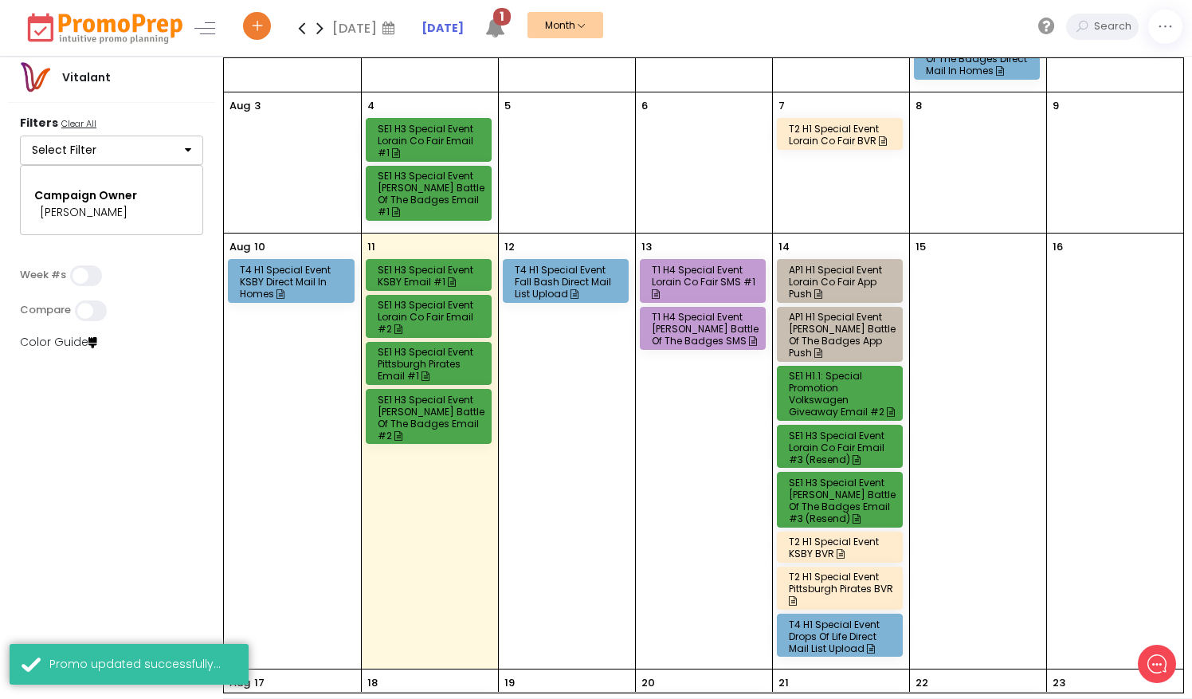
click at [505, 33] on icon at bounding box center [495, 28] width 20 height 20
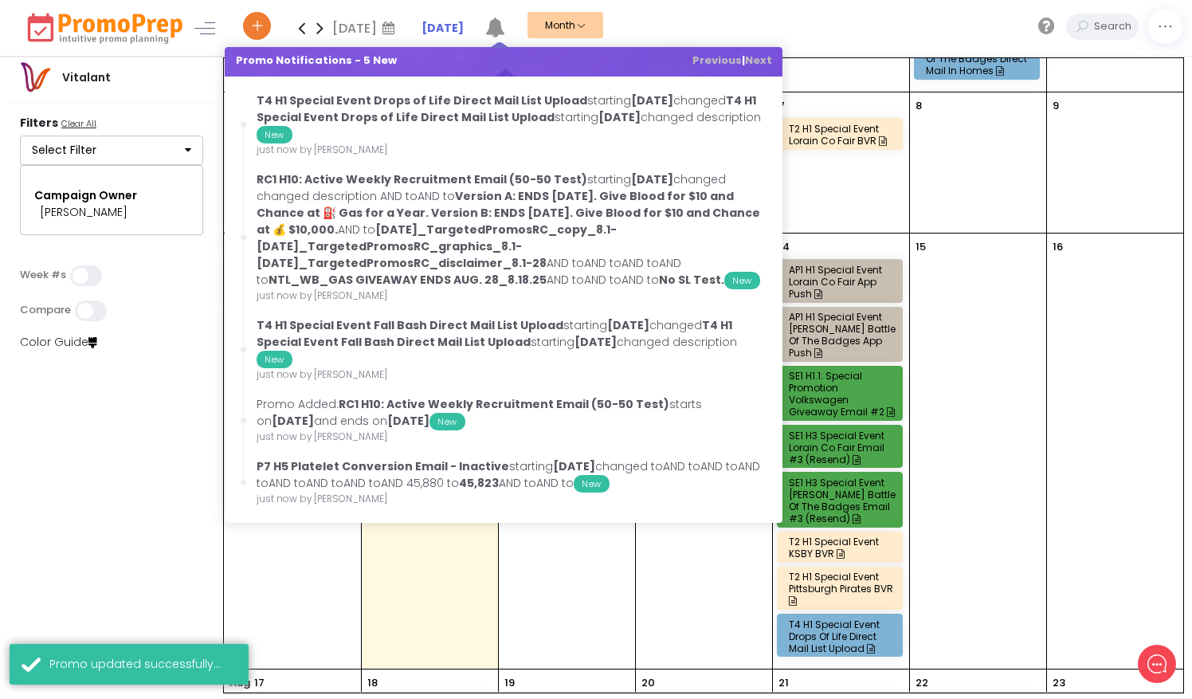
click at [728, 14] on div "Aug 2025 August 2025 Su Mo Tu We Th Fr Sa 27 28 29 30 31 1 2 3 4 5 6 7 8 9 10 1…" at bounding box center [715, 28] width 953 height 56
